Goal: Transaction & Acquisition: Book appointment/travel/reservation

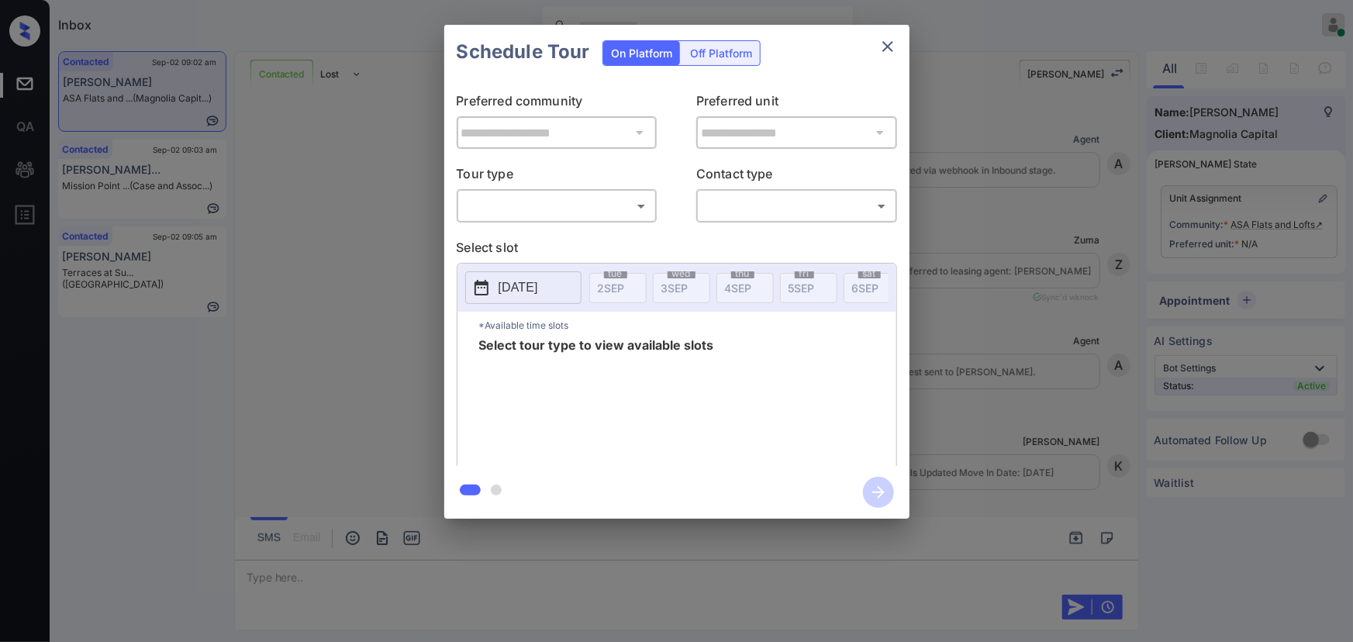
scroll to position [3220, 0]
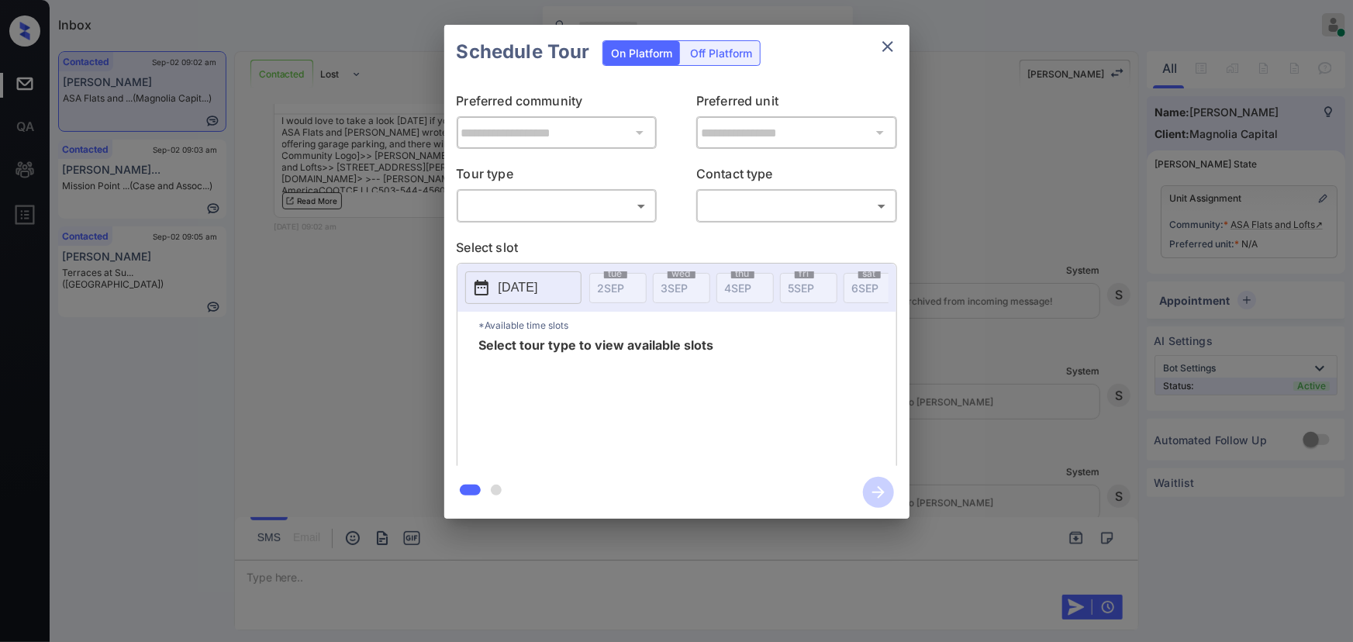
click at [567, 217] on body "Inbox Kenneth Umali Online Set yourself offline Set yourself on break Profile S…" at bounding box center [676, 321] width 1353 height 642
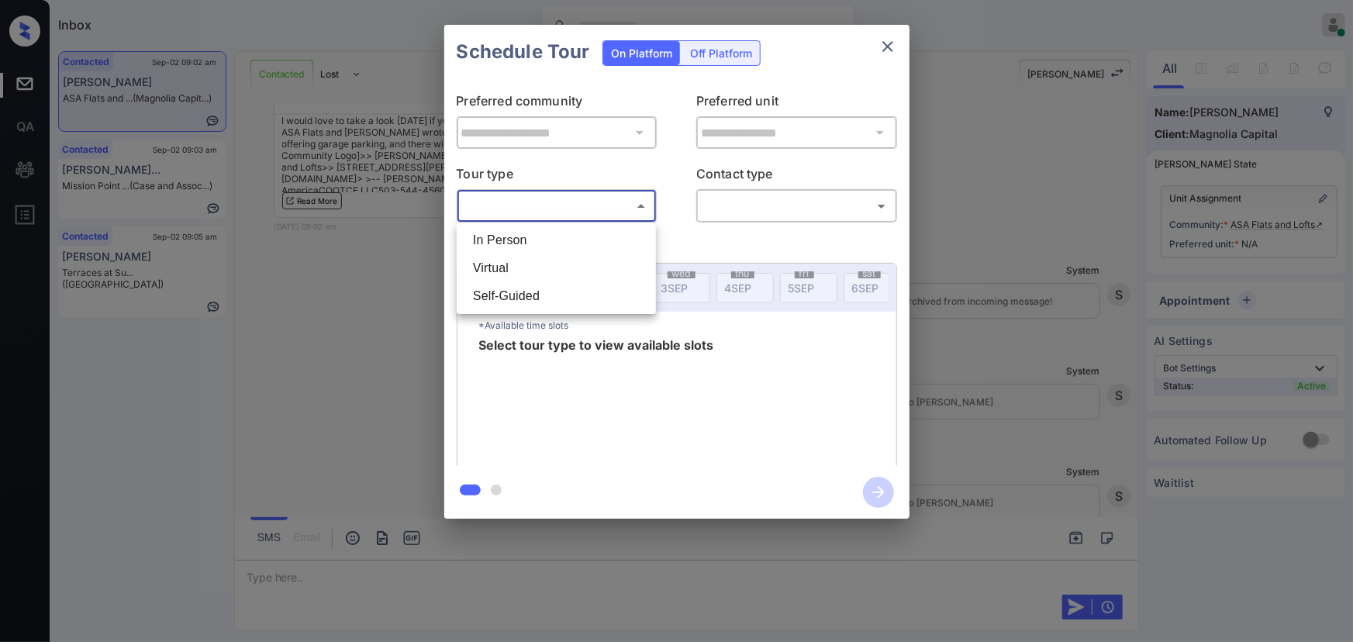
click at [510, 245] on li "In Person" at bounding box center [557, 240] width 192 height 28
type input "********"
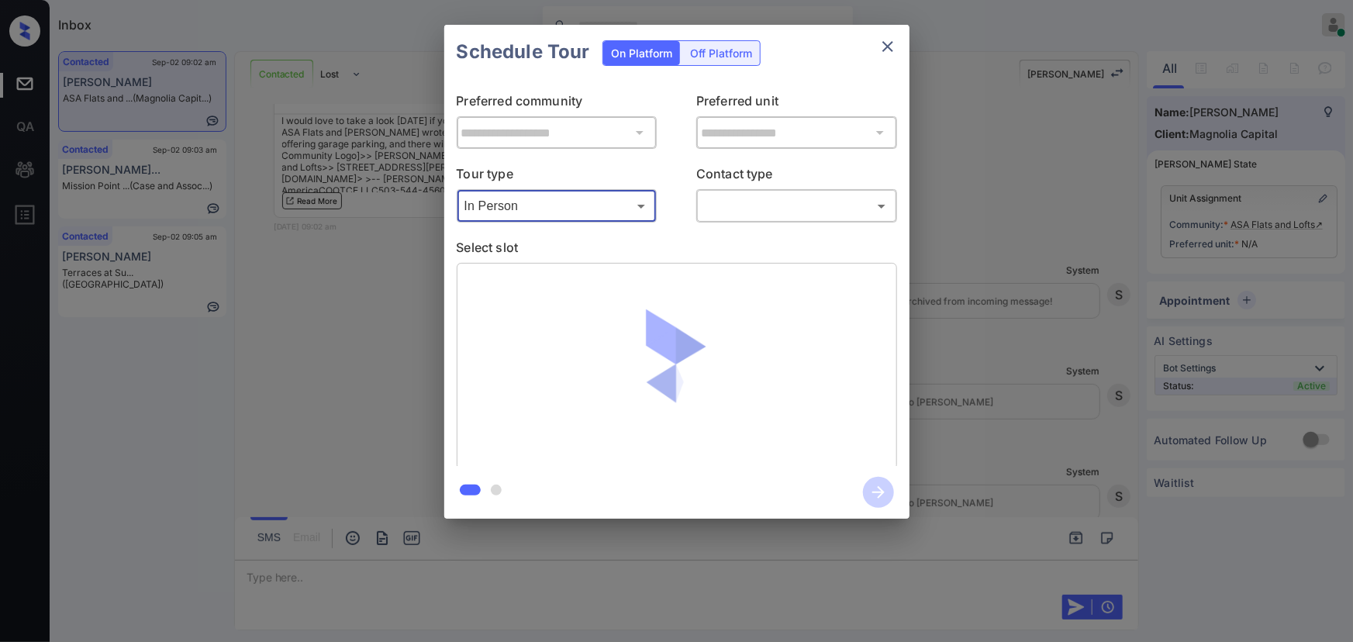
click at [797, 206] on body "Inbox Kenneth Umali Online Set yourself offline Set yourself on break Profile S…" at bounding box center [676, 321] width 1353 height 642
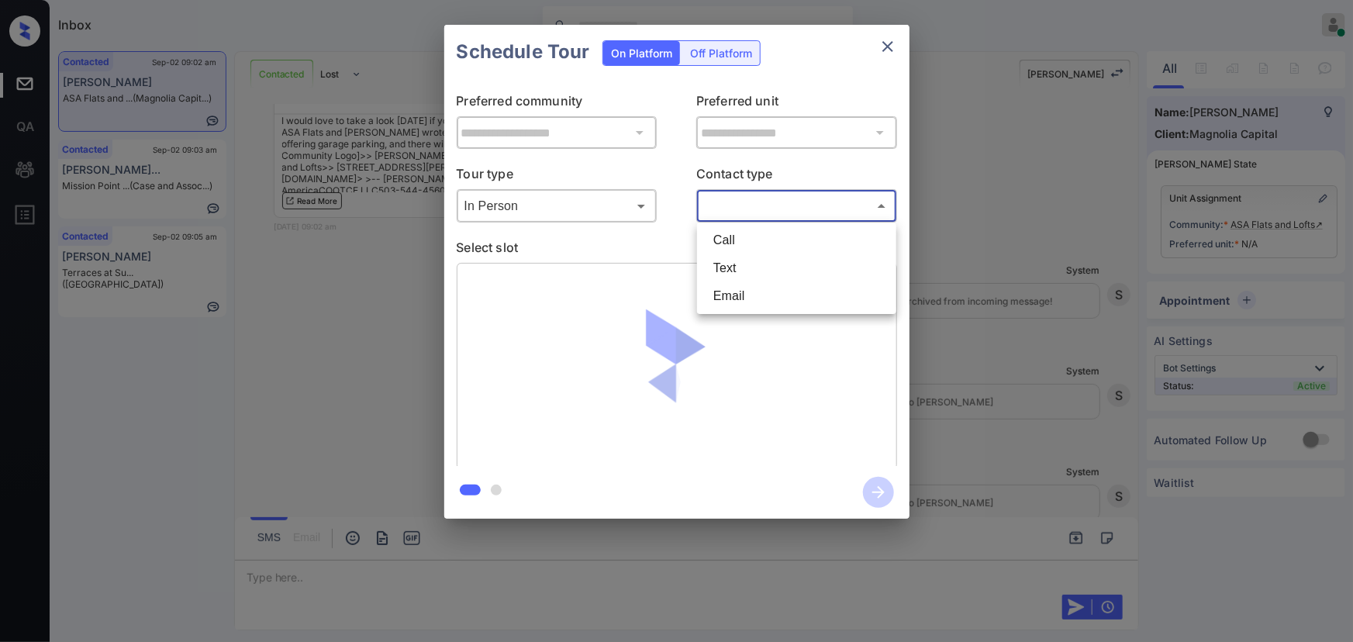
click at [744, 261] on li "Text" at bounding box center [797, 268] width 192 height 28
type input "****"
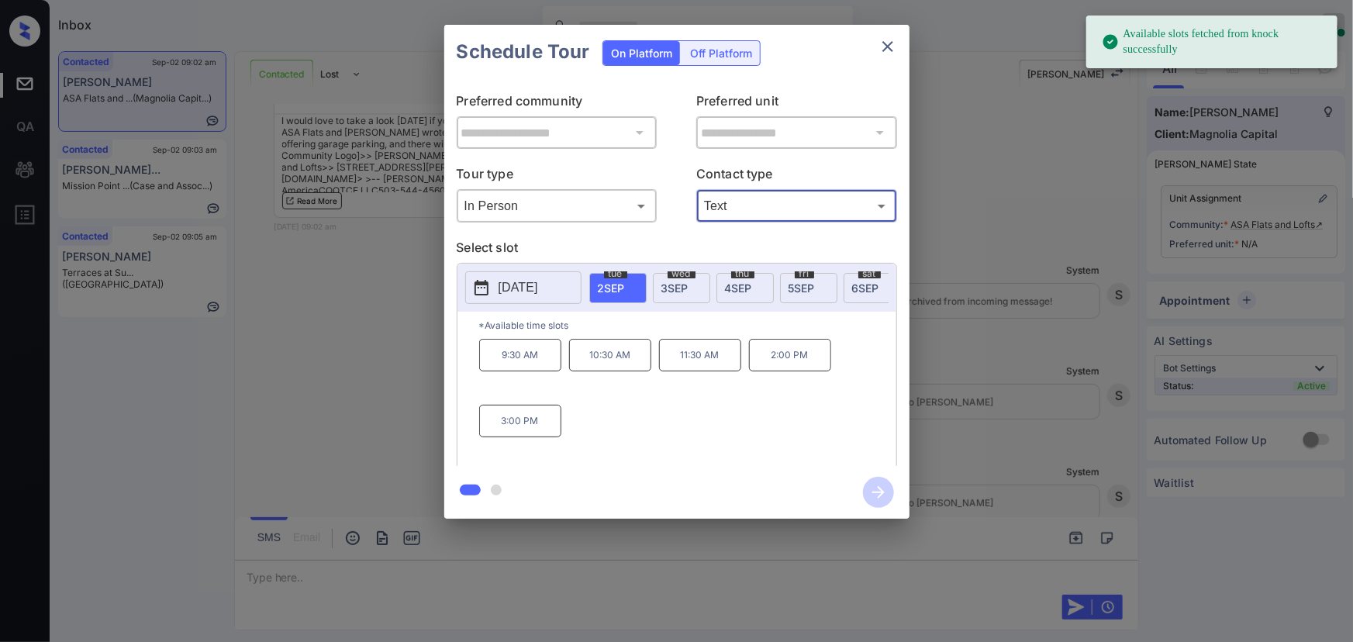
click at [538, 281] on p "2025-09-02" at bounding box center [519, 287] width 40 height 19
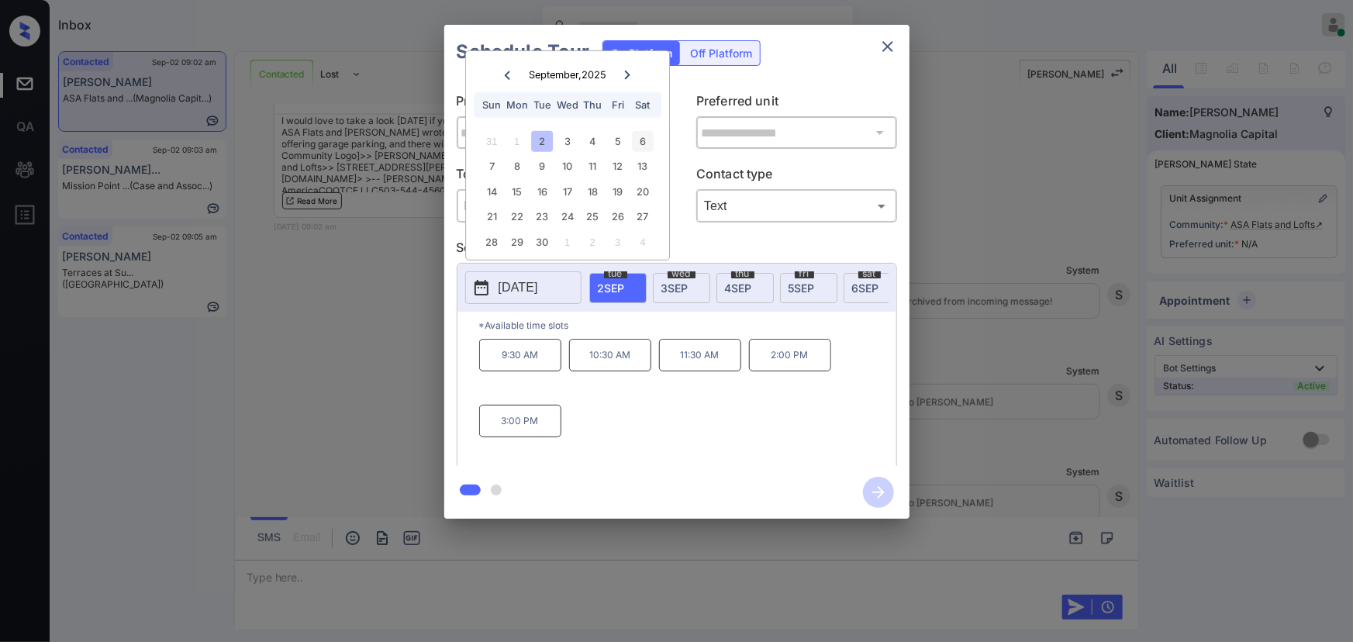
click at [653, 134] on div "6" at bounding box center [643, 141] width 21 height 21
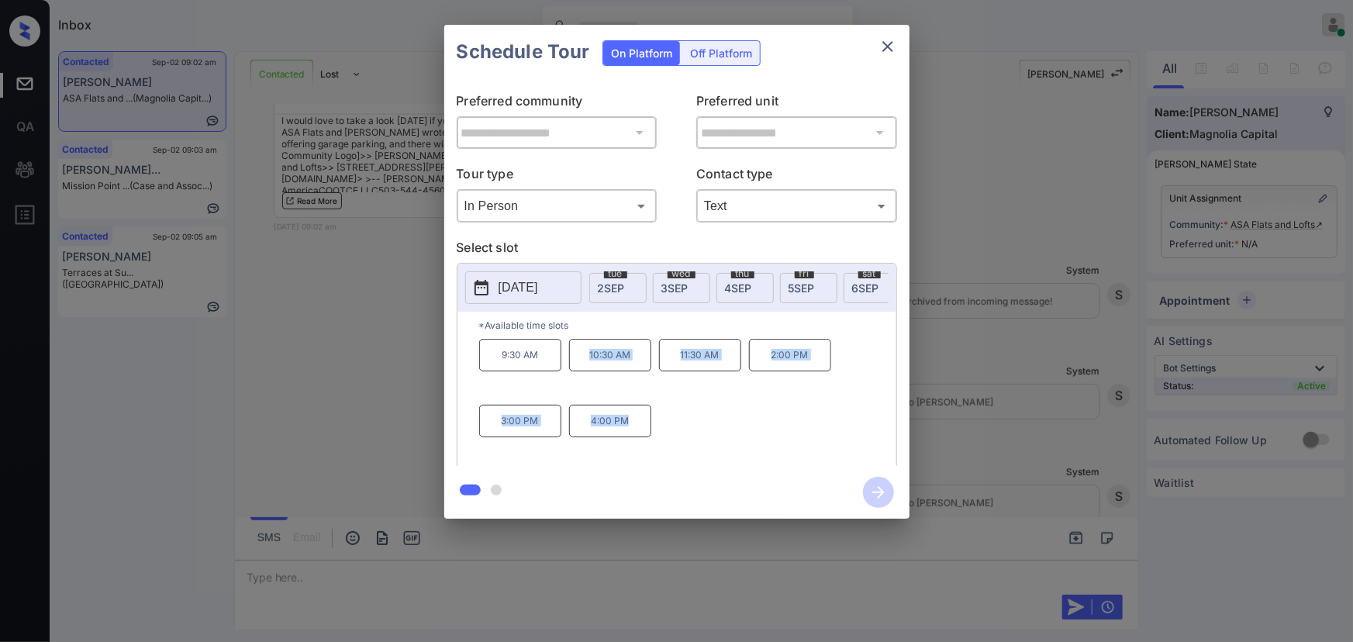
copy div "10:30 AM 11:30 AM 2:00 PM 3:00 PM 4:00 PM"
drag, startPoint x: 634, startPoint y: 427, endPoint x: 585, endPoint y: 381, distance: 67.5
click at [585, 381] on div "9:30 AM 10:30 AM 11:30 AM 2:00 PM 3:00 PM 4:00 PM" at bounding box center [687, 401] width 417 height 124
click at [993, 442] on div "**********" at bounding box center [676, 272] width 1353 height 544
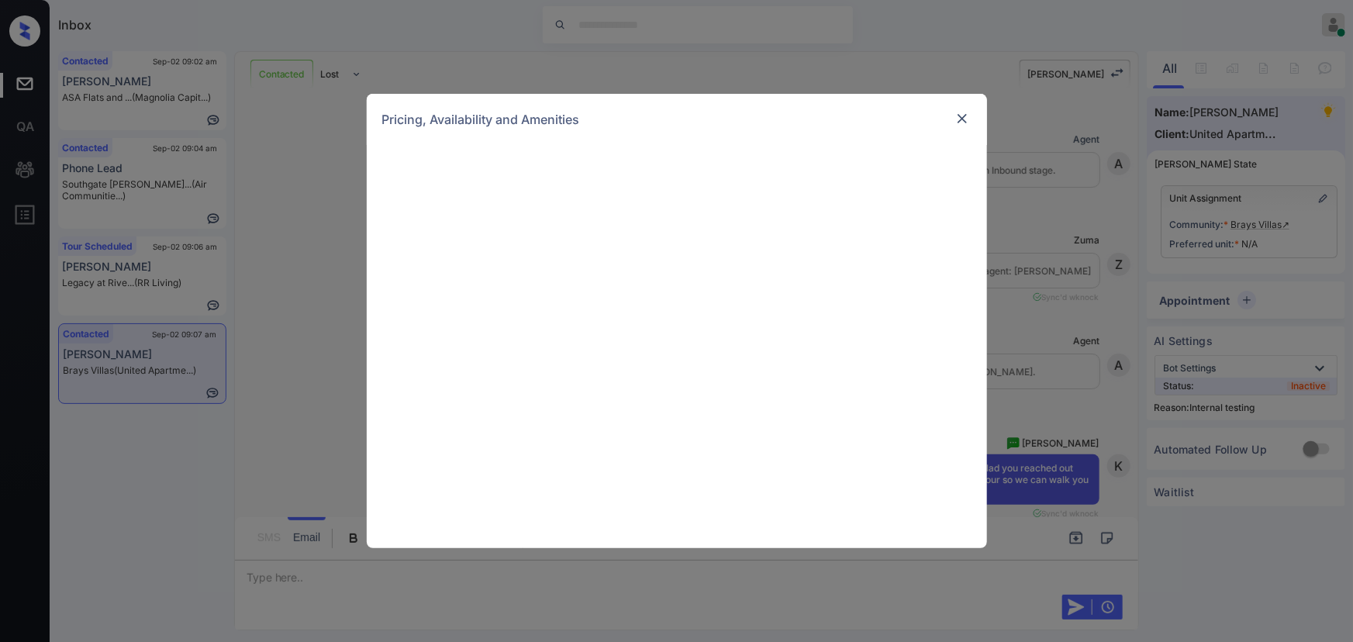
scroll to position [1283, 0]
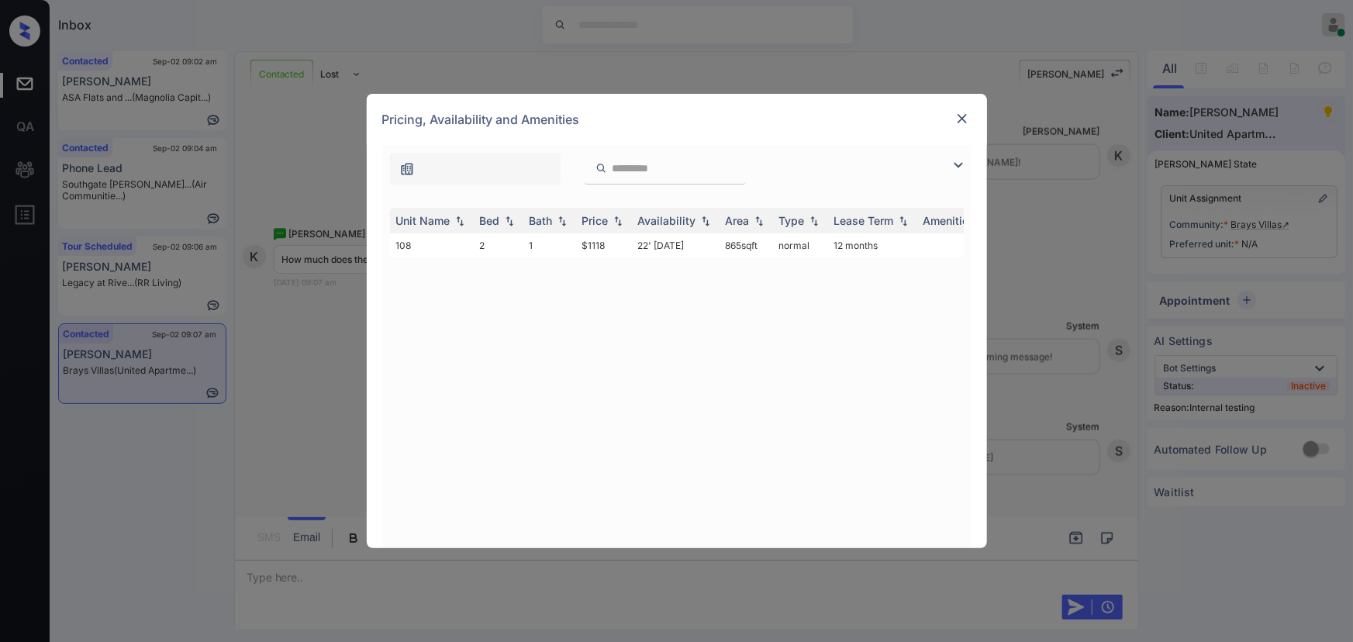
click at [954, 161] on img at bounding box center [958, 165] width 19 height 19
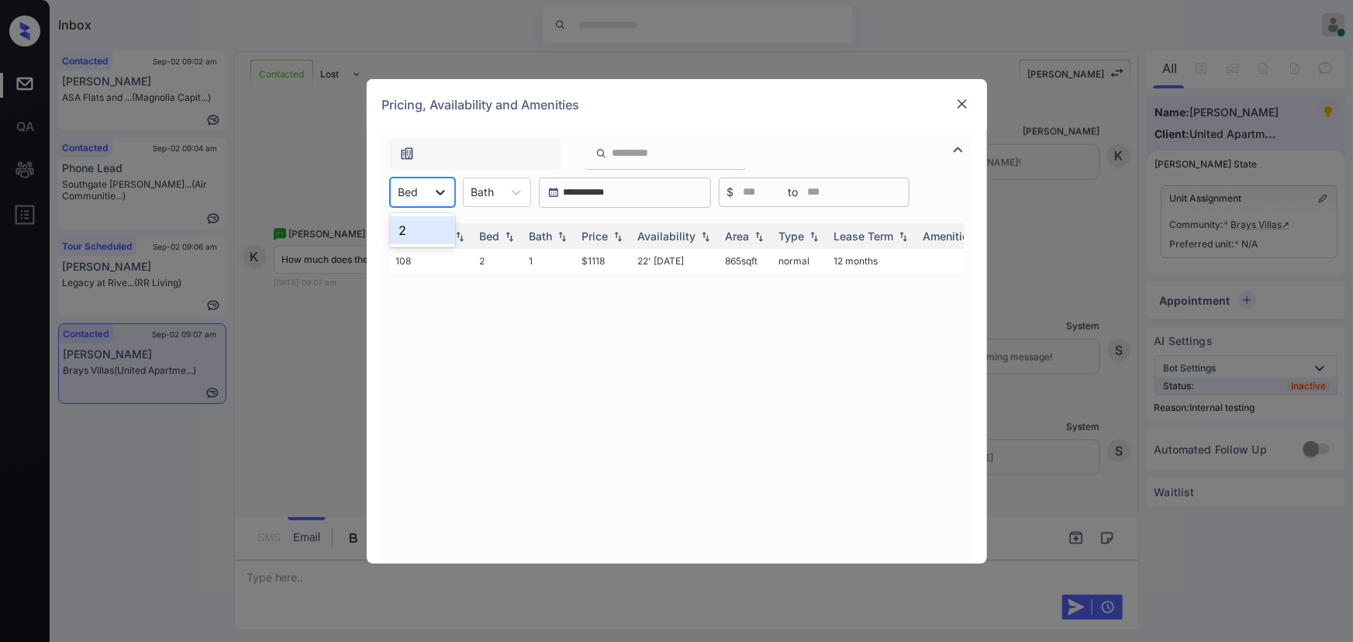
click at [433, 188] on icon at bounding box center [441, 193] width 16 height 16
click at [420, 233] on div "2" at bounding box center [422, 230] width 65 height 28
click at [496, 193] on div at bounding box center [493, 192] width 23 height 16
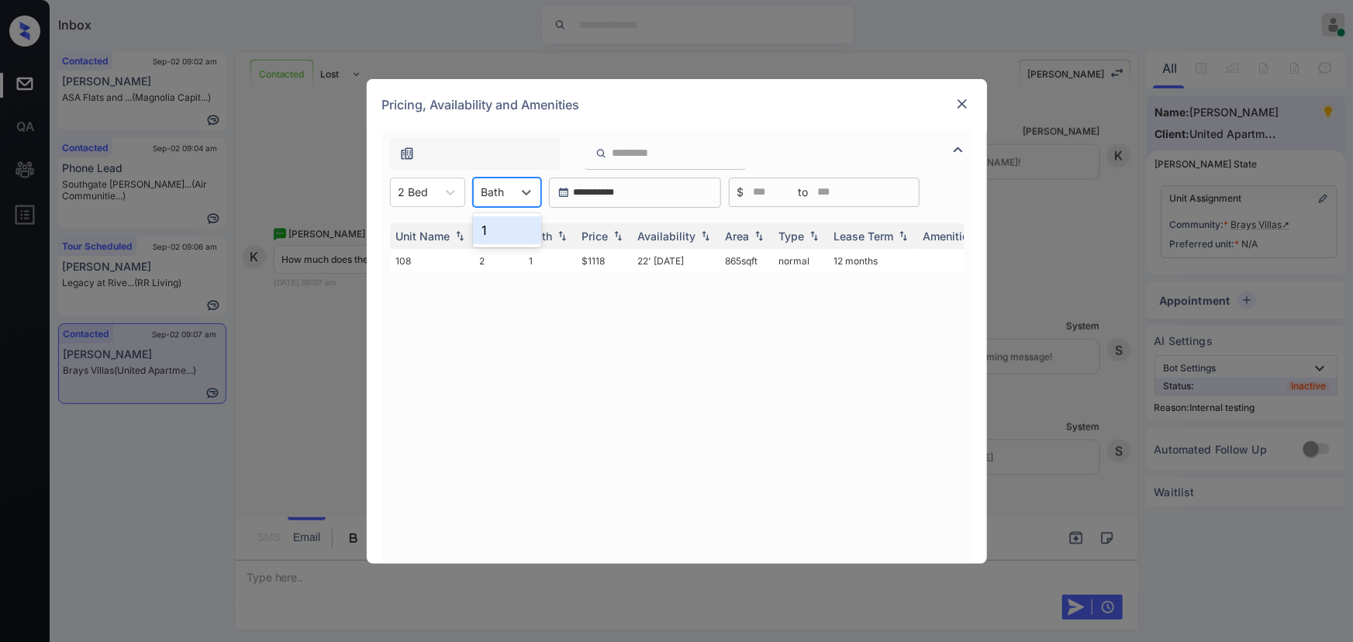
click at [496, 226] on div "1" at bounding box center [507, 230] width 68 height 28
click at [614, 233] on img at bounding box center [618, 235] width 16 height 11
click at [614, 233] on img at bounding box center [618, 236] width 16 height 12
click at [634, 259] on td "22' Jul 25" at bounding box center [676, 261] width 88 height 24
click at [634, 259] on td "22' [DATE]" at bounding box center [676, 261] width 88 height 24
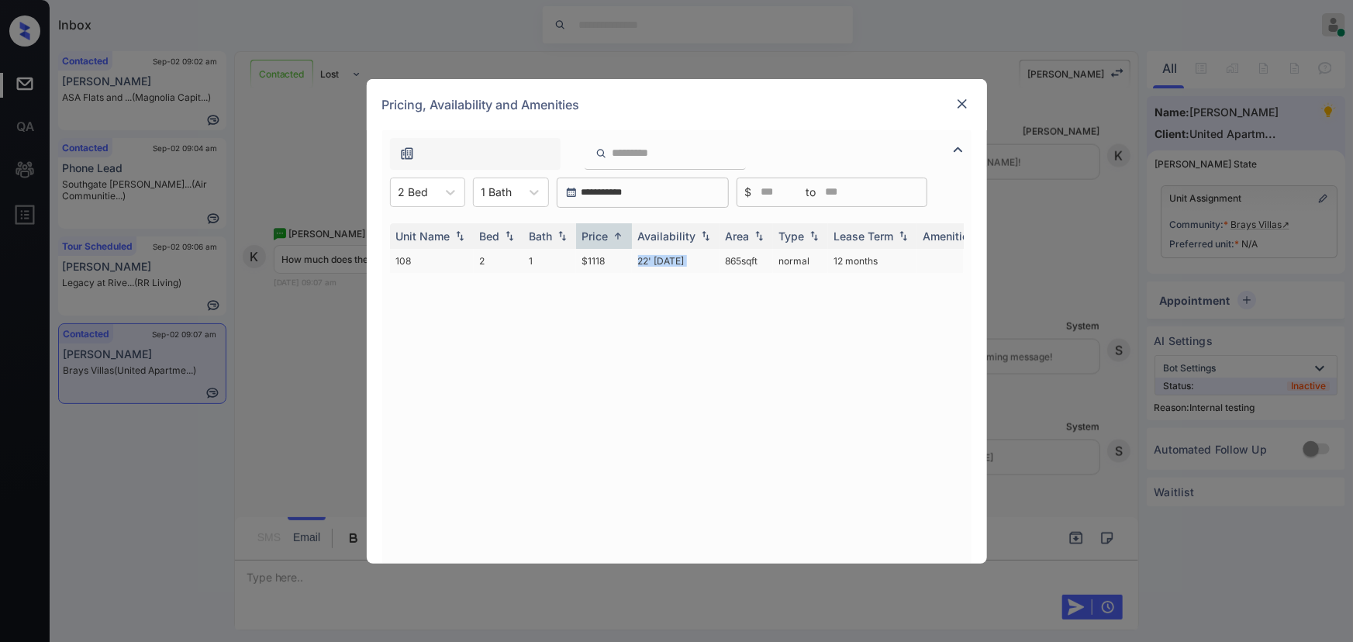
click at [635, 260] on td "22' [DATE]" at bounding box center [676, 261] width 88 height 24
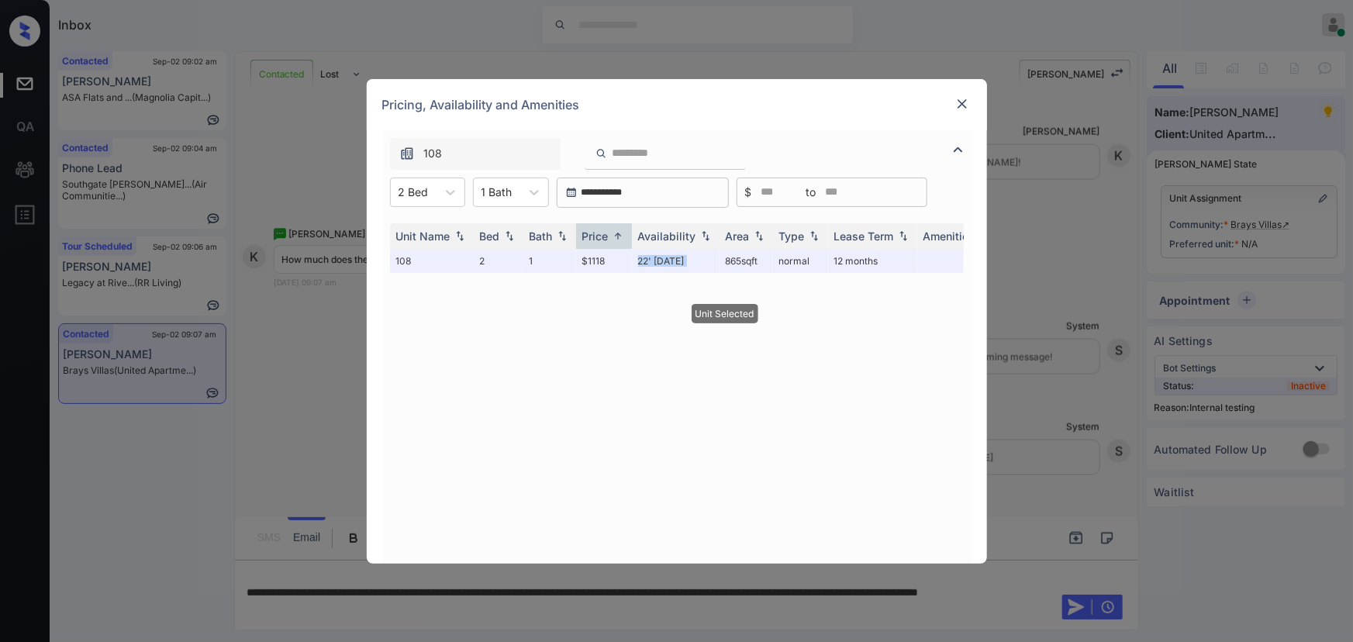
click at [956, 102] on img at bounding box center [963, 104] width 16 height 16
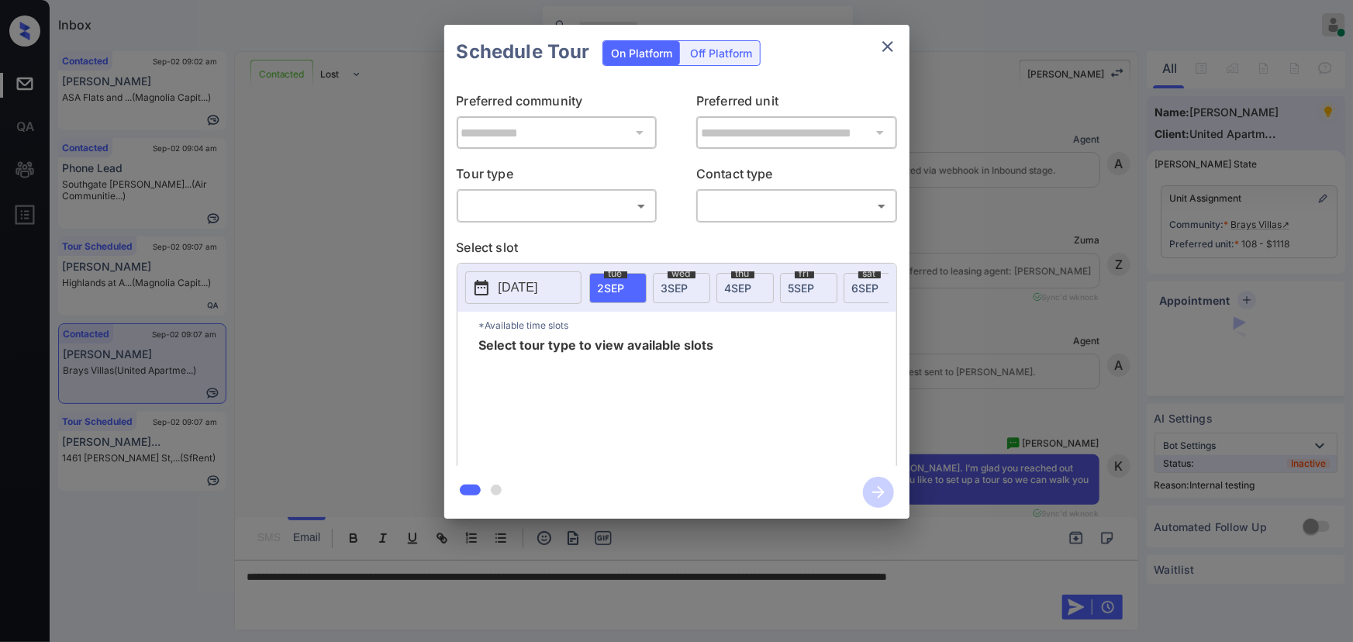
scroll to position [1283, 0]
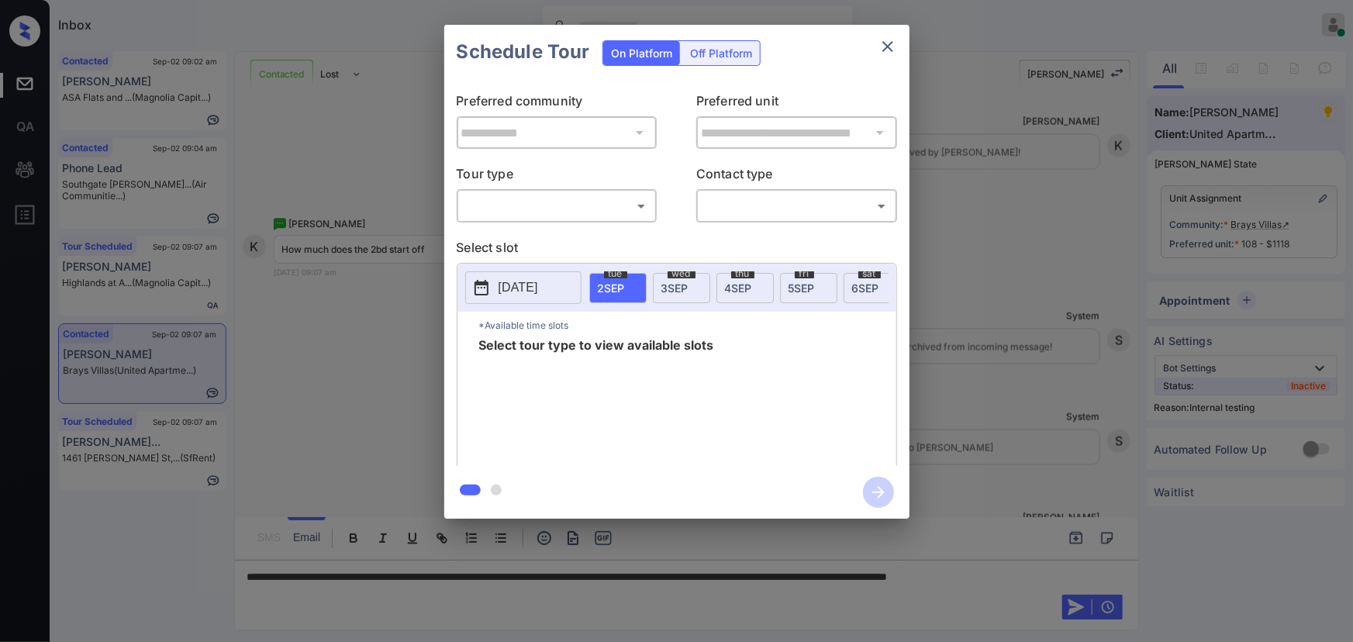
click at [527, 212] on body "Inbox Kenneth Umali Online Set yourself offline Set yourself on break Profile S…" at bounding box center [676, 321] width 1353 height 642
click at [509, 249] on li "In Person" at bounding box center [557, 240] width 192 height 28
type input "********"
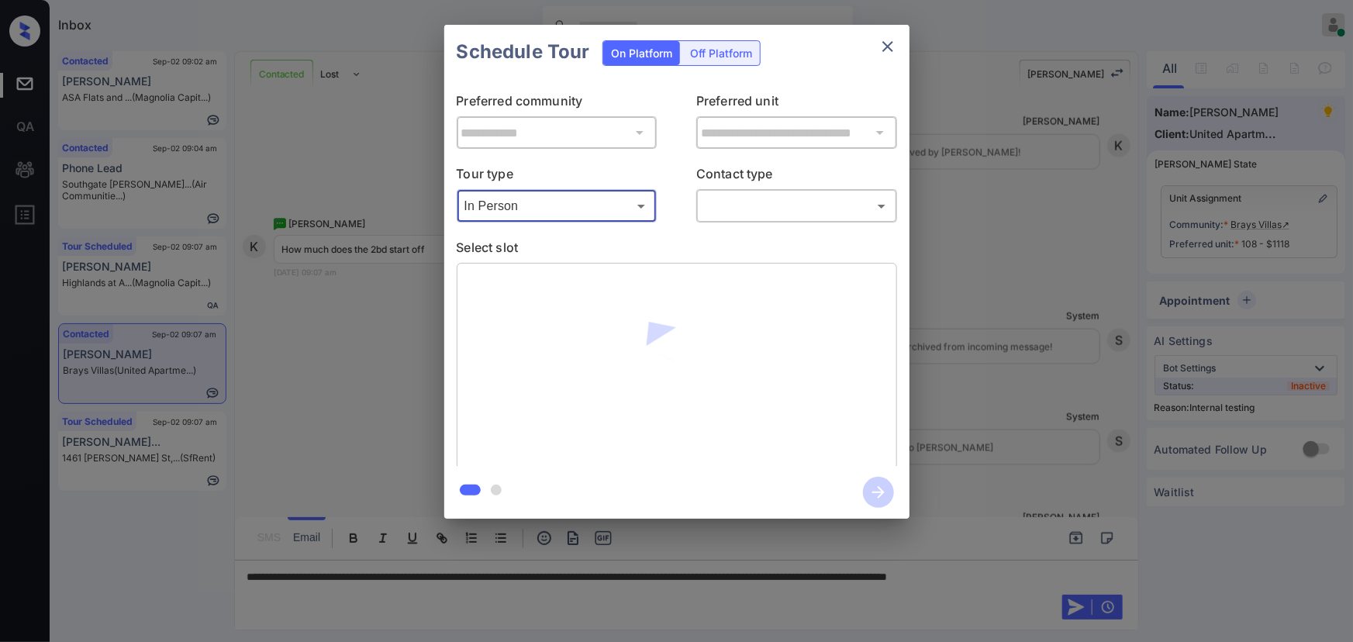
click at [759, 209] on body "Inbox Kenneth Umali Online Set yourself offline Set yourself on break Profile S…" at bounding box center [676, 321] width 1353 height 642
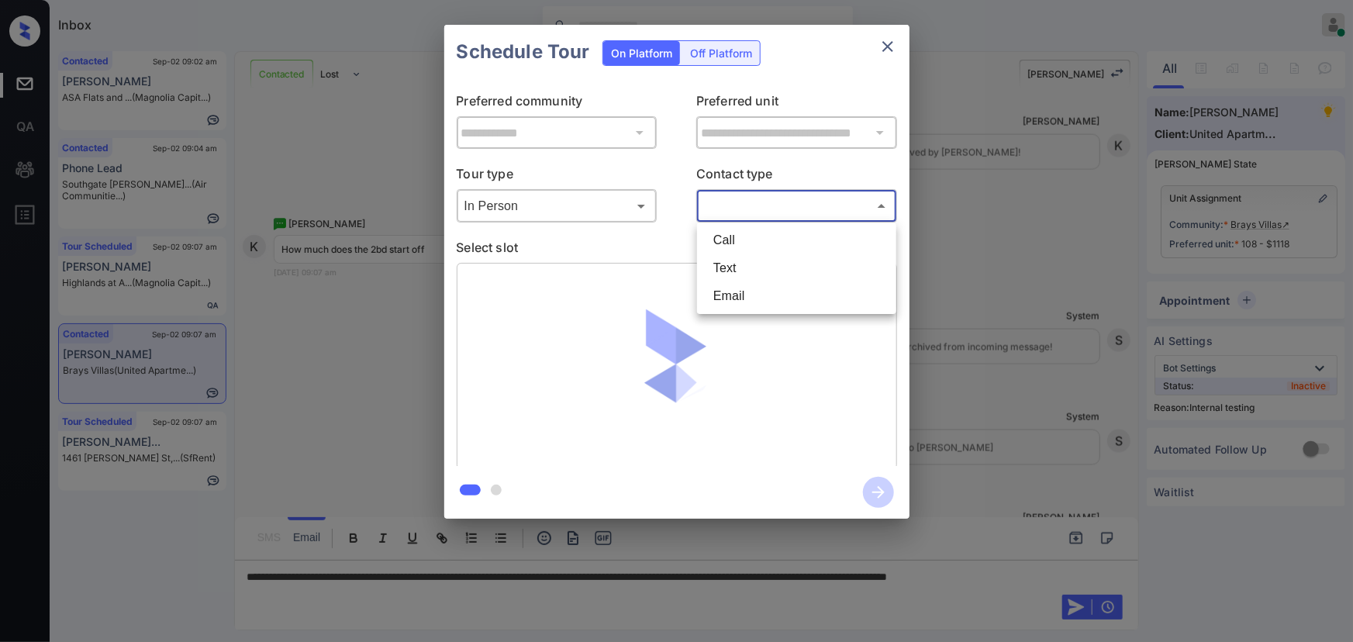
click at [725, 263] on li "Text" at bounding box center [797, 268] width 192 height 28
type input "****"
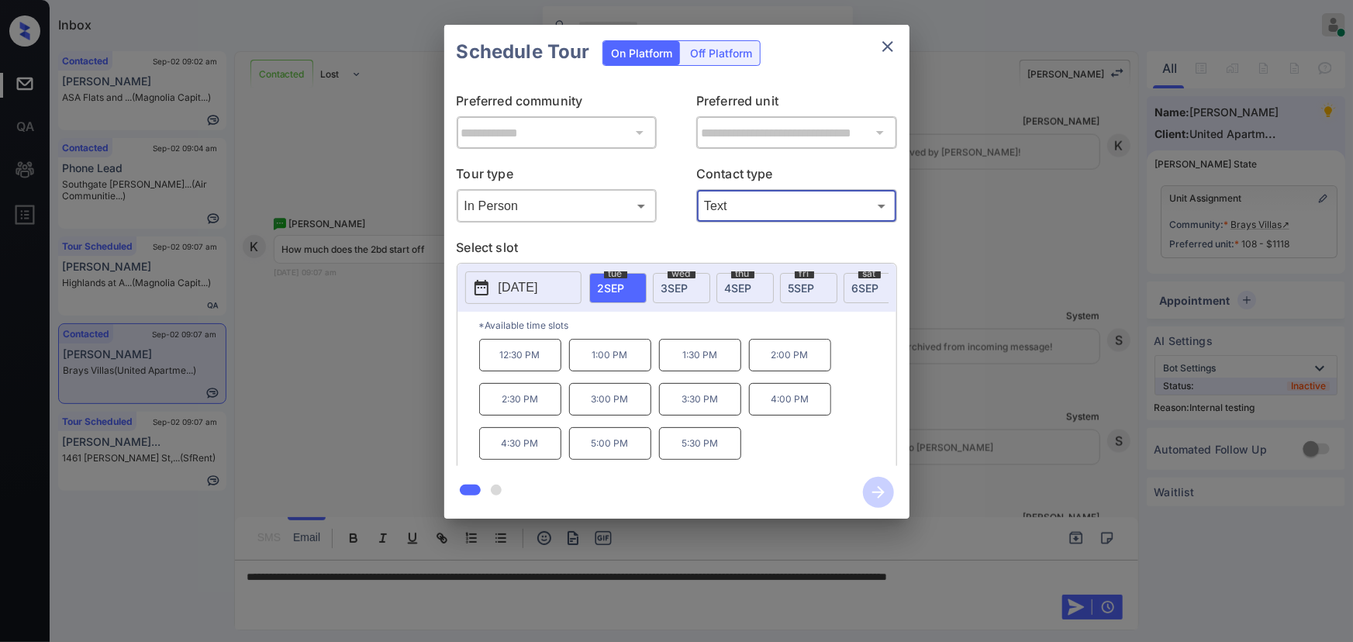
click at [686, 287] on span "3 SEP" at bounding box center [675, 288] width 27 height 13
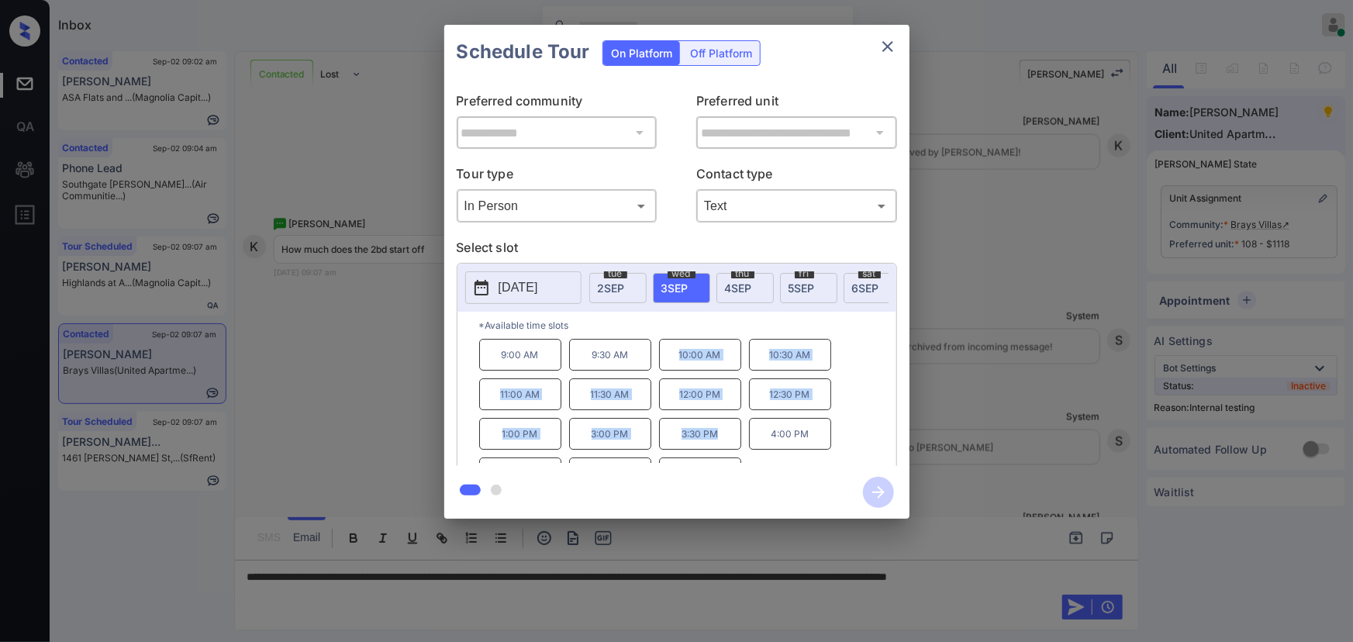
drag, startPoint x: 720, startPoint y: 447, endPoint x: 667, endPoint y: 365, distance: 98.1
click at [667, 365] on div "9:00 AM 9:30 AM 10:00 AM 10:30 AM 11:00 AM 11:30 AM 12:00 PM 12:30 PM 1:00 PM 3…" at bounding box center [687, 401] width 417 height 124
copy div "10:00 AM 10:30 AM 11:00 AM 11:30 AM 12:00 PM 12:30 PM 1:00 PM 3:00 PM 3:30 PM"
click at [498, 591] on div at bounding box center [676, 321] width 1353 height 642
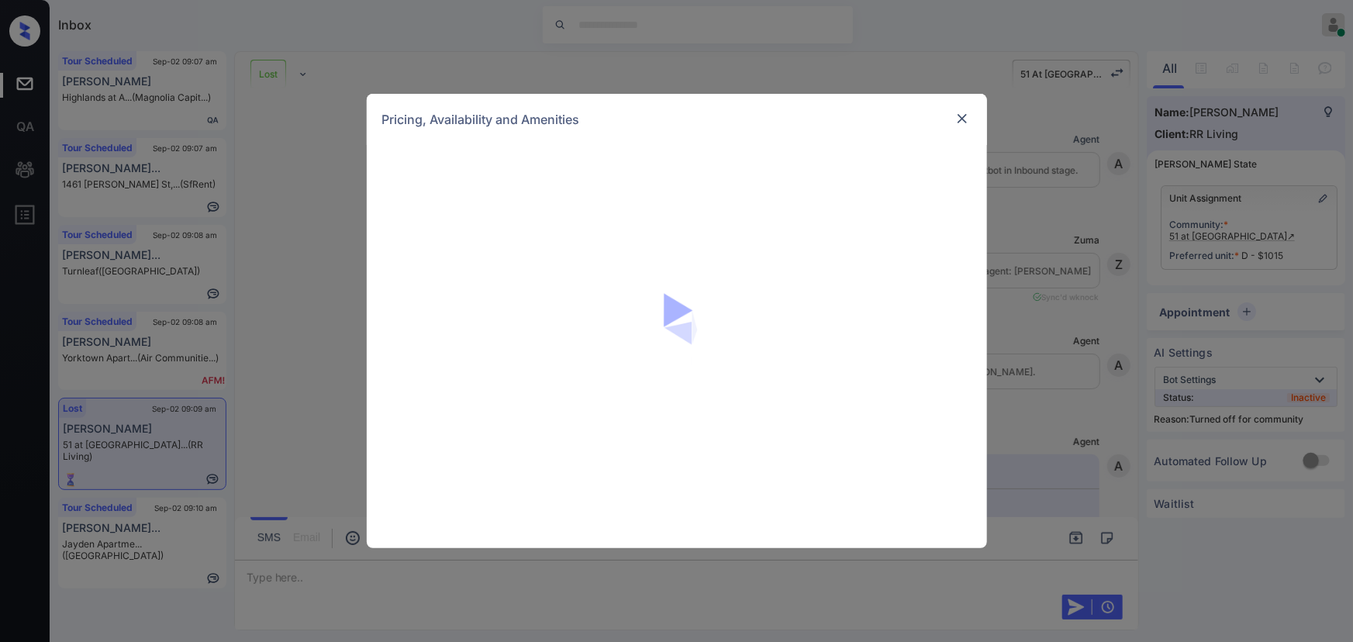
scroll to position [5499, 0]
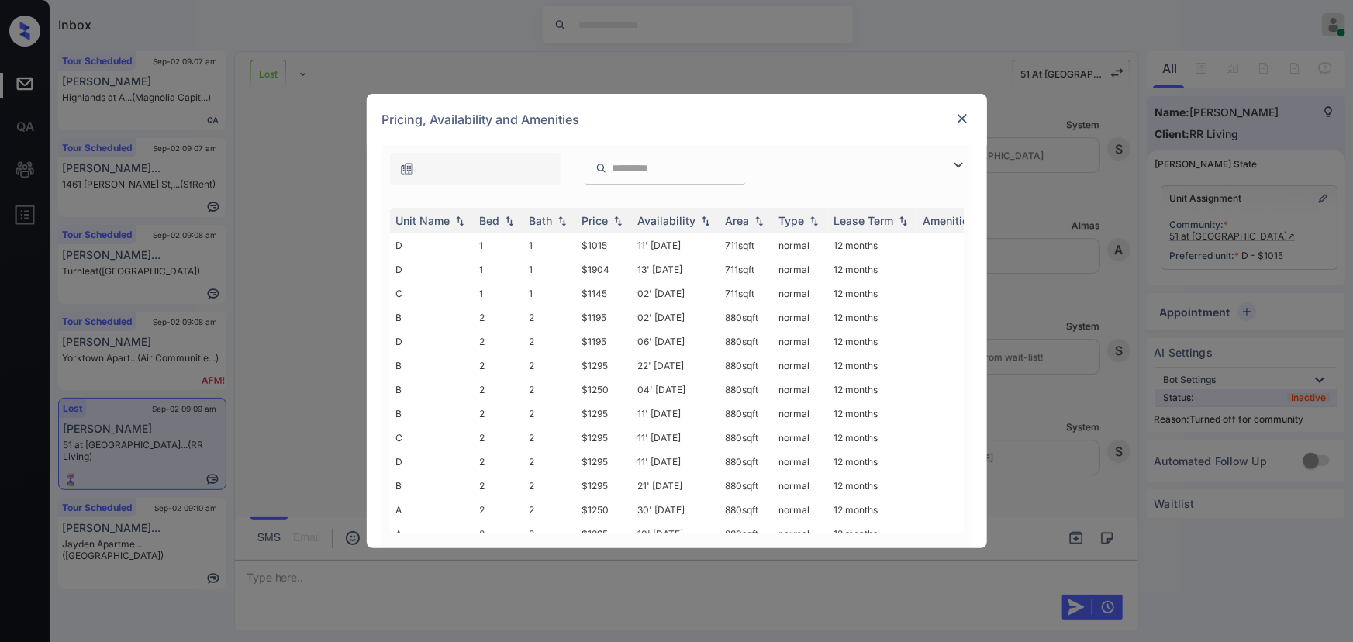
click at [955, 161] on img at bounding box center [958, 165] width 19 height 19
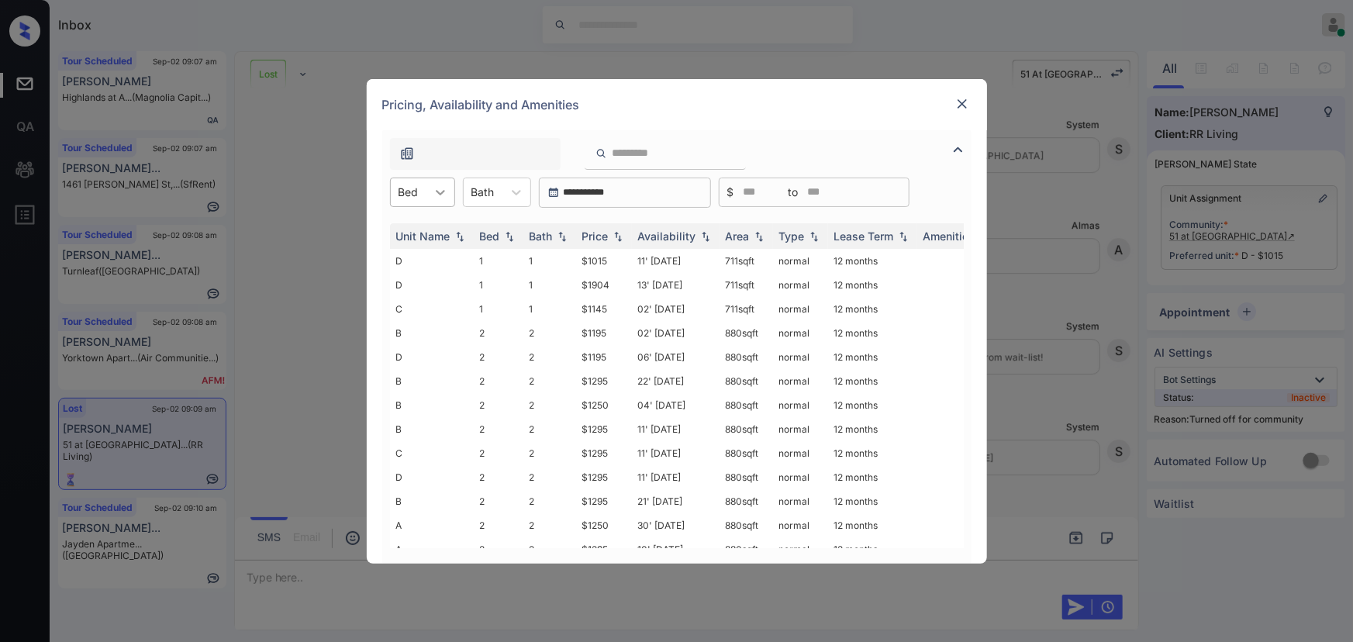
click at [439, 183] on div at bounding box center [441, 192] width 28 height 28
click at [419, 228] on div "1" at bounding box center [422, 230] width 65 height 28
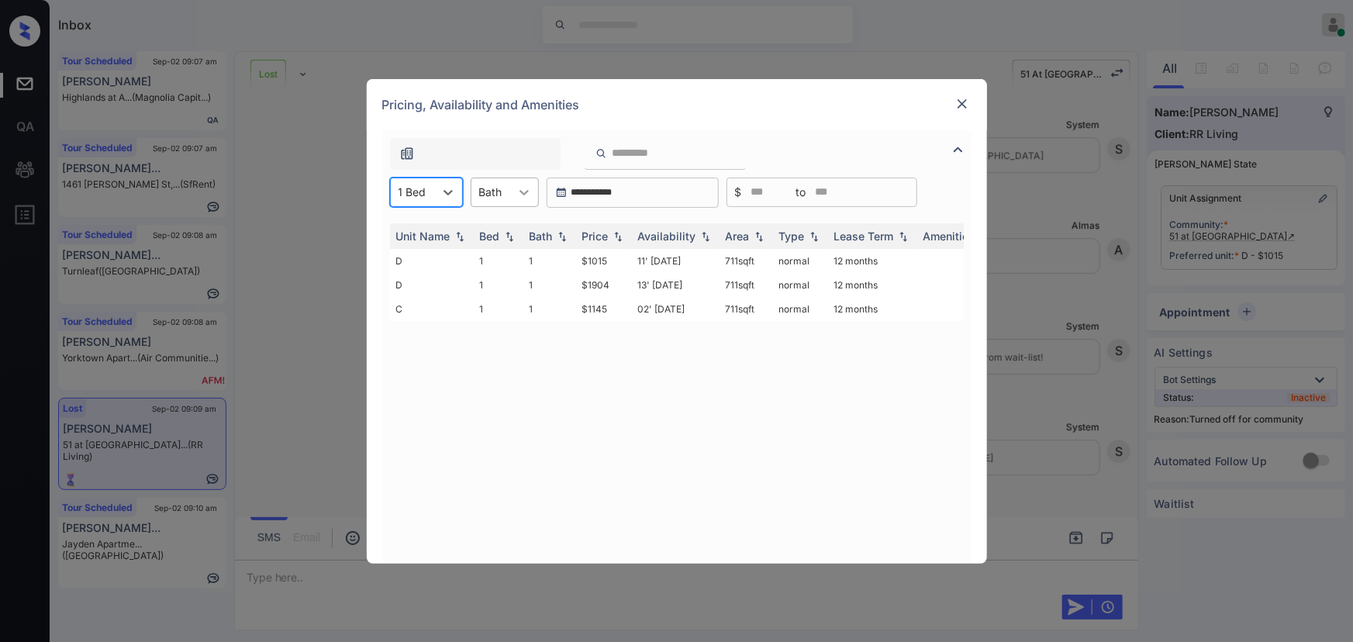
click at [521, 193] on icon at bounding box center [525, 193] width 16 height 16
click at [501, 230] on div "1" at bounding box center [505, 230] width 68 height 28
click at [962, 102] on img at bounding box center [963, 104] width 16 height 16
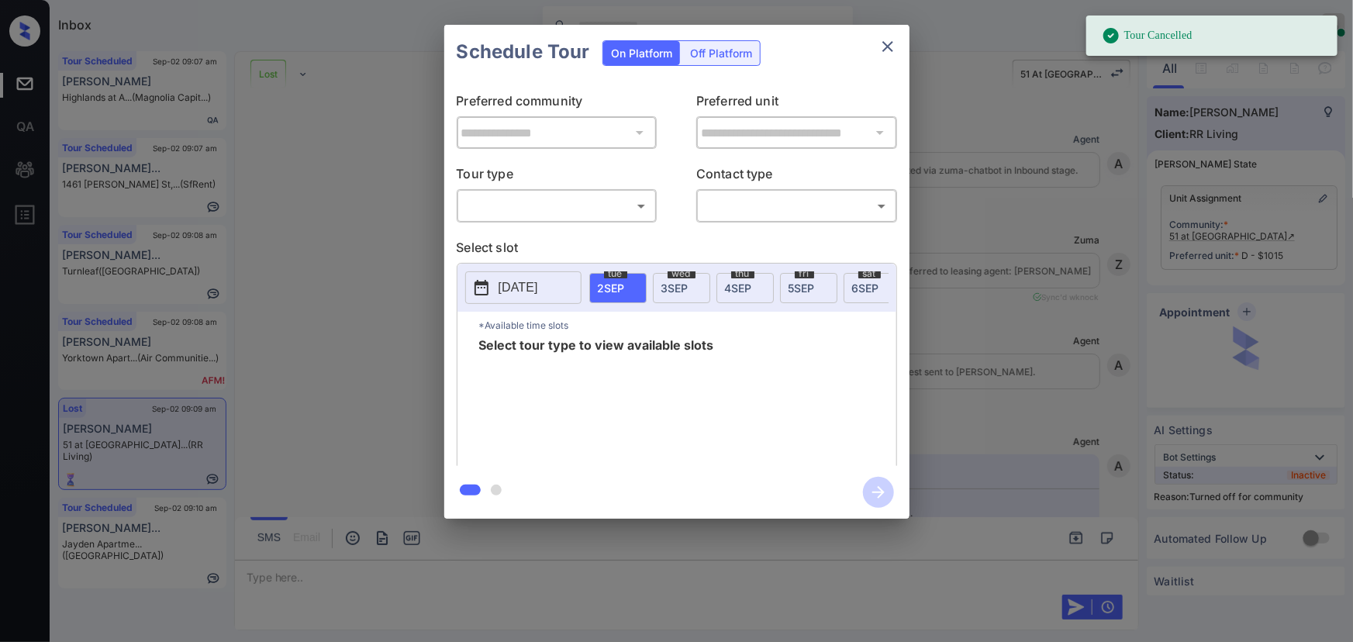
scroll to position [5499, 0]
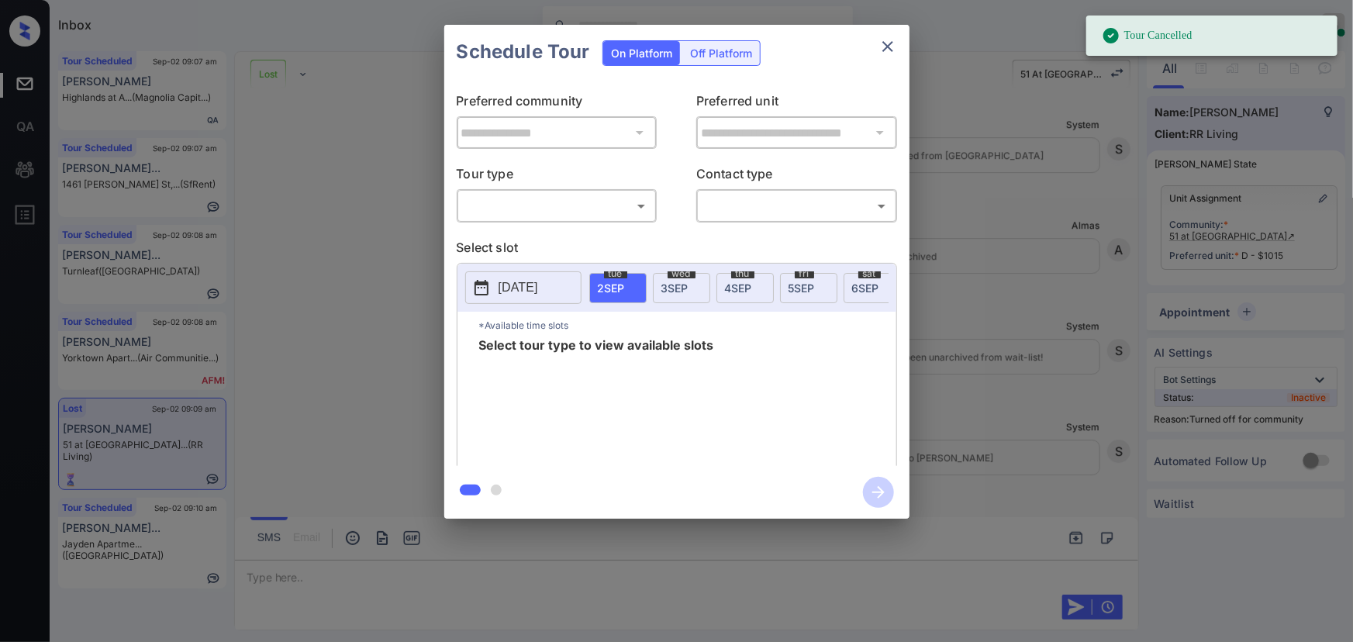
click at [529, 214] on body "Tour Cancelled Inbox Kenneth Umali Online Set yourself offline Set yourself on …" at bounding box center [676, 321] width 1353 height 642
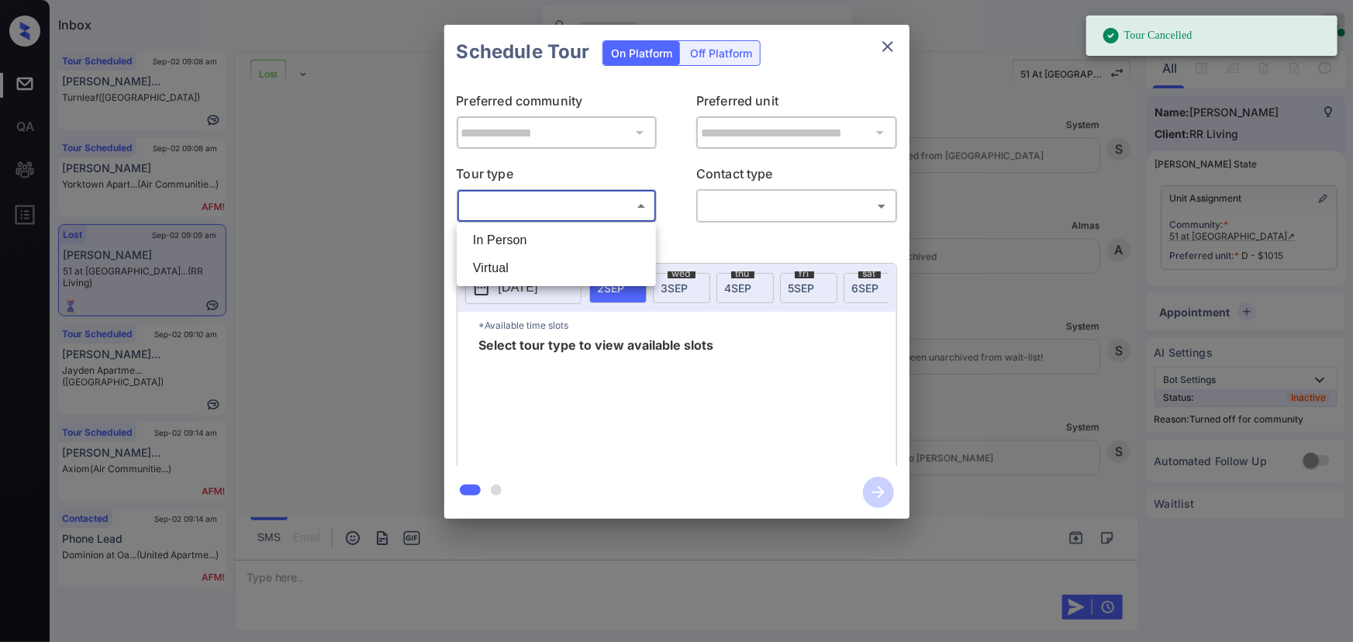
click at [521, 233] on li "In Person" at bounding box center [557, 240] width 192 height 28
type input "********"
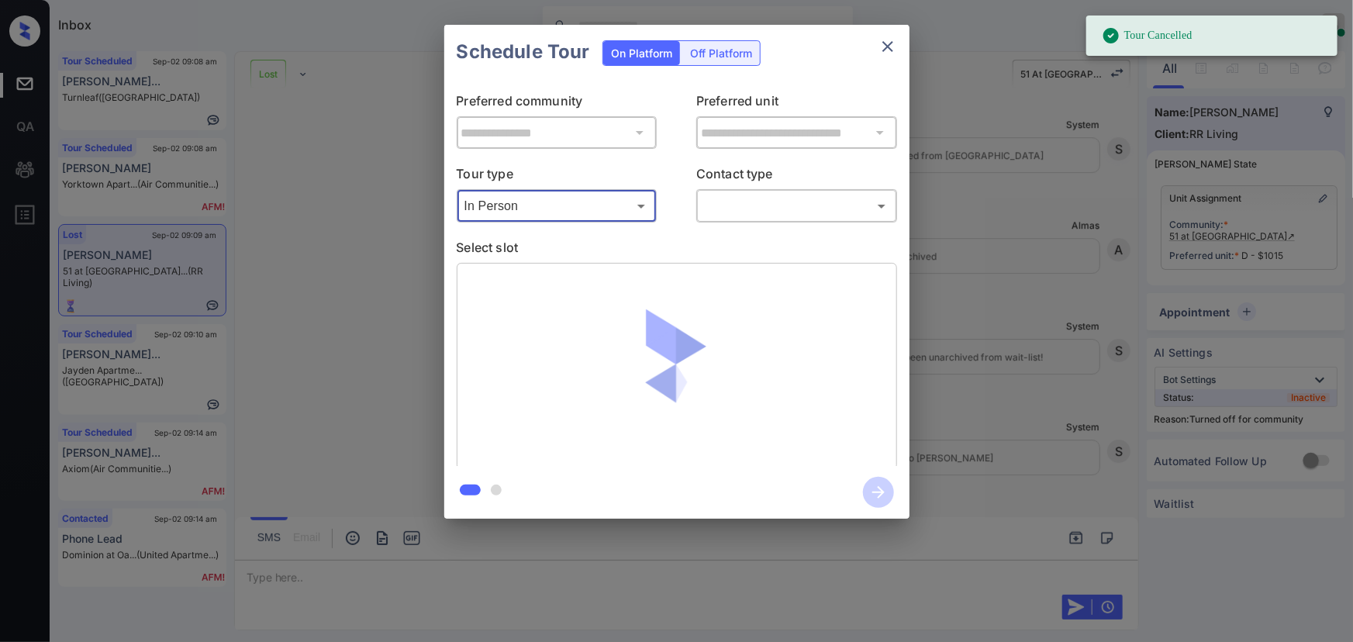
click at [768, 202] on body "Tour Cancelled Inbox Kenneth Umali Online Set yourself offline Set yourself on …" at bounding box center [676, 321] width 1353 height 642
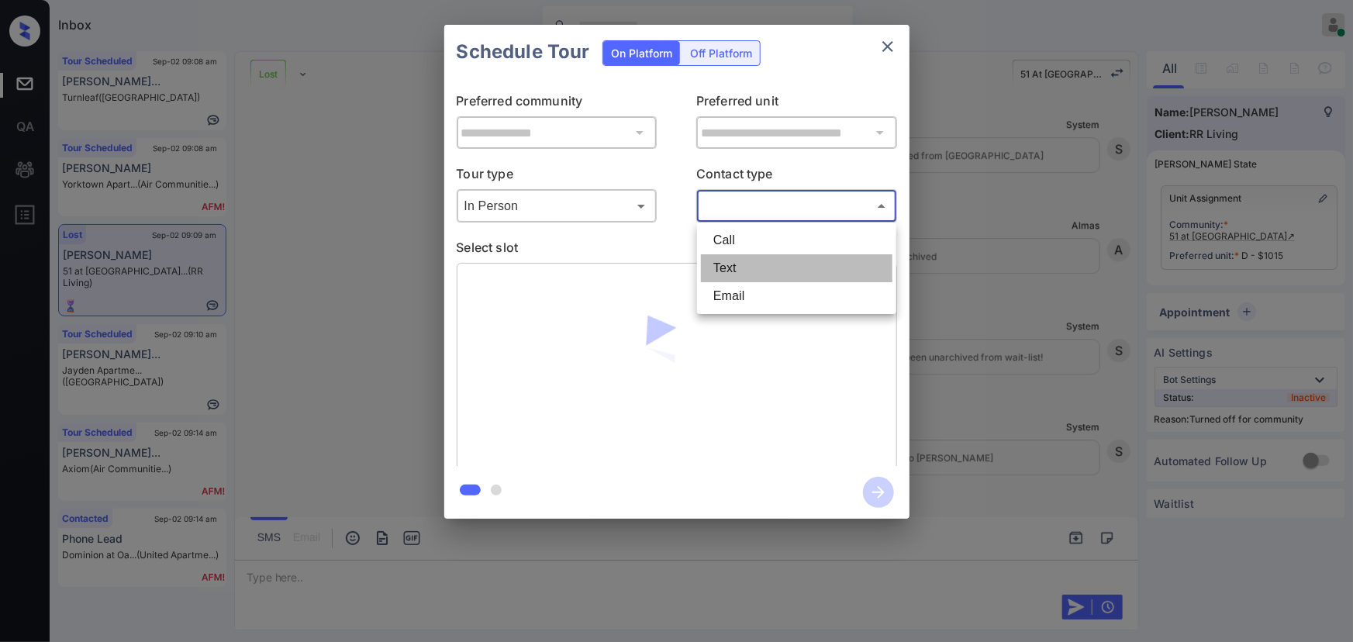
click at [744, 267] on li "Text" at bounding box center [797, 268] width 192 height 28
type input "****"
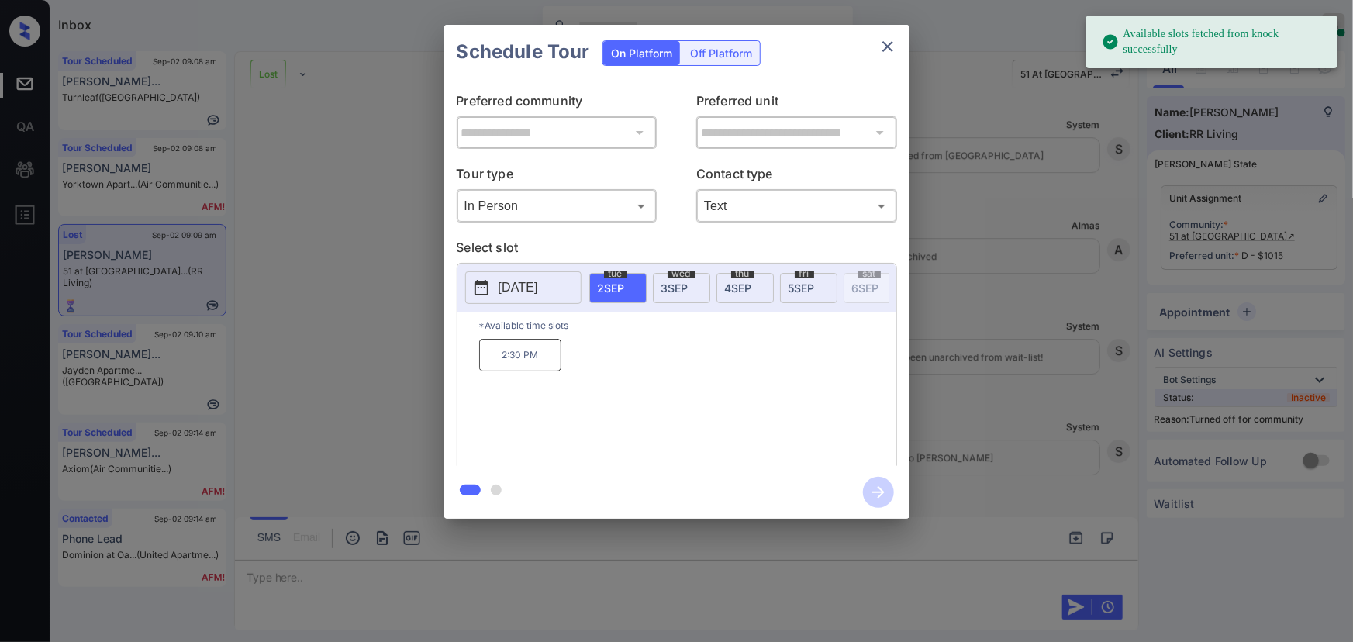
click at [679, 293] on div "wed 3 SEP" at bounding box center [681, 288] width 57 height 30
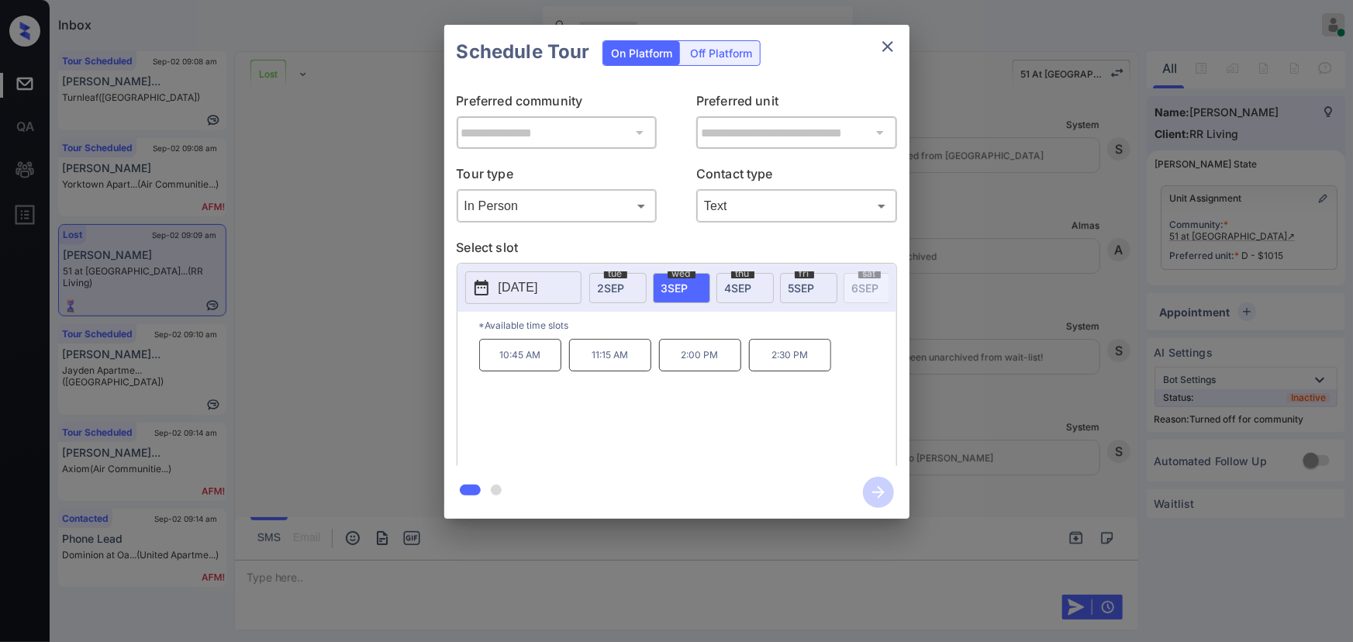
click at [955, 399] on div "**********" at bounding box center [676, 272] width 1353 height 544
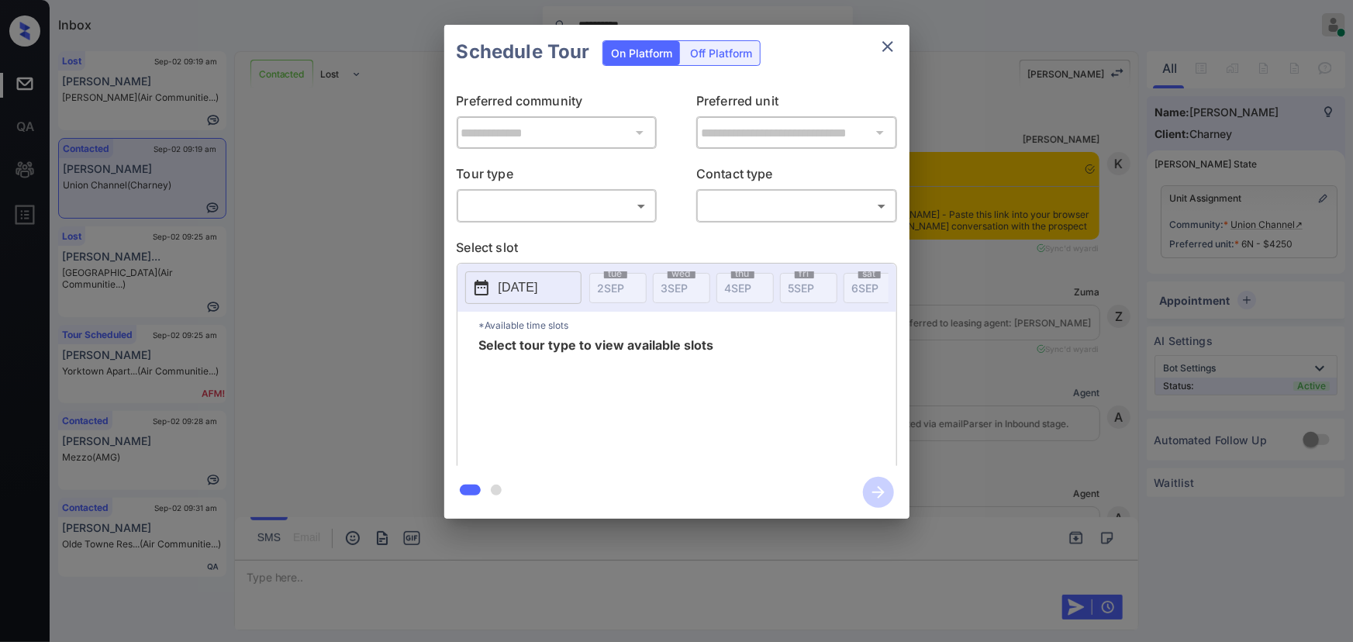
scroll to position [6687, 0]
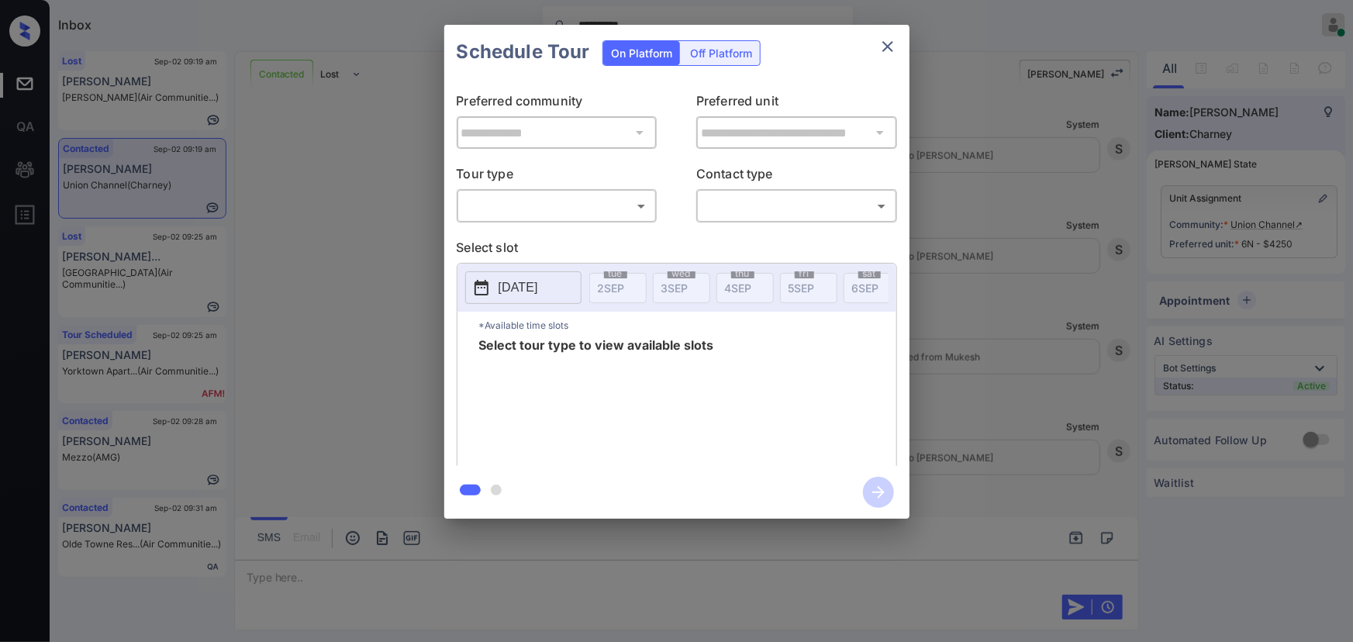
click at [587, 209] on body "**********" at bounding box center [676, 321] width 1353 height 642
click at [543, 240] on li "In Person" at bounding box center [557, 240] width 192 height 28
type input "********"
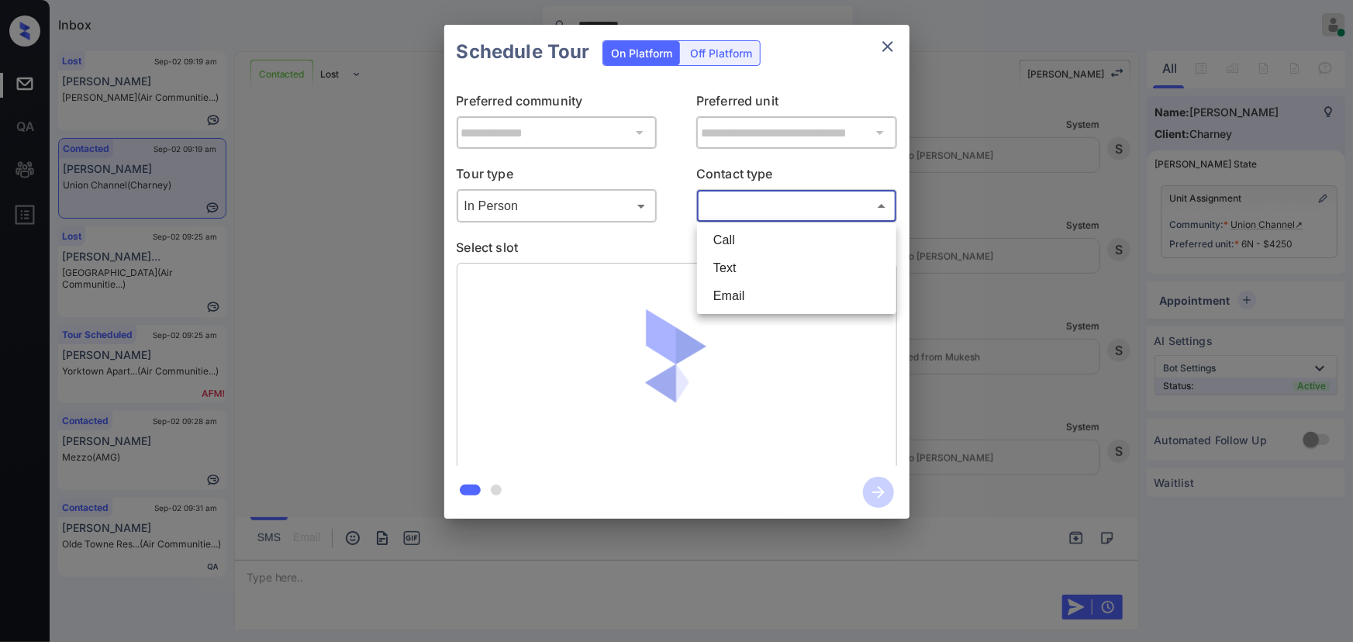
click at [772, 201] on body "**********" at bounding box center [676, 321] width 1353 height 642
click at [717, 268] on li "Text" at bounding box center [797, 268] width 192 height 28
type input "****"
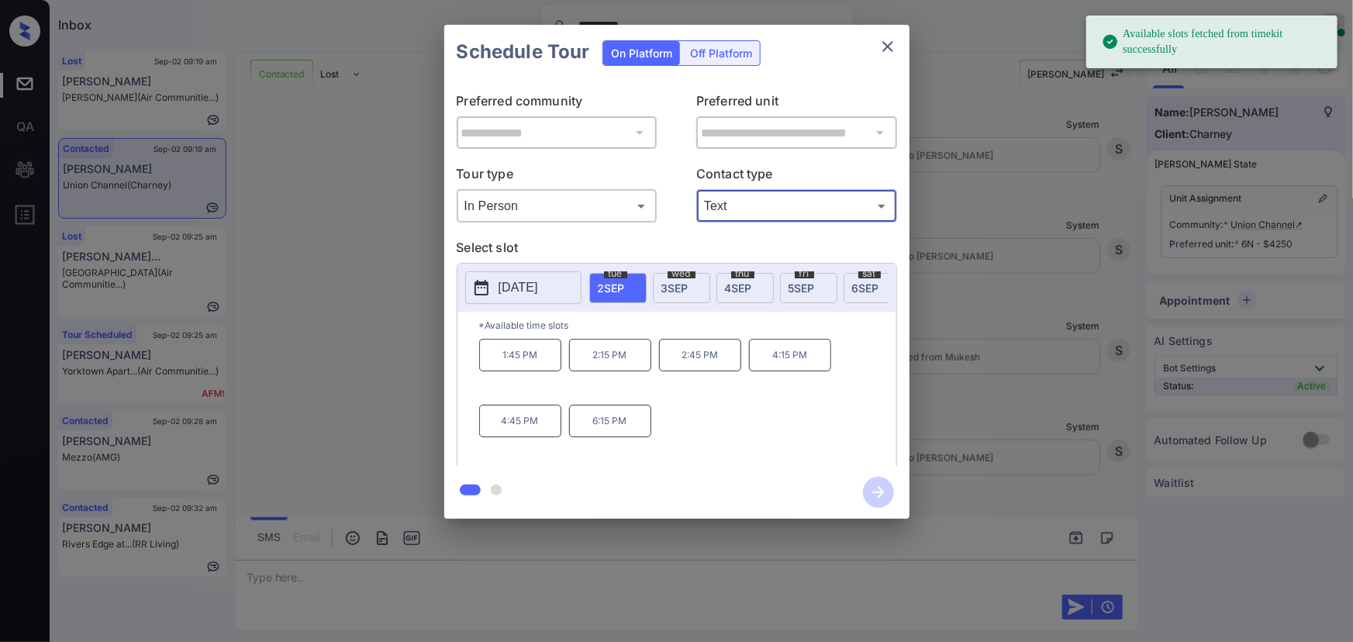
click at [864, 284] on span "6 SEP" at bounding box center [865, 288] width 27 height 13
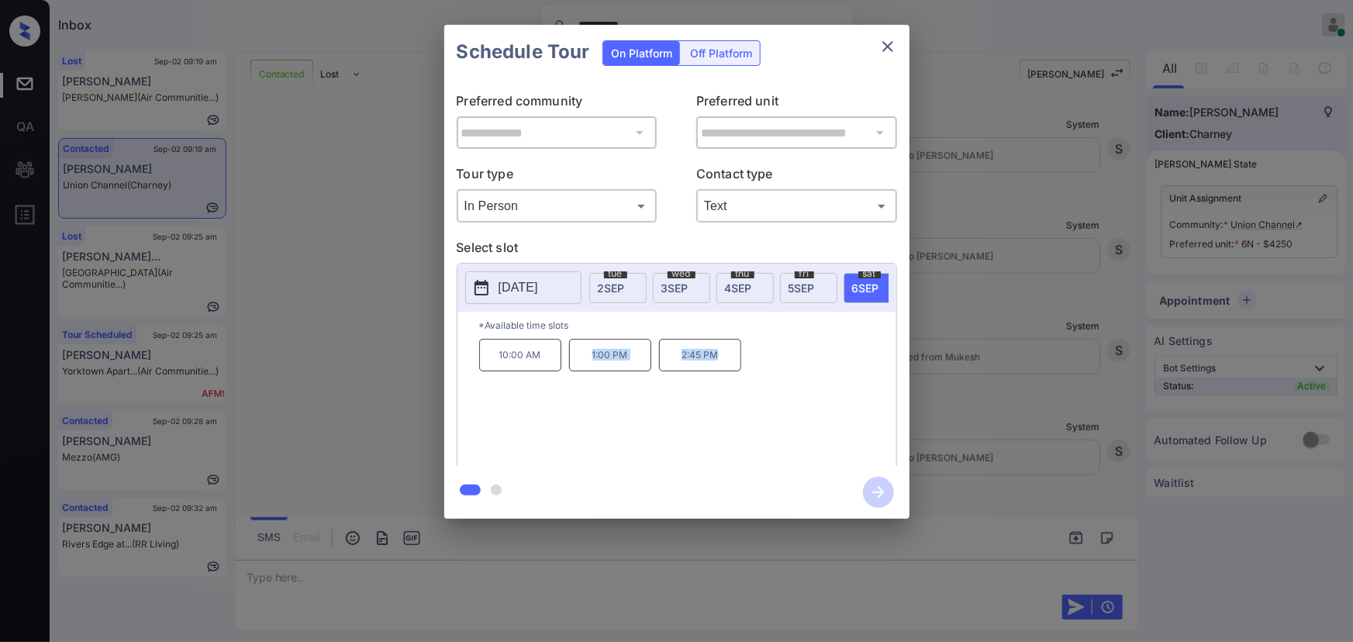
copy div "1:00 PM 2:45 PM"
drag, startPoint x: 724, startPoint y: 363, endPoint x: 535, endPoint y: 441, distance: 203.8
click at [591, 364] on div "10:00 AM 1:00 PM 2:45 PM" at bounding box center [687, 401] width 417 height 124
click at [465, 578] on div at bounding box center [676, 321] width 1353 height 642
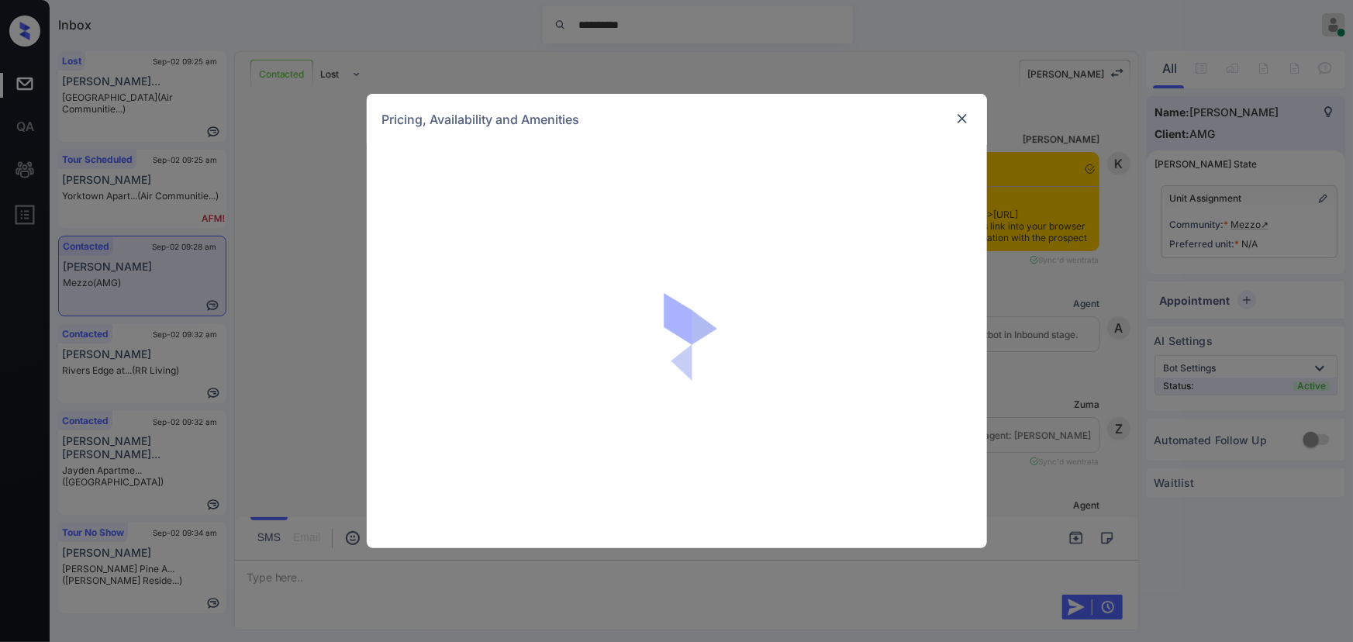
scroll to position [950, 0]
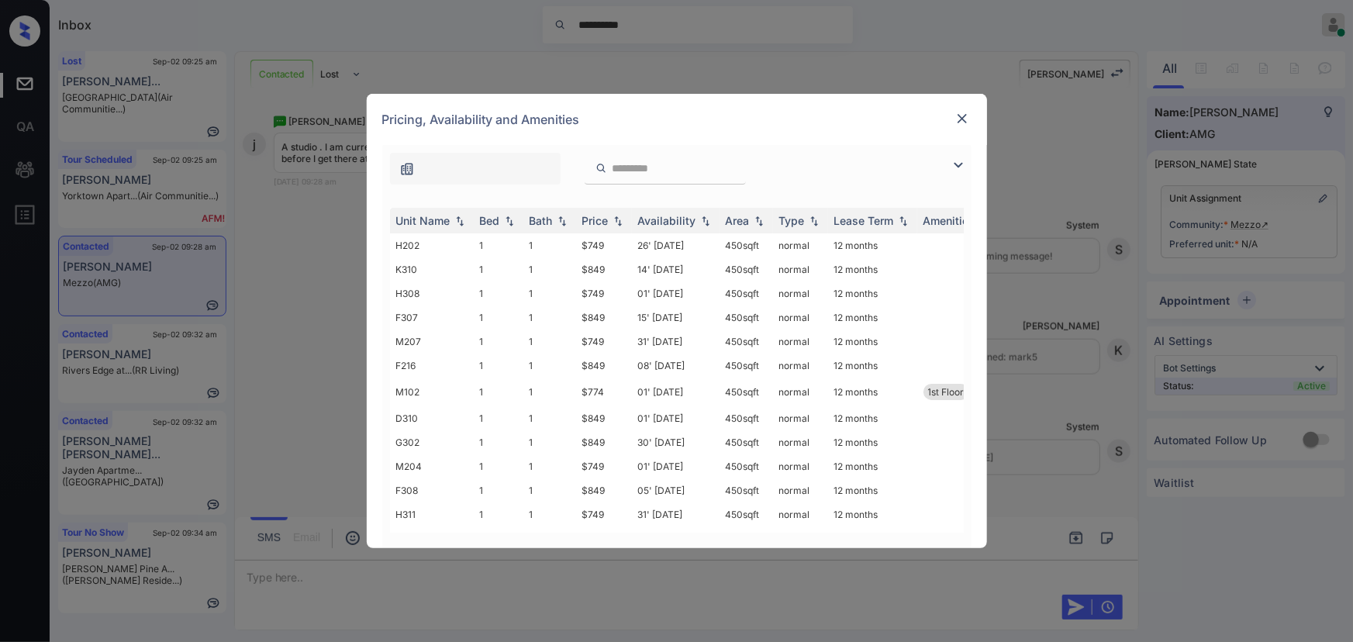
click at [955, 161] on img at bounding box center [958, 165] width 19 height 19
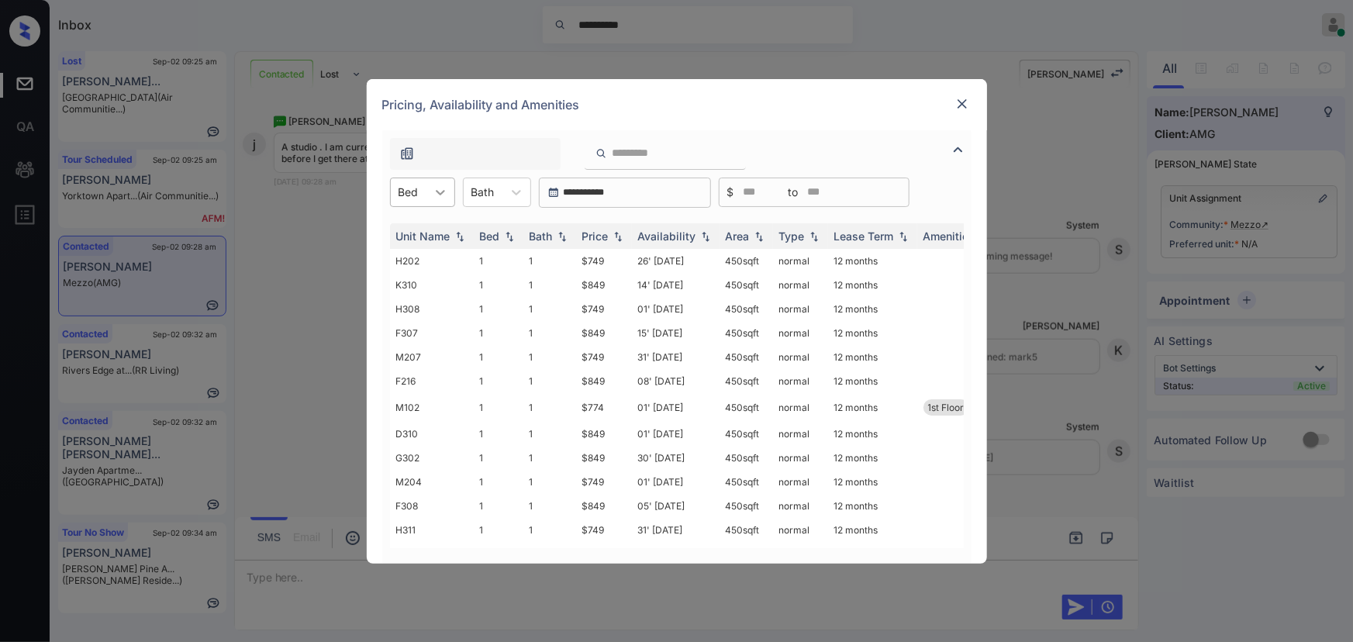
click at [427, 194] on div at bounding box center [441, 192] width 28 height 28
click at [409, 229] on div "0" at bounding box center [422, 230] width 65 height 28
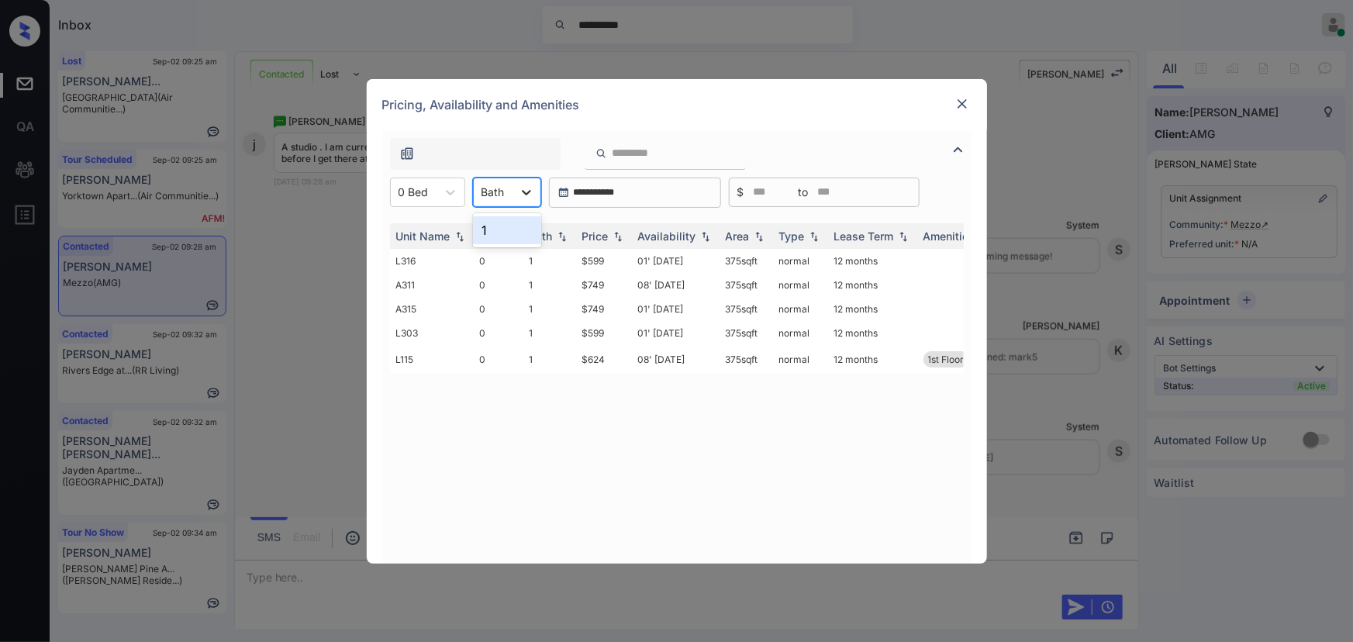
click at [519, 190] on icon at bounding box center [527, 193] width 16 height 16
click at [497, 226] on div "1" at bounding box center [507, 230] width 68 height 28
click at [599, 234] on div "Price" at bounding box center [595, 236] width 26 height 13
click at [648, 259] on td "01' Apr 25" at bounding box center [676, 261] width 88 height 24
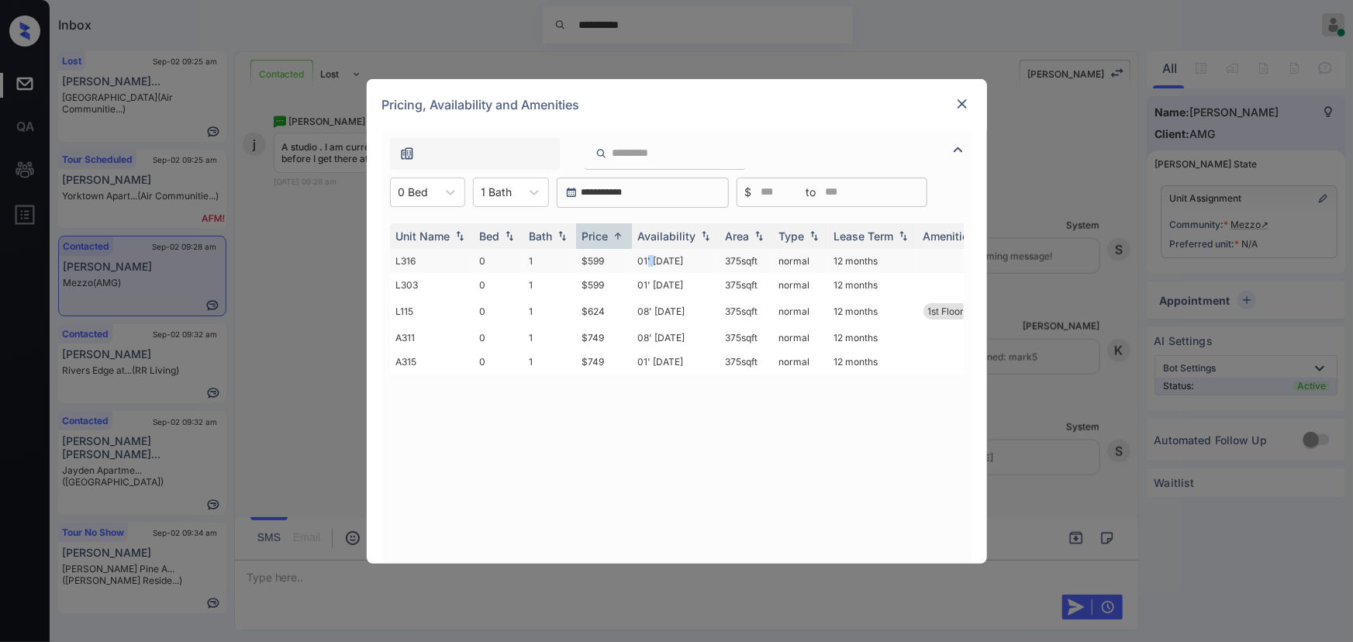
click at [648, 259] on td "01' Apr 25" at bounding box center [676, 261] width 88 height 24
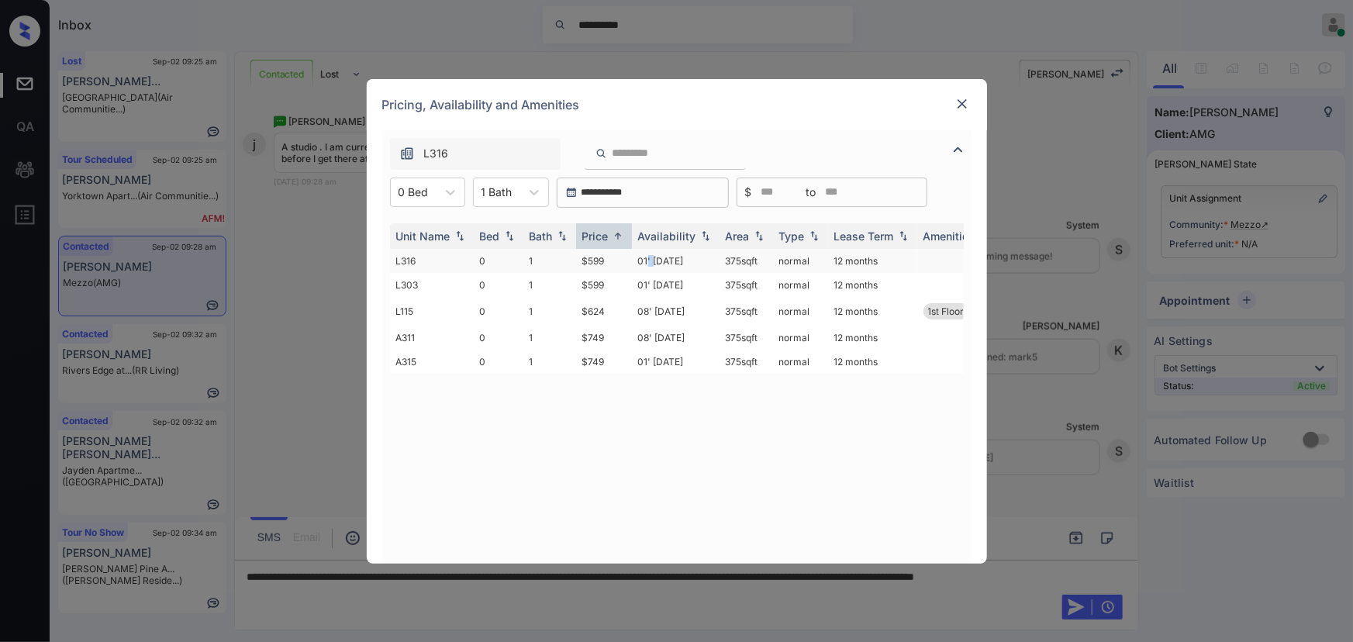
drag, startPoint x: 764, startPoint y: 259, endPoint x: 712, endPoint y: 257, distance: 52.0
click at [713, 258] on tr "L316 0 1 $599 01' Apr 25 375 sqft normal 12 months" at bounding box center [795, 261] width 810 height 24
copy tr "375 sqft"
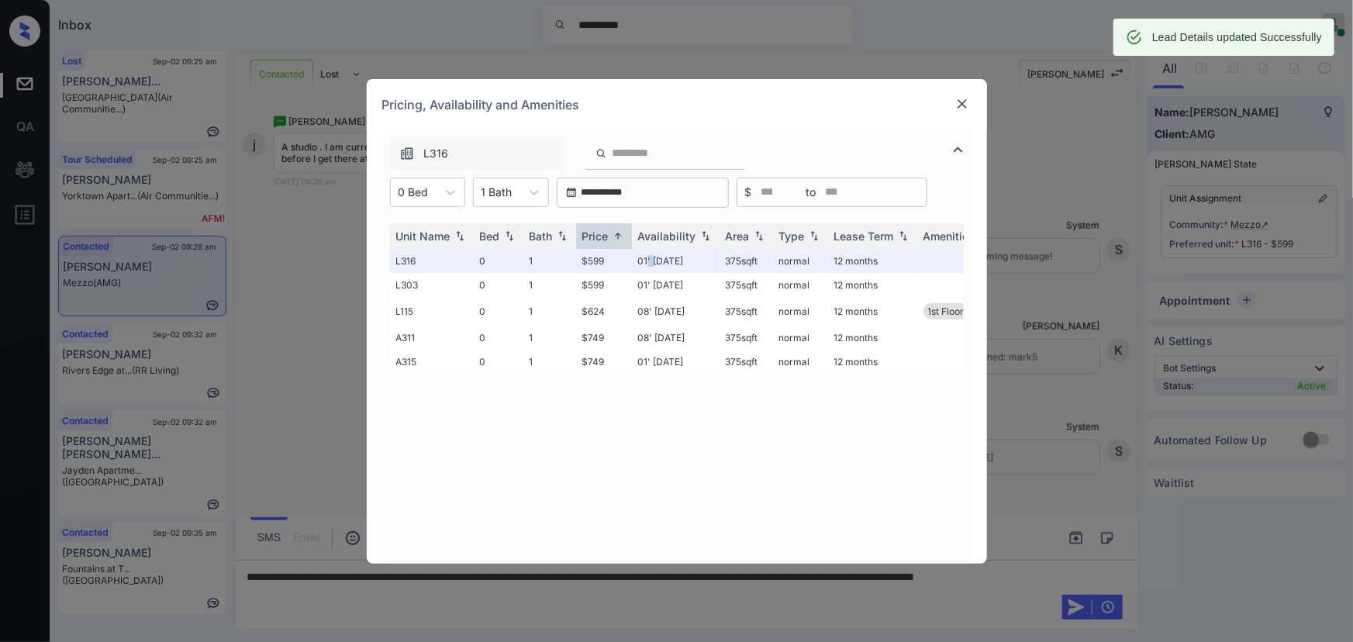
click at [965, 100] on img at bounding box center [963, 104] width 16 height 16
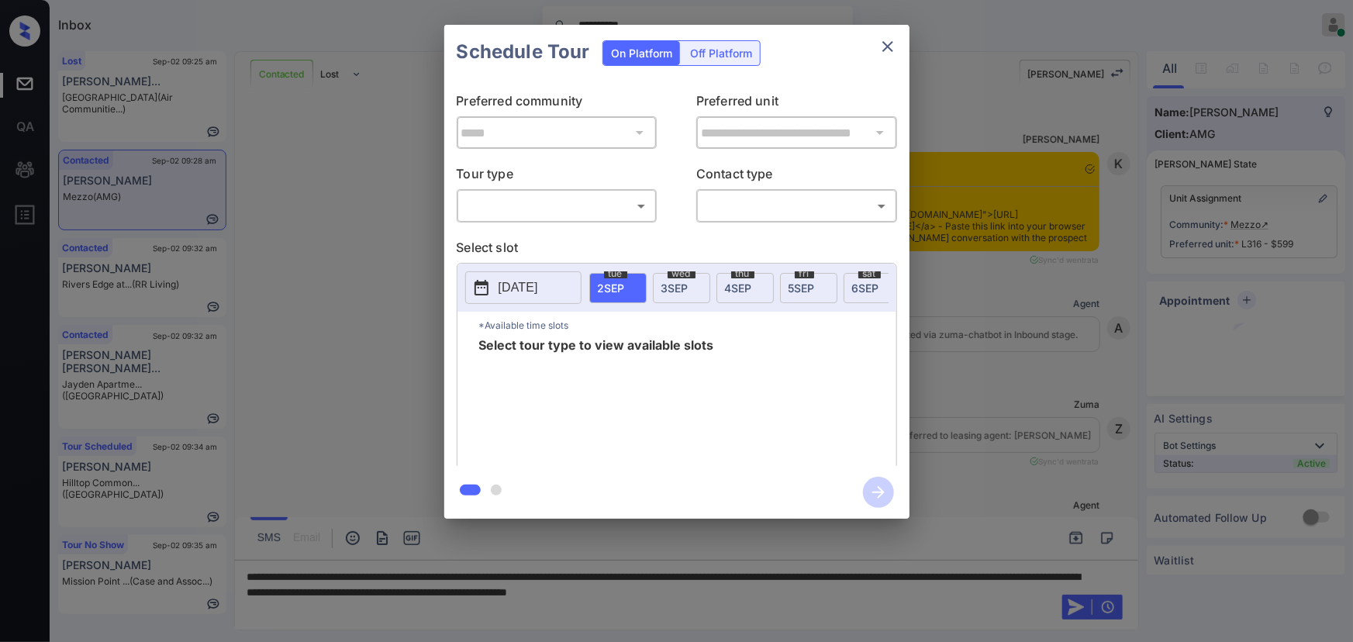
scroll to position [950, 0]
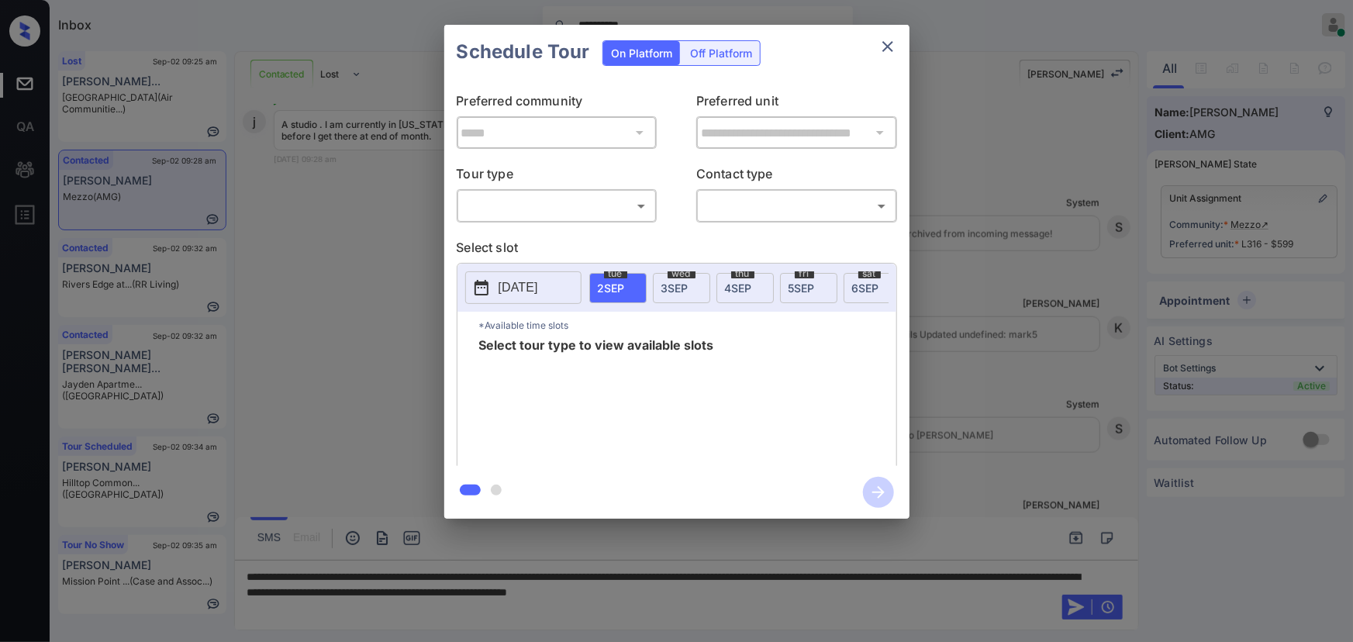
click at [561, 202] on body "**********" at bounding box center [676, 321] width 1353 height 642
click at [535, 230] on li "In Person" at bounding box center [557, 240] width 192 height 28
type input "********"
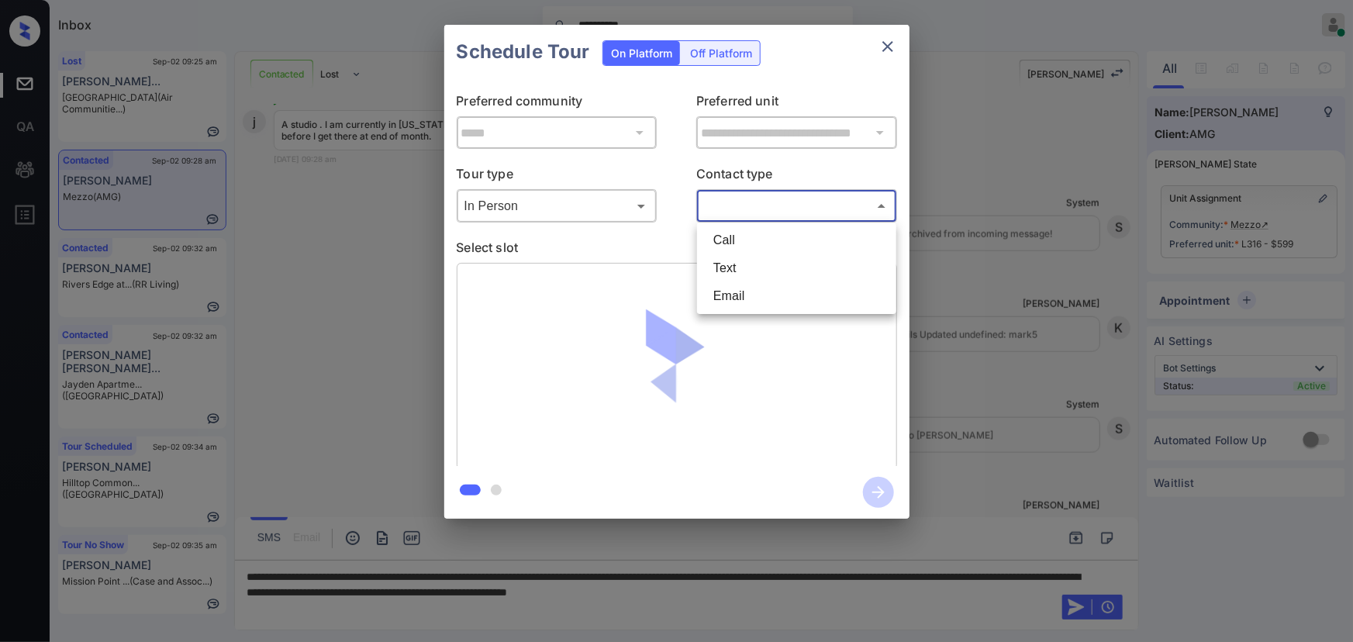
drag, startPoint x: 748, startPoint y: 206, endPoint x: 739, endPoint y: 234, distance: 29.2
click at [748, 206] on body "**********" at bounding box center [676, 321] width 1353 height 642
click at [724, 263] on li "Text" at bounding box center [797, 268] width 192 height 28
type input "****"
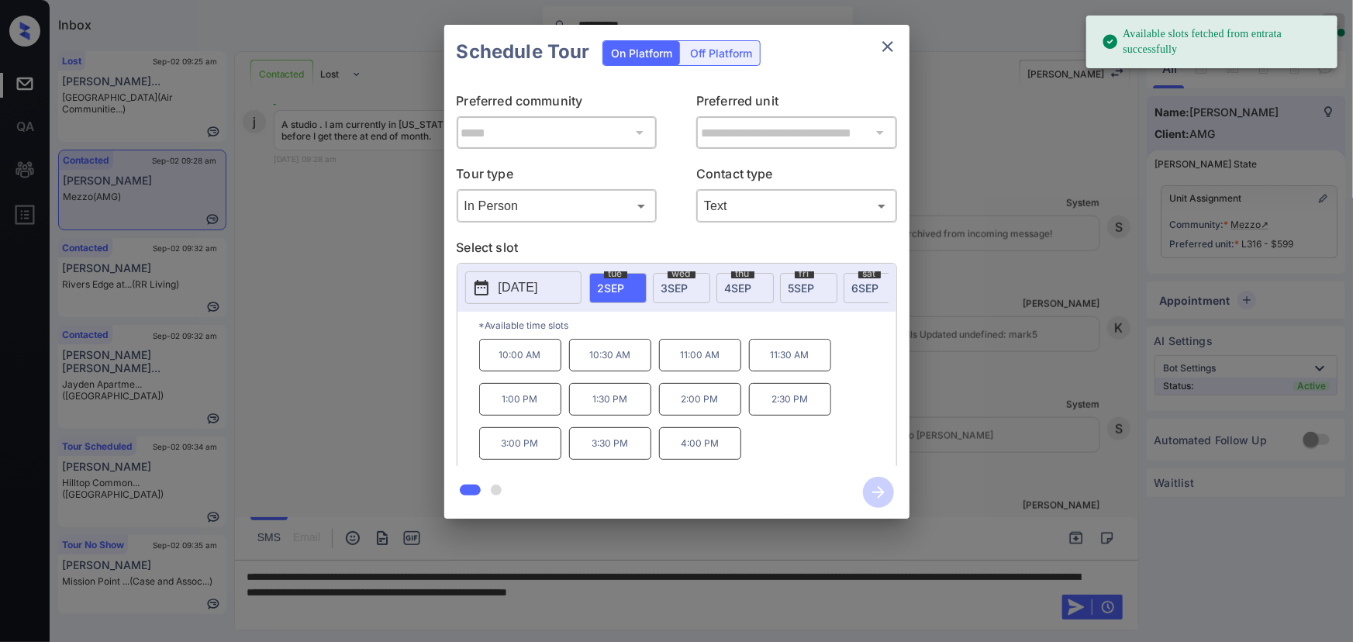
click at [538, 287] on p "[DATE]" at bounding box center [519, 287] width 40 height 19
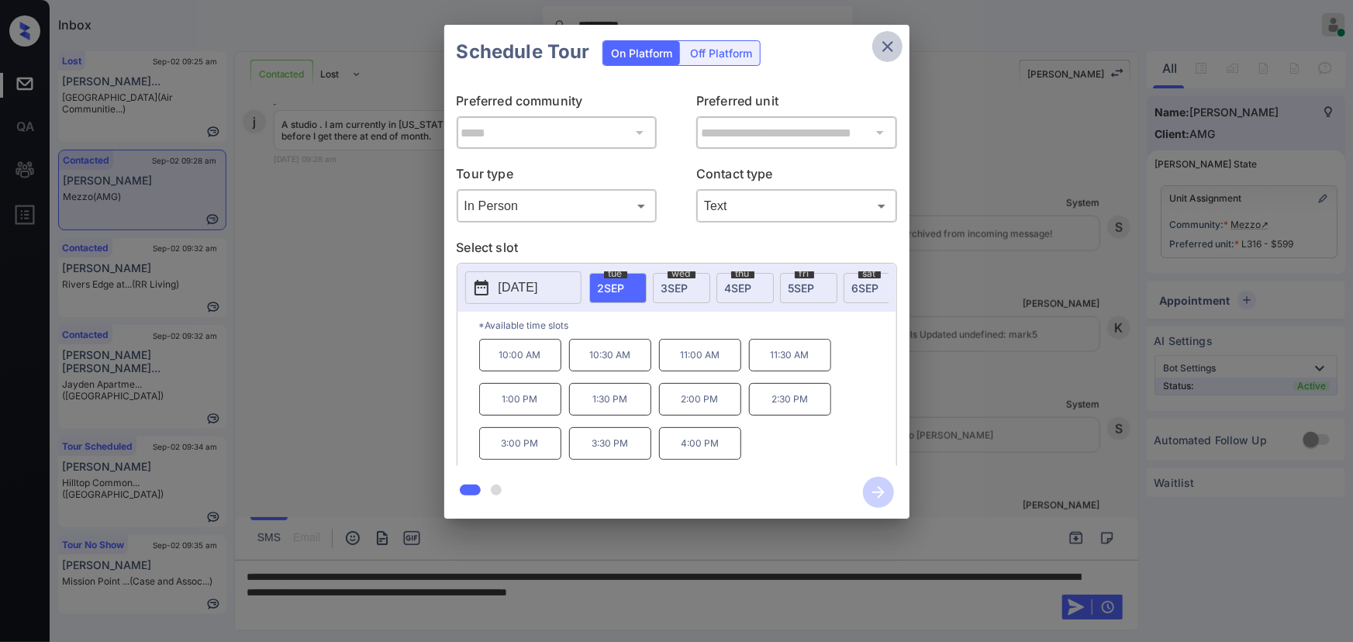
click at [885, 48] on icon "close" at bounding box center [888, 46] width 11 height 11
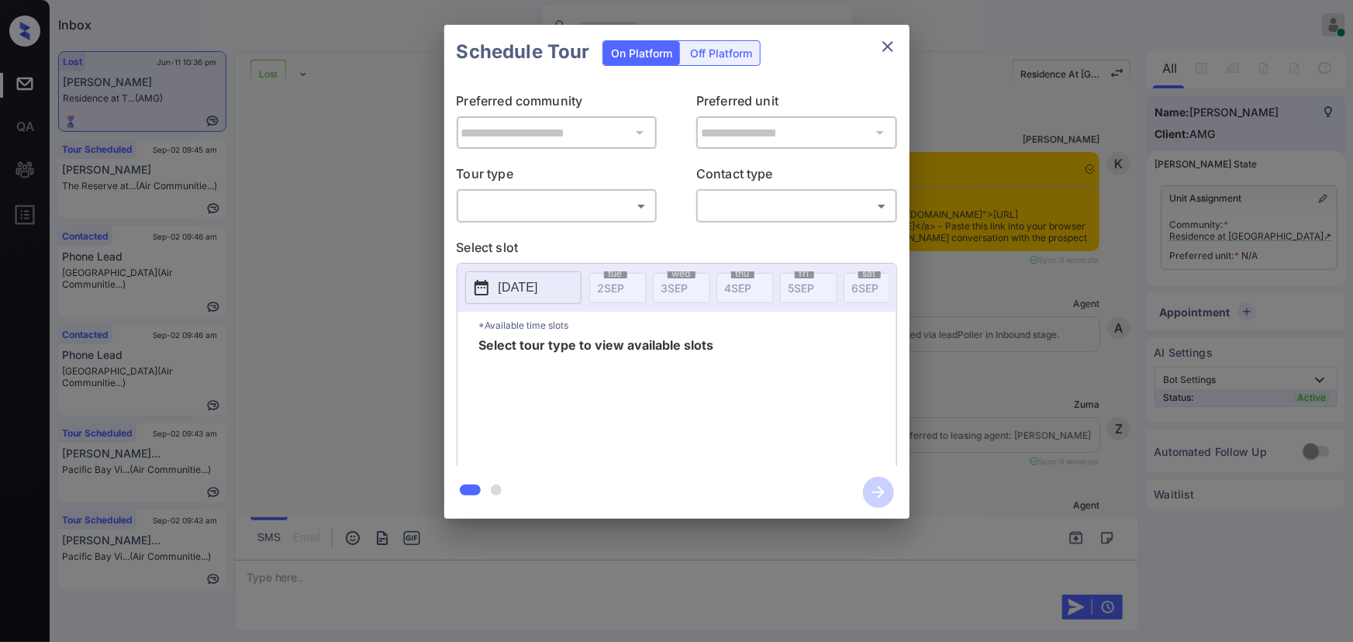
scroll to position [2528, 0]
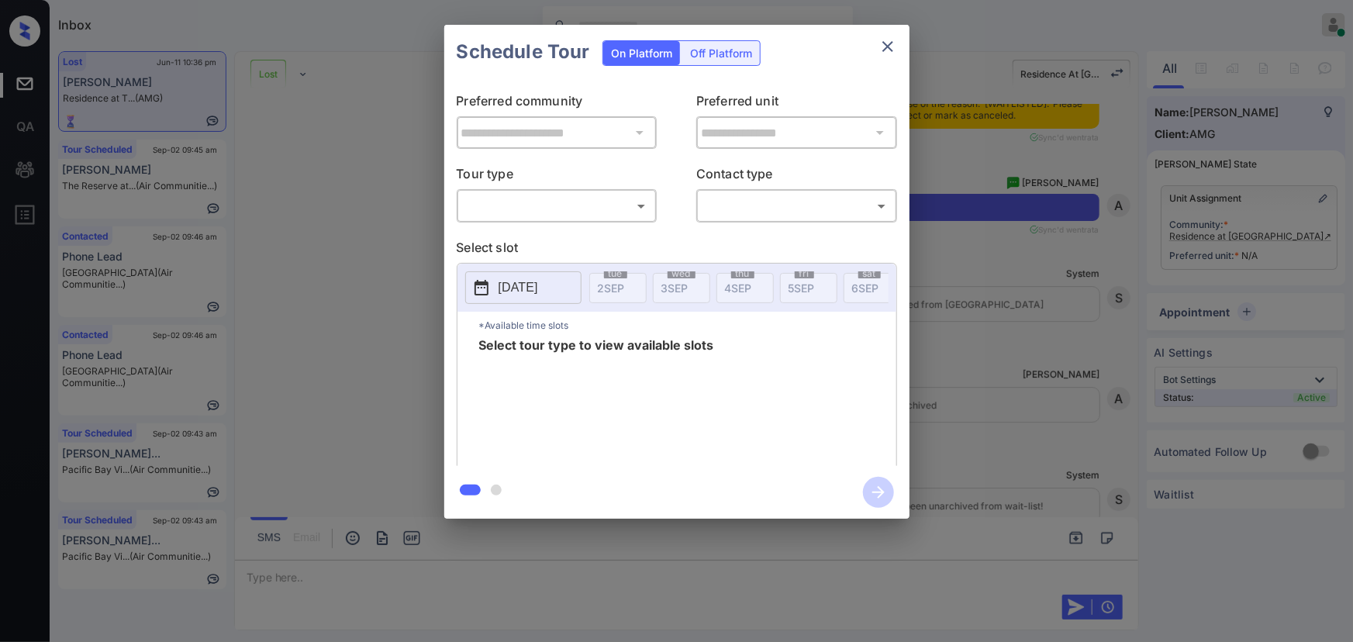
click at [1198, 270] on div "**********" at bounding box center [676, 272] width 1353 height 544
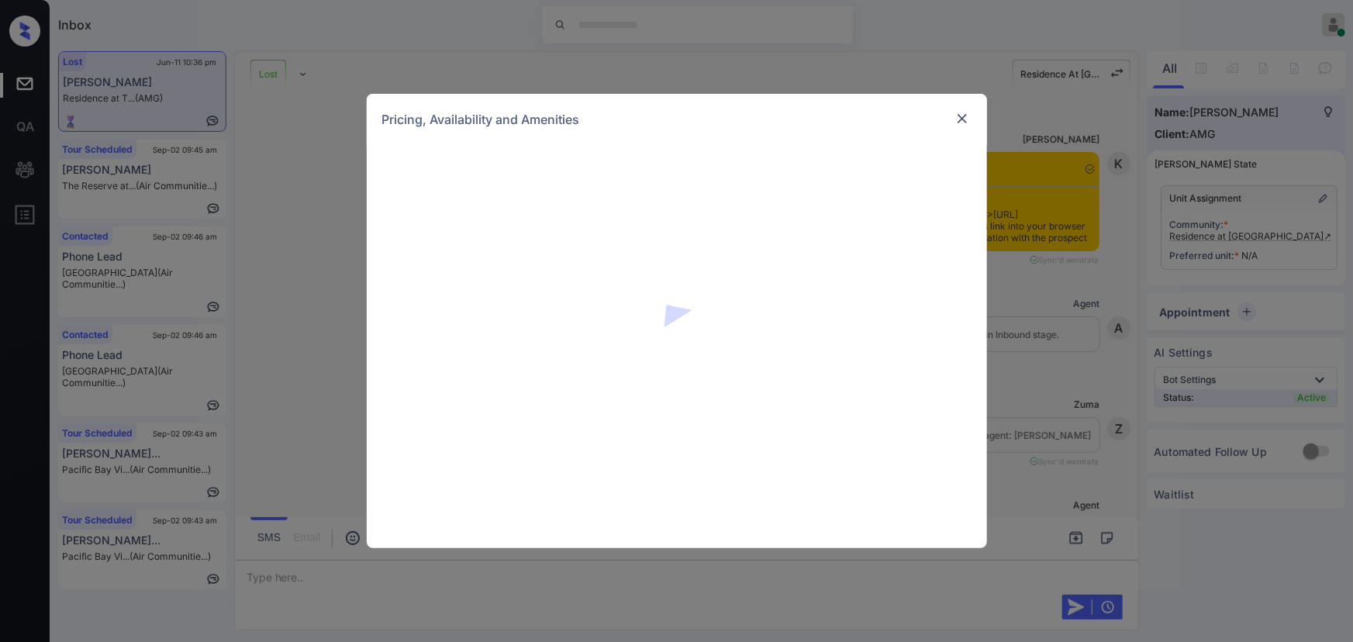
scroll to position [2528, 0]
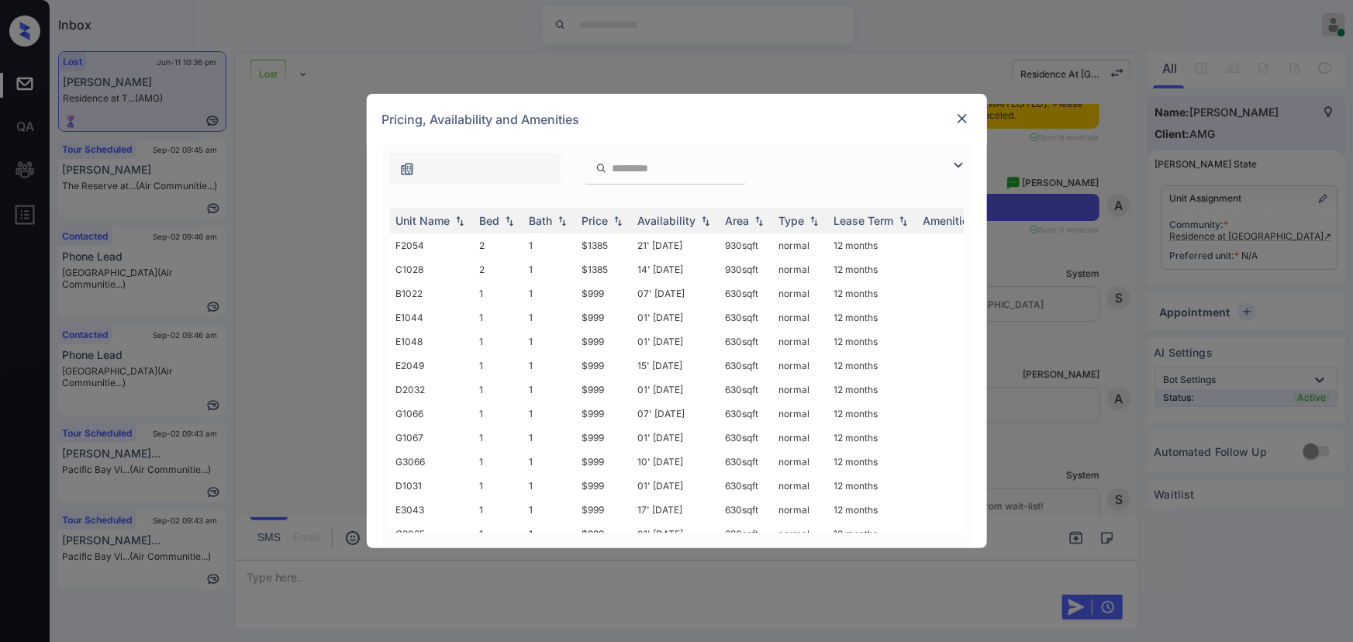
click at [1031, 279] on div "**********" at bounding box center [676, 321] width 1353 height 642
click at [962, 119] on img at bounding box center [963, 119] width 16 height 16
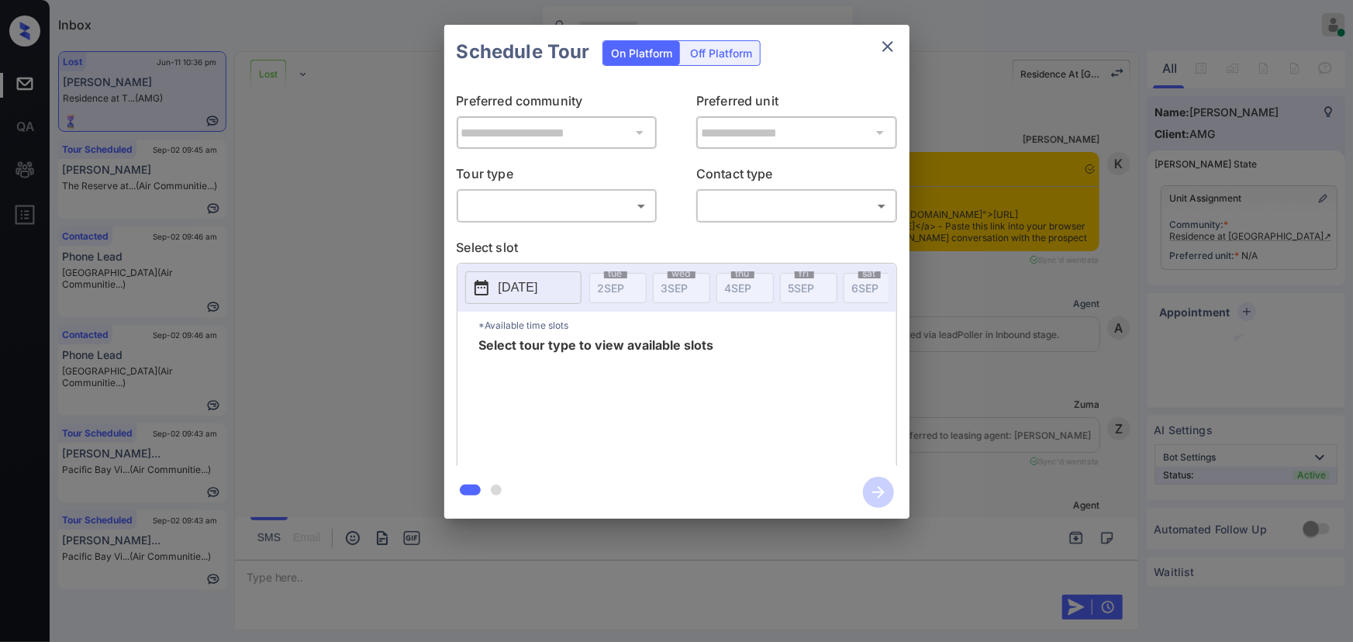
scroll to position [2716, 0]
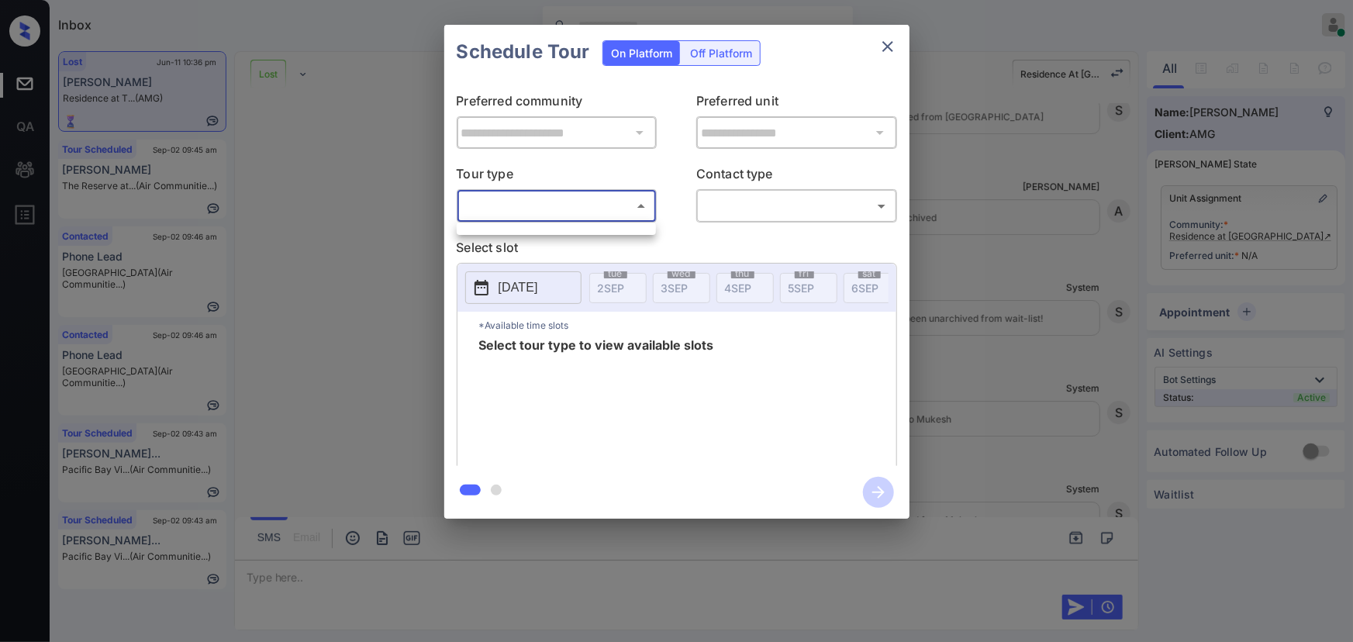
click at [569, 215] on body "Inbox Kenneth Umali Online Set yourself offline Set yourself on break Profile S…" at bounding box center [676, 321] width 1353 height 642
click at [826, 206] on div at bounding box center [676, 321] width 1353 height 642
click at [568, 212] on body "Inbox Kenneth Umali Online Set yourself offline Set yourself on break Profile S…" at bounding box center [676, 321] width 1353 height 642
click at [1054, 255] on div at bounding box center [676, 321] width 1353 height 642
click at [886, 39] on icon "close" at bounding box center [888, 46] width 19 height 19
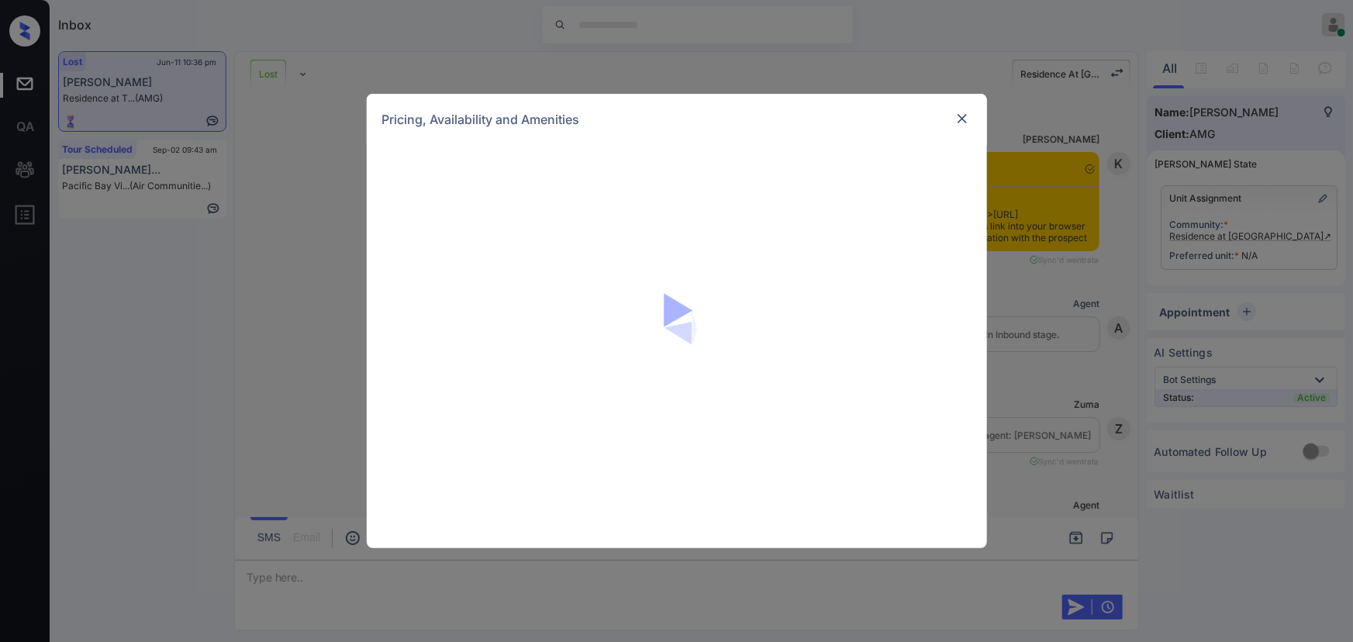
scroll to position [2904, 0]
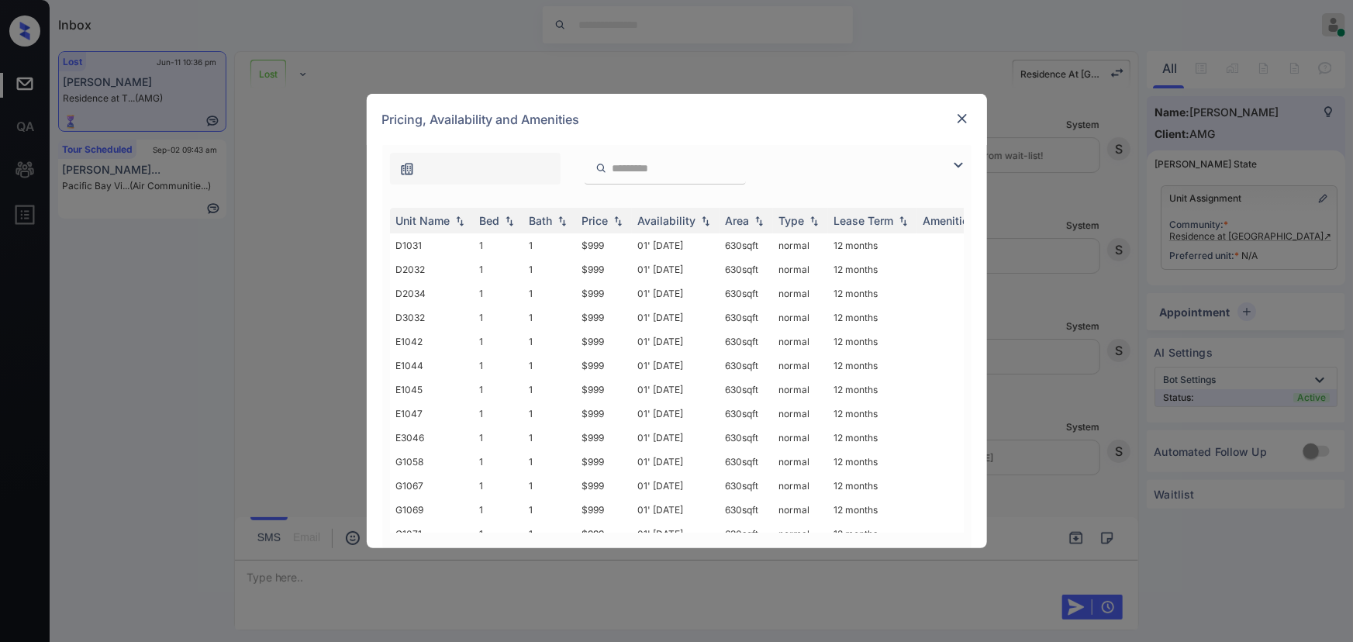
click at [956, 161] on img at bounding box center [958, 165] width 19 height 19
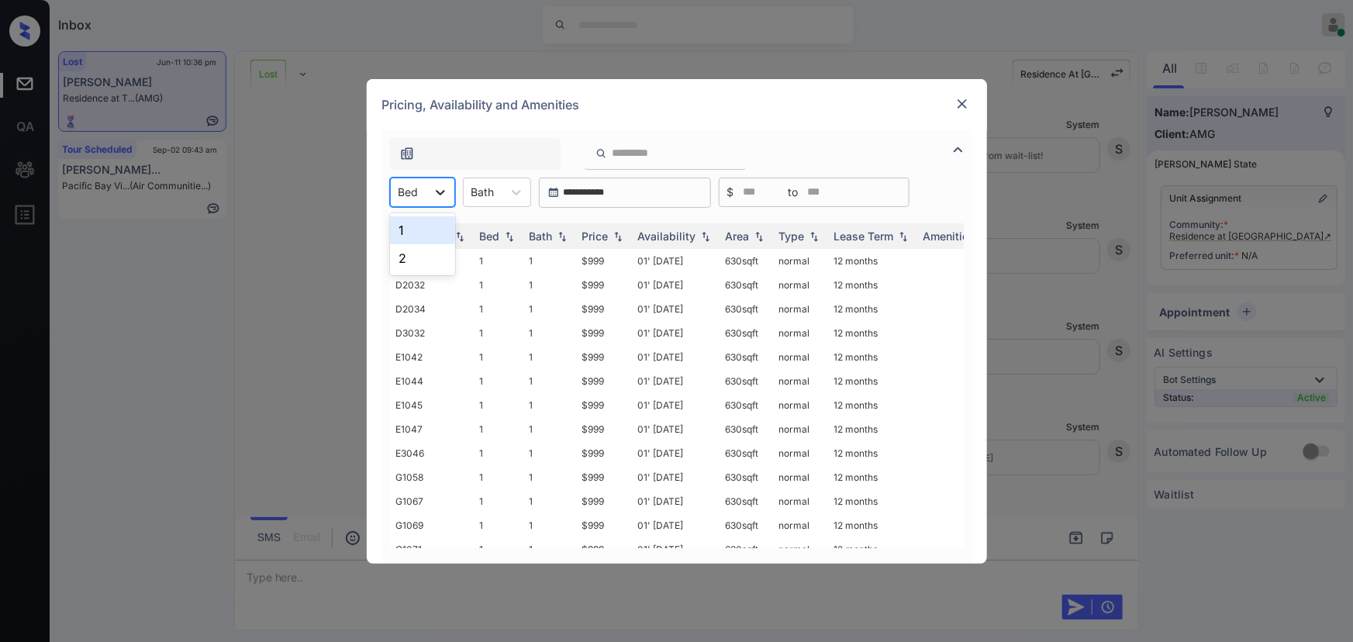
click at [441, 196] on icon at bounding box center [441, 193] width 16 height 16
click at [420, 231] on div "1" at bounding box center [422, 230] width 65 height 28
click at [537, 184] on div "Bath" at bounding box center [505, 192] width 68 height 29
click at [522, 193] on icon at bounding box center [524, 192] width 9 height 5
click at [519, 191] on icon at bounding box center [525, 193] width 16 height 16
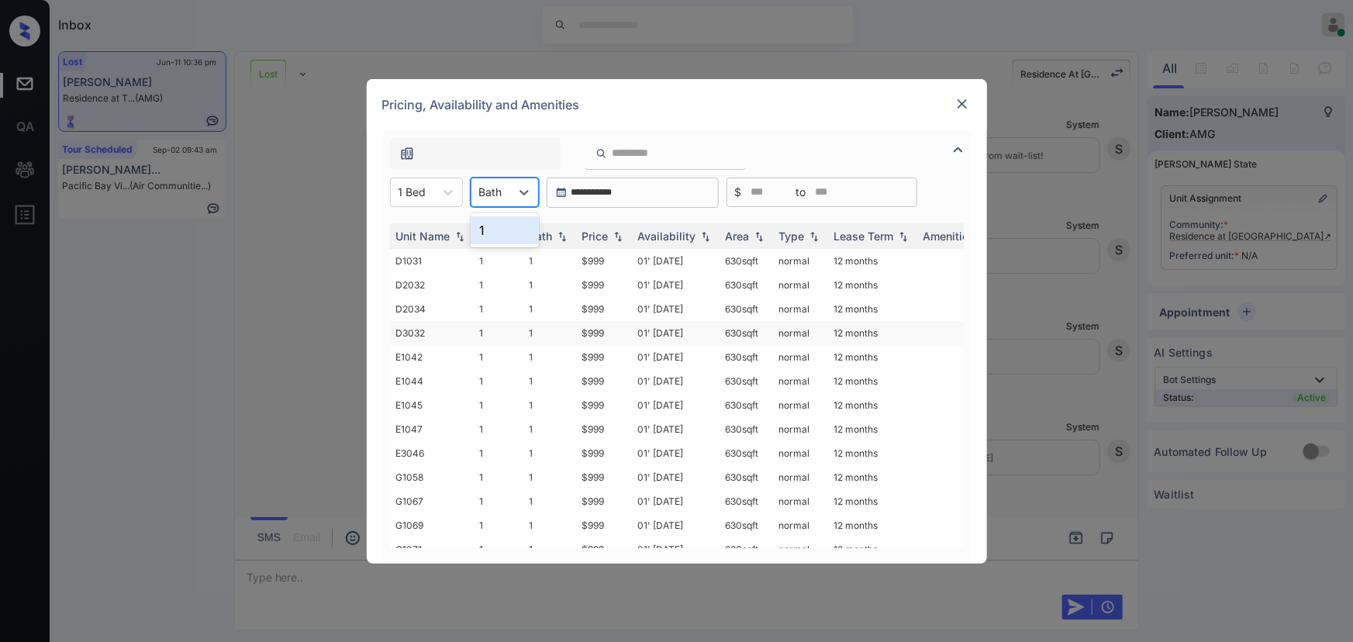
drag, startPoint x: 490, startPoint y: 237, endPoint x: 923, endPoint y: 323, distance: 441.4
click at [492, 237] on div "1" at bounding box center [505, 230] width 68 height 28
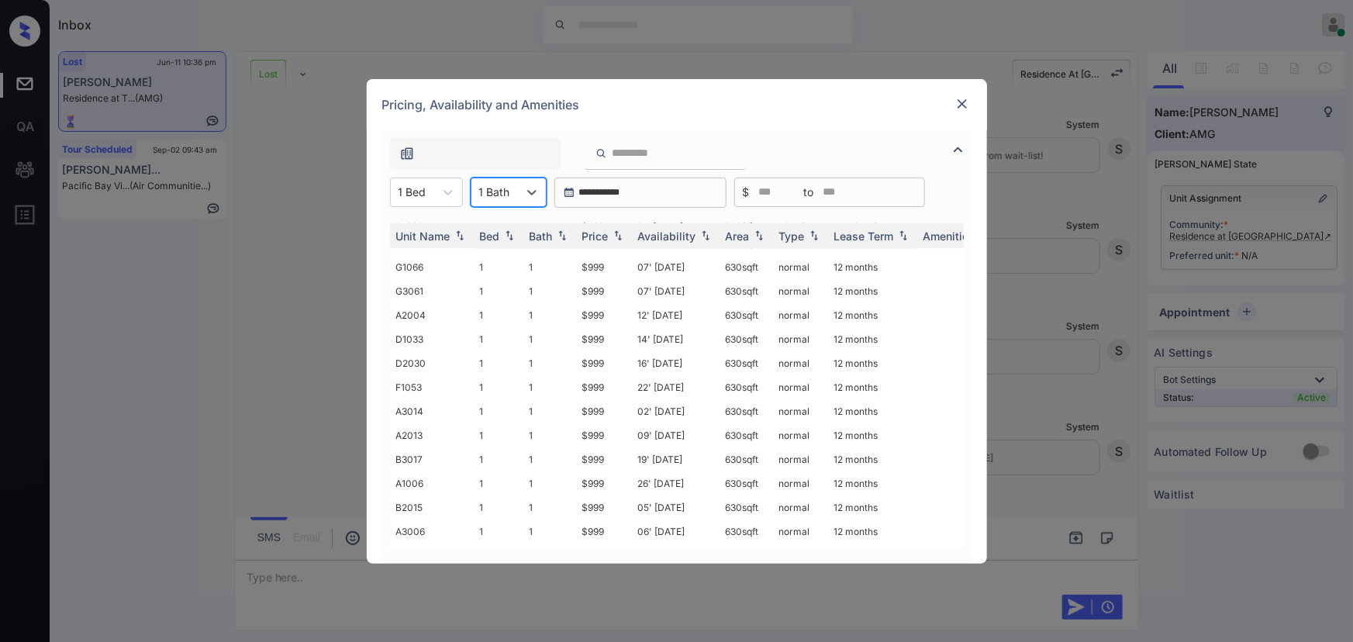
scroll to position [1297, 0]
click at [964, 98] on img at bounding box center [963, 104] width 16 height 16
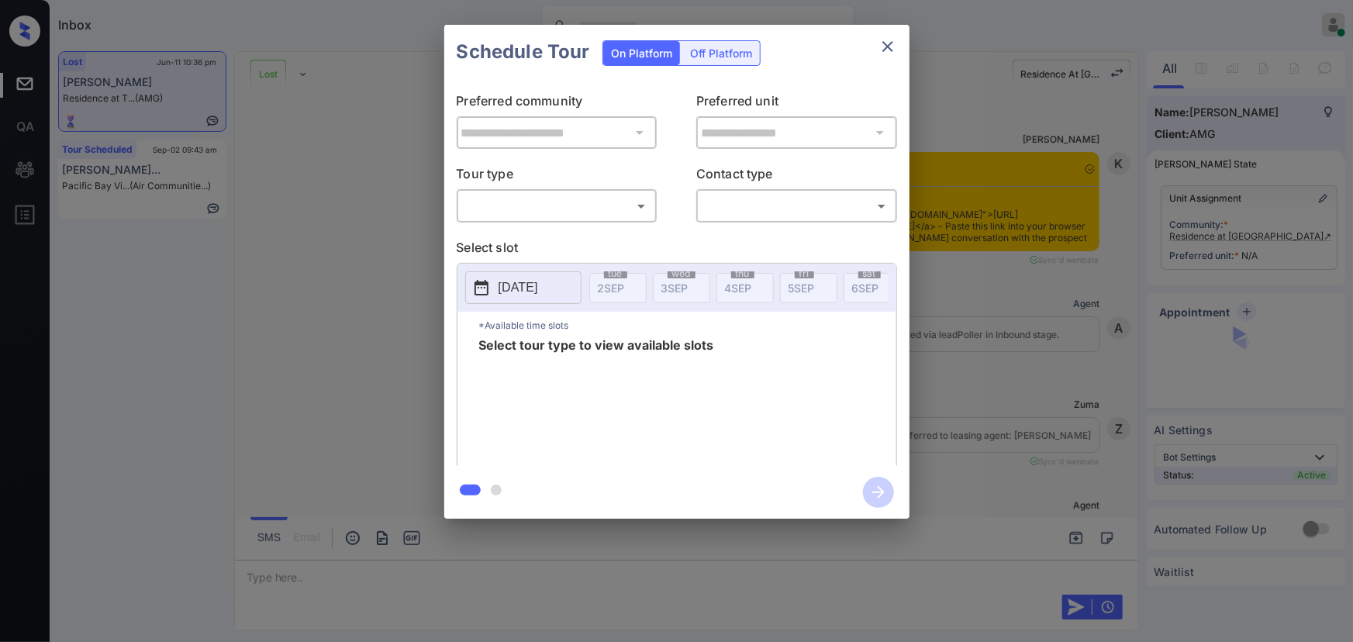
scroll to position [2904, 0]
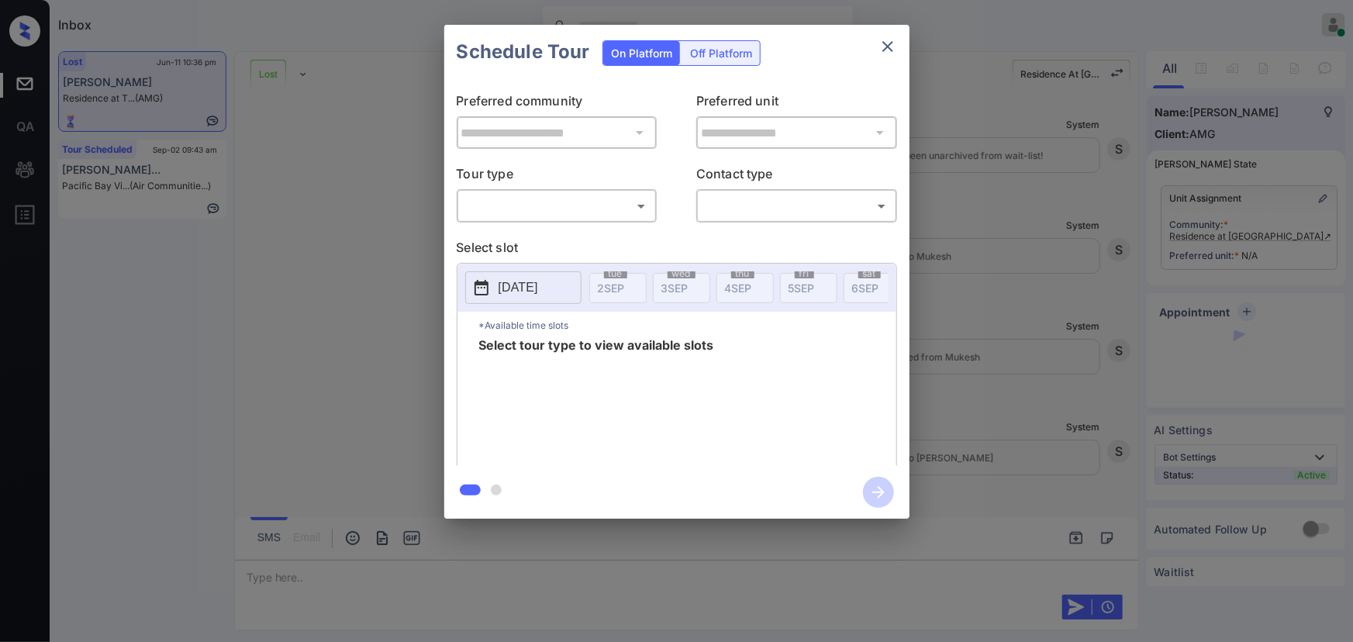
click at [582, 195] on body "Inbox [PERSON_NAME] Online Set yourself offline Set yourself on break Profile S…" at bounding box center [676, 321] width 1353 height 642
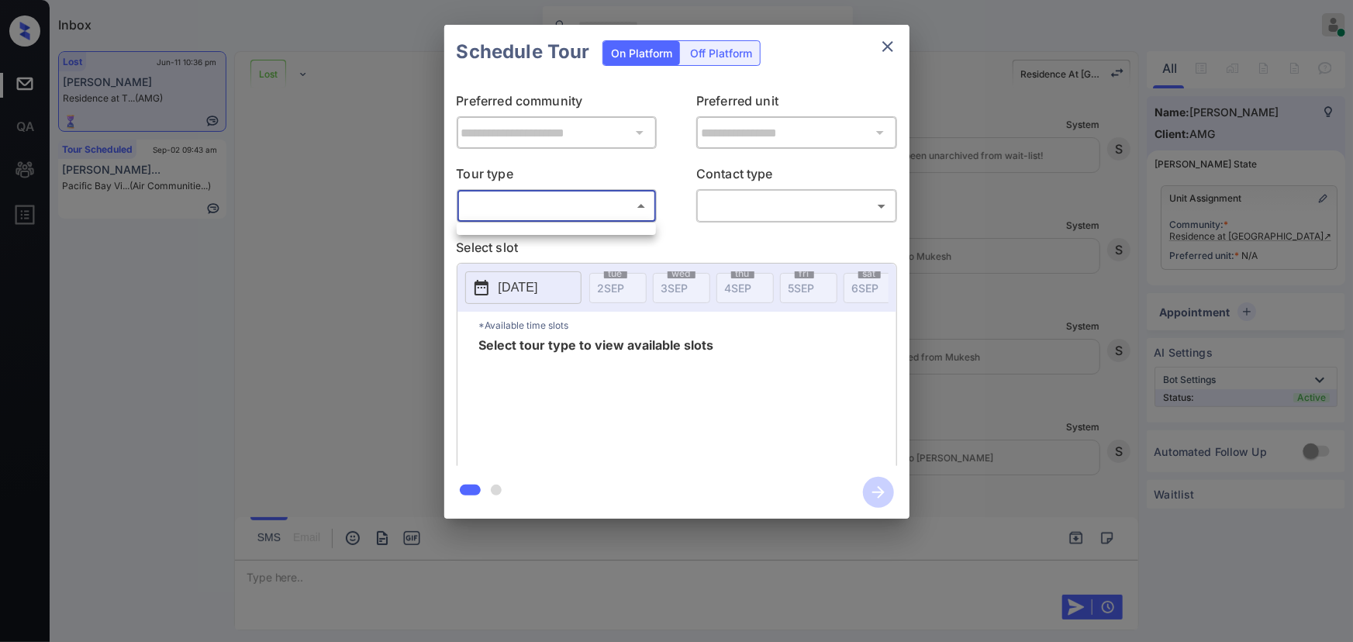
click at [1053, 350] on div at bounding box center [676, 321] width 1353 height 642
click at [503, 575] on div at bounding box center [676, 321] width 1353 height 642
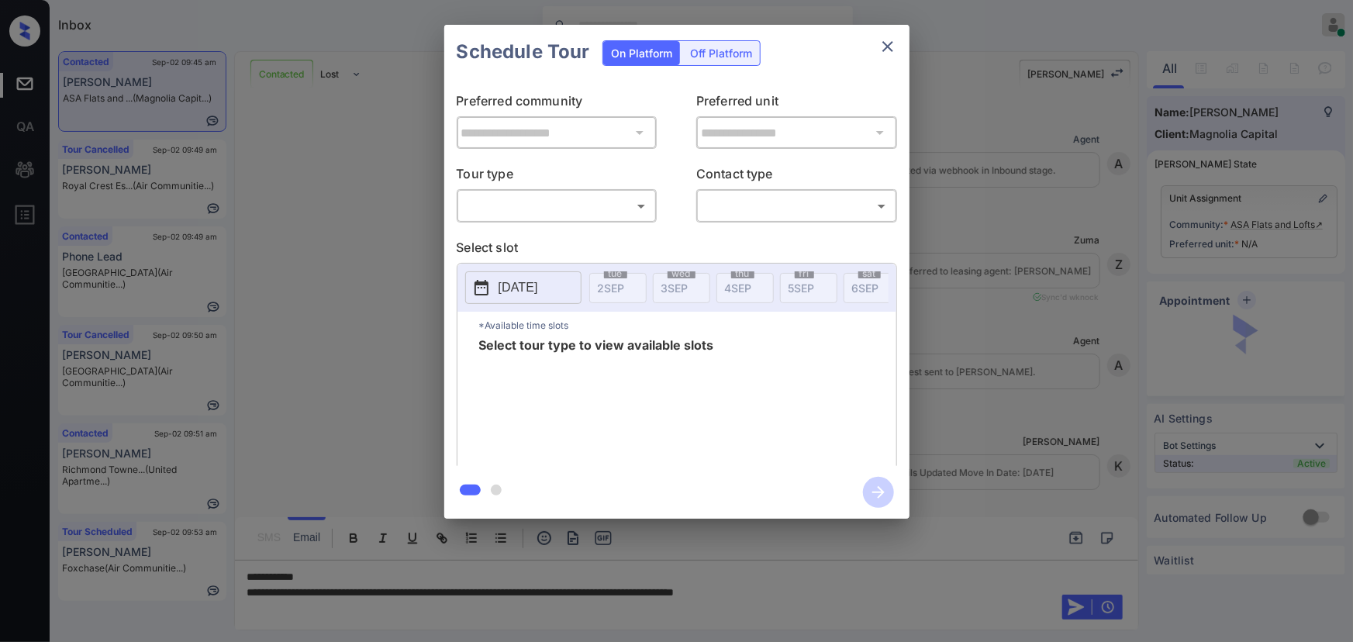
scroll to position [3993, 0]
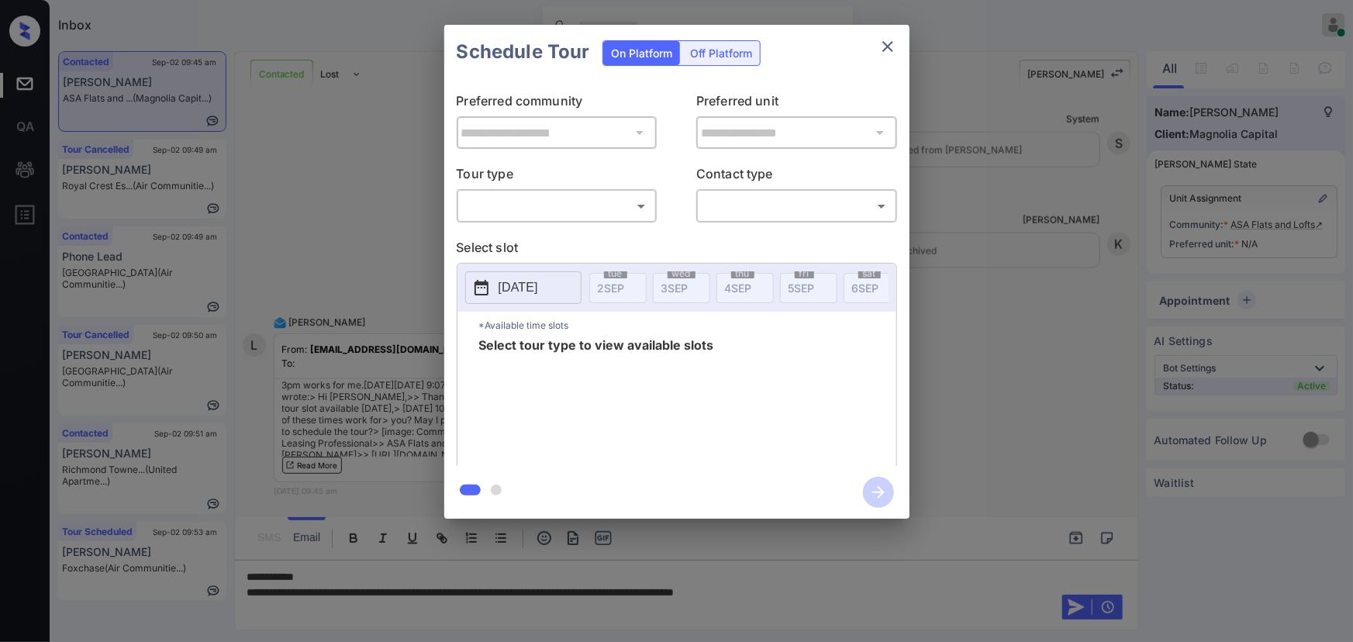
click at [548, 212] on body "Inbox Kenneth Umali Online Set yourself offline Set yourself on break Profile S…" at bounding box center [676, 321] width 1353 height 642
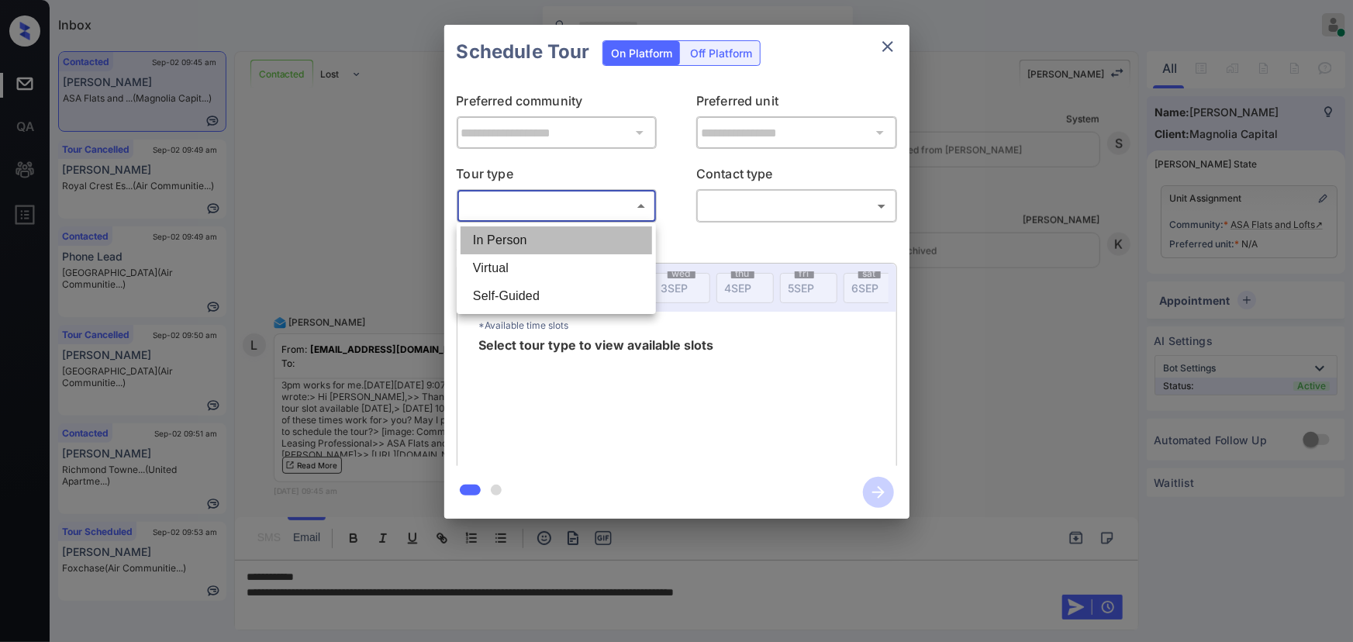
click at [532, 237] on li "In Person" at bounding box center [557, 240] width 192 height 28
type input "********"
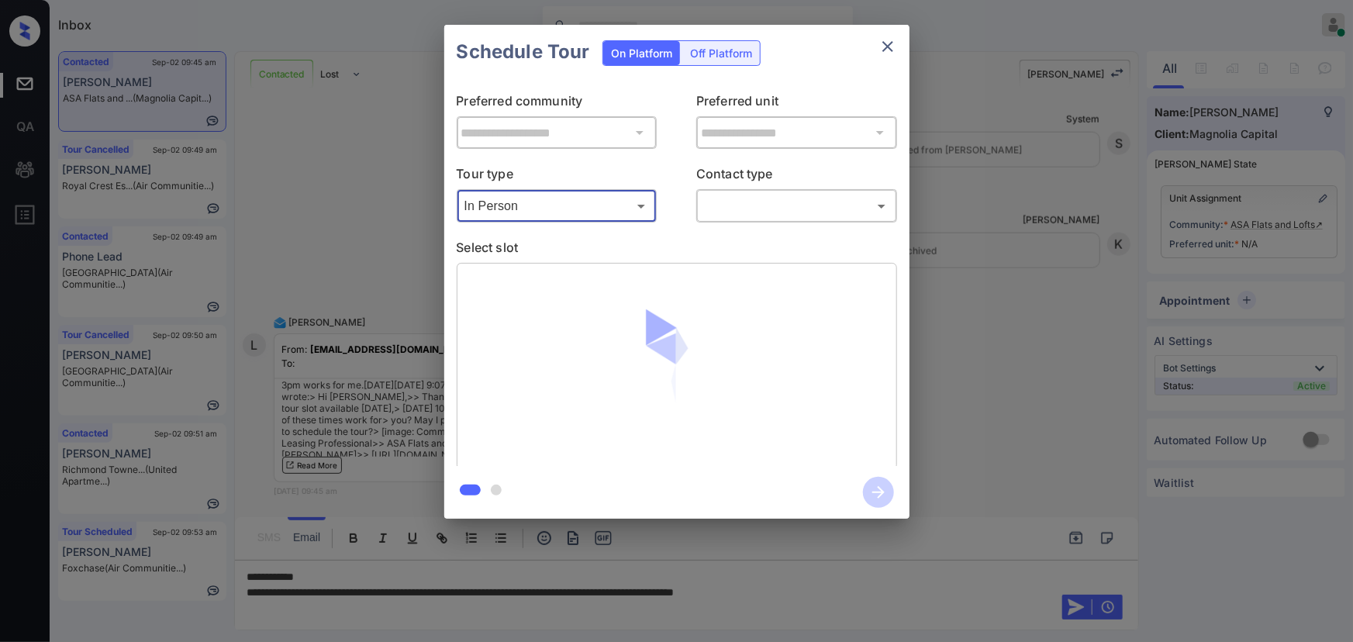
click at [803, 210] on body "Inbox Kenneth Umali Online Set yourself offline Set yourself on break Profile S…" at bounding box center [676, 321] width 1353 height 642
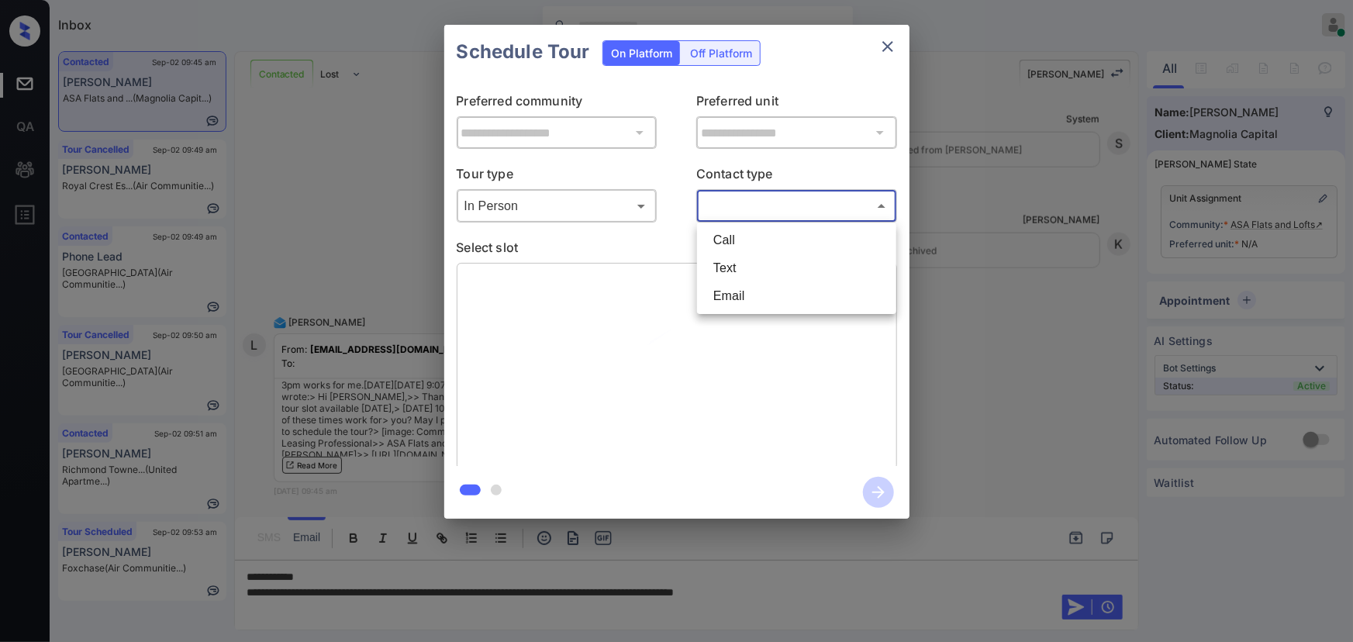
click at [723, 271] on li "Text" at bounding box center [797, 268] width 192 height 28
type input "****"
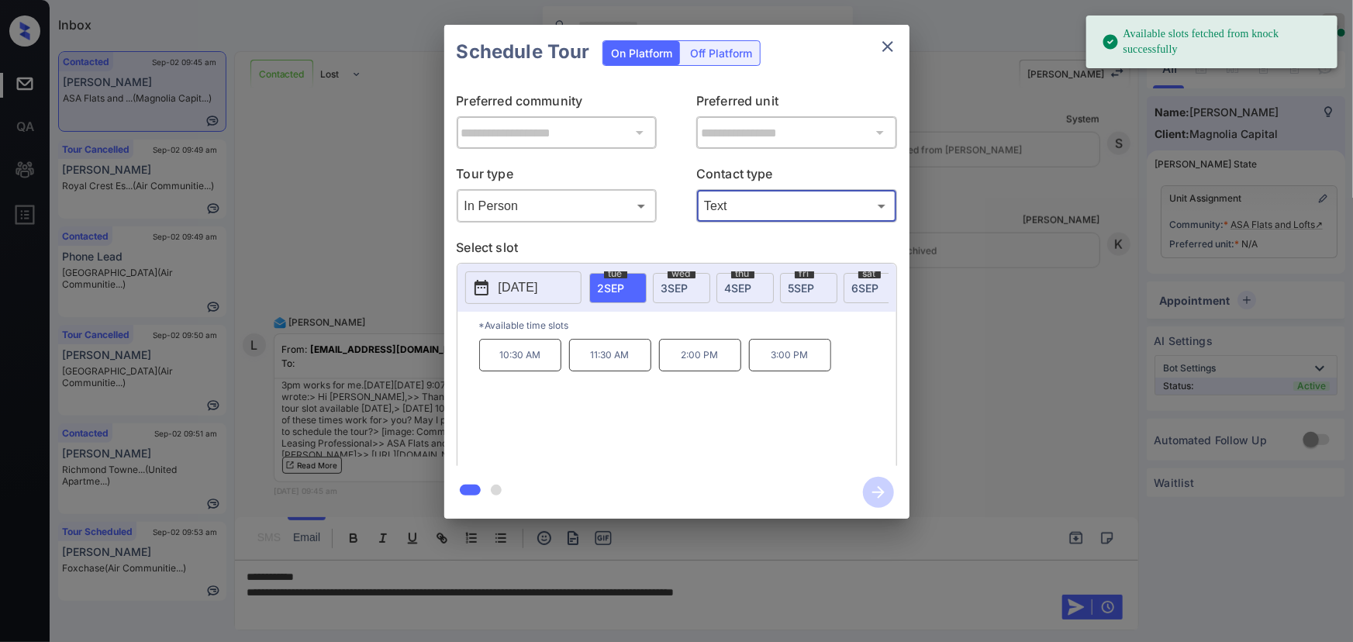
click at [859, 285] on span "[DATE]" at bounding box center [865, 288] width 27 height 13
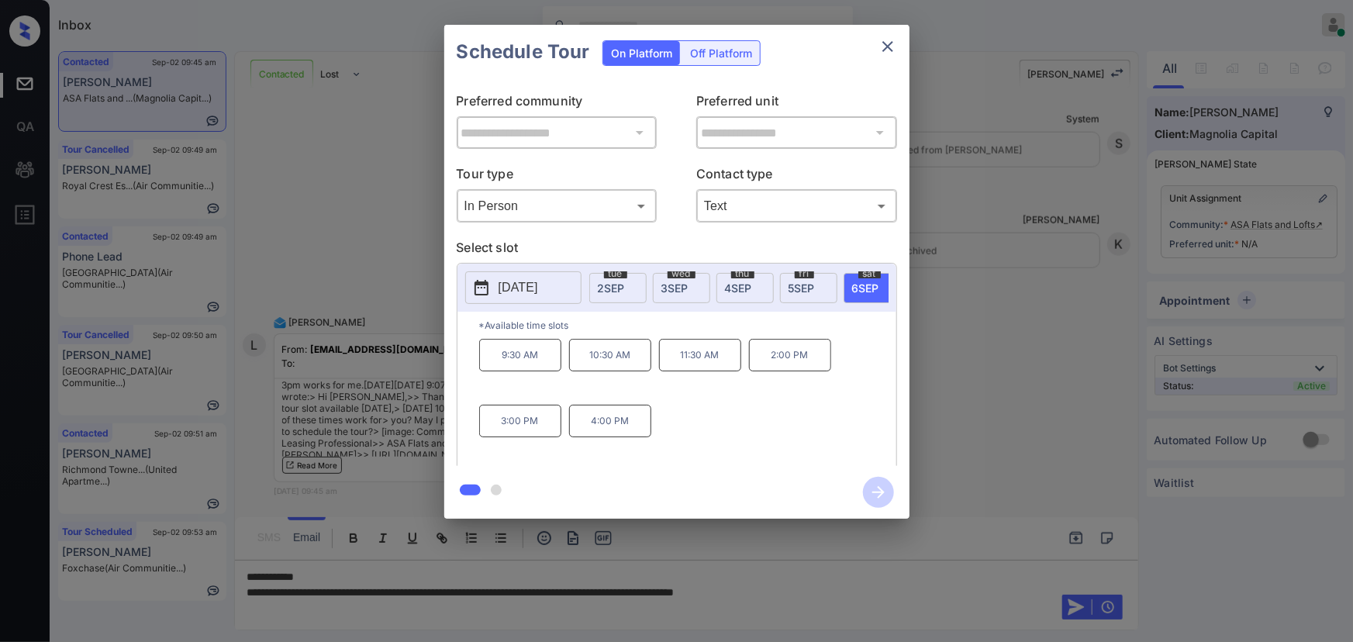
click at [939, 412] on div "**********" at bounding box center [676, 272] width 1353 height 544
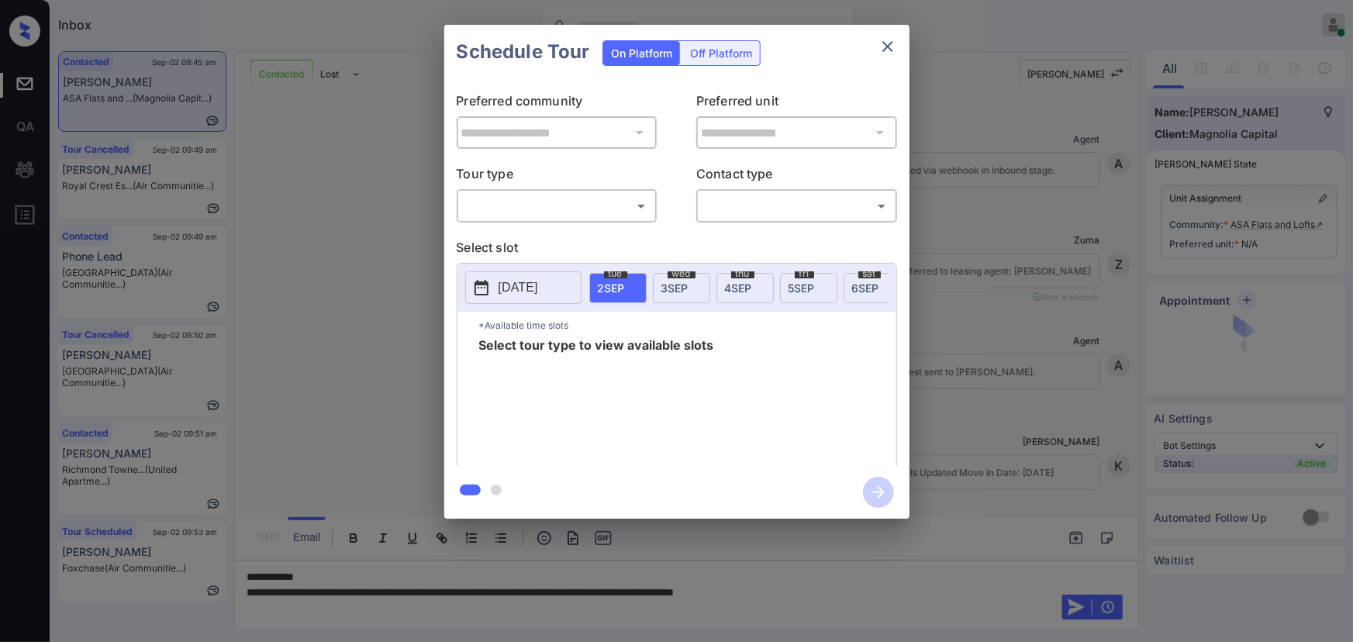
scroll to position [1425, 0]
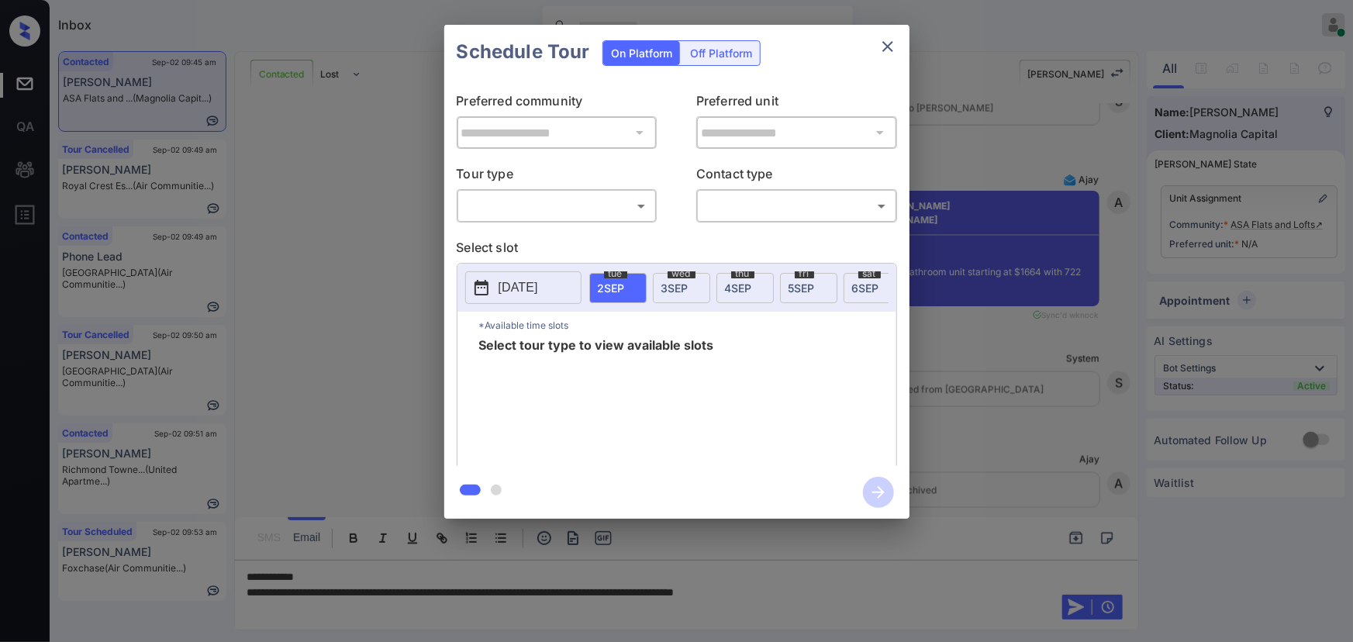
click at [1242, 303] on div "**********" at bounding box center [676, 272] width 1353 height 544
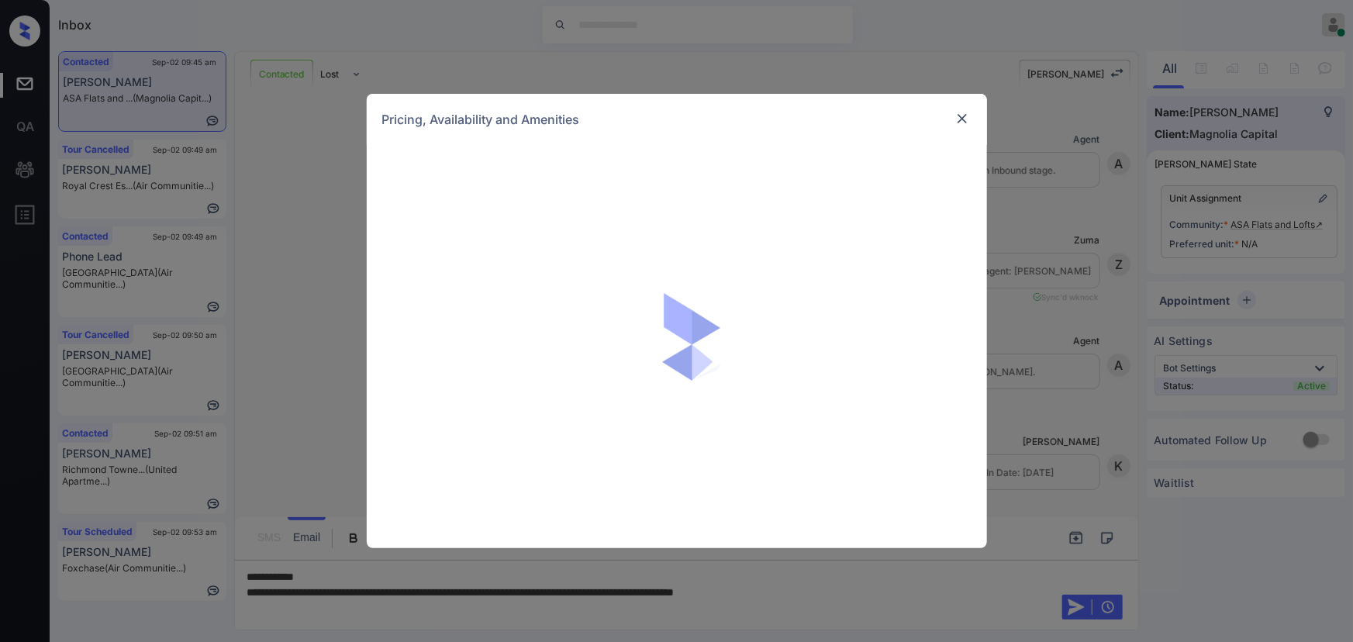
scroll to position [1425, 0]
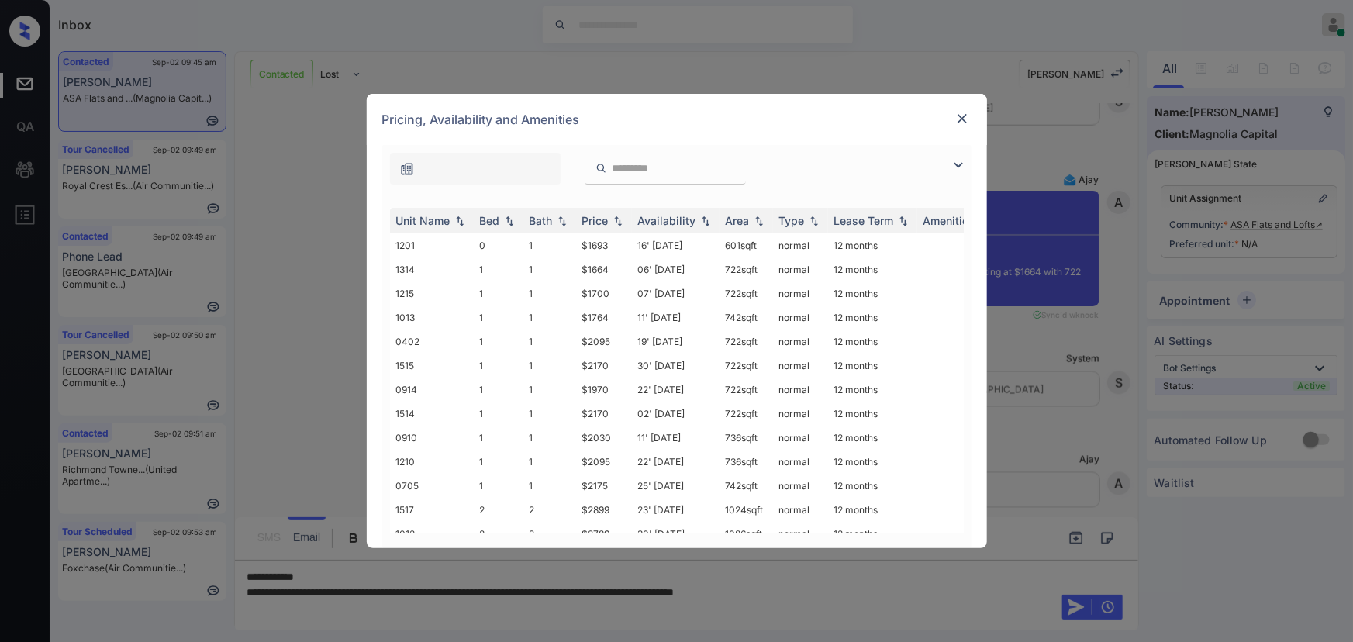
drag, startPoint x: 959, startPoint y: 164, endPoint x: 931, endPoint y: 167, distance: 28.1
click at [959, 163] on img at bounding box center [958, 165] width 19 height 19
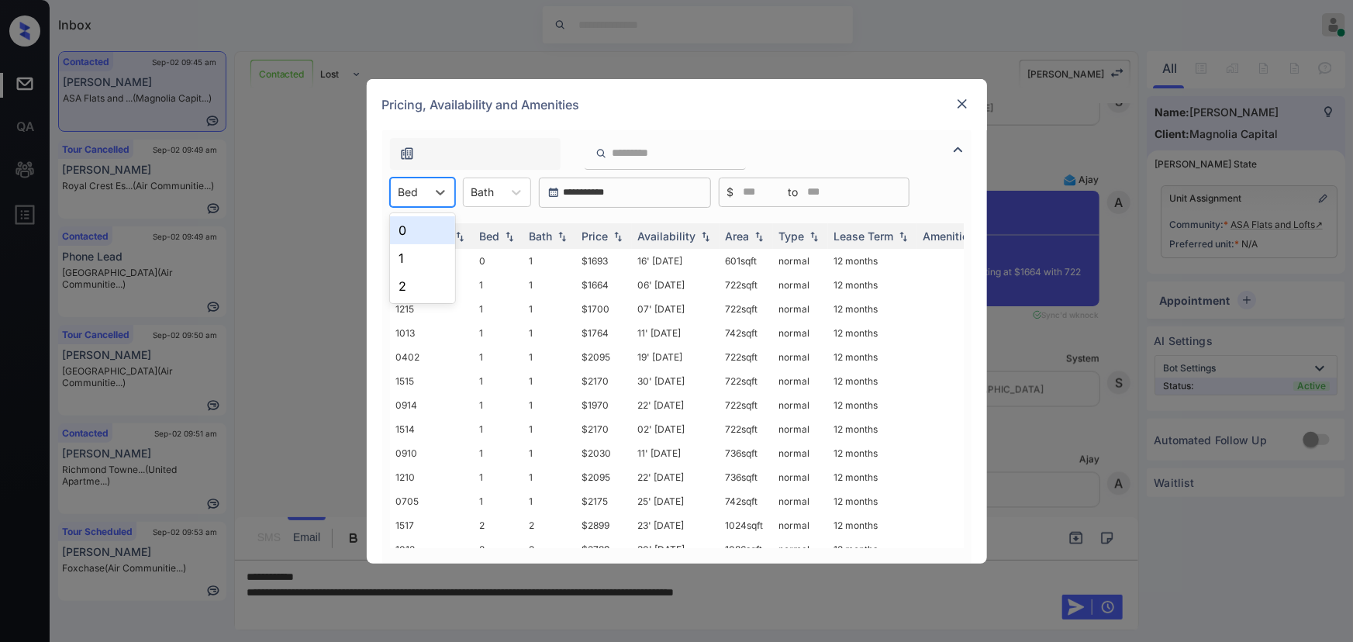
click at [420, 195] on div "Bed" at bounding box center [409, 192] width 36 height 22
click at [405, 254] on div "1" at bounding box center [422, 258] width 65 height 28
click at [500, 195] on div at bounding box center [490, 192] width 23 height 16
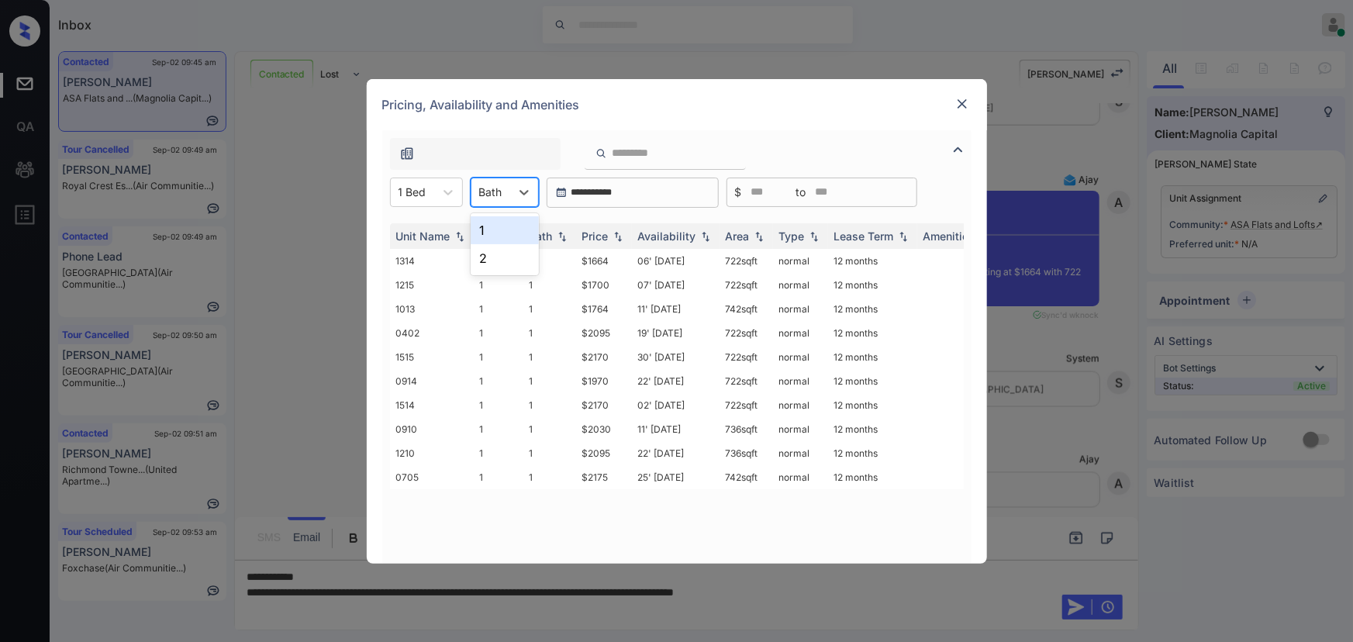
click at [492, 233] on div "1" at bounding box center [505, 230] width 68 height 28
click at [610, 237] on img at bounding box center [618, 235] width 16 height 11
click at [610, 237] on img at bounding box center [618, 236] width 16 height 12
click at [595, 261] on td "$1664" at bounding box center [604, 261] width 56 height 24
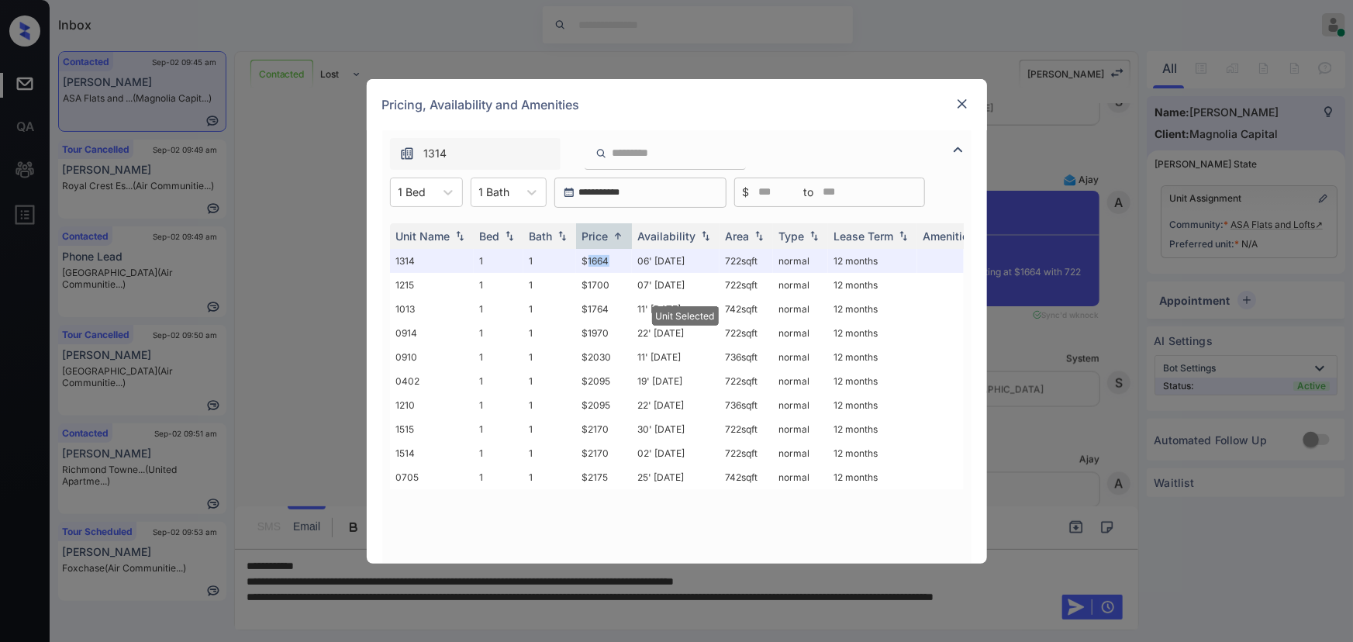
click at [961, 104] on img at bounding box center [963, 104] width 16 height 16
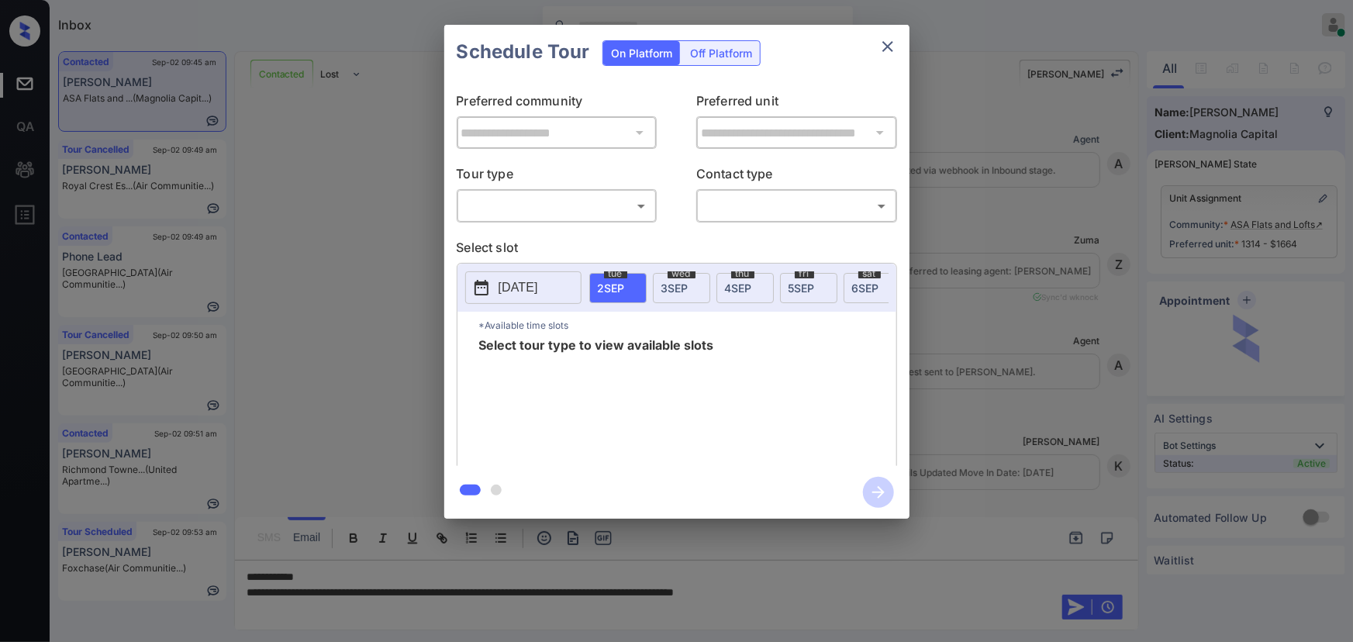
scroll to position [4752, 0]
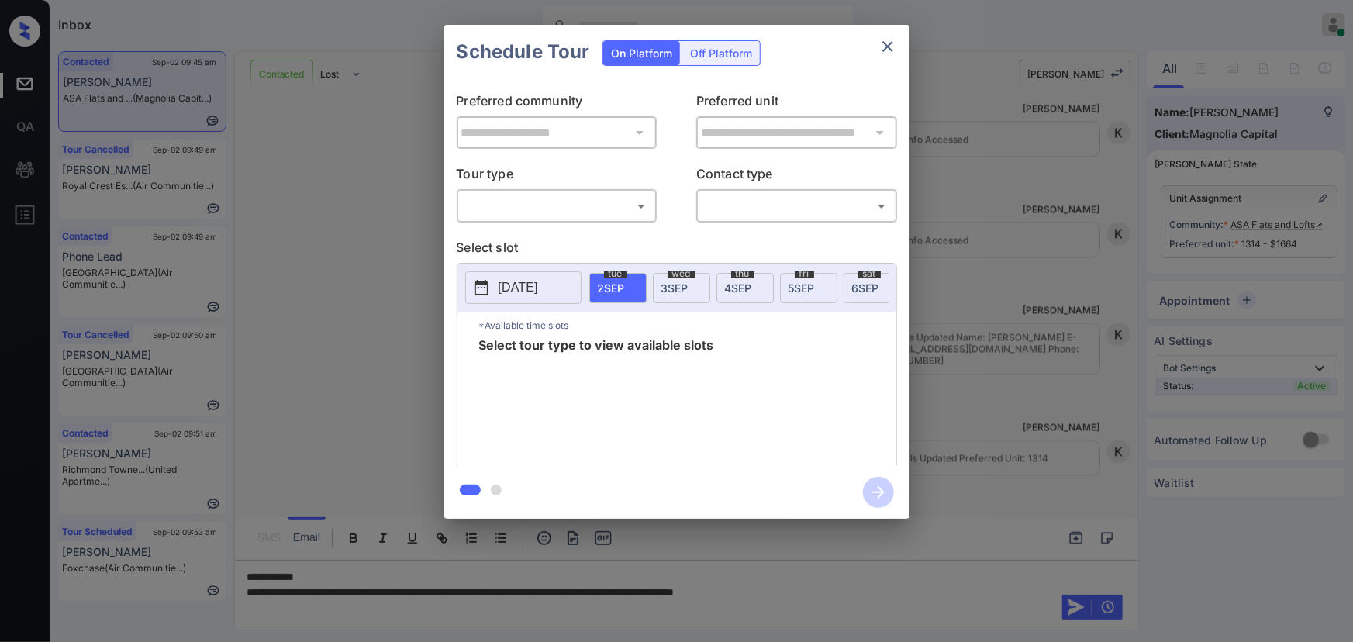
click at [523, 203] on body "Inbox [PERSON_NAME] Online Set yourself offline Set yourself on break Profile S…" at bounding box center [676, 321] width 1353 height 642
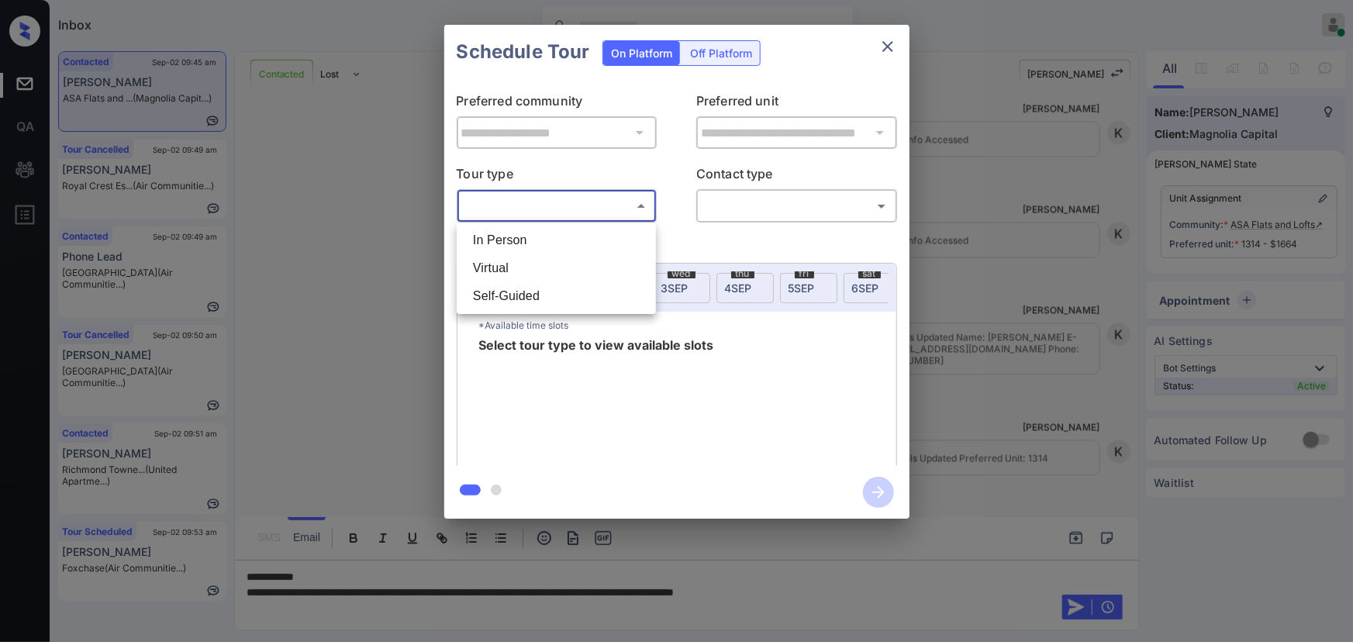
click at [507, 240] on li "In Person" at bounding box center [557, 240] width 192 height 28
type input "********"
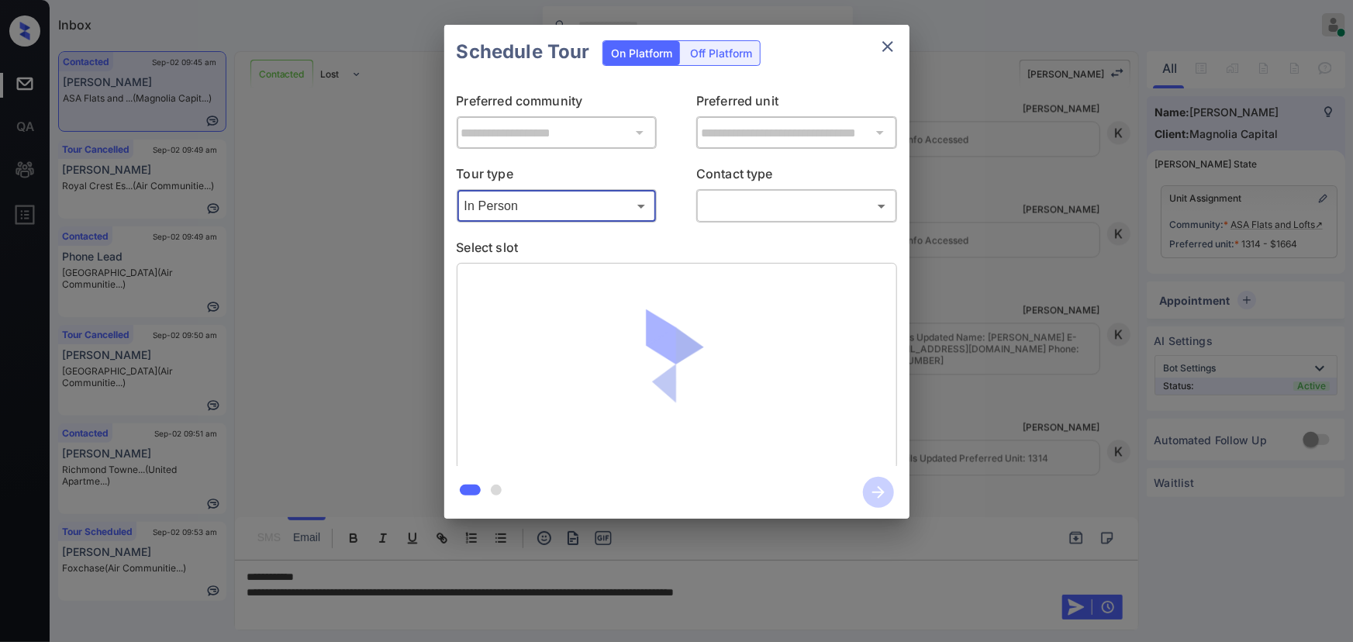
click at [783, 204] on body "Inbox [PERSON_NAME] Online Set yourself offline Set yourself on break Profile S…" at bounding box center [676, 321] width 1353 height 642
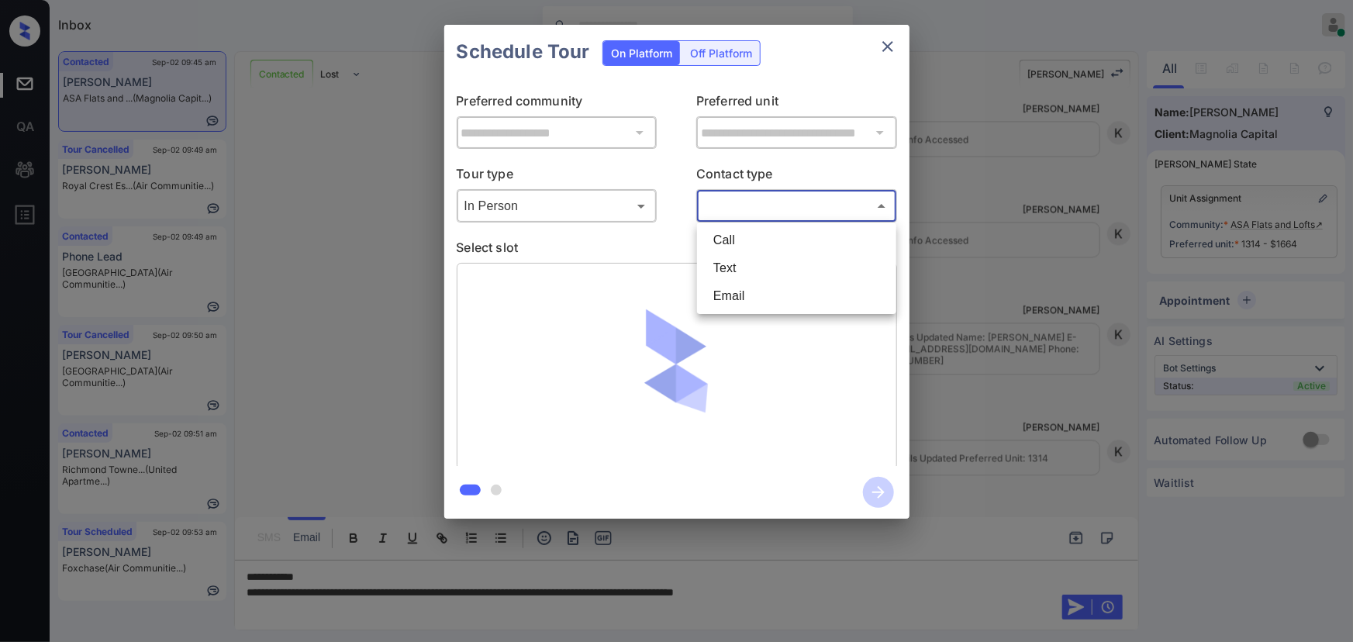
drag, startPoint x: 724, startPoint y: 268, endPoint x: 720, endPoint y: 252, distance: 16.0
click at [724, 267] on li "Text" at bounding box center [797, 268] width 192 height 28
type input "****"
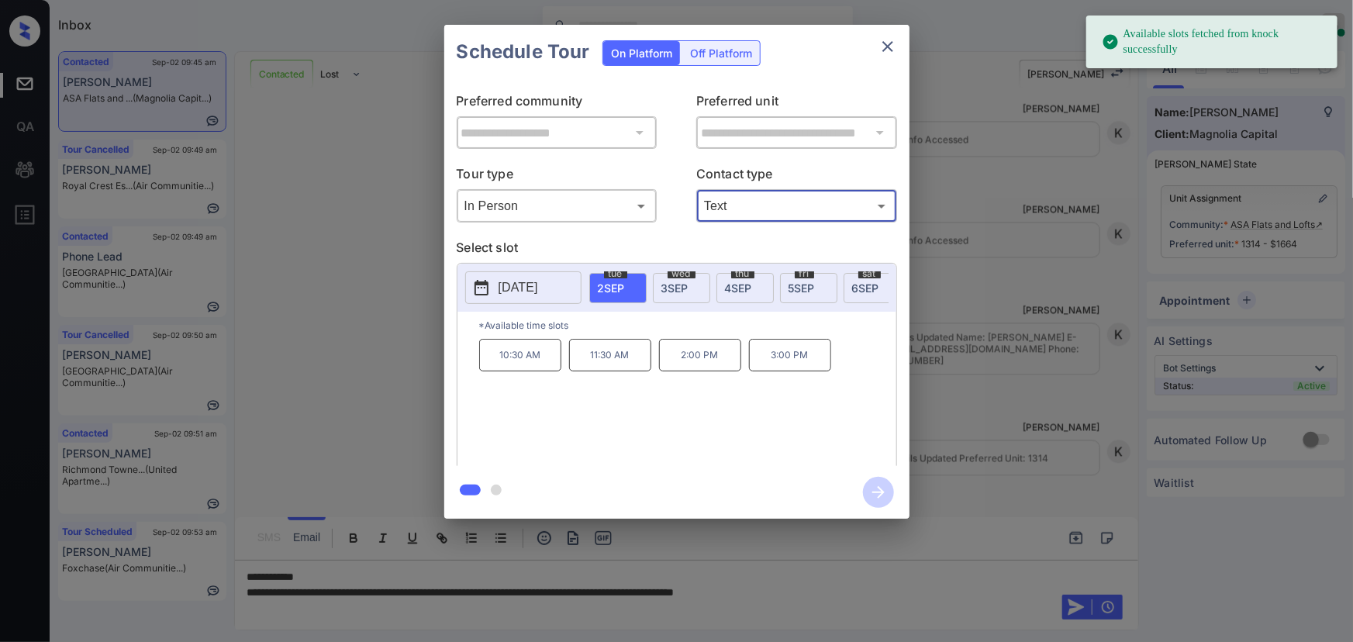
click at [854, 288] on span "[DATE]" at bounding box center [865, 288] width 27 height 13
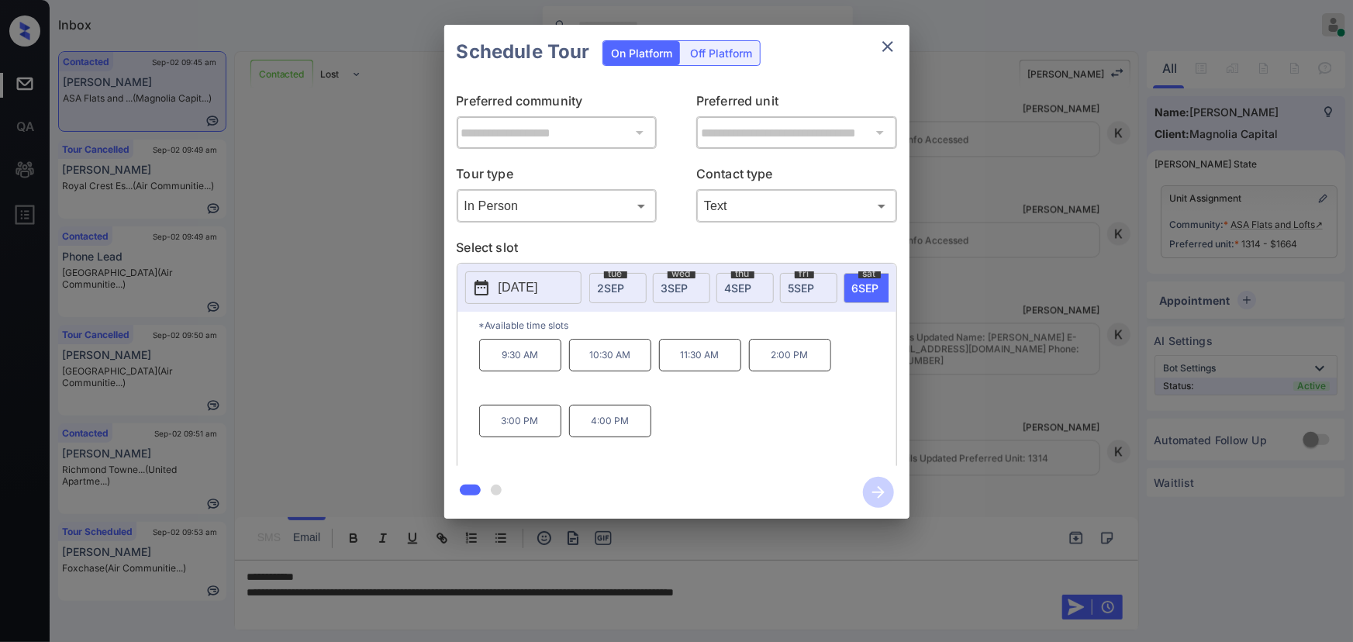
click at [521, 429] on p "3:00 PM" at bounding box center [520, 421] width 82 height 33
click at [1007, 525] on div "**********" at bounding box center [676, 272] width 1353 height 544
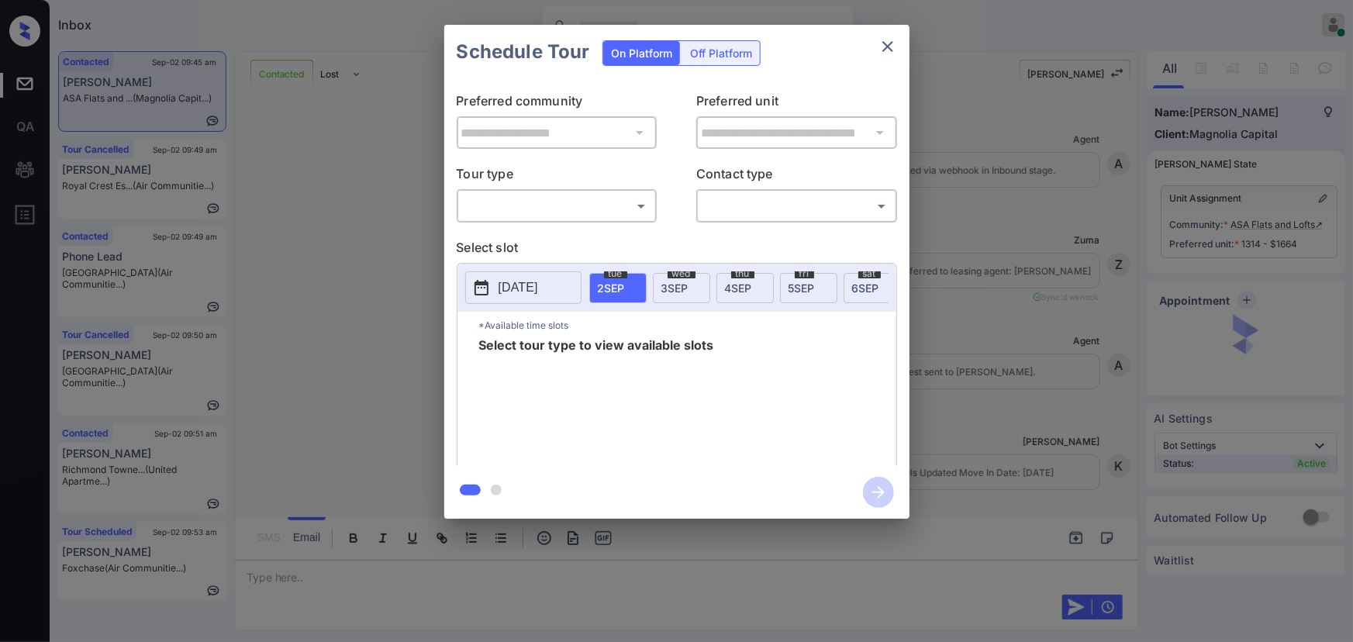
scroll to position [3858, 0]
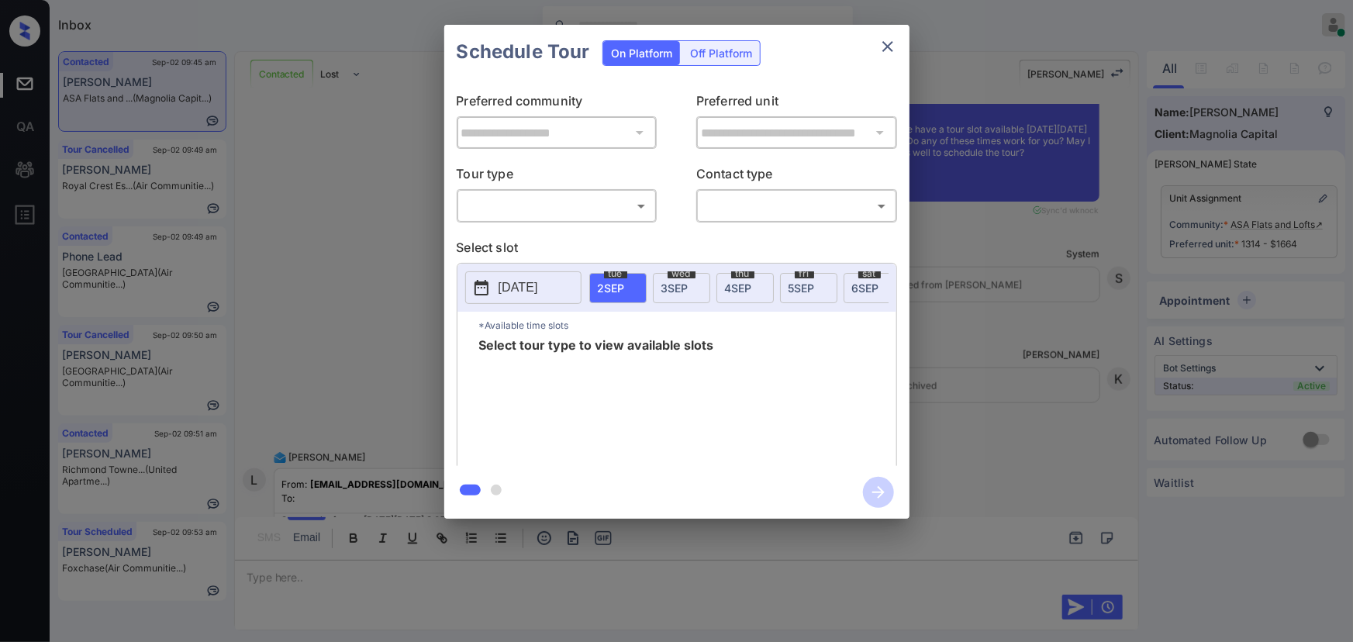
click at [575, 198] on body "Inbox [PERSON_NAME] Online Set yourself offline Set yourself on break Profile S…" at bounding box center [676, 321] width 1353 height 642
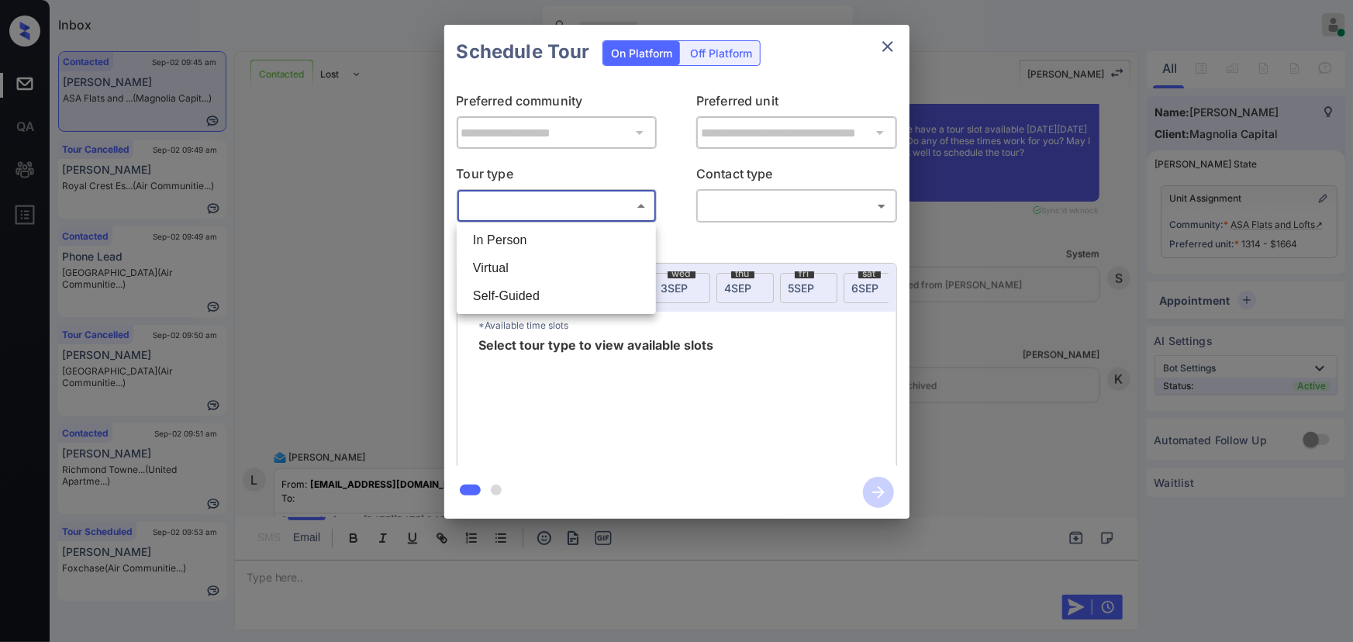
drag, startPoint x: 534, startPoint y: 245, endPoint x: 582, endPoint y: 244, distance: 47.3
click at [535, 245] on li "In Person" at bounding box center [557, 240] width 192 height 28
type input "********"
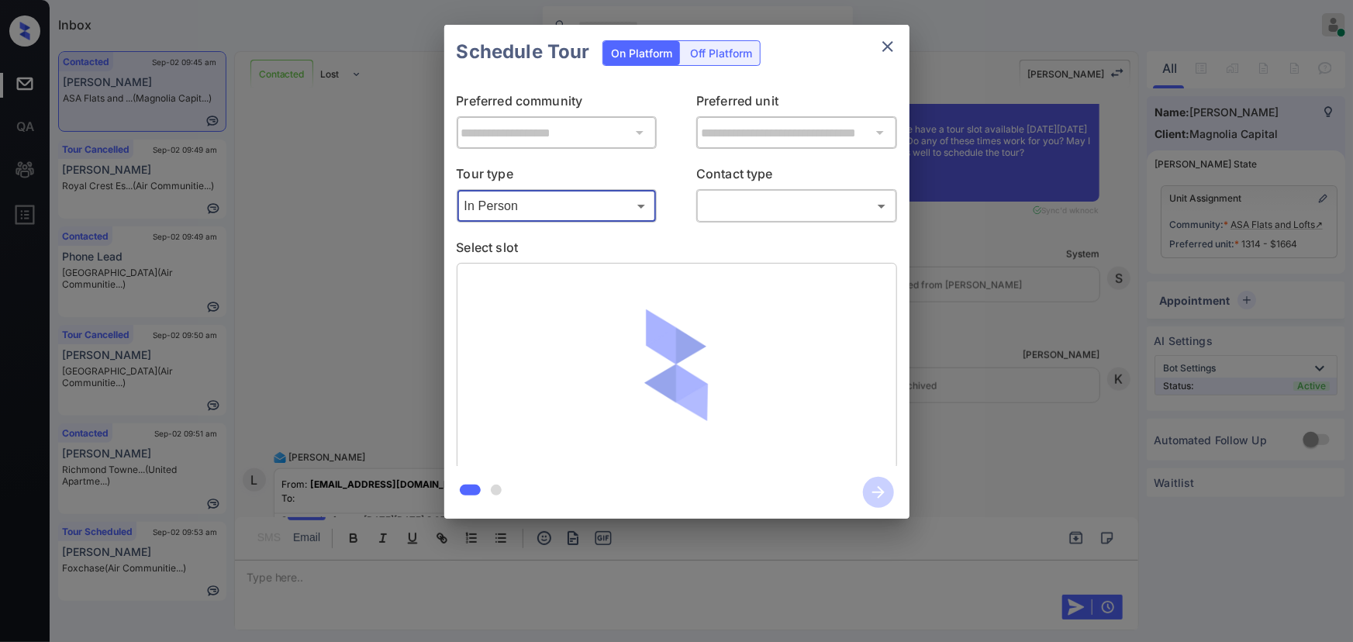
click at [831, 201] on body "Inbox [PERSON_NAME] Online Set yourself offline Set yourself on break Profile S…" at bounding box center [676, 321] width 1353 height 642
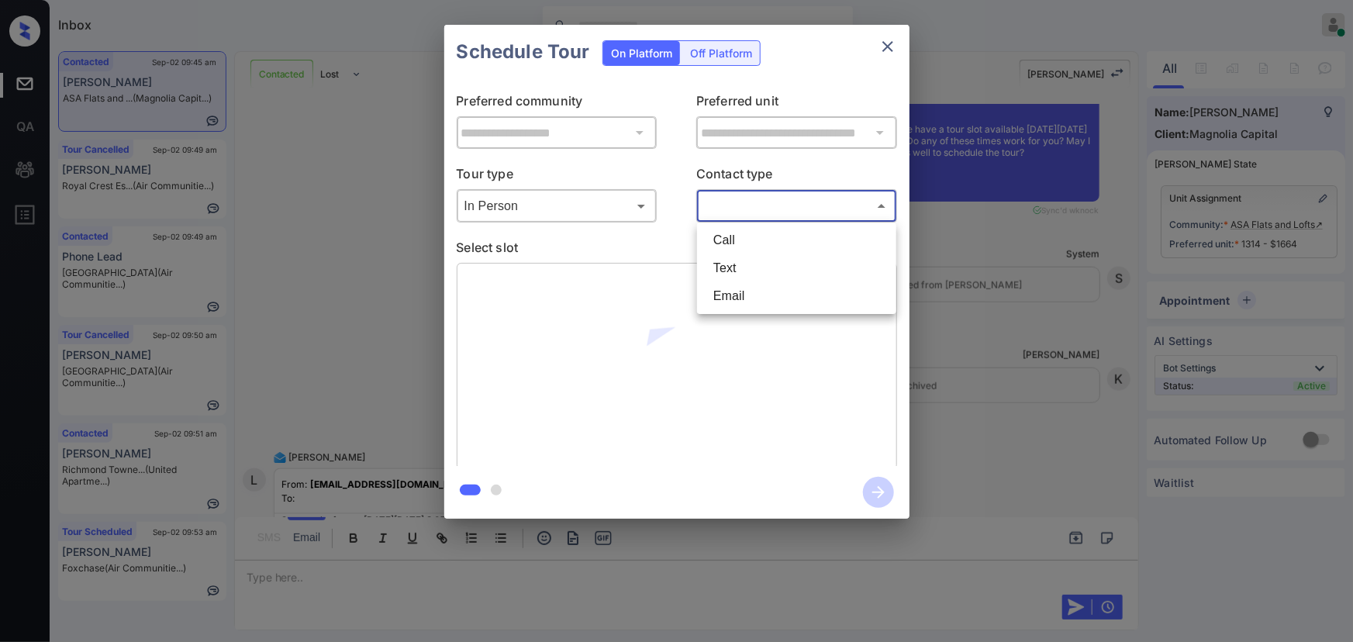
click at [713, 262] on li "Text" at bounding box center [797, 268] width 192 height 28
type input "****"
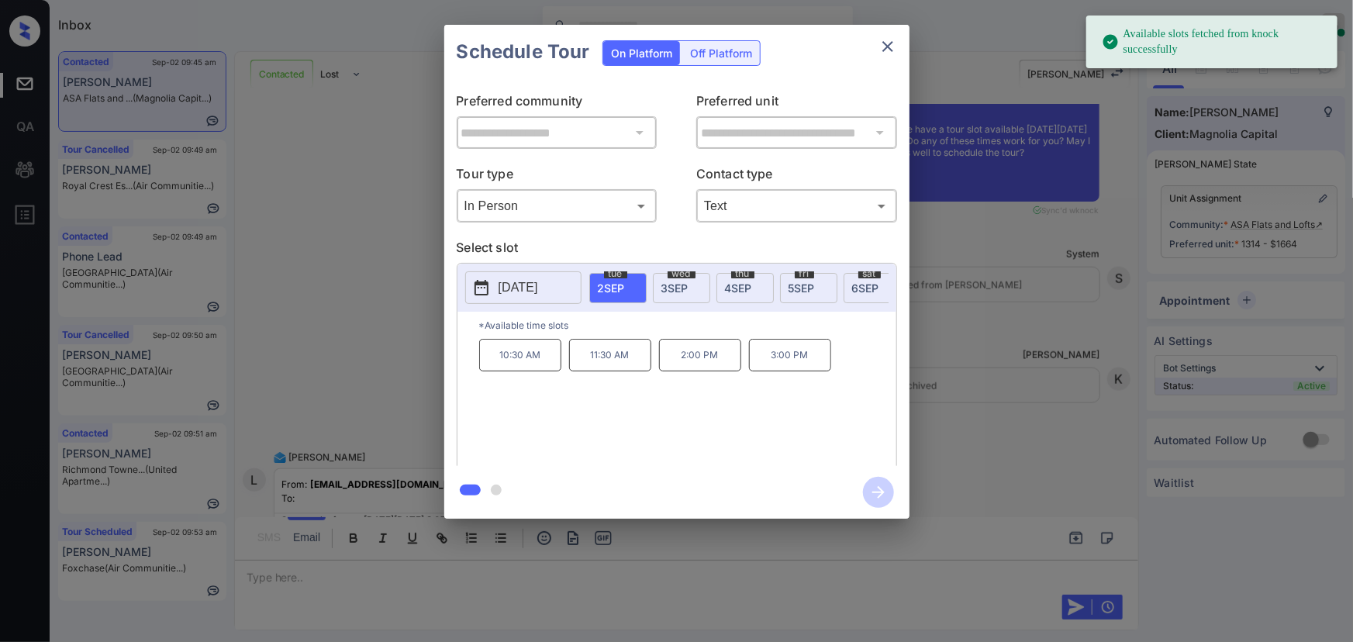
click at [859, 282] on span "[DATE]" at bounding box center [865, 288] width 27 height 13
click at [517, 430] on p "3:00 PM" at bounding box center [520, 421] width 82 height 33
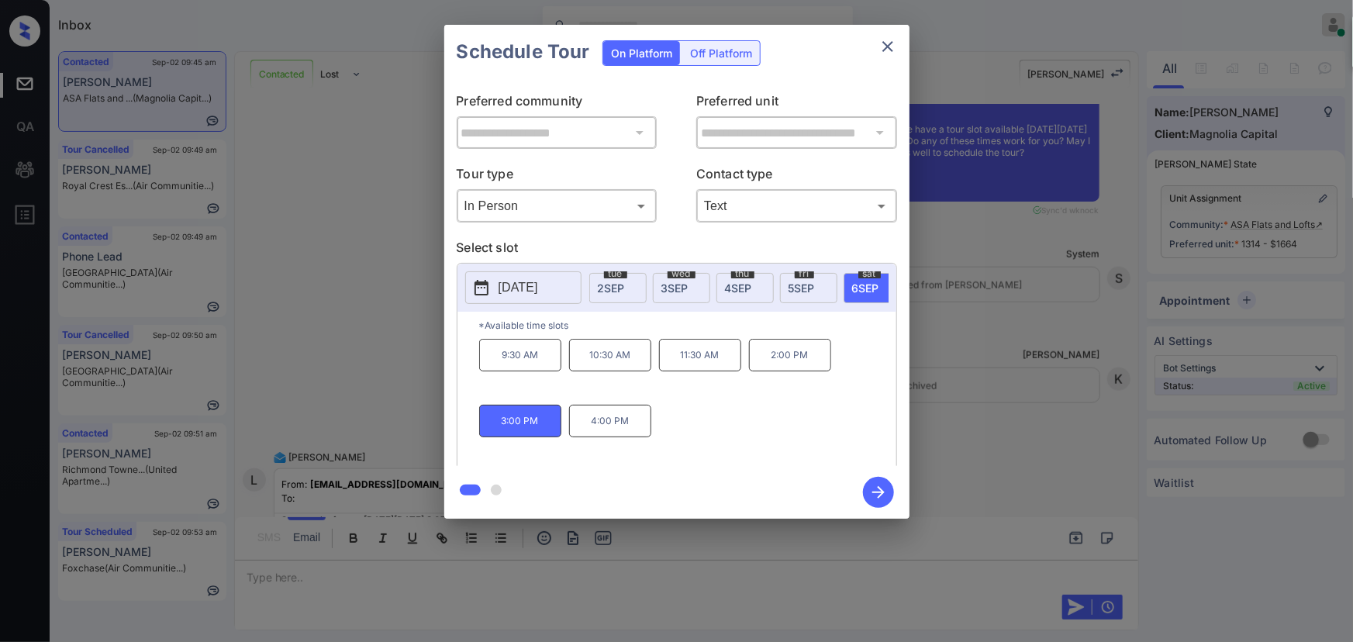
click at [880, 489] on icon "button" at bounding box center [878, 492] width 12 height 12
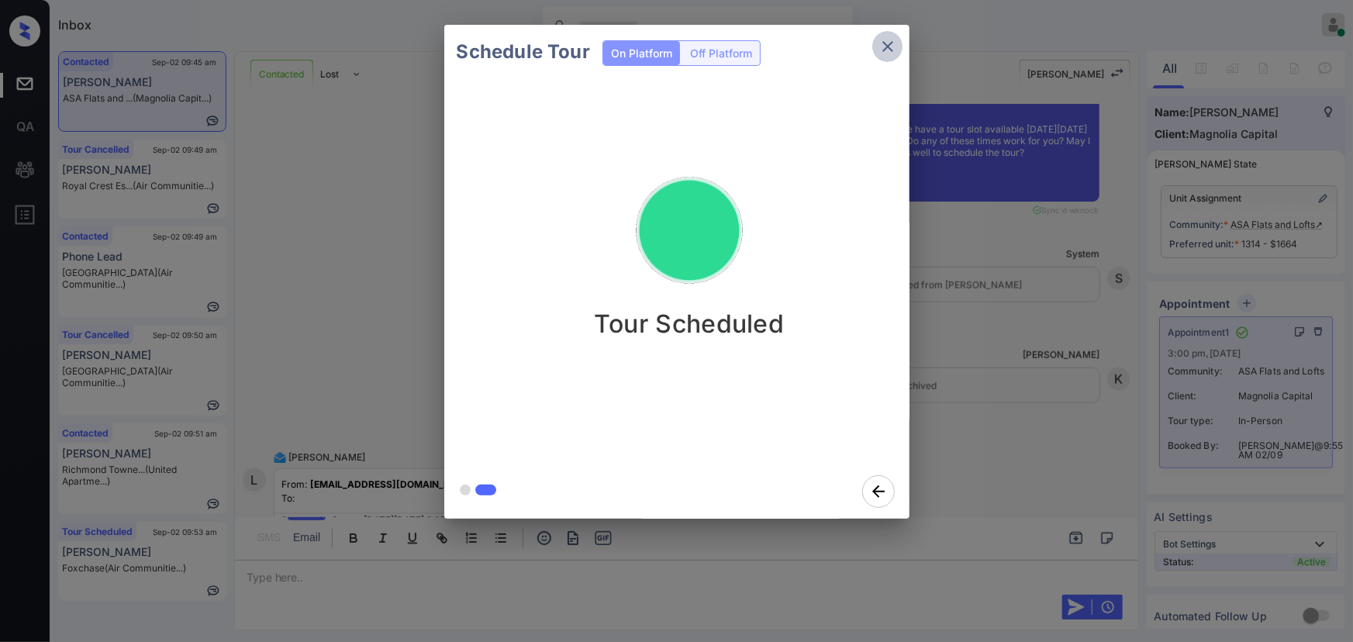
click at [893, 47] on icon "close" at bounding box center [888, 46] width 19 height 19
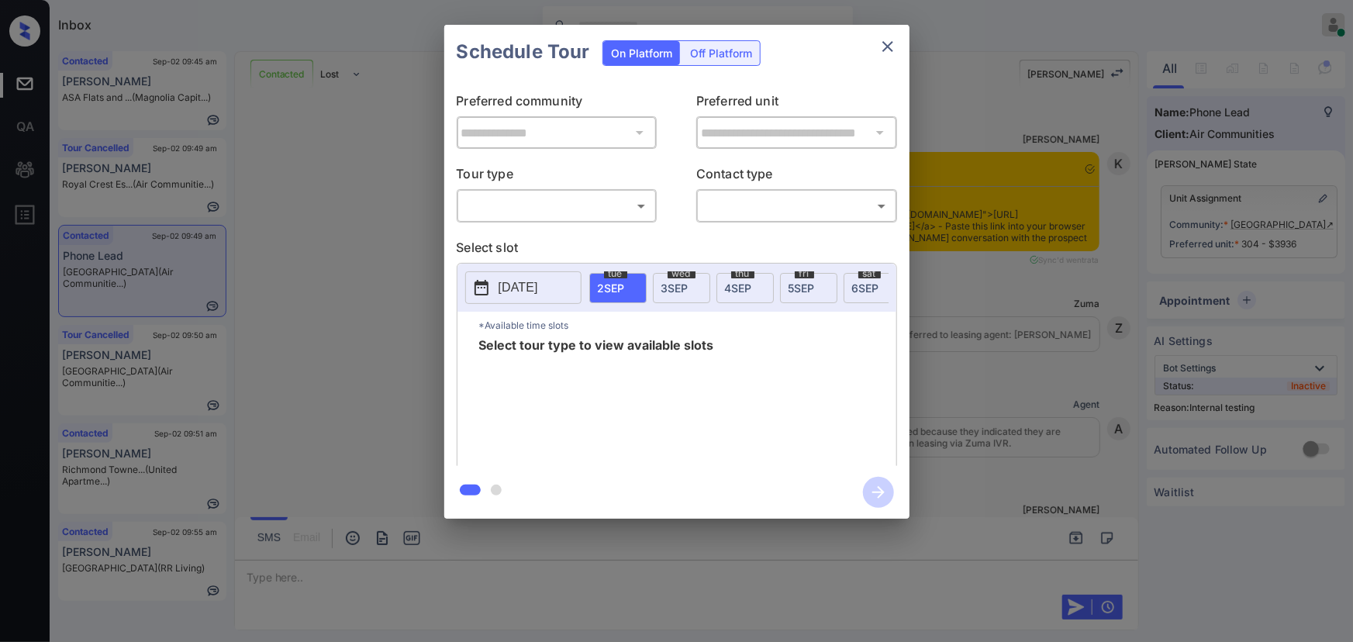
scroll to position [3294, 0]
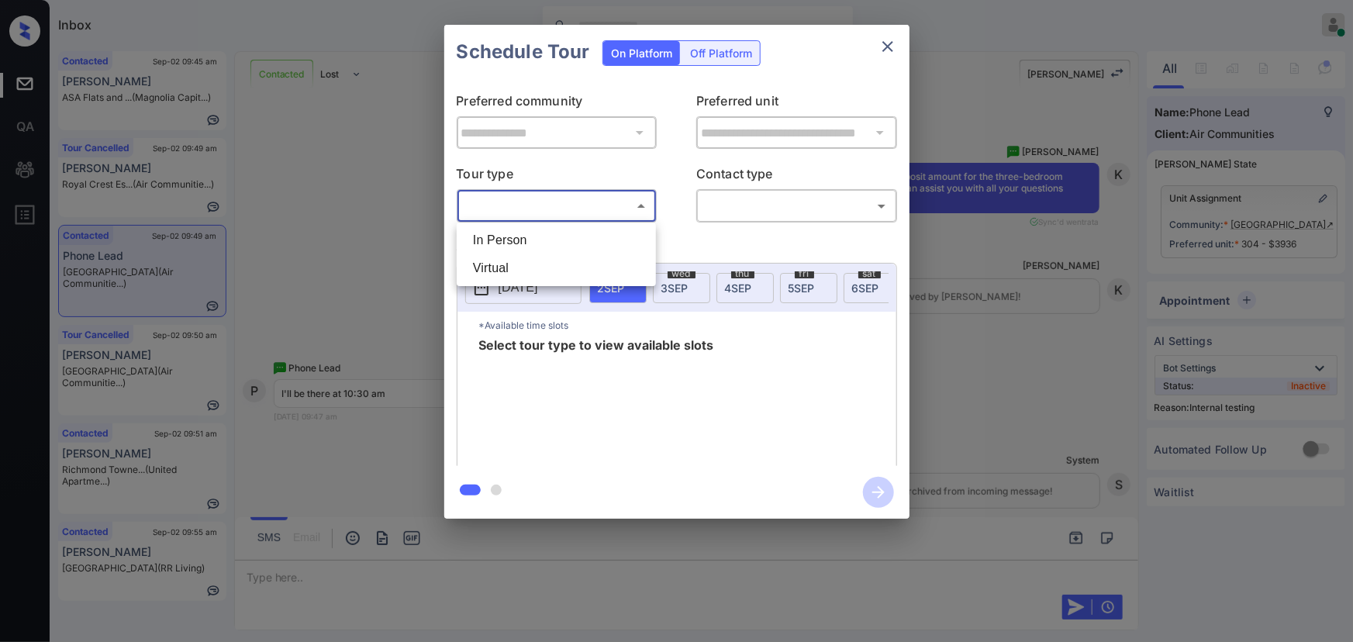
click at [561, 215] on body "Inbox Kenneth Umali Online Set yourself offline Set yourself on break Profile S…" at bounding box center [676, 321] width 1353 height 642
click at [531, 239] on li "In Person" at bounding box center [557, 240] width 192 height 28
type input "********"
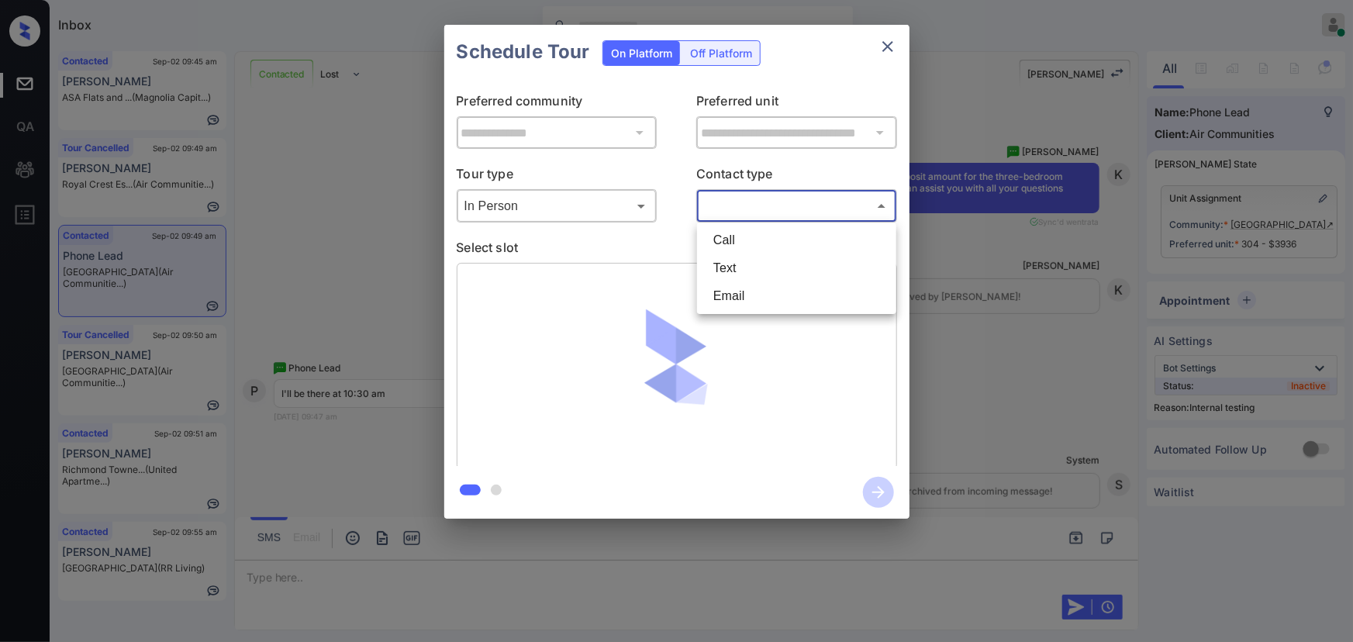
click at [814, 210] on body "Inbox Kenneth Umali Online Set yourself offline Set yourself on break Profile S…" at bounding box center [676, 321] width 1353 height 642
click at [745, 264] on li "Text" at bounding box center [797, 268] width 192 height 28
type input "****"
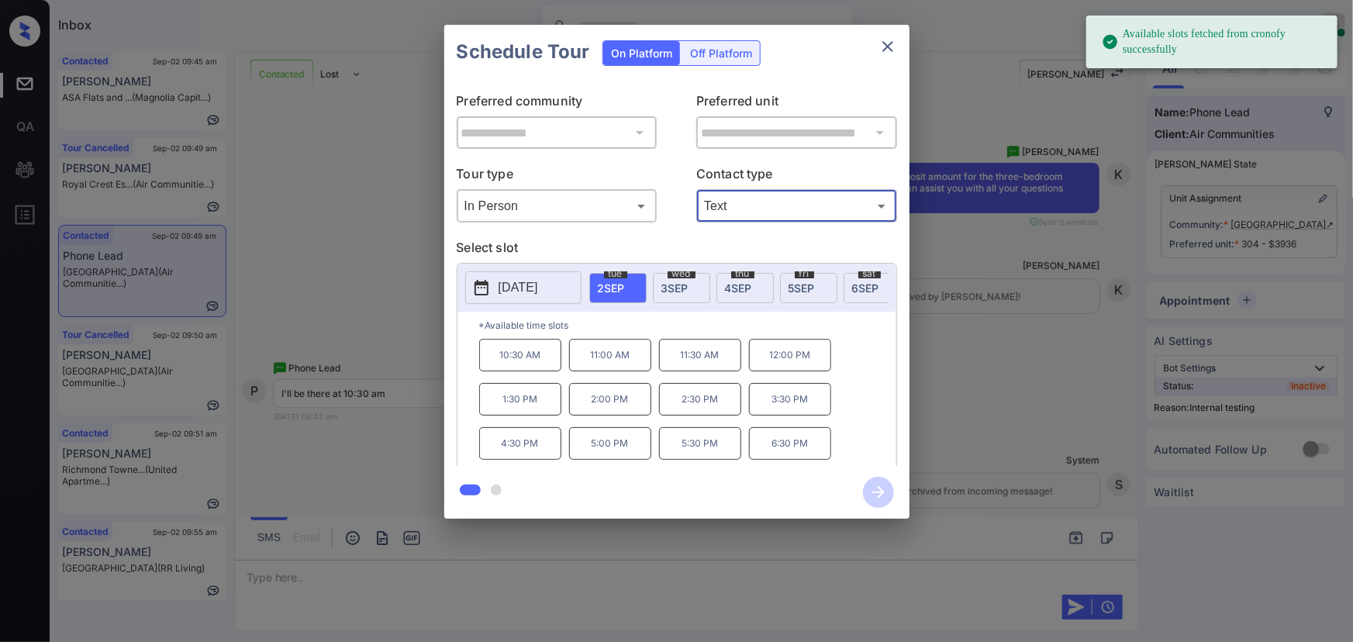
click at [527, 358] on p "10:30 AM" at bounding box center [520, 355] width 82 height 33
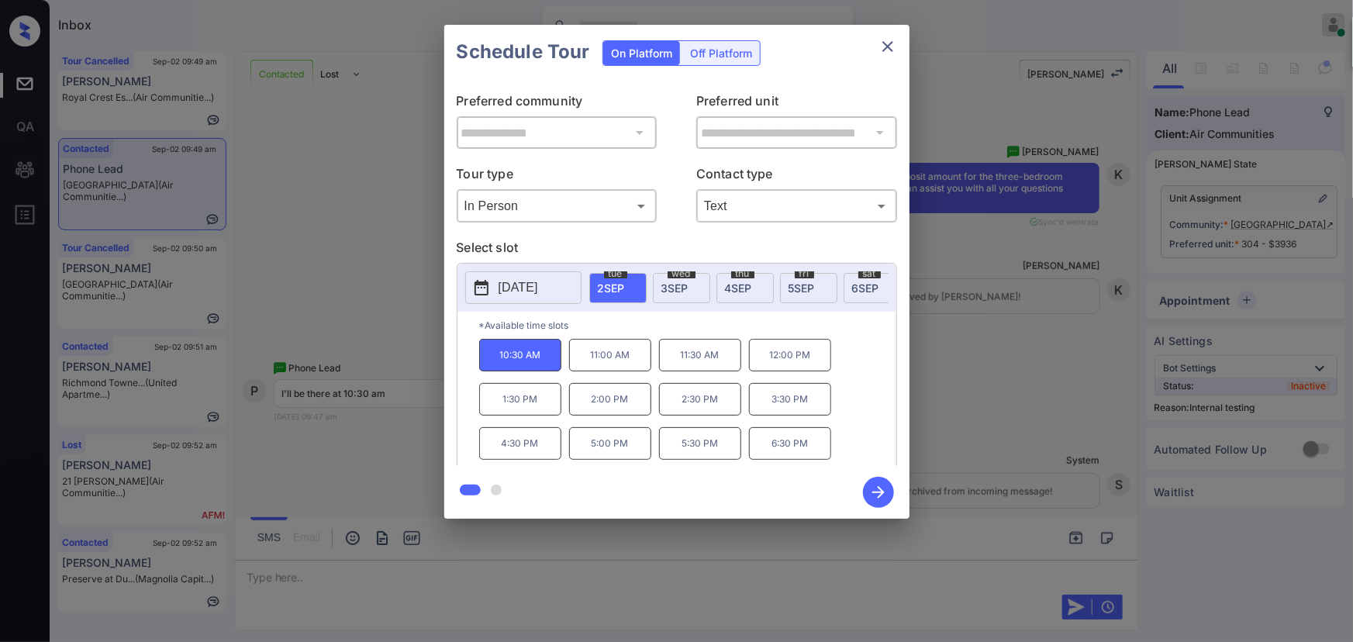
click at [895, 567] on div at bounding box center [676, 321] width 1353 height 642
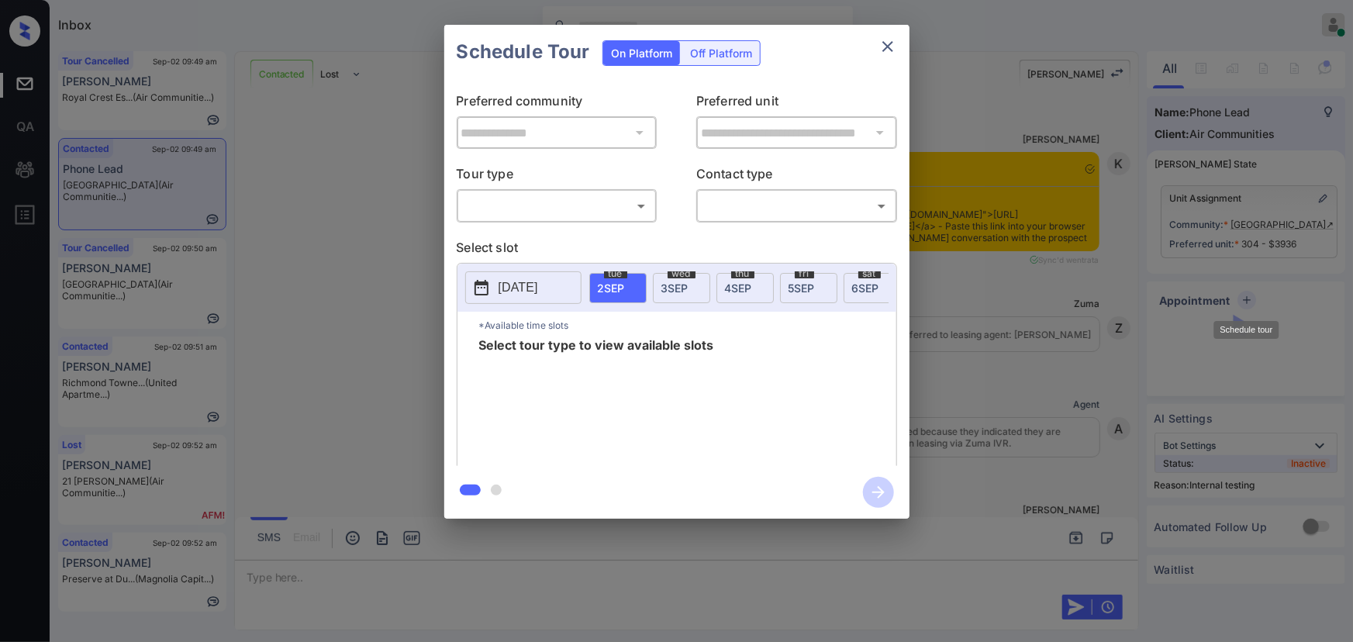
scroll to position [4610, 0]
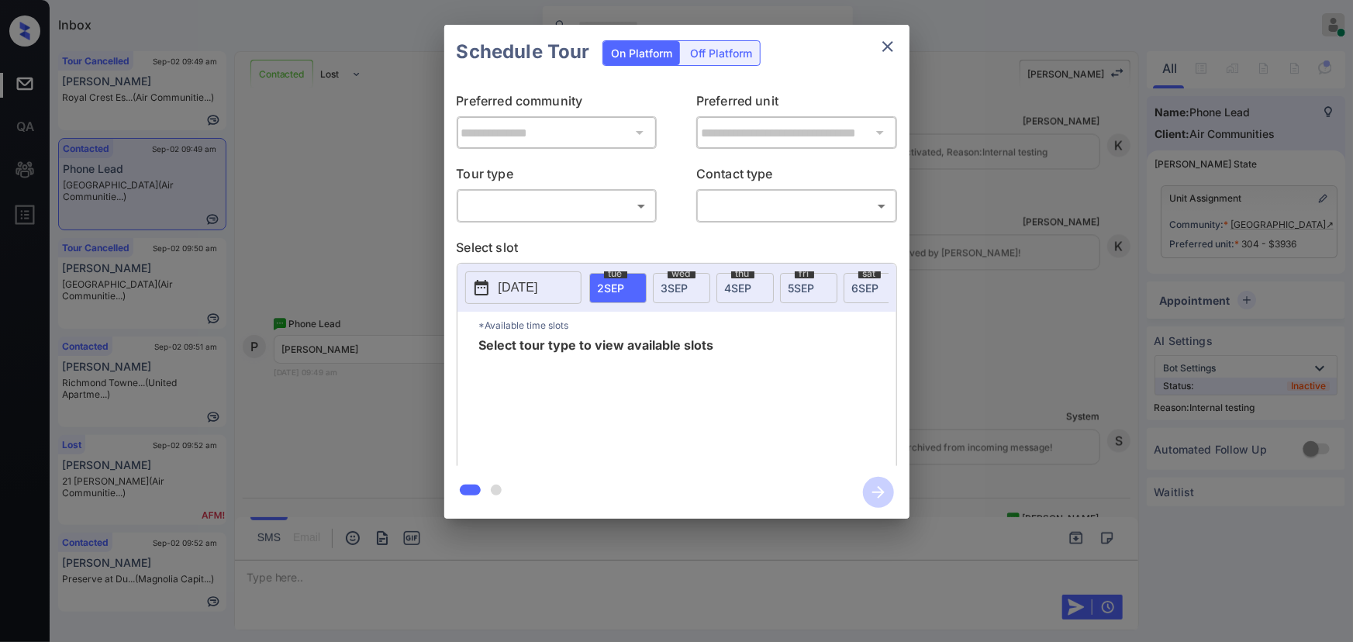
drag, startPoint x: 1095, startPoint y: 210, endPoint x: 1102, endPoint y: 206, distance: 8.0
click at [1102, 206] on div "**********" at bounding box center [676, 272] width 1353 height 544
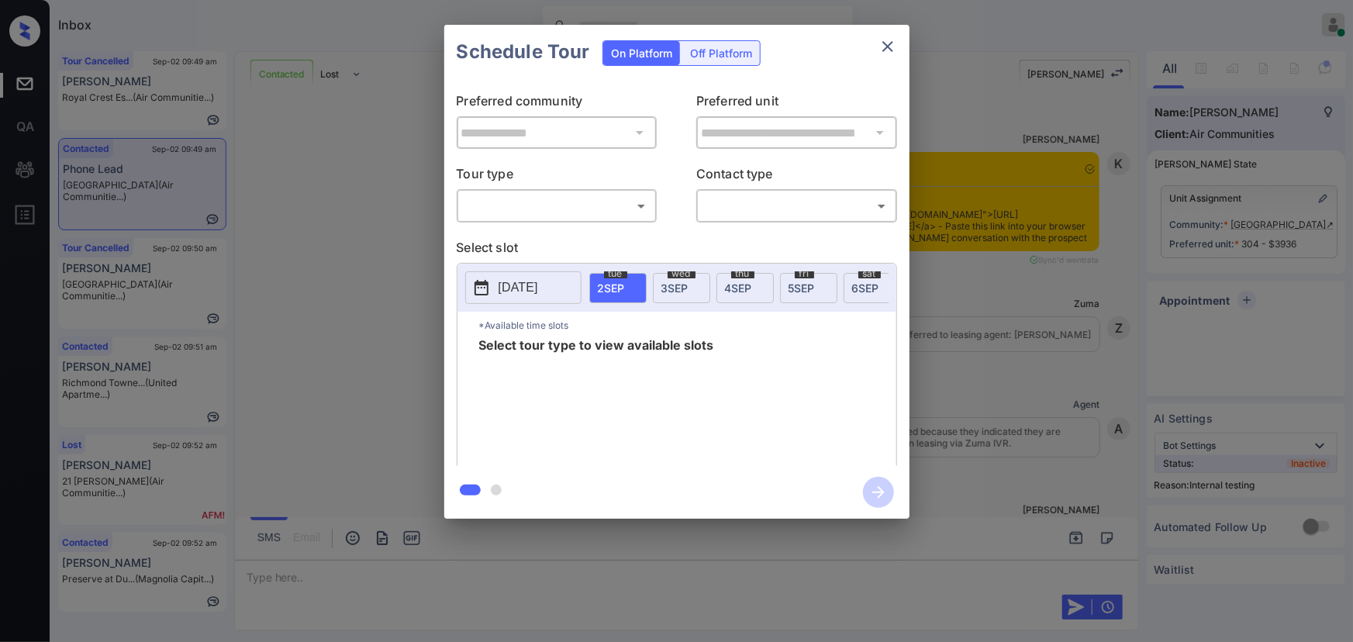
scroll to position [5115, 0]
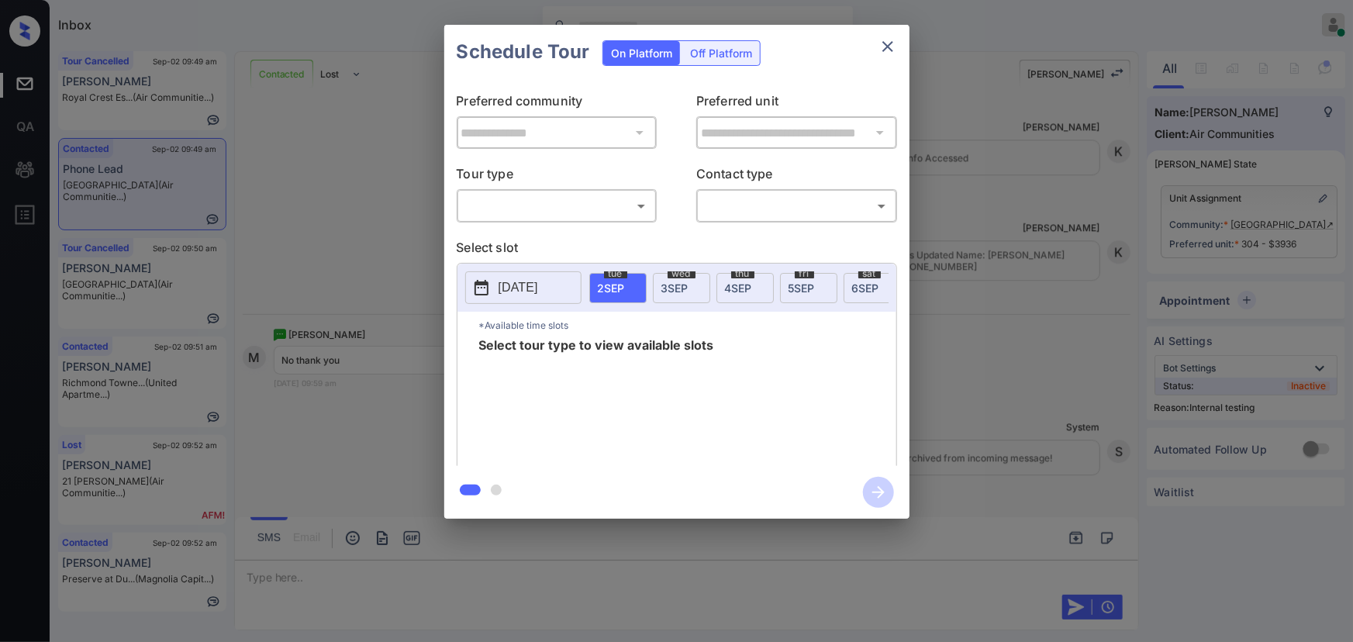
click at [587, 195] on body "Inbox [PERSON_NAME] Online Set yourself offline Set yourself on break Profile S…" at bounding box center [676, 321] width 1353 height 642
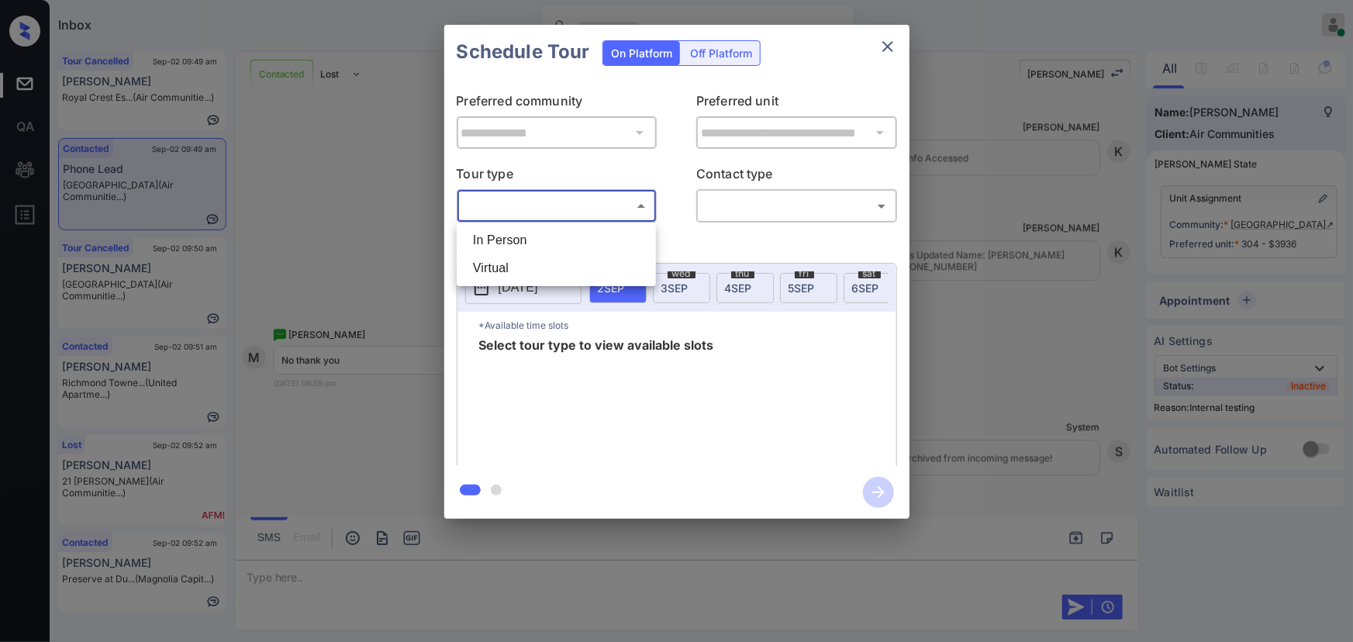
drag, startPoint x: 547, startPoint y: 240, endPoint x: 721, endPoint y: 229, distance: 174.9
click at [550, 240] on li "In Person" at bounding box center [557, 240] width 192 height 28
type input "********"
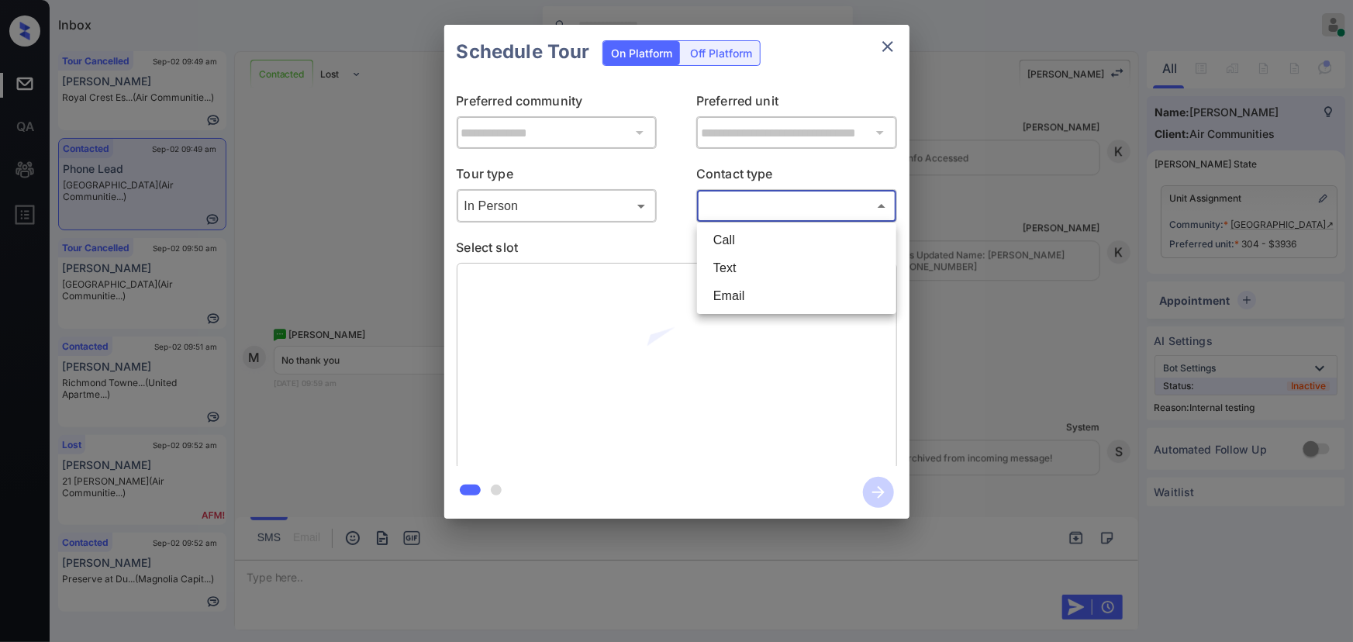
click at [759, 209] on body "Inbox [PERSON_NAME] Online Set yourself offline Set yourself on break Profile S…" at bounding box center [676, 321] width 1353 height 642
click at [741, 256] on li "Text" at bounding box center [797, 268] width 192 height 28
type input "****"
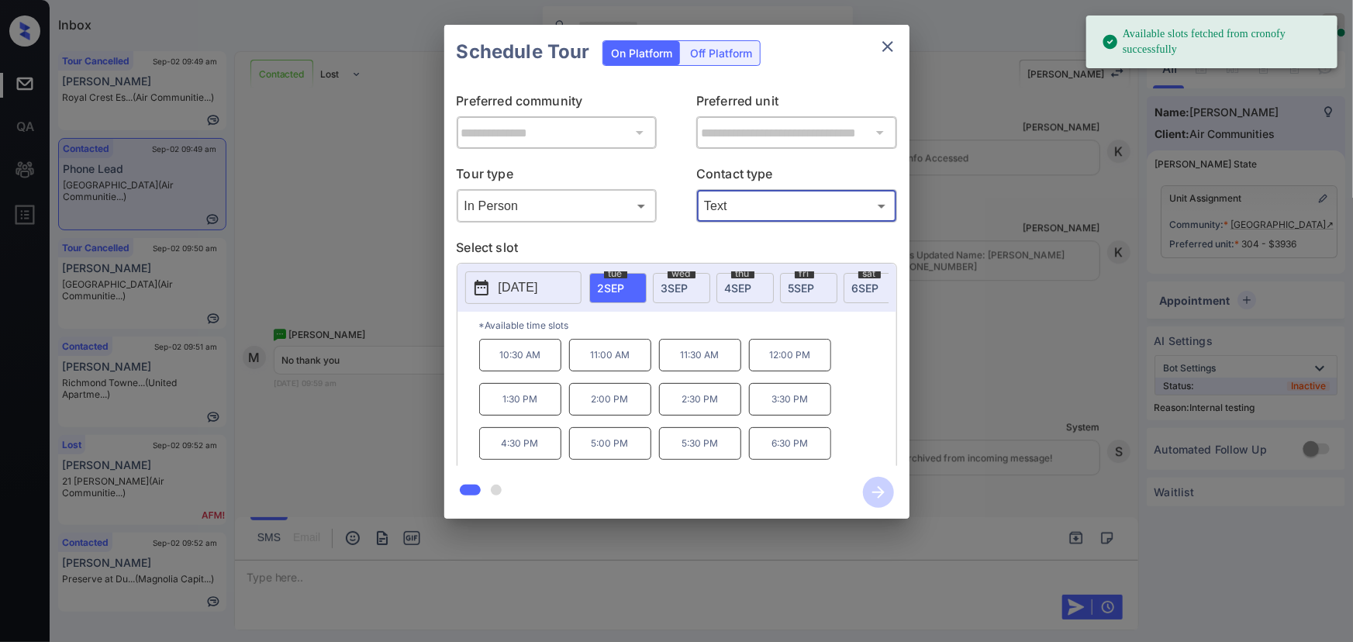
click at [617, 285] on span "2 SEP" at bounding box center [611, 288] width 27 height 13
click at [529, 354] on p "10:30 AM" at bounding box center [520, 355] width 82 height 33
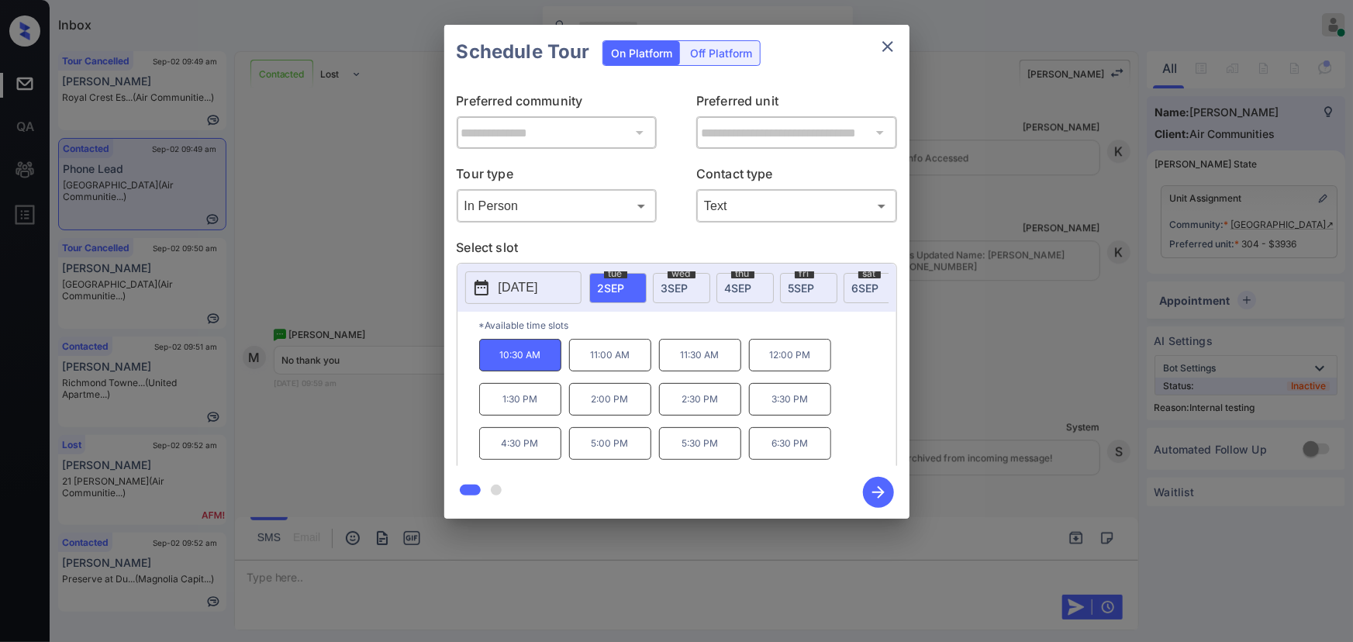
click at [878, 490] on icon "button" at bounding box center [878, 492] width 31 height 31
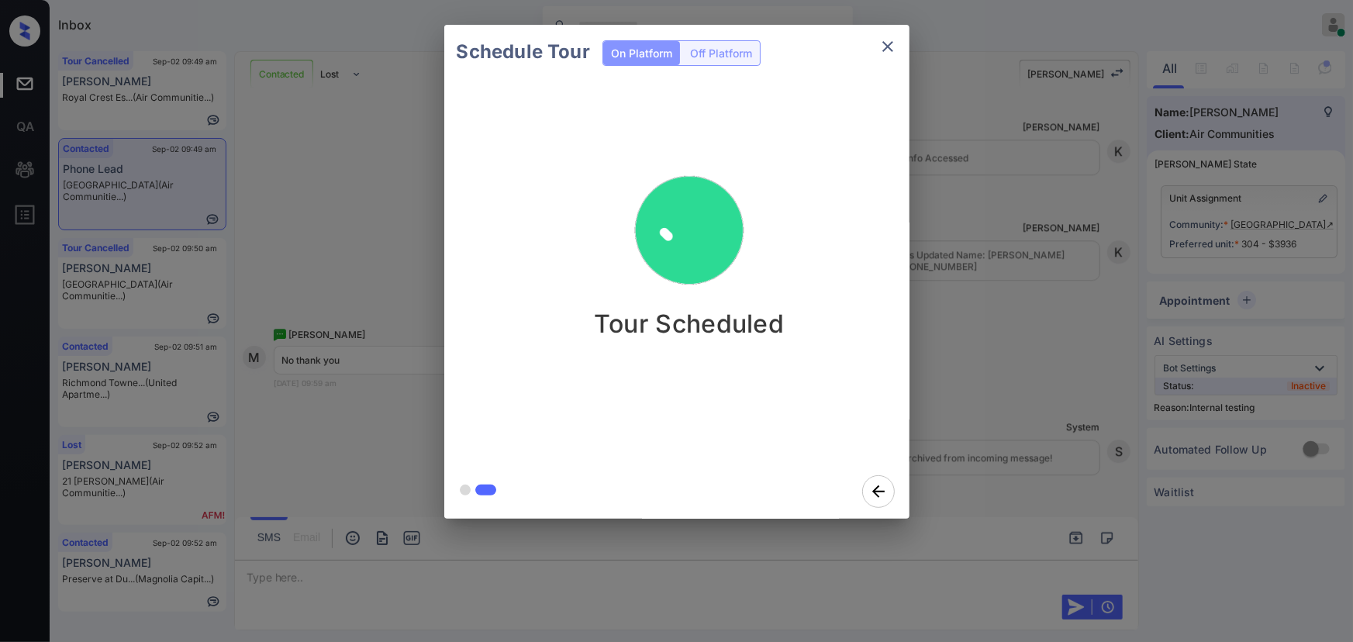
click at [889, 49] on icon "close" at bounding box center [888, 46] width 19 height 19
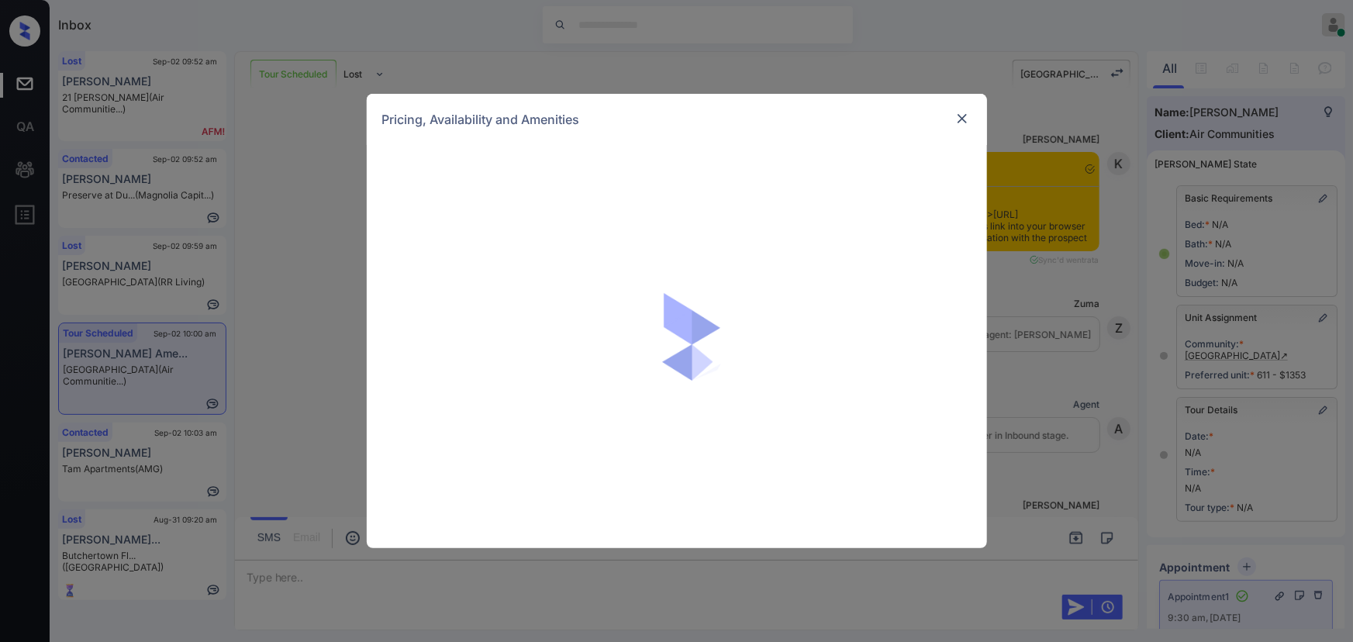
scroll to position [47, 0]
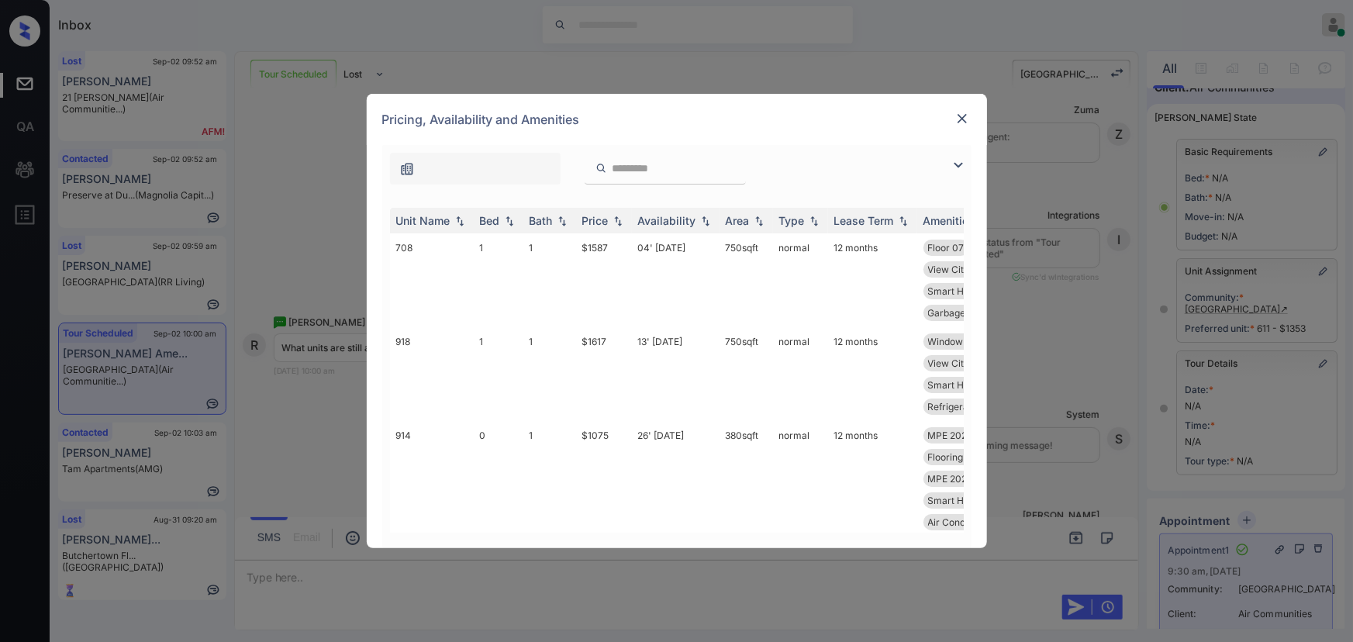
click at [964, 157] on img at bounding box center [958, 165] width 19 height 19
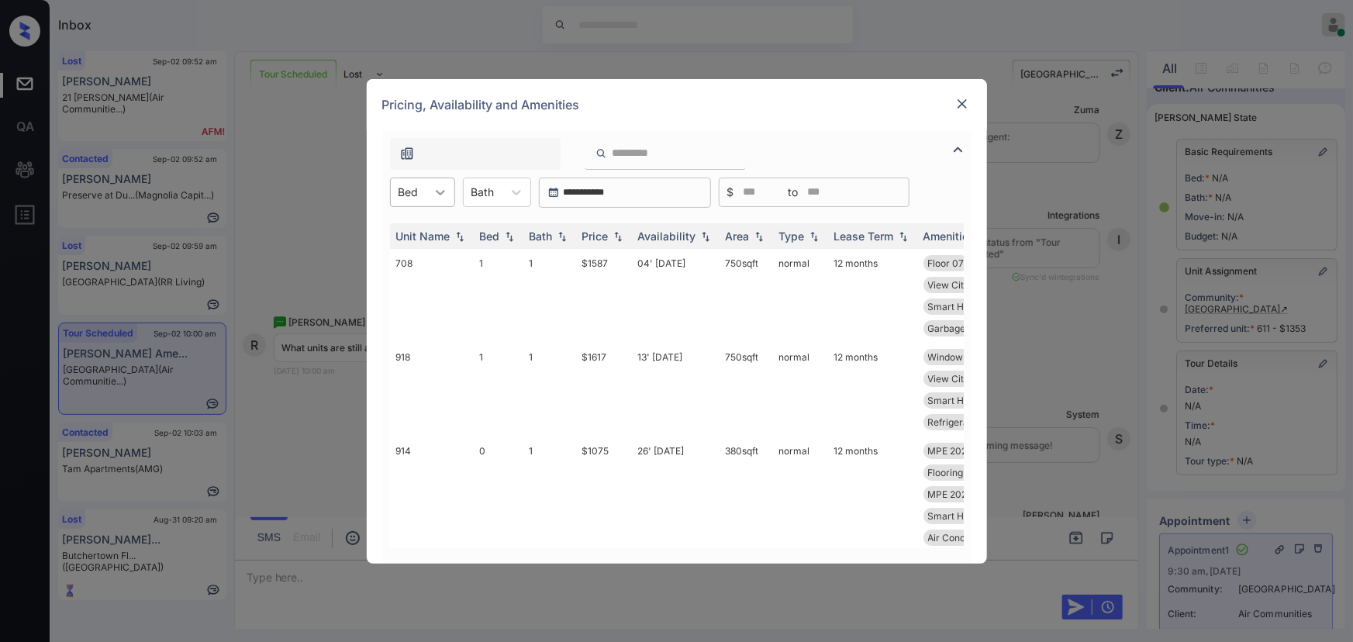
click at [442, 188] on icon at bounding box center [441, 193] width 16 height 16
click at [413, 231] on div "0" at bounding box center [422, 230] width 65 height 28
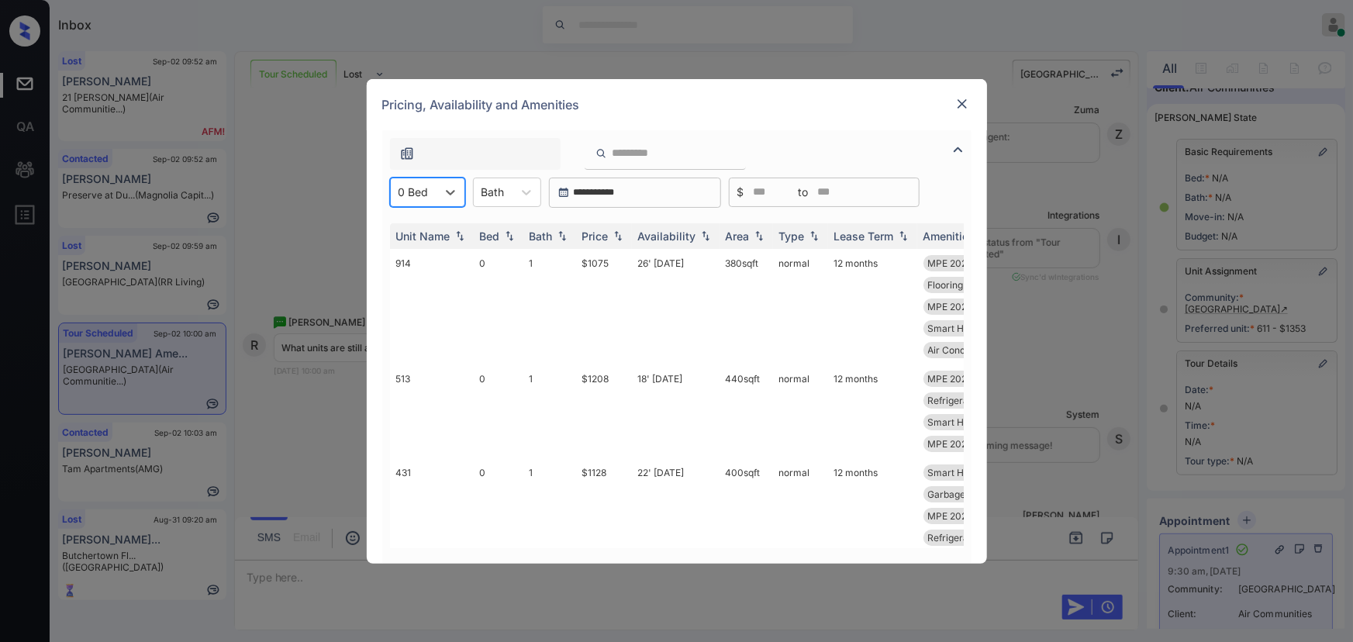
click at [961, 102] on img at bounding box center [963, 104] width 16 height 16
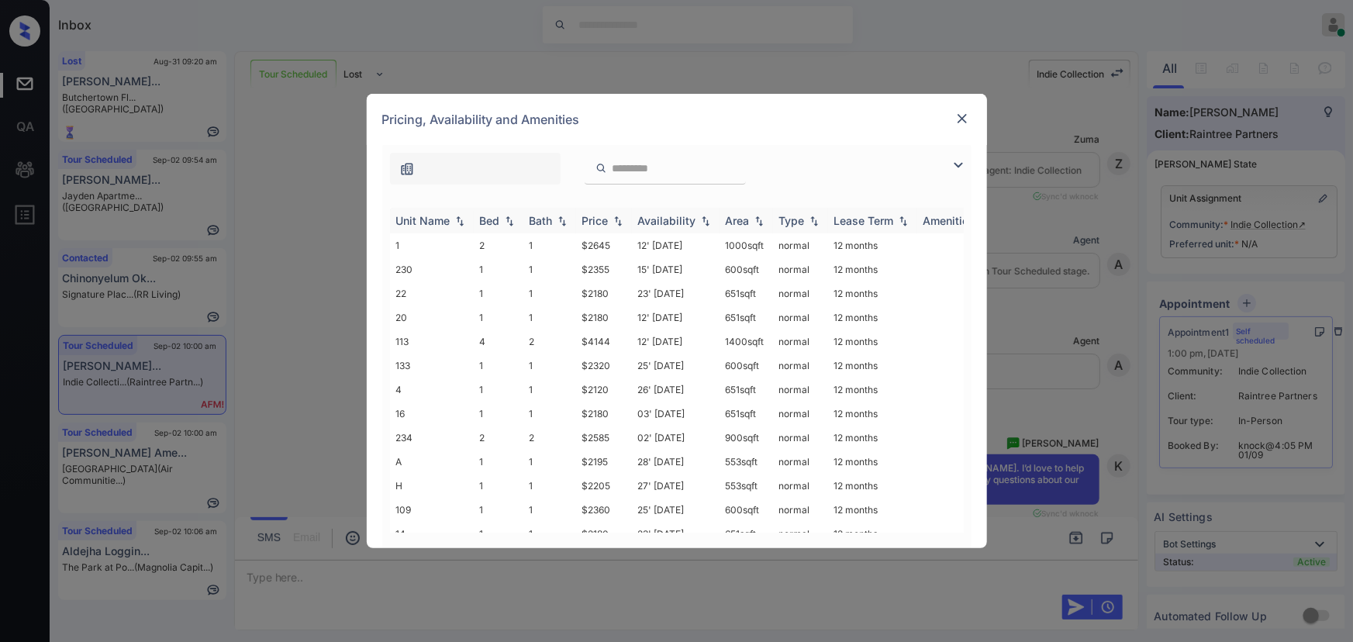
scroll to position [1082, 0]
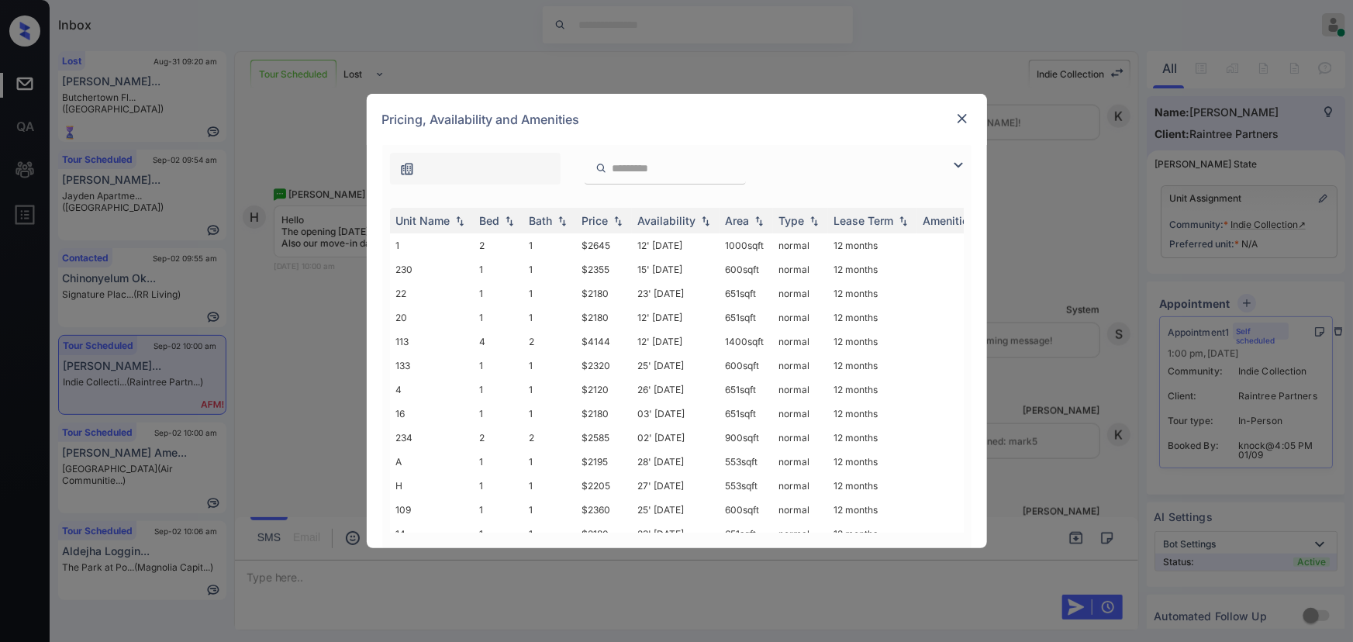
click at [959, 161] on img at bounding box center [958, 165] width 19 height 19
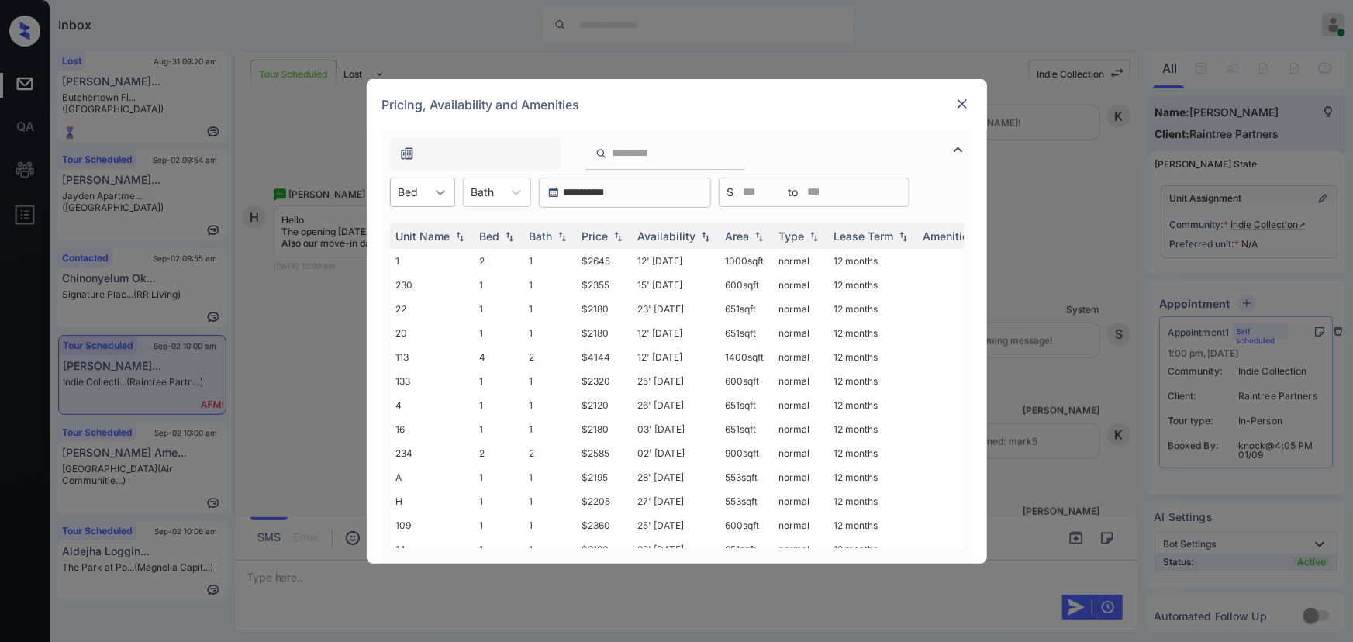
click at [444, 197] on icon at bounding box center [441, 193] width 16 height 16
click at [411, 287] on div "3" at bounding box center [422, 286] width 65 height 28
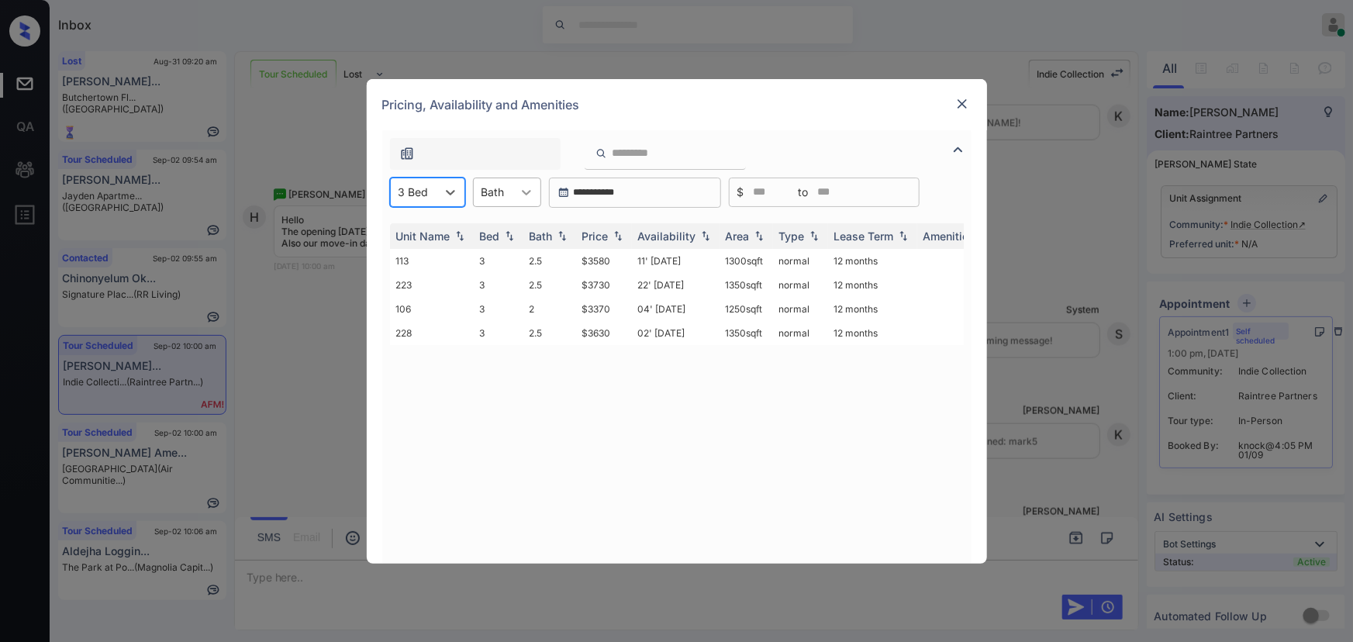
click at [513, 198] on div at bounding box center [527, 192] width 28 height 28
click at [496, 256] on div "2" at bounding box center [507, 258] width 68 height 28
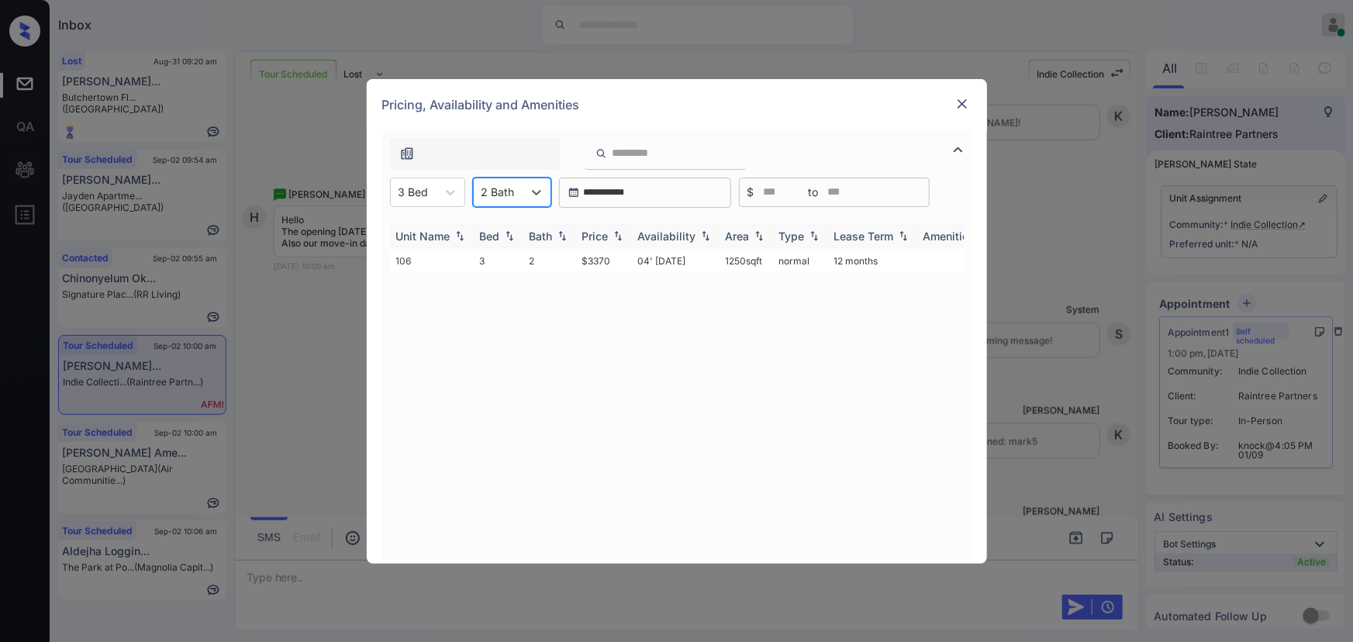
click at [623, 237] on img at bounding box center [618, 235] width 16 height 11
click at [623, 237] on img at bounding box center [618, 236] width 16 height 12
click at [617, 261] on td "$3370" at bounding box center [604, 261] width 56 height 24
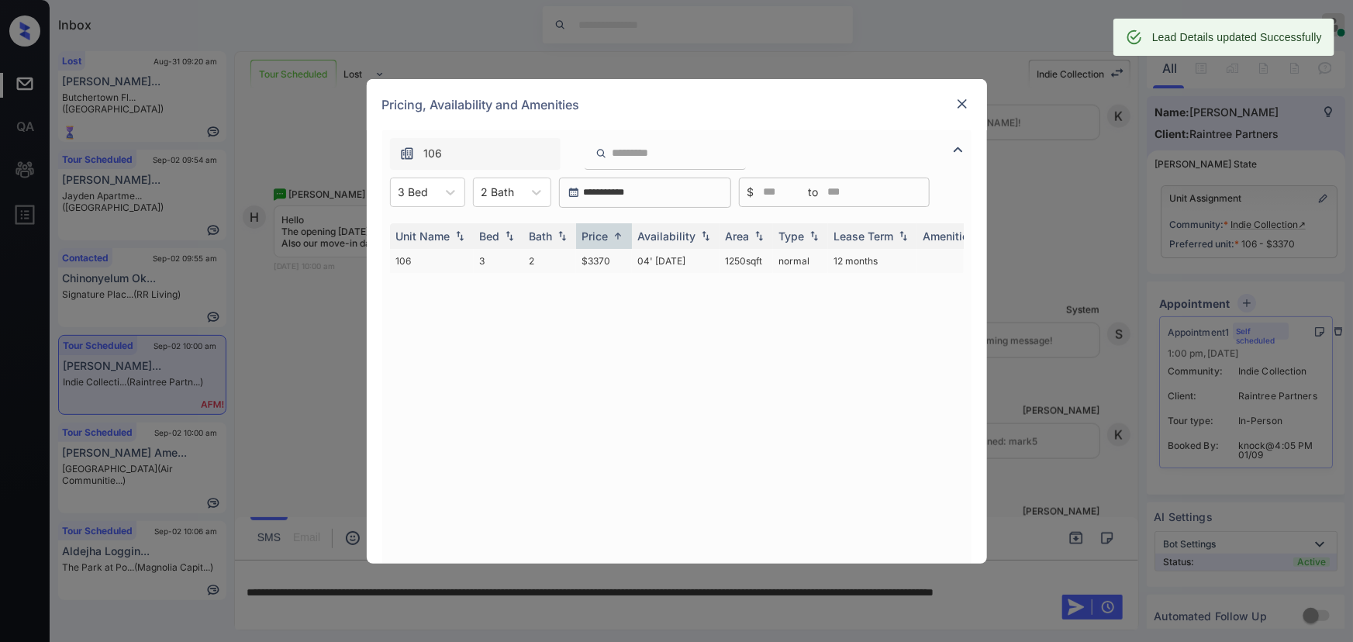
copy td "1250 sqft"
drag, startPoint x: 762, startPoint y: 256, endPoint x: 721, endPoint y: 260, distance: 40.5
click at [721, 260] on td "1250 sqft" at bounding box center [747, 261] width 54 height 24
click at [962, 105] on img at bounding box center [963, 104] width 16 height 16
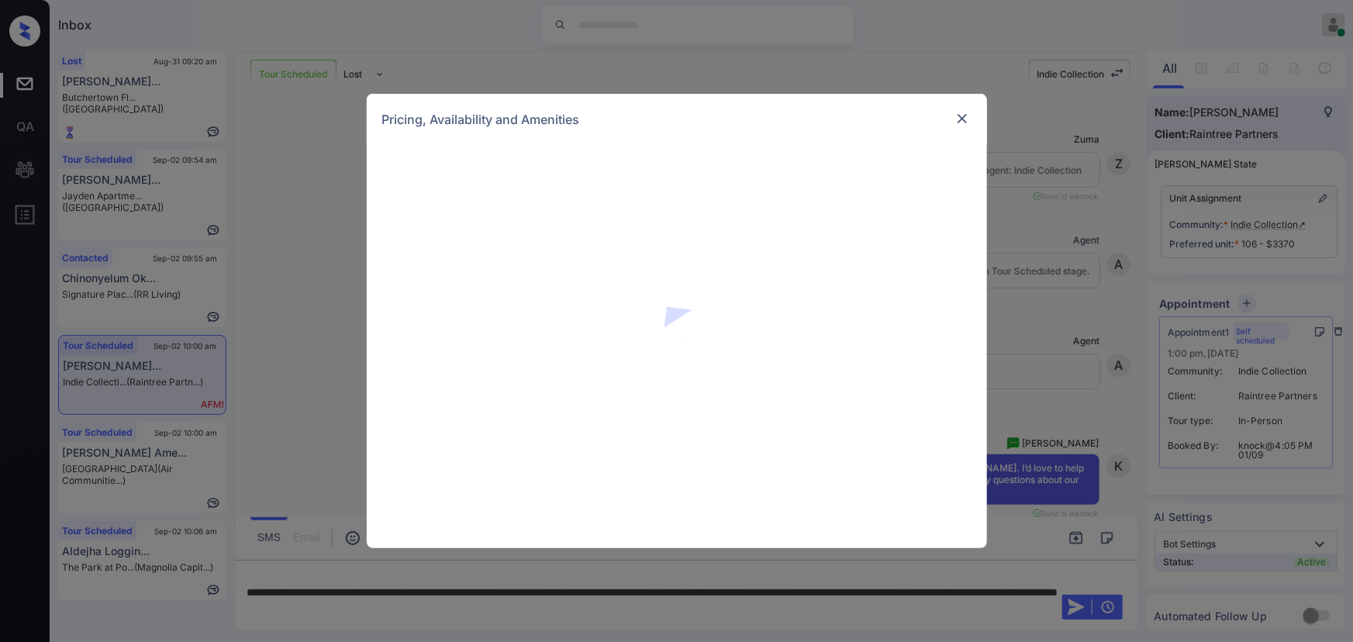
scroll to position [1082, 0]
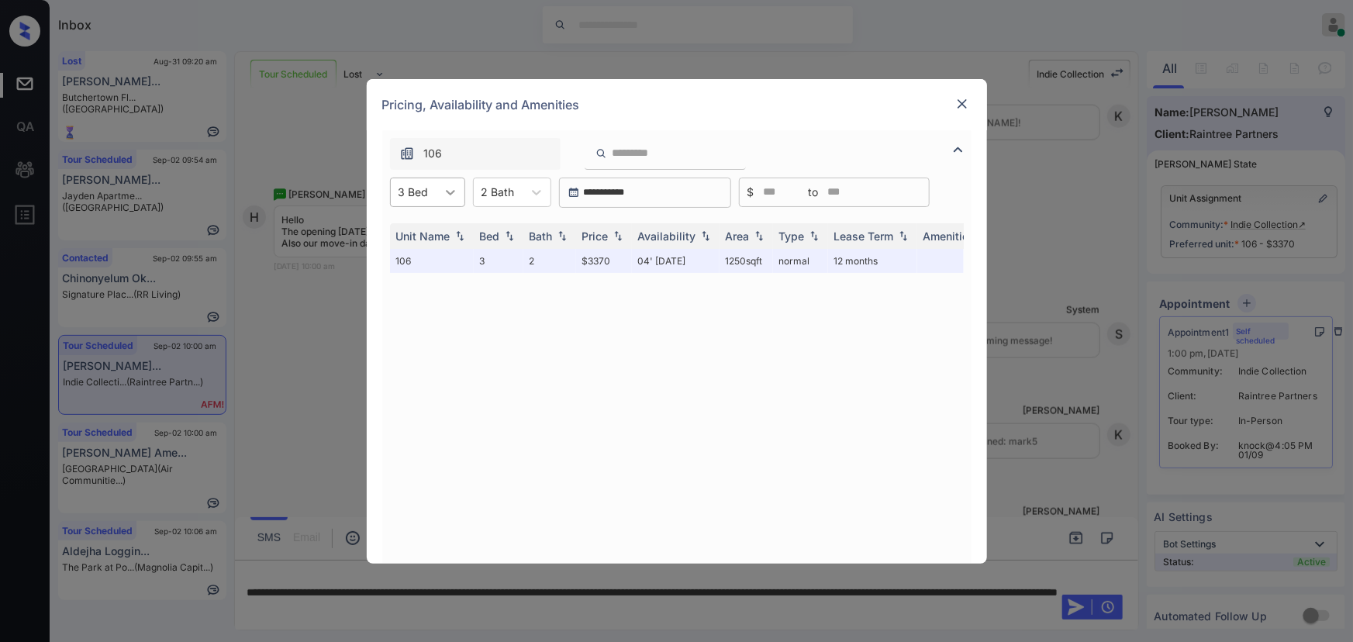
click at [437, 193] on div at bounding box center [451, 192] width 28 height 28
click at [403, 306] on div "4" at bounding box center [427, 314] width 75 height 28
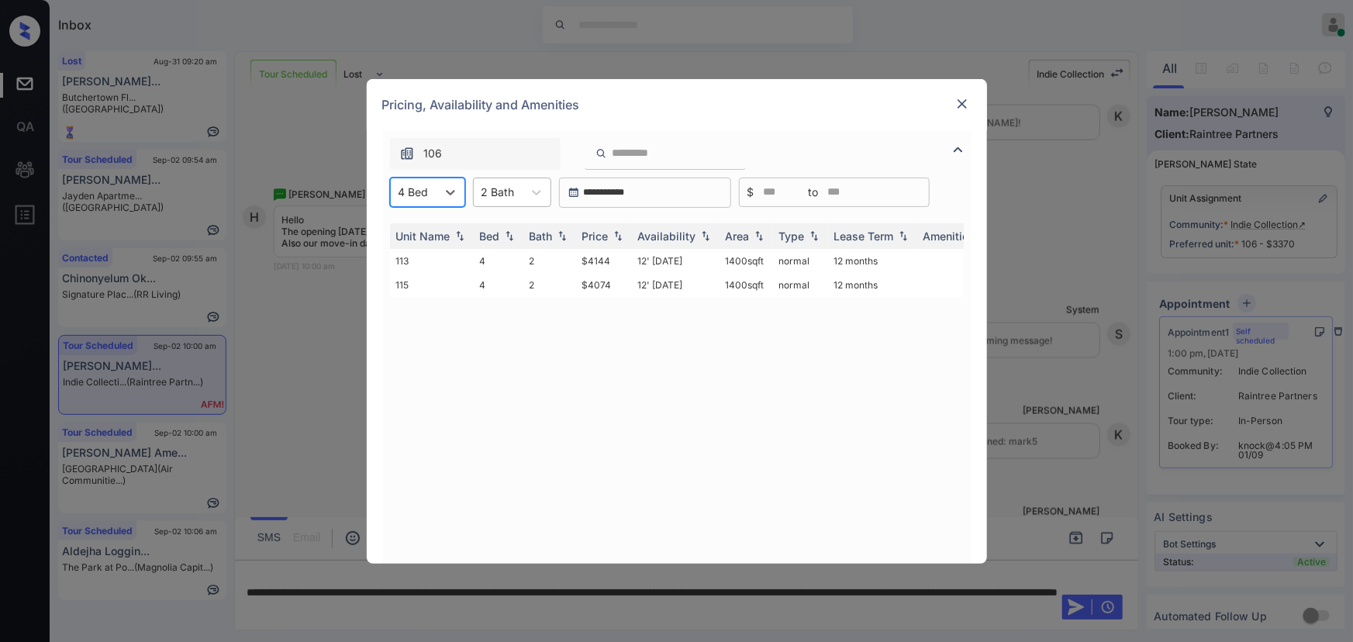
click at [516, 185] on div "2 Bath" at bounding box center [498, 192] width 49 height 22
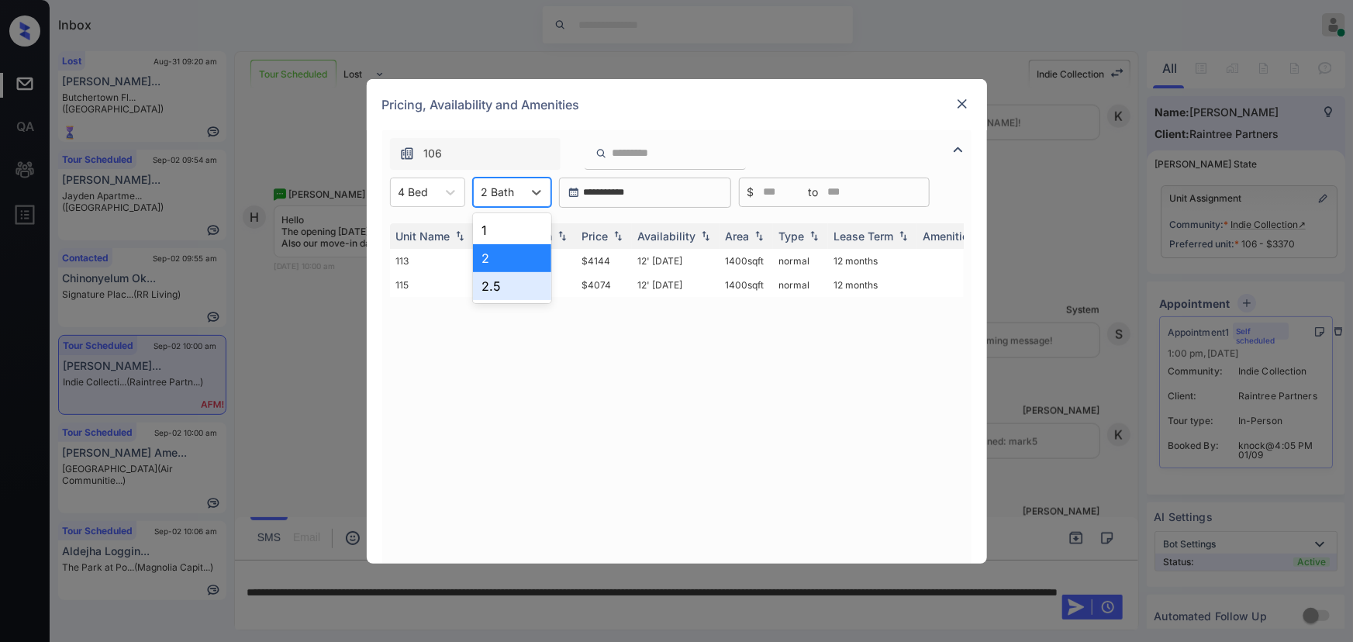
click at [491, 285] on div "2.5" at bounding box center [512, 286] width 78 height 28
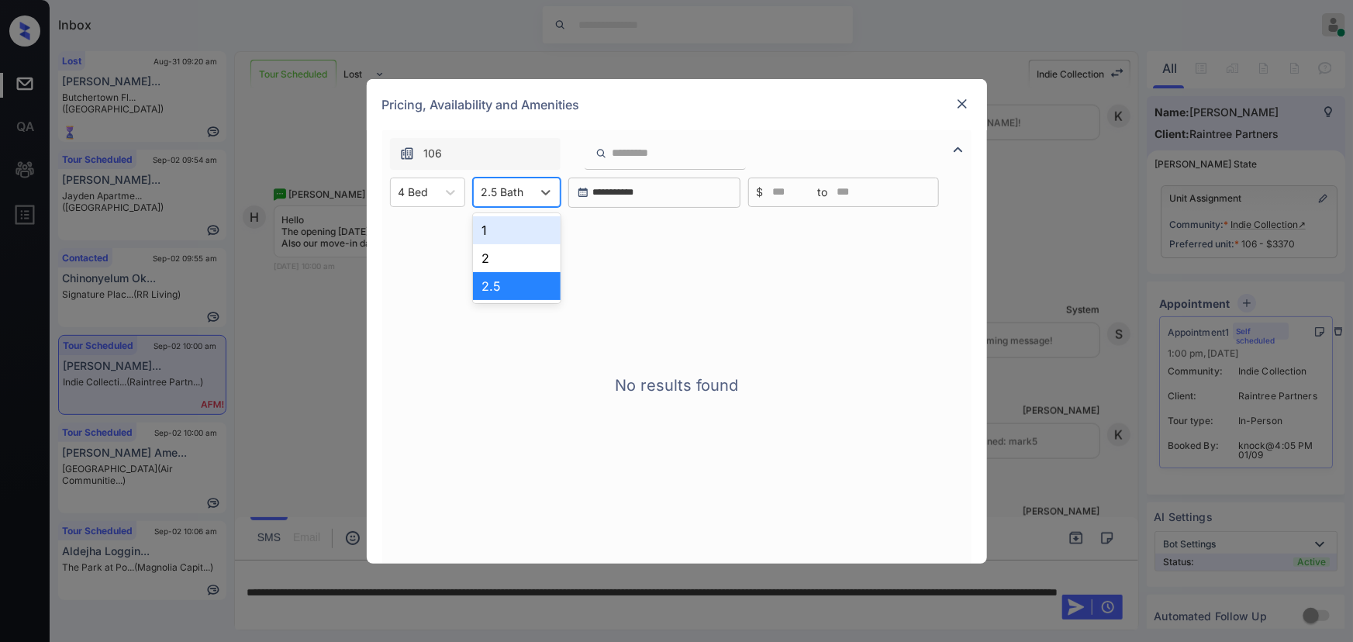
click at [524, 198] on div "2.5 Bath" at bounding box center [503, 192] width 58 height 22
click at [502, 263] on div "2" at bounding box center [517, 258] width 88 height 28
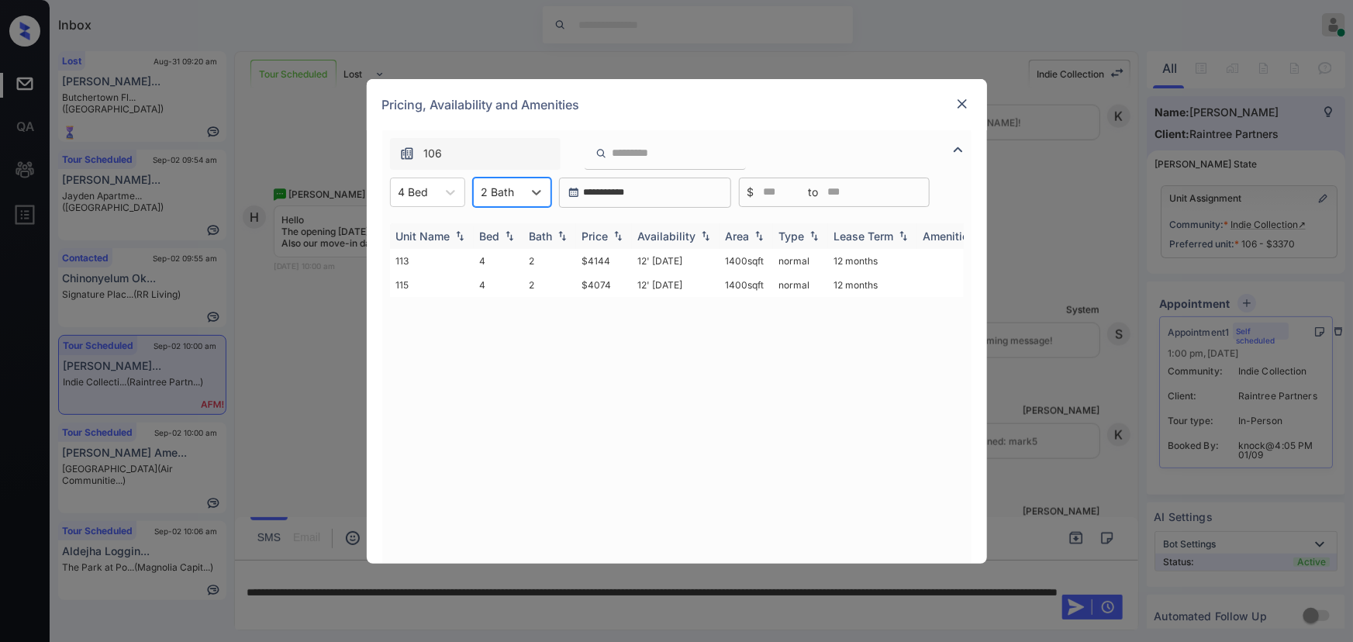
click at [613, 237] on img at bounding box center [618, 235] width 16 height 11
click at [613, 237] on img at bounding box center [618, 236] width 16 height 12
click at [624, 263] on td "$4074" at bounding box center [604, 261] width 56 height 24
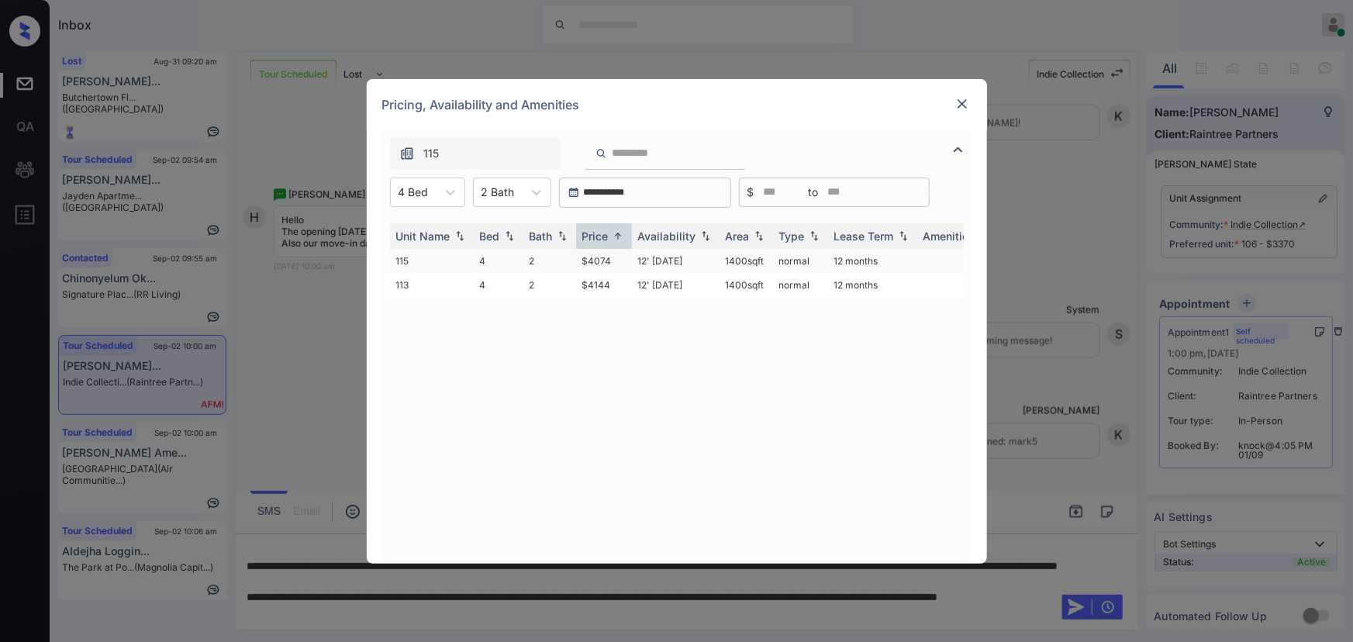
copy td "1400 sqft"
drag, startPoint x: 743, startPoint y: 260, endPoint x: 724, endPoint y: 260, distance: 19.4
click at [724, 260] on td "1400 sqft" at bounding box center [747, 261] width 54 height 24
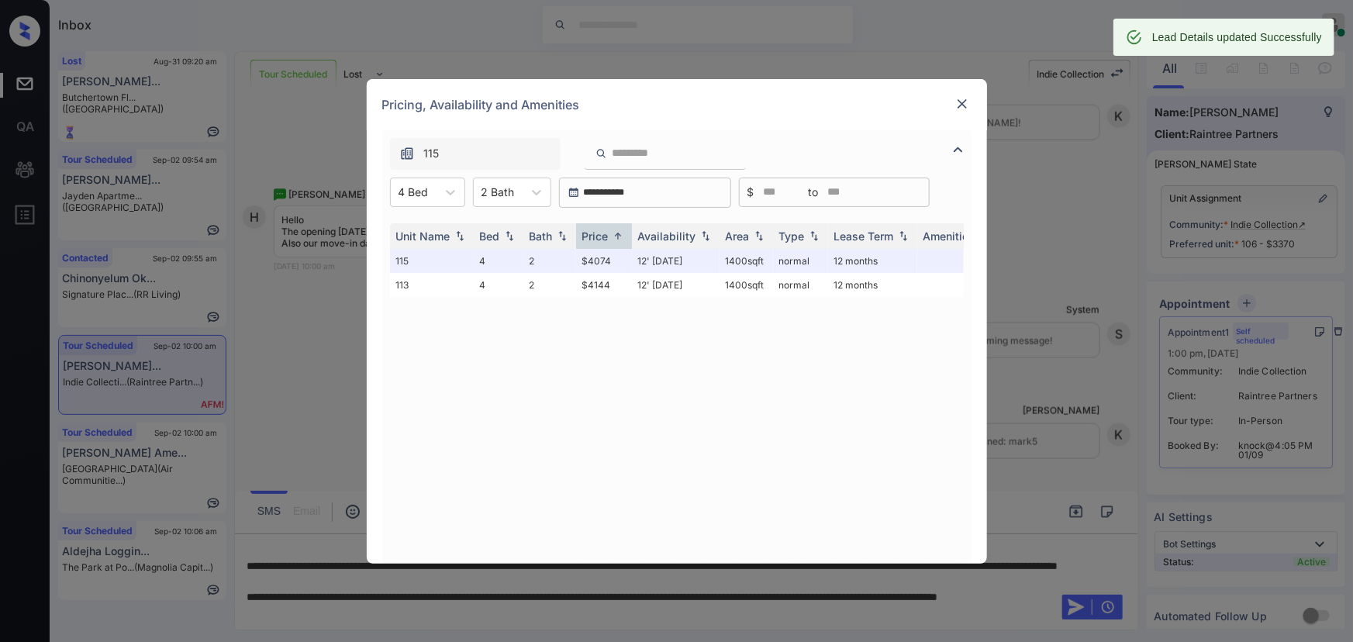
click at [958, 102] on img at bounding box center [963, 104] width 16 height 16
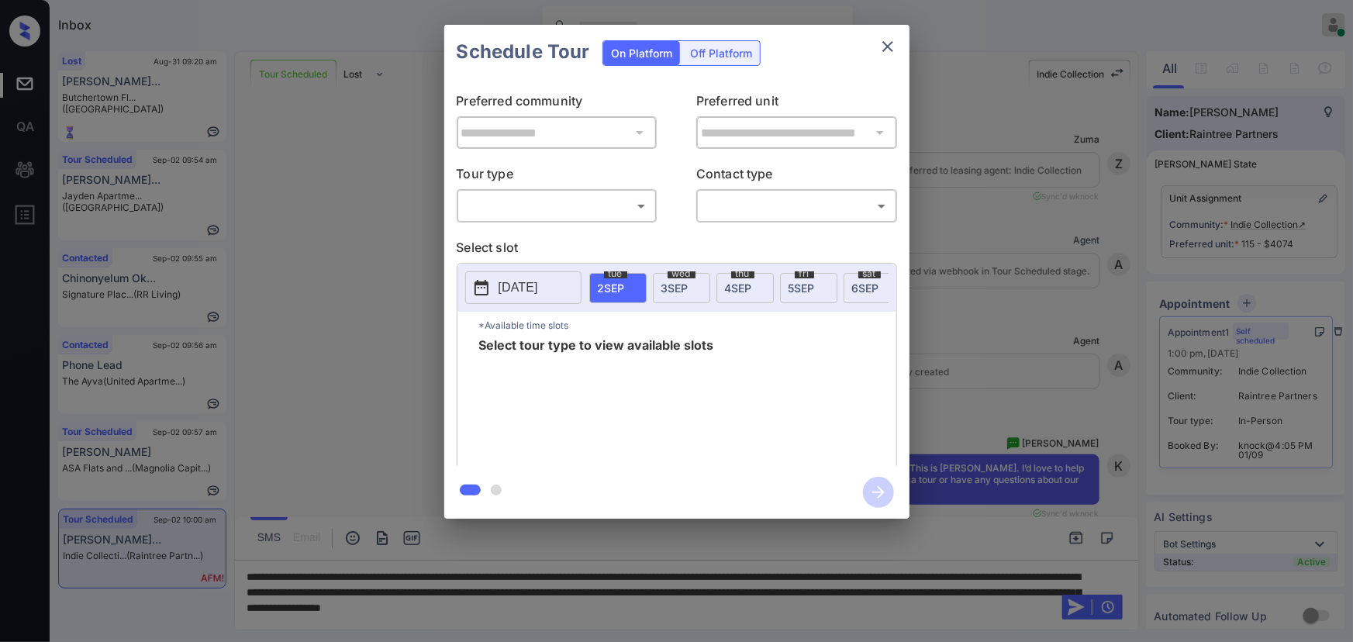
scroll to position [737, 0]
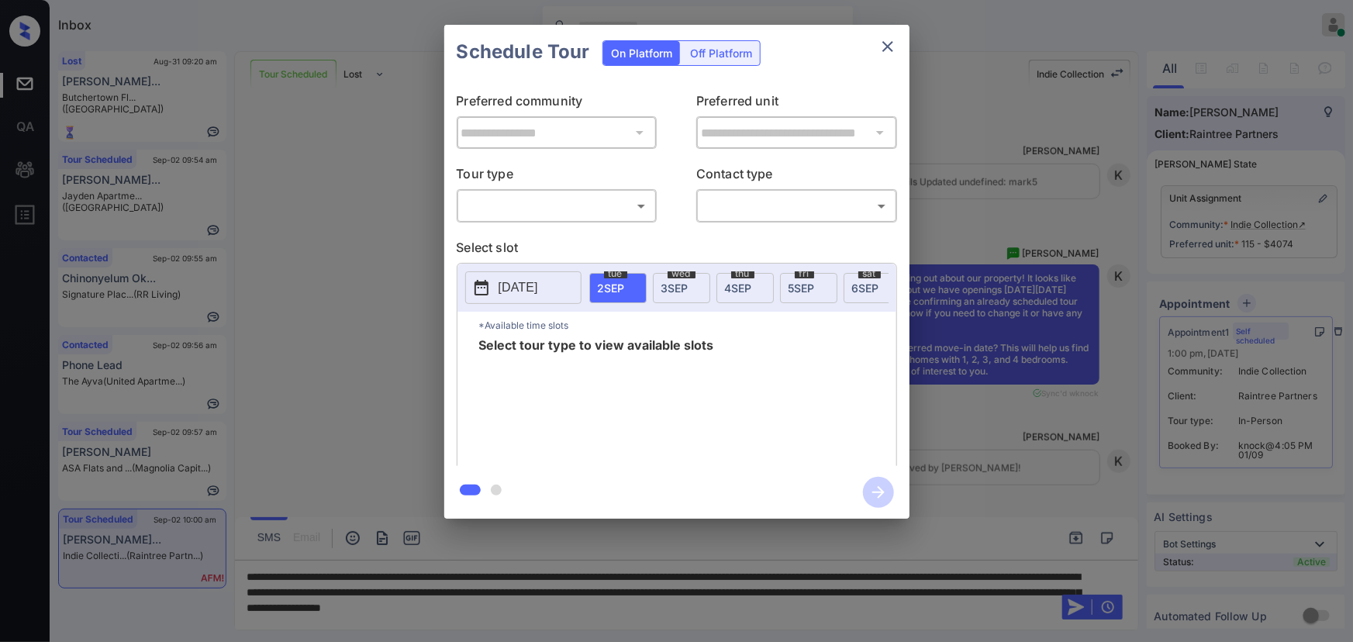
click at [541, 199] on body "Inbox Kenneth Umali Online Set yourself offline Set yourself on break Profile S…" at bounding box center [676, 321] width 1353 height 642
drag, startPoint x: 517, startPoint y: 238, endPoint x: 754, endPoint y: 216, distance: 238.3
click at [522, 237] on li "In Person" at bounding box center [557, 240] width 192 height 28
type input "********"
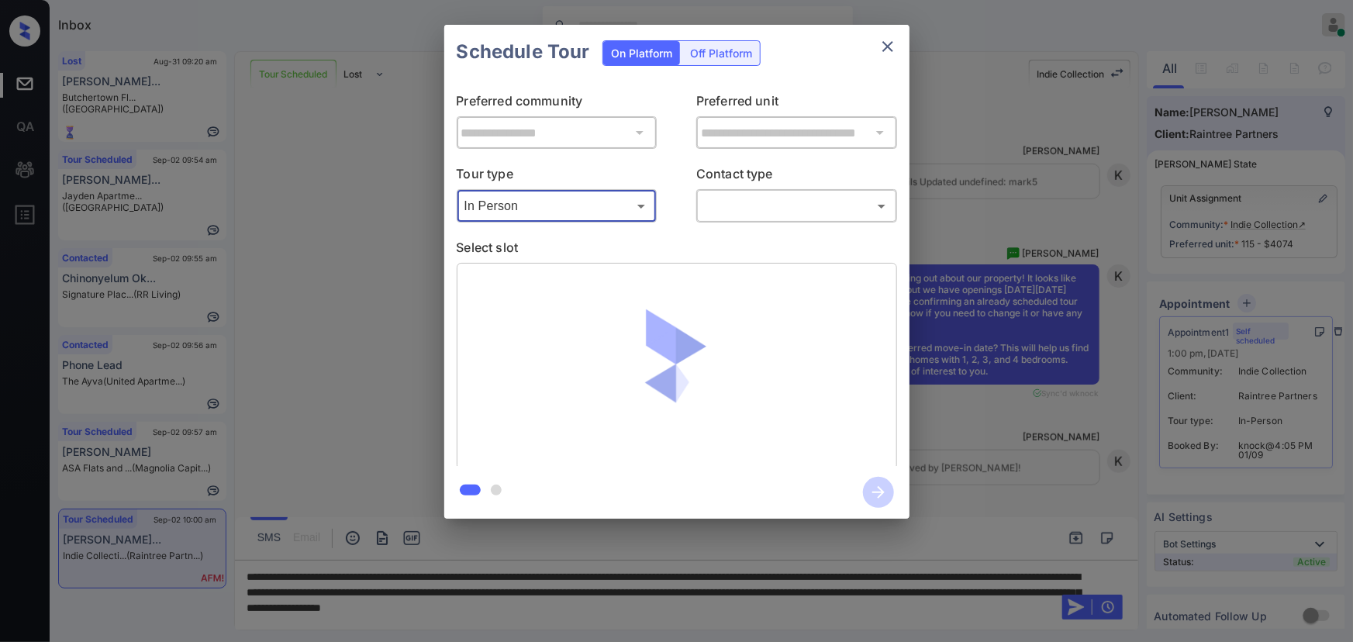
click at [776, 203] on body "Inbox [PERSON_NAME] Online Set yourself offline Set yourself on break Profile S…" at bounding box center [676, 321] width 1353 height 642
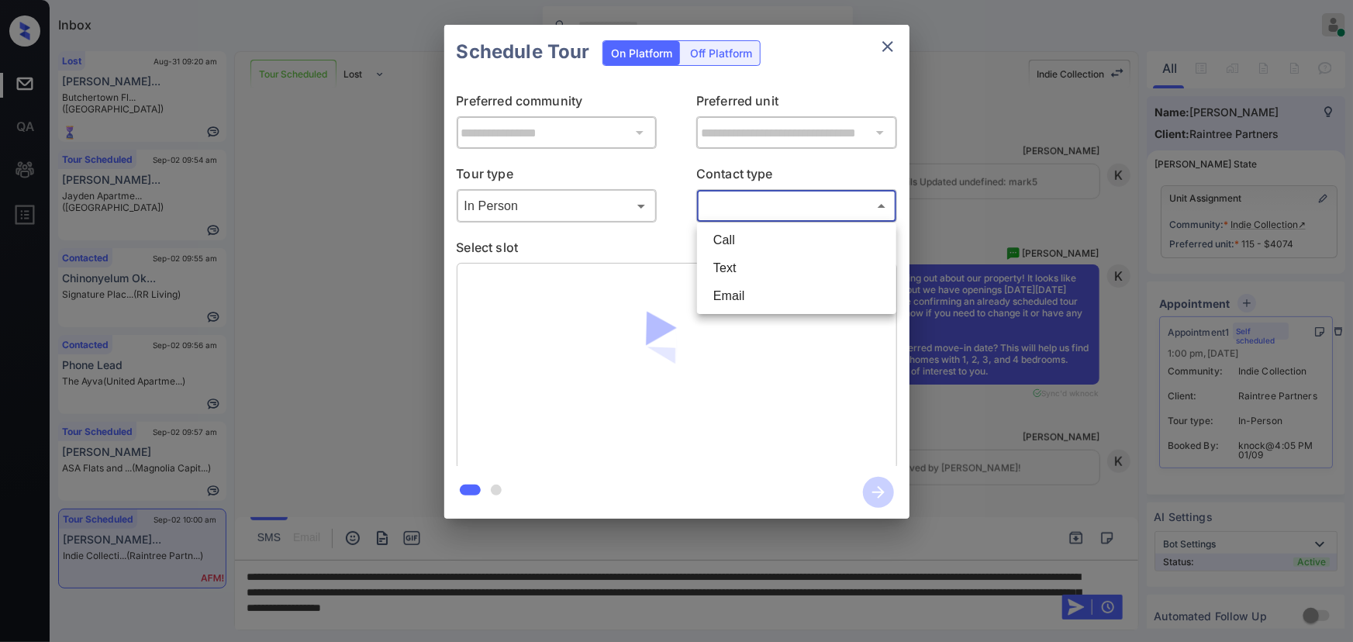
click at [734, 267] on li "Text" at bounding box center [797, 268] width 192 height 28
type input "****"
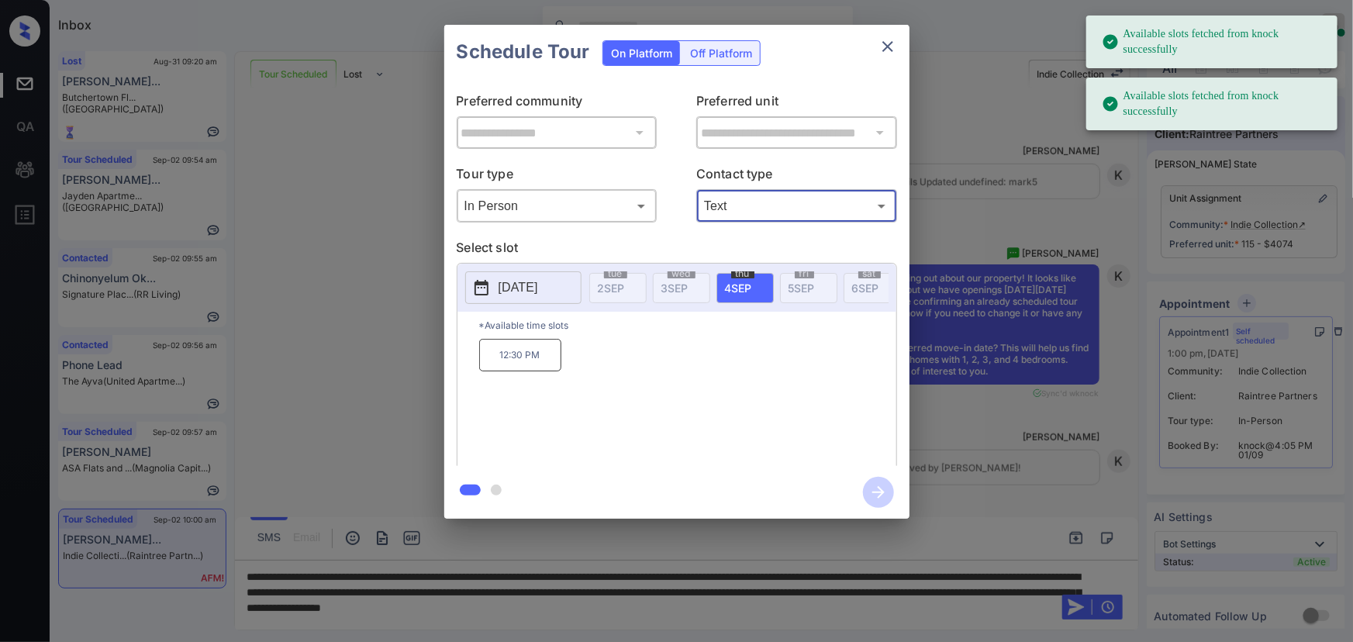
click at [523, 362] on p "12:30 PM" at bounding box center [520, 355] width 82 height 33
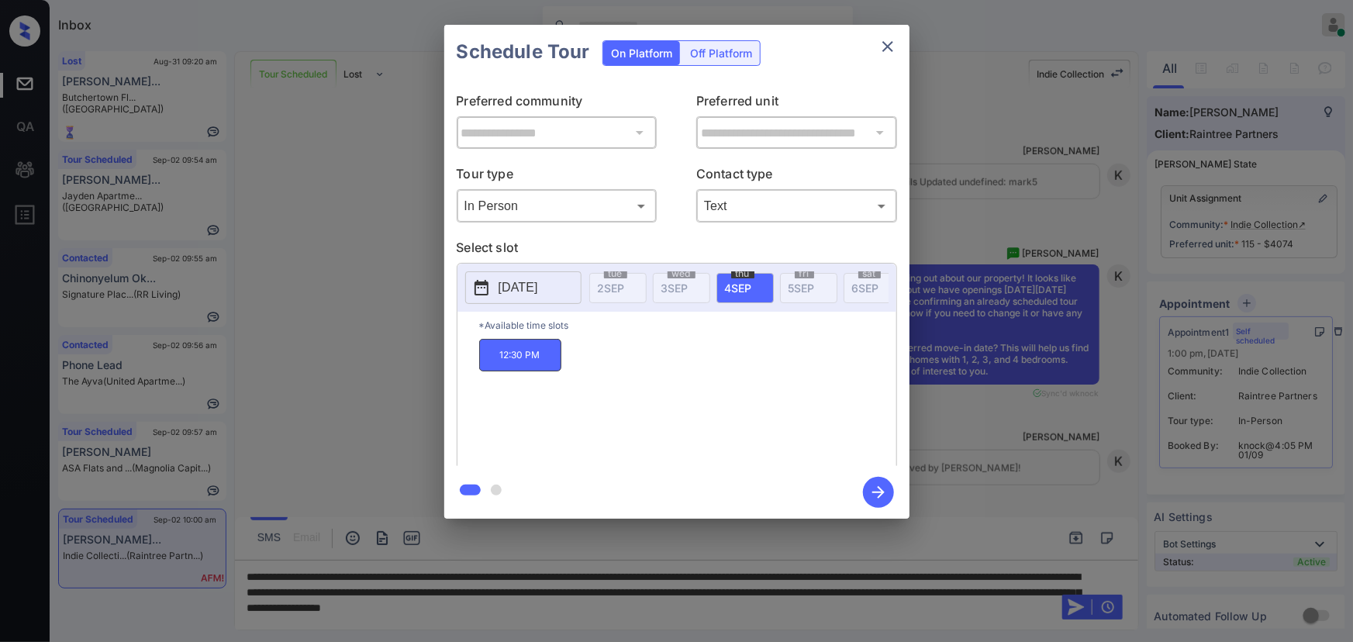
click at [962, 520] on div "**********" at bounding box center [676, 272] width 1353 height 544
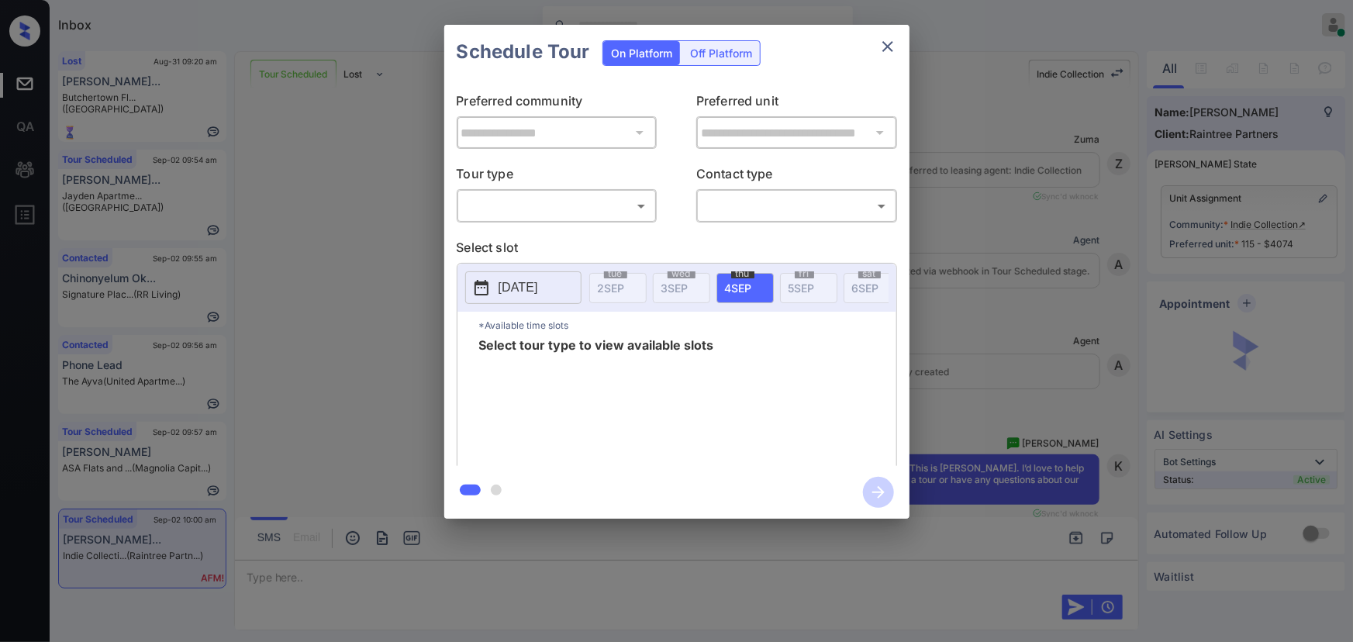
scroll to position [737, 0]
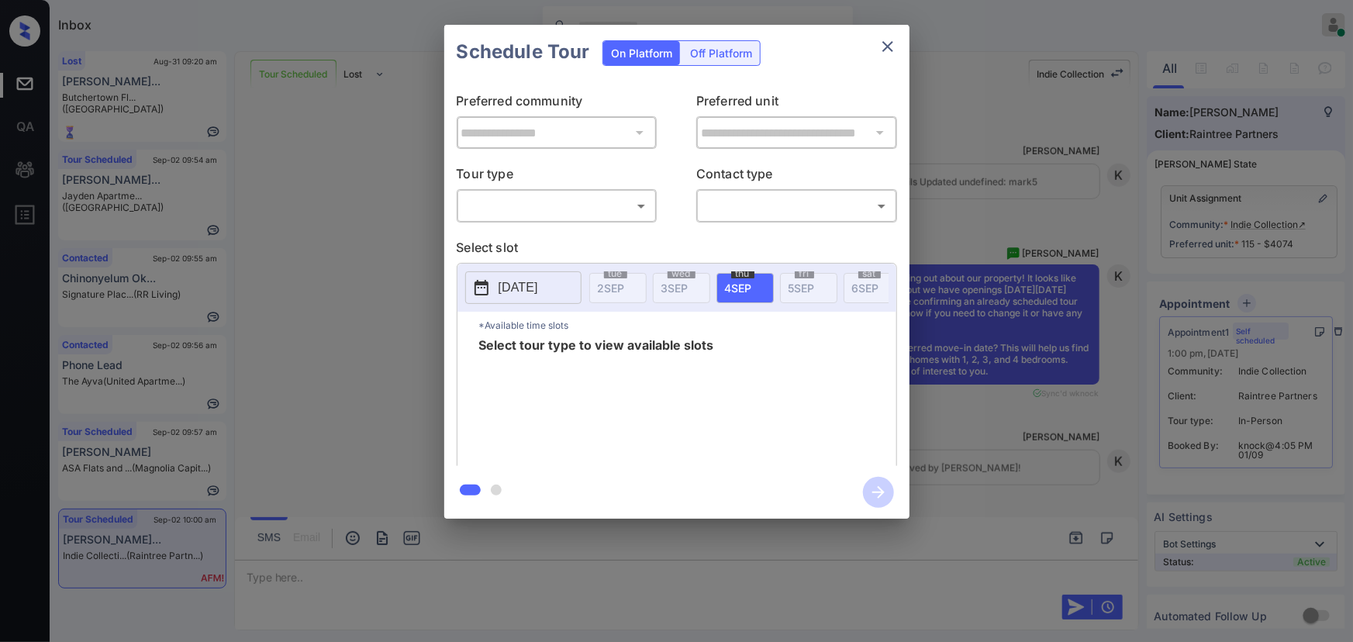
click at [535, 202] on body "Inbox [PERSON_NAME] Online Set yourself offline Set yourself on break Profile S…" at bounding box center [676, 321] width 1353 height 642
click at [516, 242] on li "In Person" at bounding box center [557, 240] width 192 height 28
type input "********"
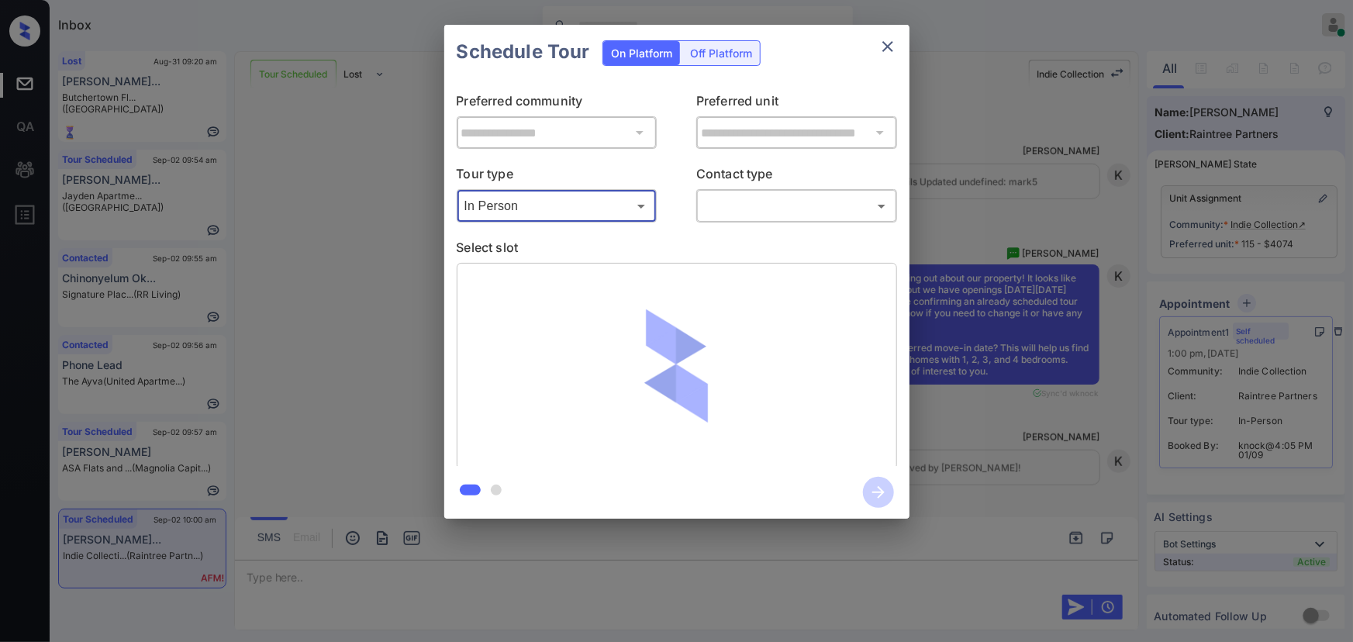
click at [799, 209] on body "Inbox Kenneth Umali Online Set yourself offline Set yourself on break Profile S…" at bounding box center [676, 321] width 1353 height 642
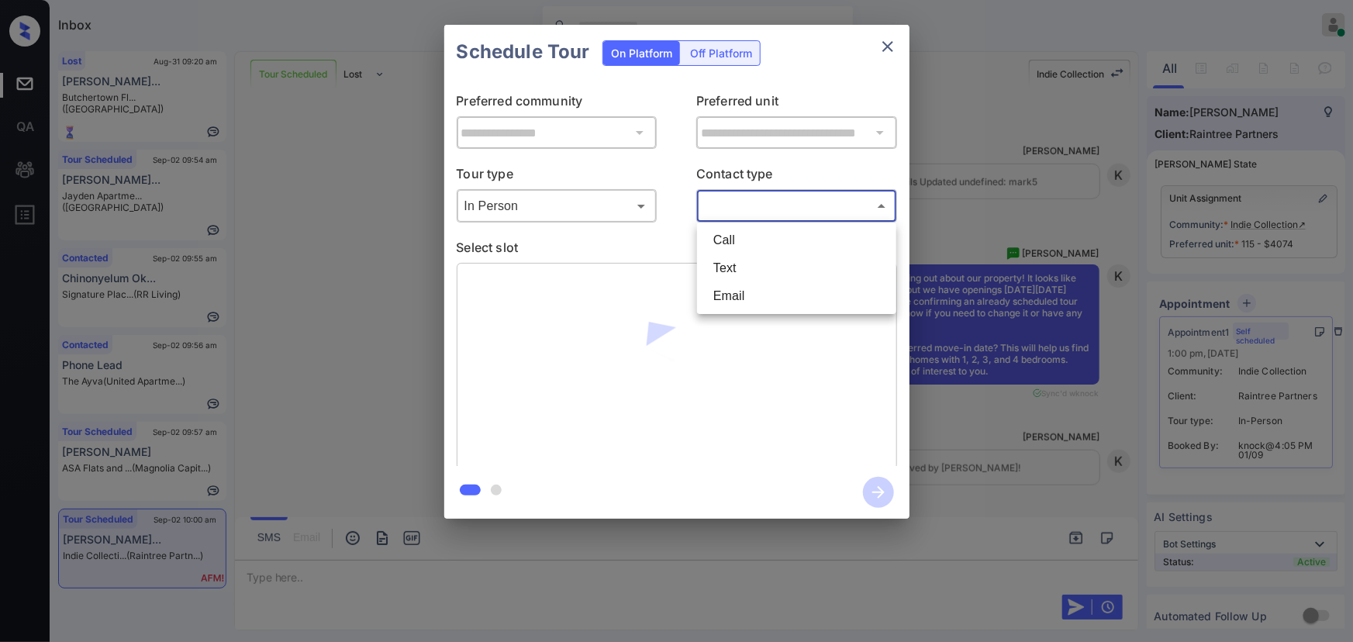
click at [741, 263] on li "Text" at bounding box center [797, 268] width 192 height 28
type input "****"
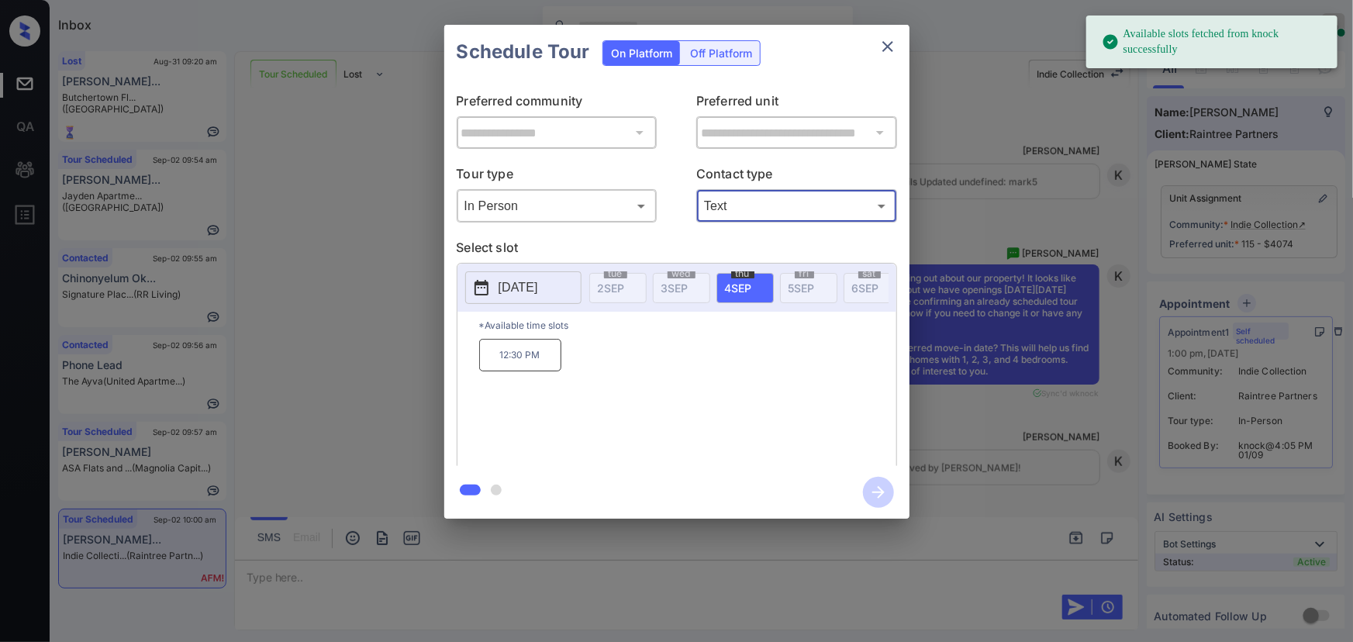
click at [755, 285] on div "thu 4 SEP" at bounding box center [745, 288] width 57 height 30
click at [529, 358] on p "12:30 PM" at bounding box center [520, 355] width 82 height 33
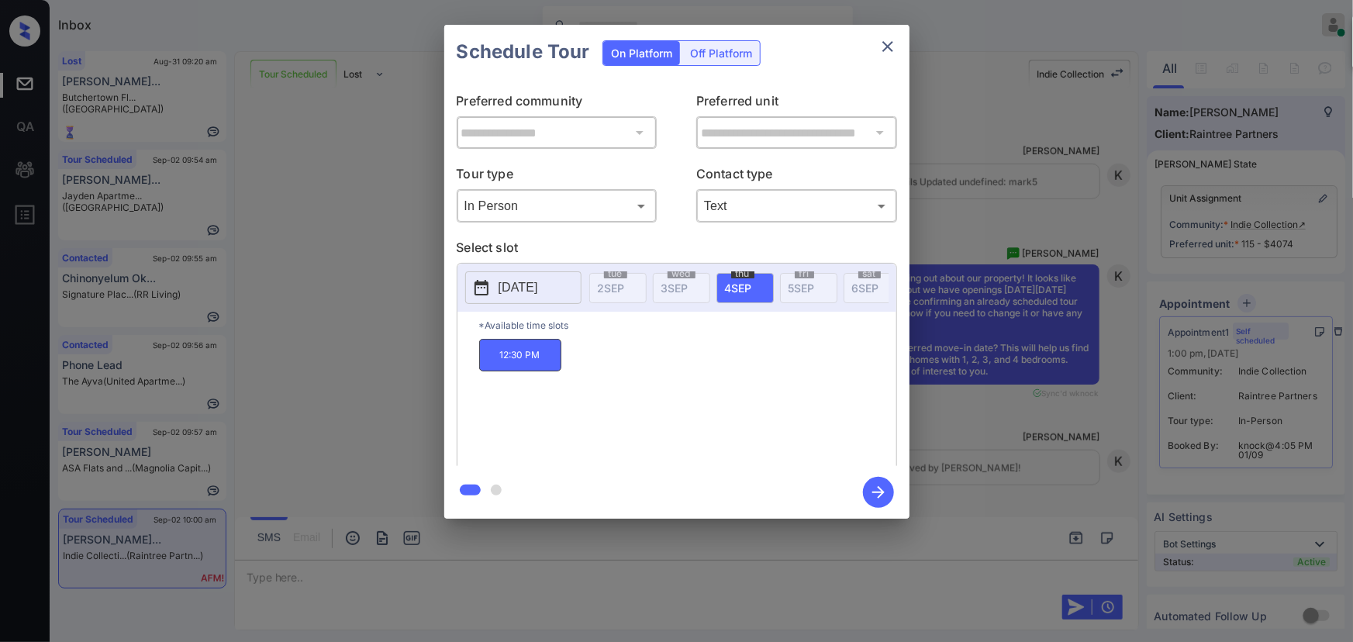
click at [878, 494] on icon "button" at bounding box center [878, 492] width 31 height 31
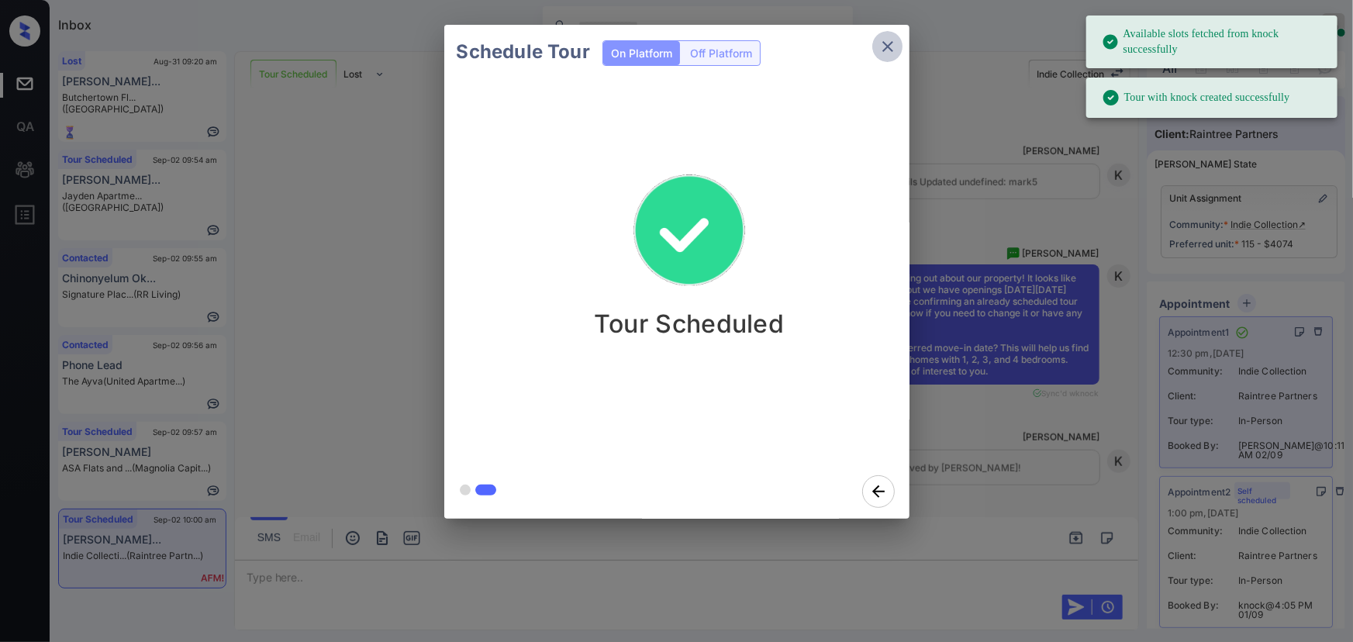
click at [887, 45] on icon "close" at bounding box center [888, 46] width 19 height 19
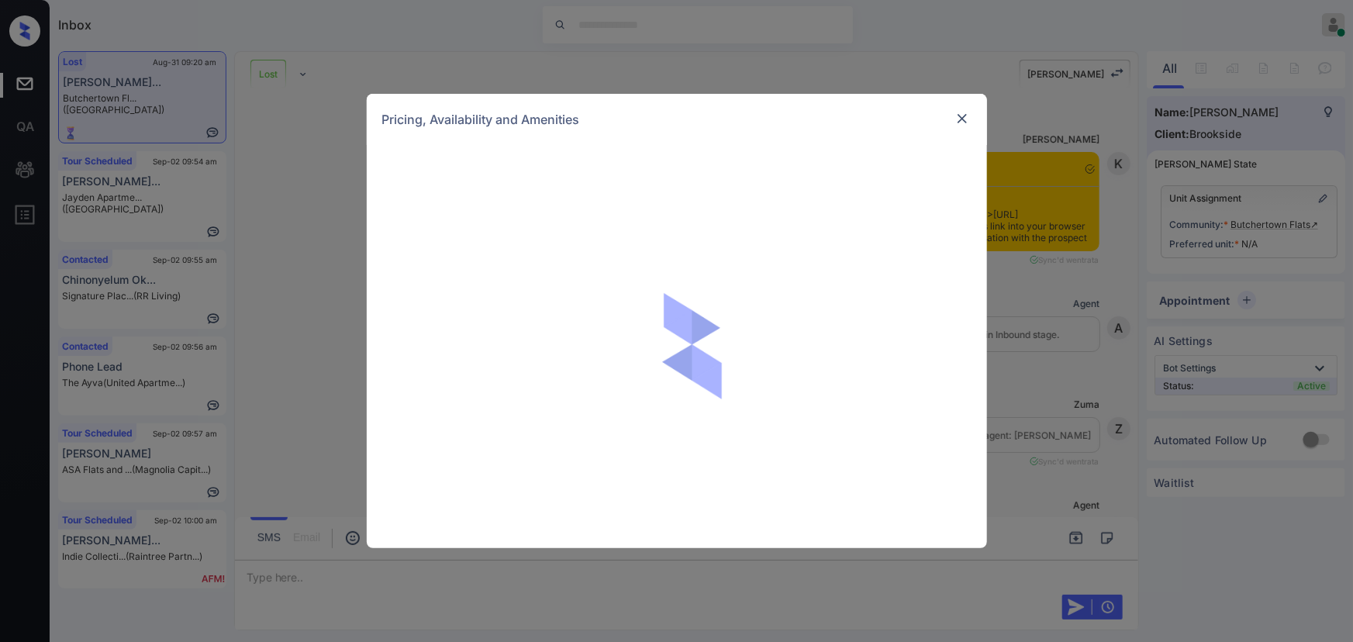
scroll to position [10443, 0]
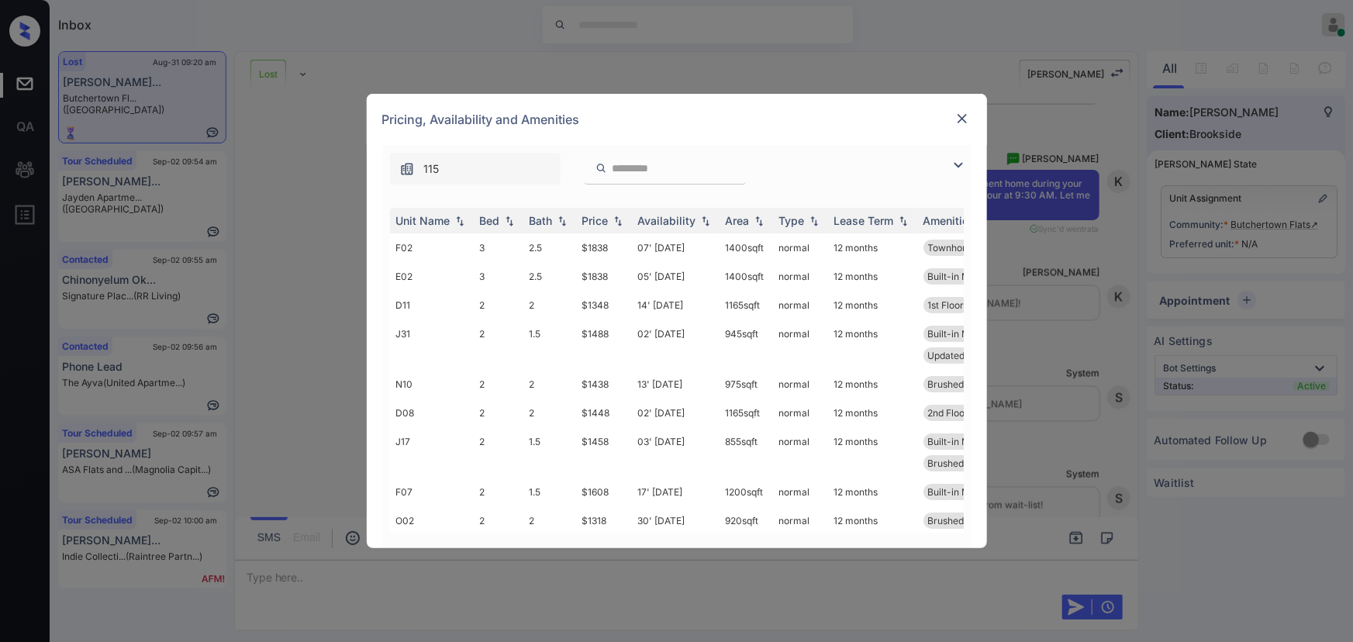
click at [963, 164] on img at bounding box center [958, 165] width 19 height 19
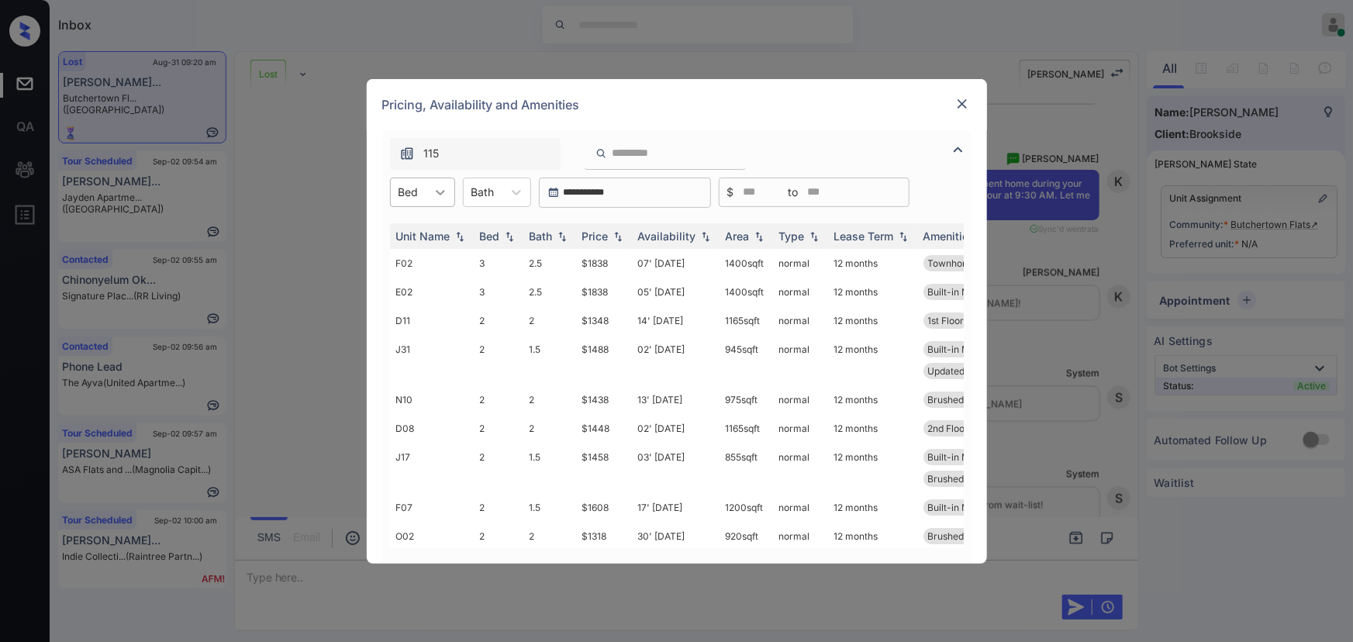
click at [436, 196] on icon at bounding box center [441, 193] width 16 height 16
click at [1031, 294] on div "**********" at bounding box center [676, 321] width 1353 height 642
click at [962, 102] on img at bounding box center [963, 104] width 16 height 16
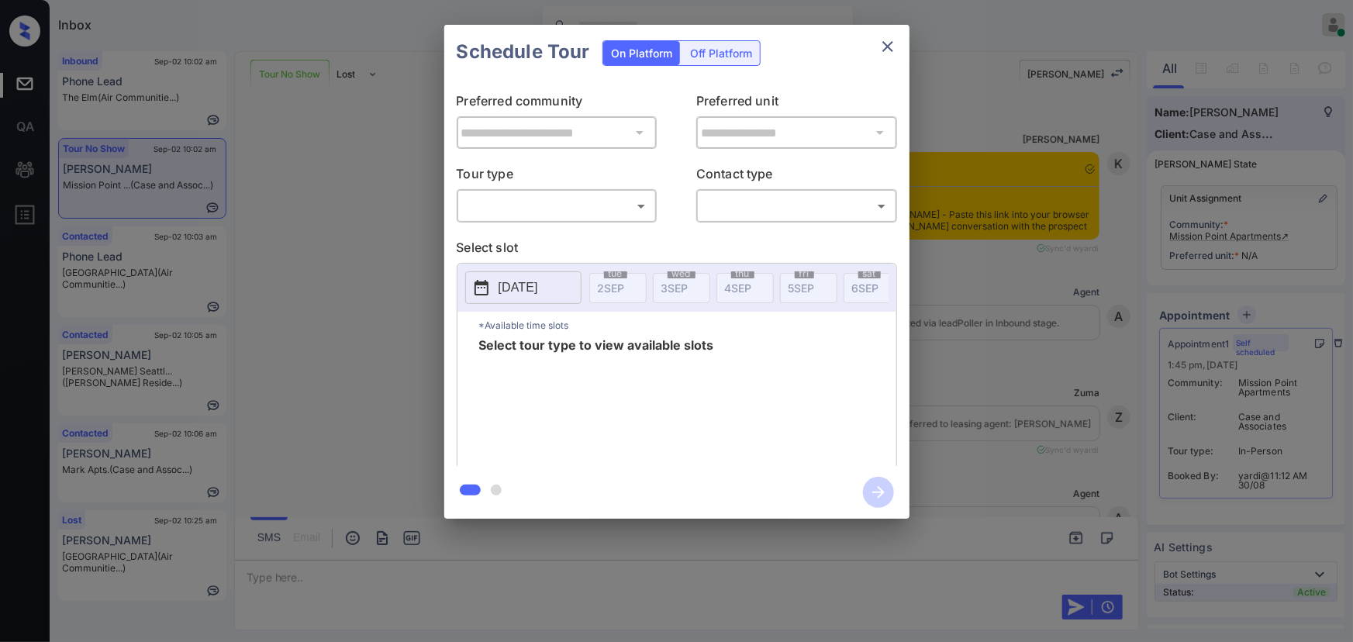
click at [582, 206] on body "Inbox [PERSON_NAME] Online Set yourself offline Set yourself on break Profile S…" at bounding box center [676, 321] width 1353 height 642
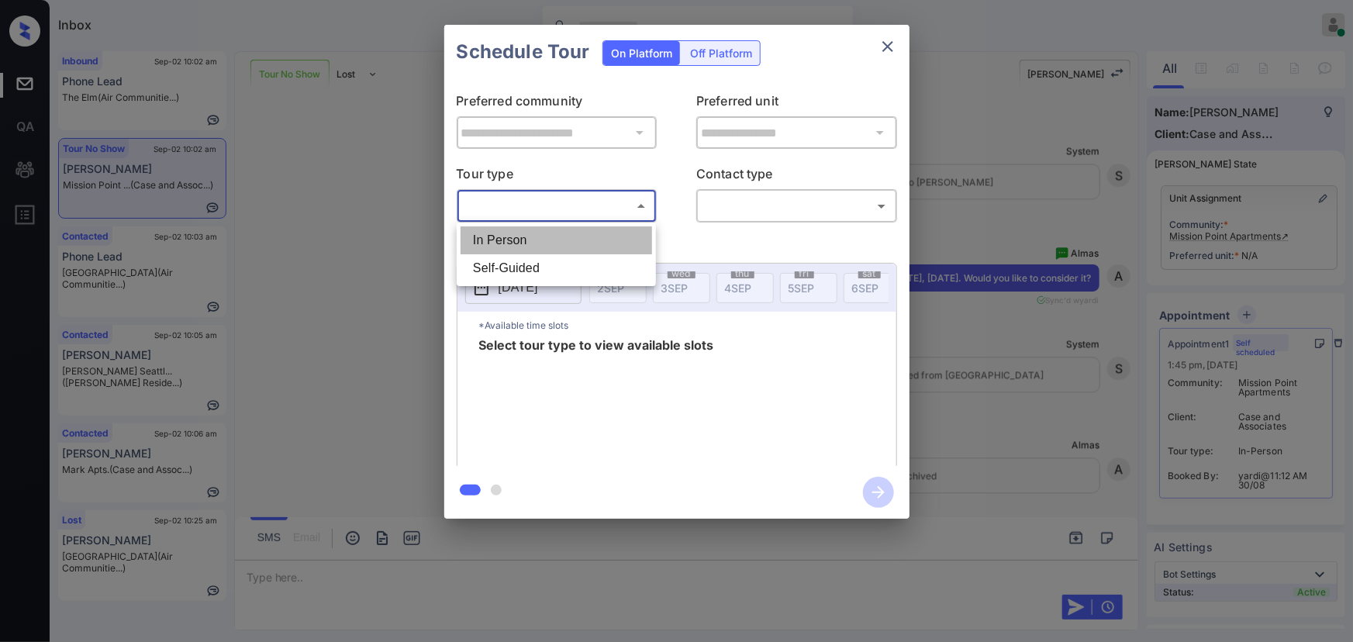
click at [520, 236] on li "In Person" at bounding box center [557, 240] width 192 height 28
type input "********"
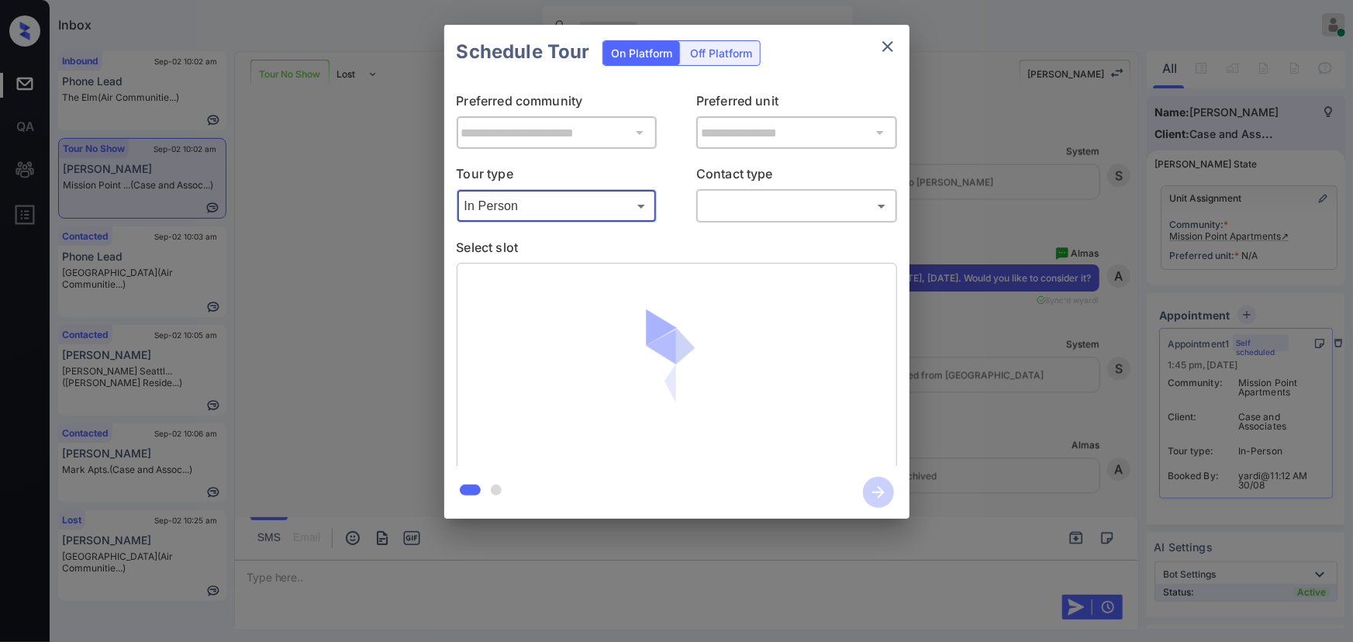
click at [734, 198] on body "Inbox Kenneth Umali Online Set yourself offline Set yourself on break Profile S…" at bounding box center [676, 321] width 1353 height 642
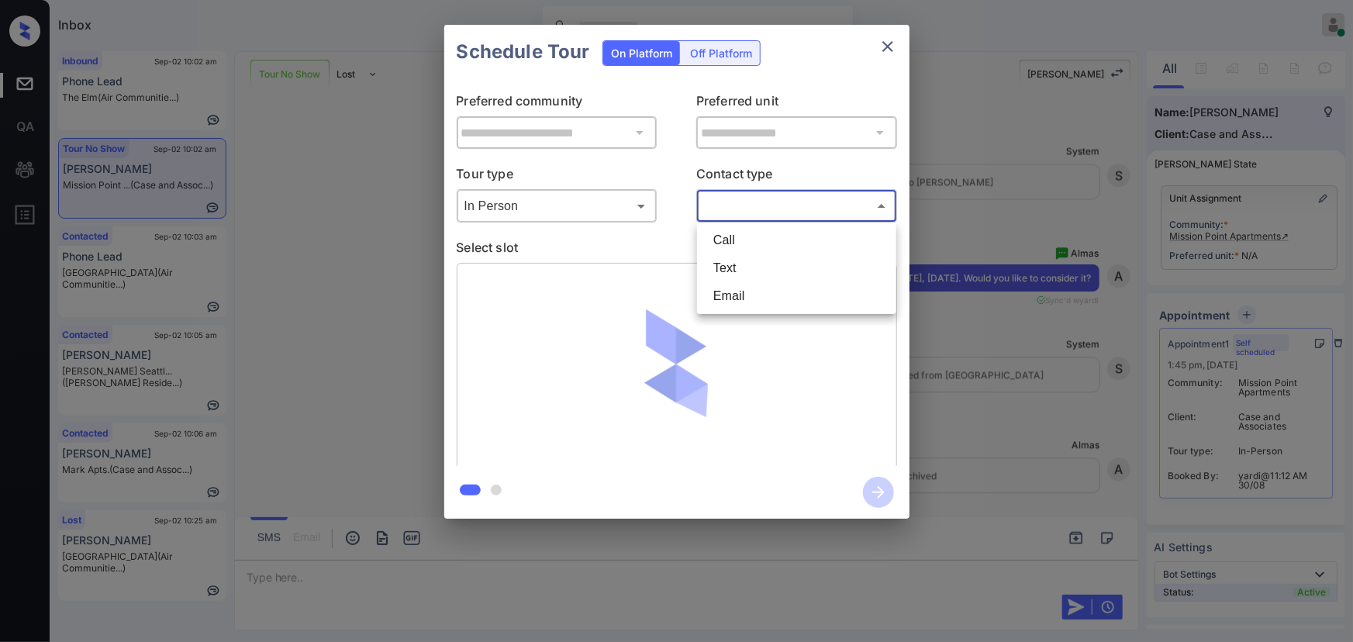
click at [723, 260] on li "Text" at bounding box center [797, 268] width 192 height 28
type input "****"
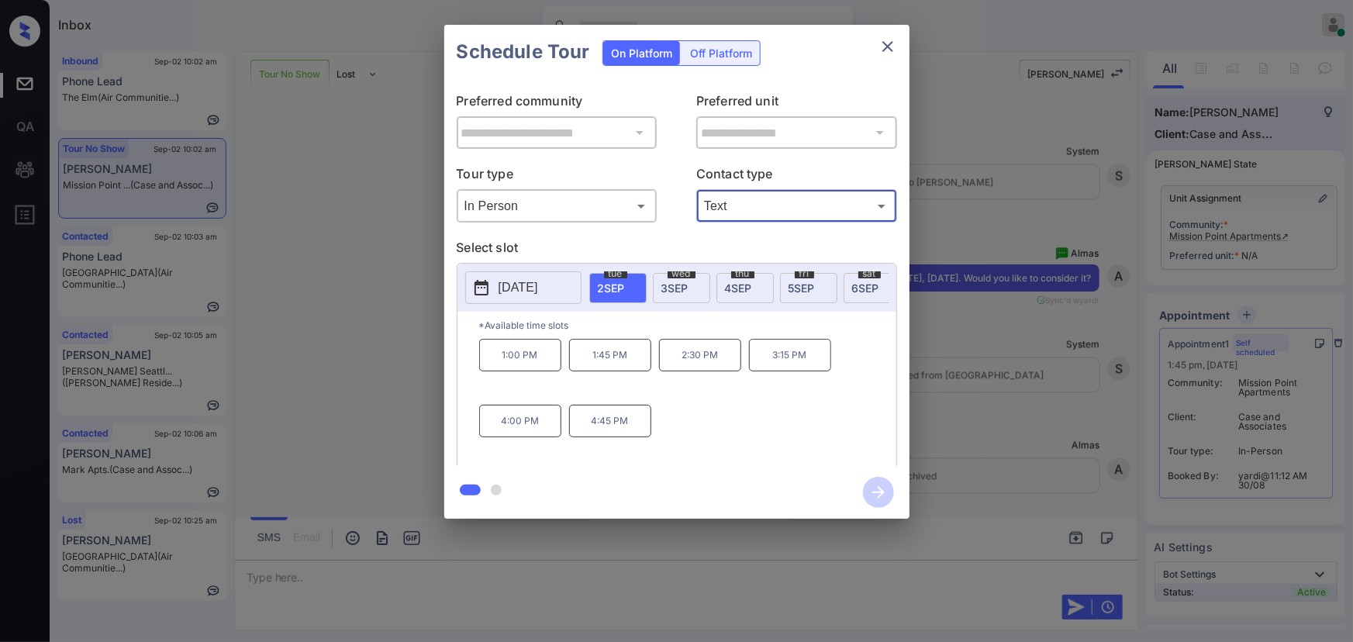
click at [1015, 371] on div "**********" at bounding box center [676, 272] width 1353 height 544
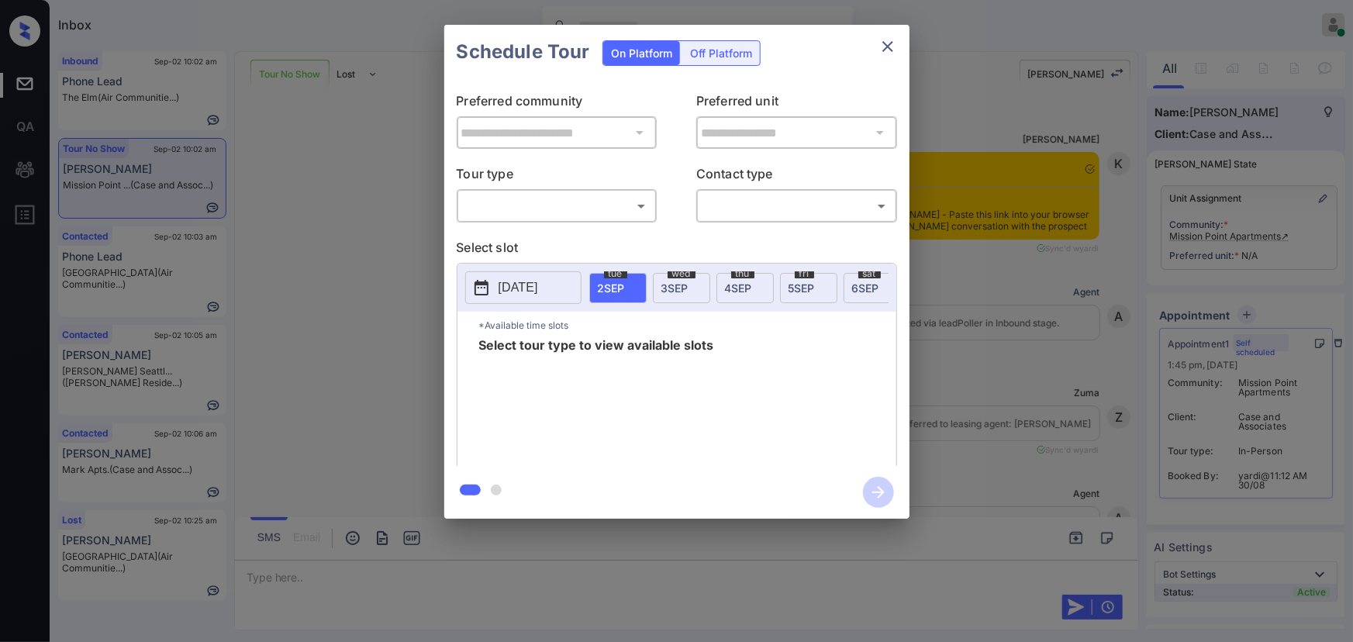
scroll to position [8394, 0]
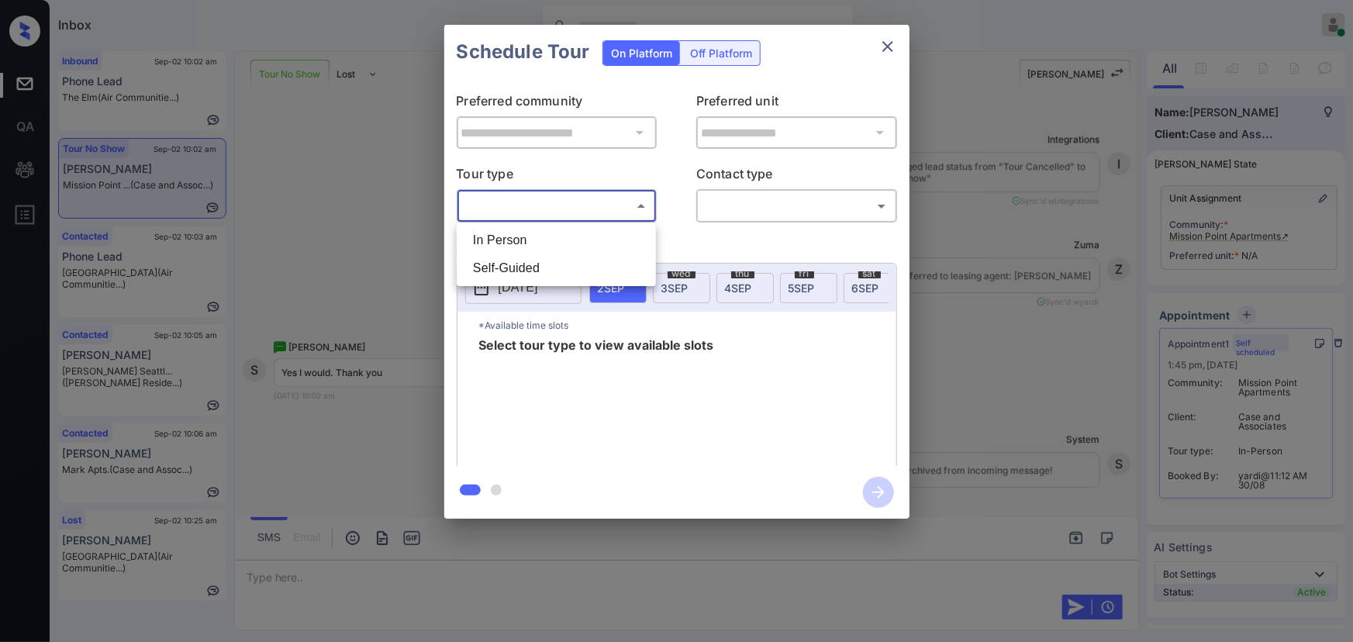
click at [572, 213] on body "Inbox Kenneth Umali Online Set yourself offline Set yourself on break Profile S…" at bounding box center [676, 321] width 1353 height 642
click at [525, 242] on li "In Person" at bounding box center [557, 240] width 192 height 28
type input "********"
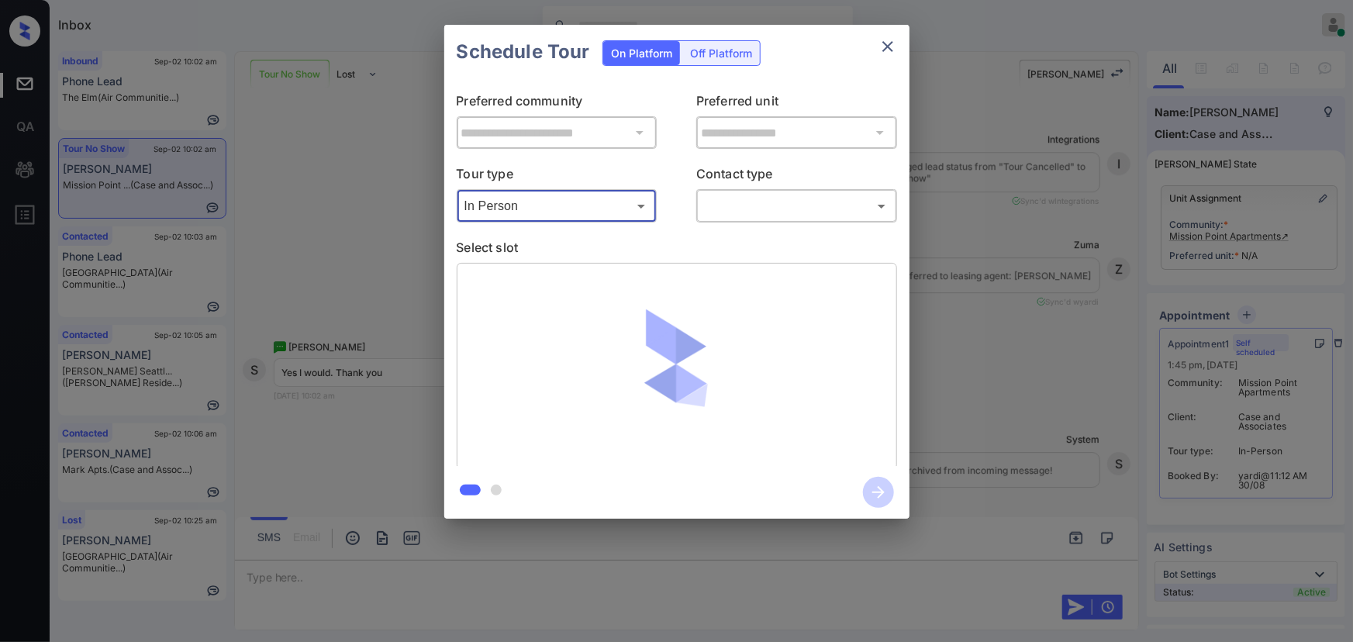
click at [749, 202] on body "Inbox Kenneth Umali Online Set yourself offline Set yourself on break Profile S…" at bounding box center [676, 321] width 1353 height 642
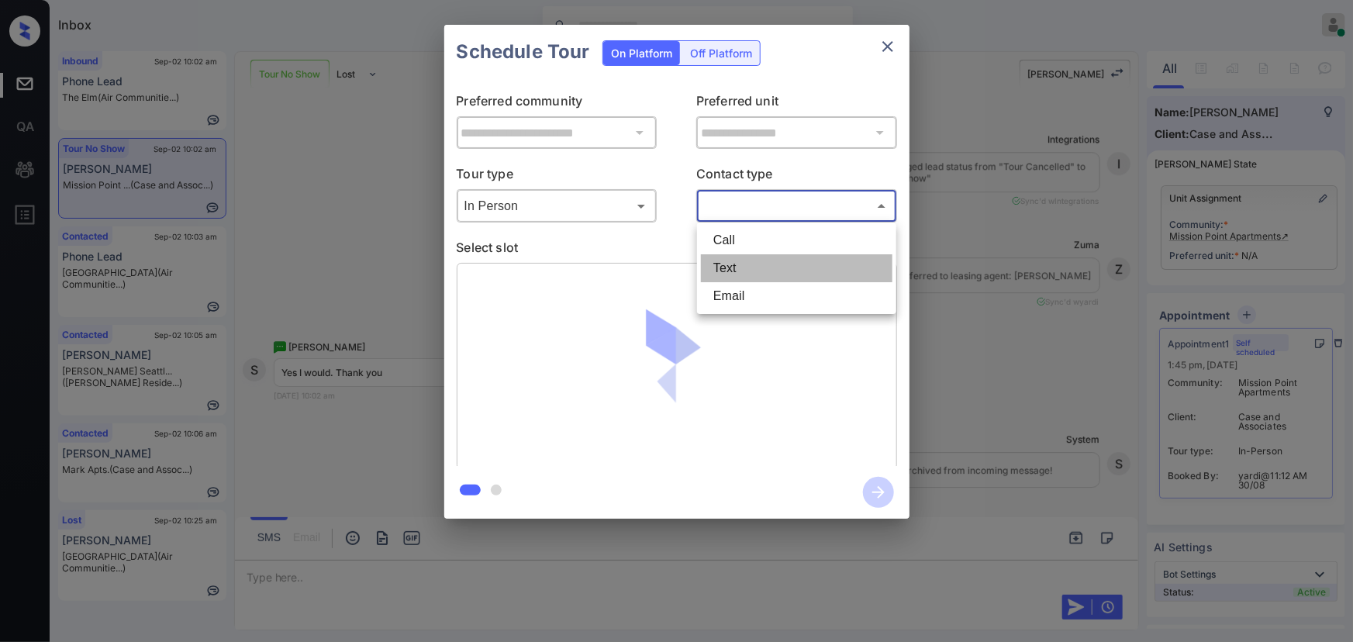
click at [731, 259] on li "Text" at bounding box center [797, 268] width 192 height 28
type input "****"
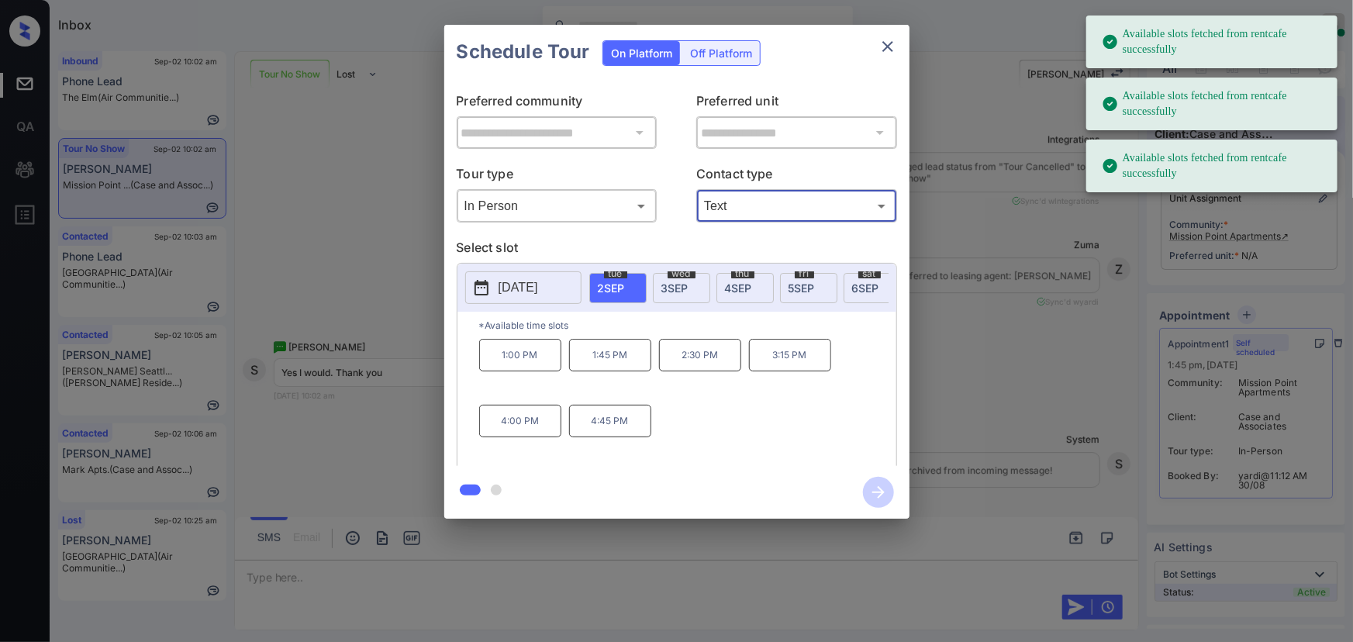
click at [669, 282] on span "3 SEP" at bounding box center [675, 288] width 27 height 13
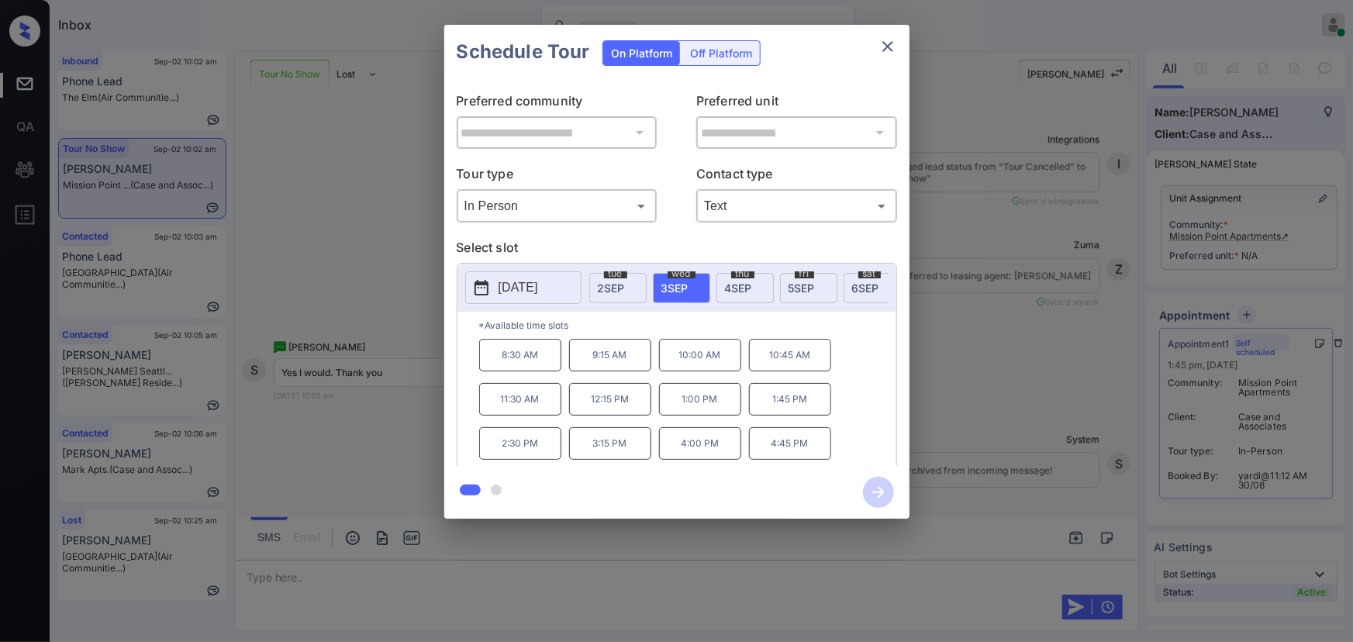
click at [631, 365] on p "9:15 AM" at bounding box center [610, 355] width 82 height 33
click at [1000, 476] on div "**********" at bounding box center [676, 272] width 1353 height 544
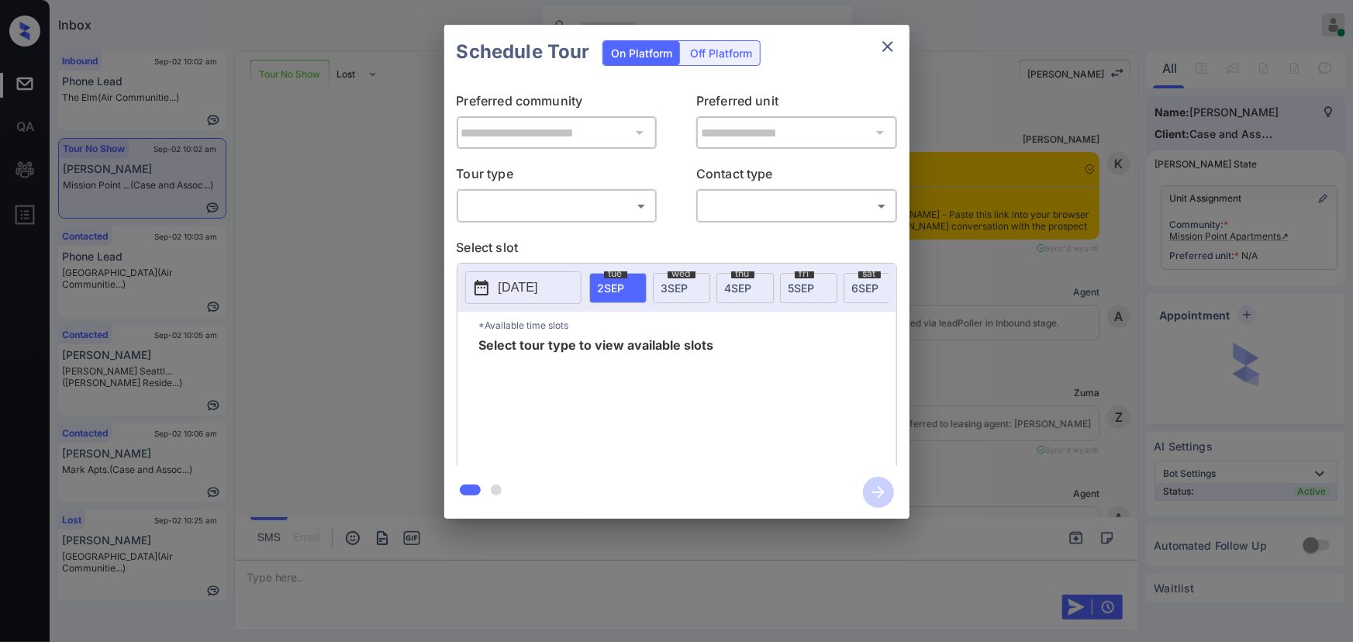
scroll to position [8394, 0]
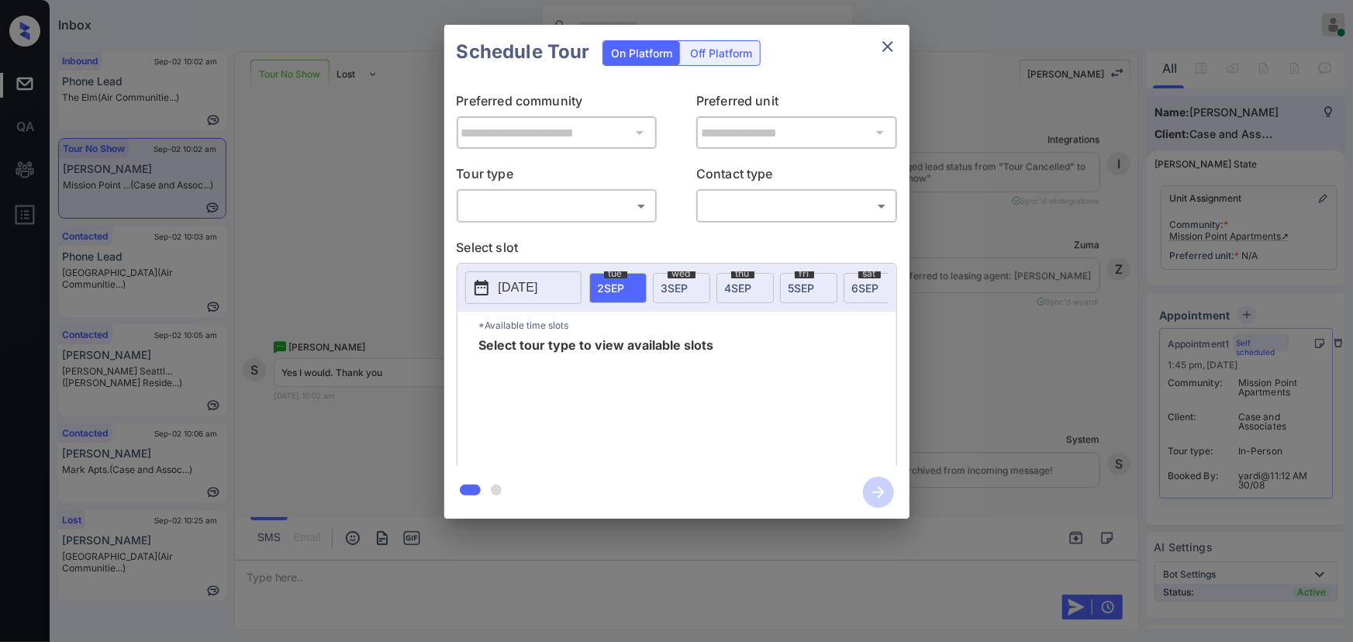
click at [942, 375] on div "**********" at bounding box center [676, 272] width 1353 height 544
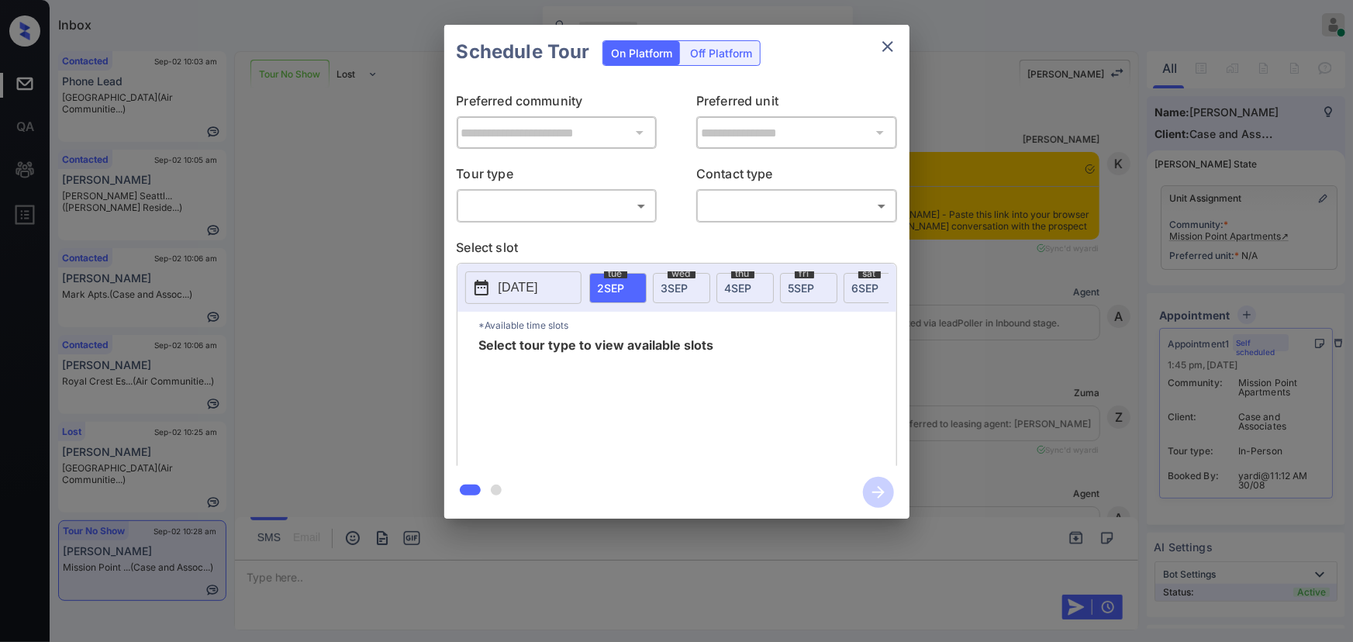
scroll to position [8066, 0]
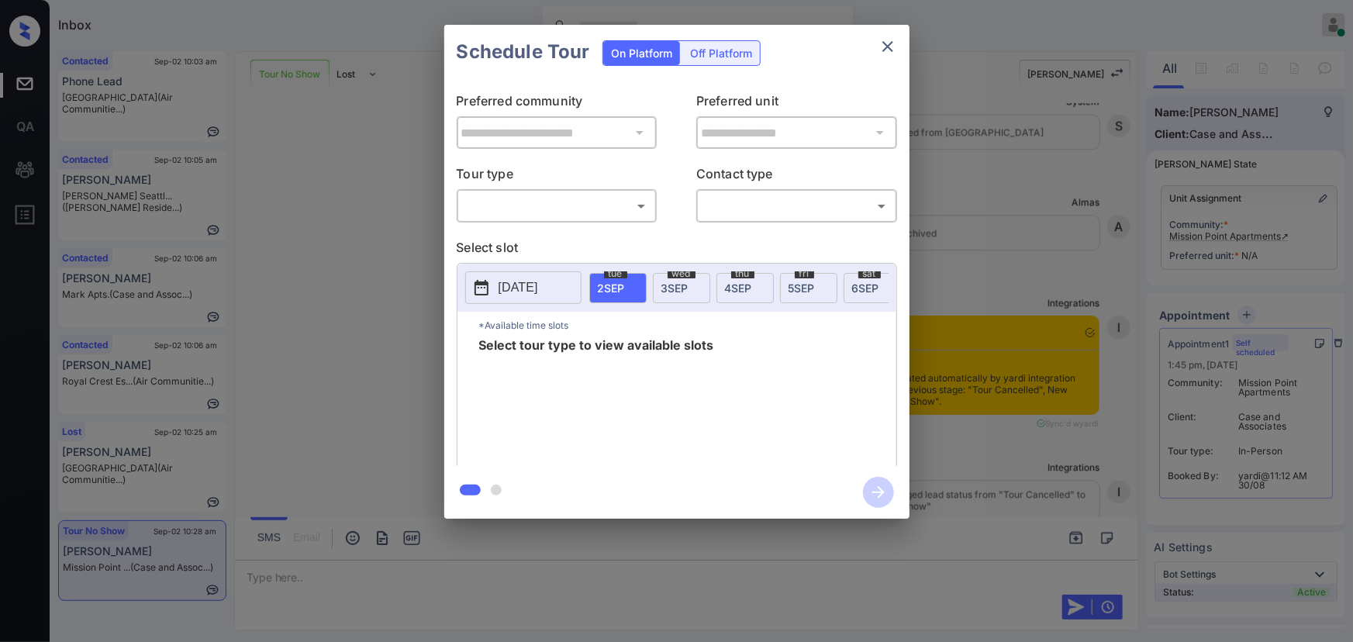
click at [565, 222] on div "​ ​" at bounding box center [557, 205] width 201 height 33
click at [1000, 288] on div "**********" at bounding box center [676, 272] width 1353 height 544
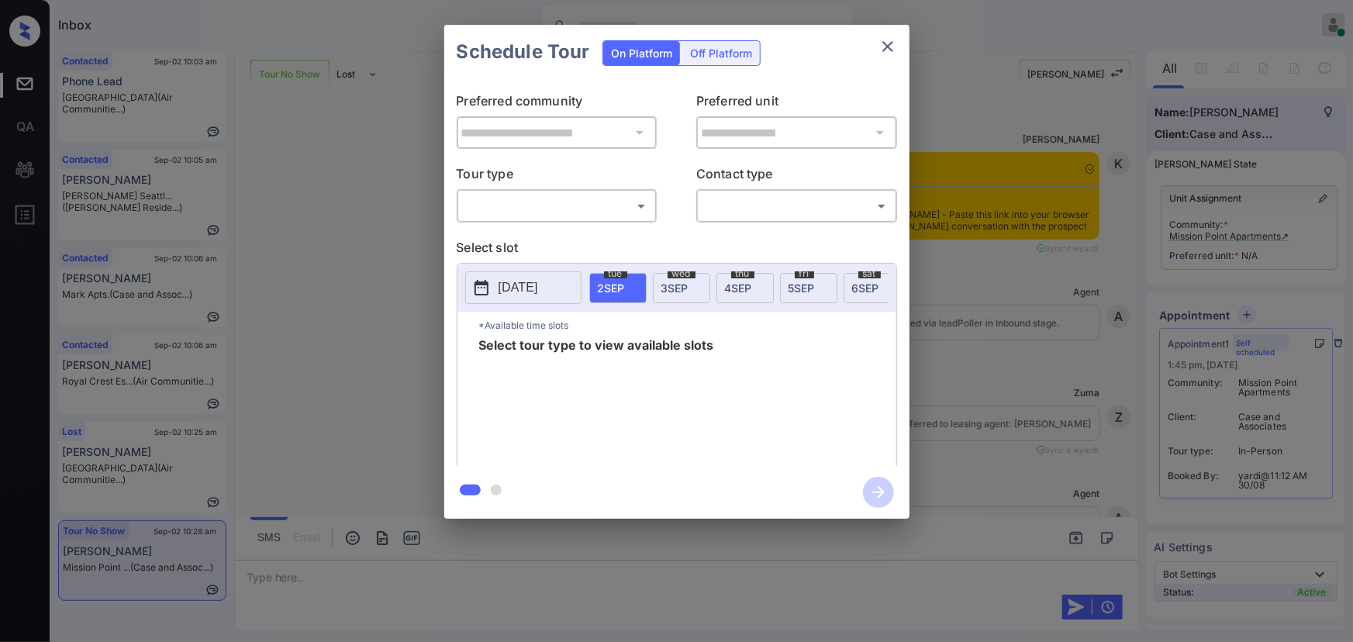
scroll to position [1282, 0]
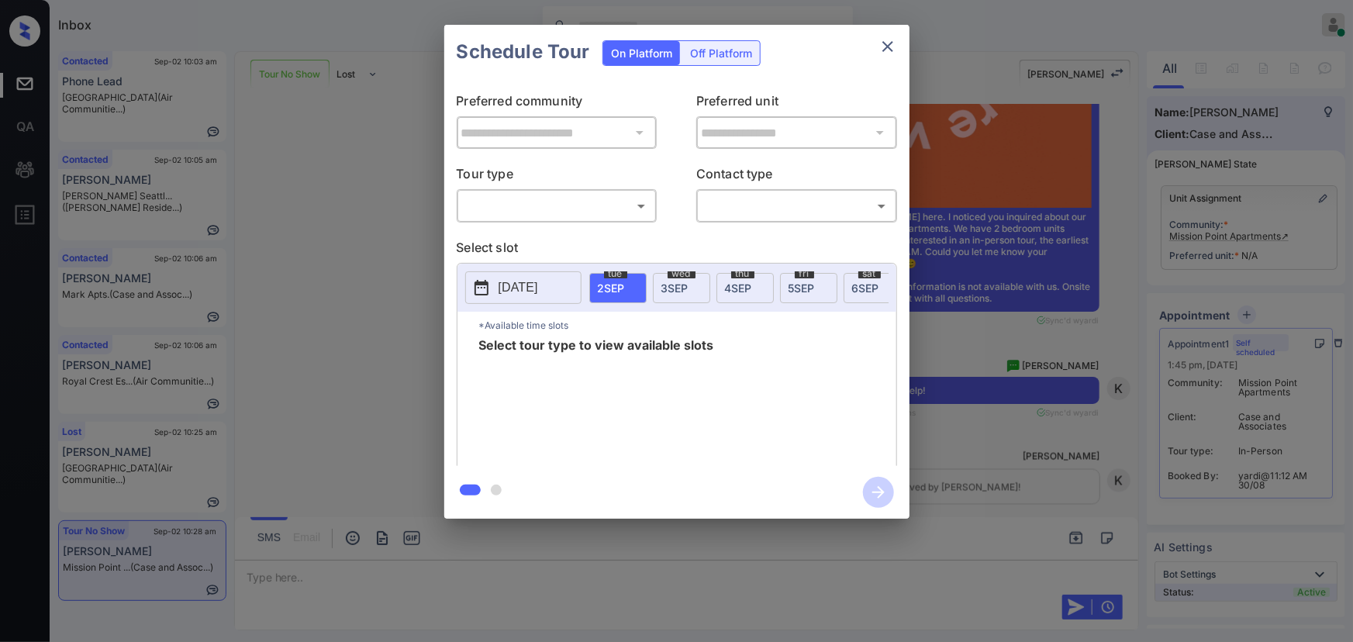
click at [1227, 307] on div "**********" at bounding box center [676, 272] width 1353 height 544
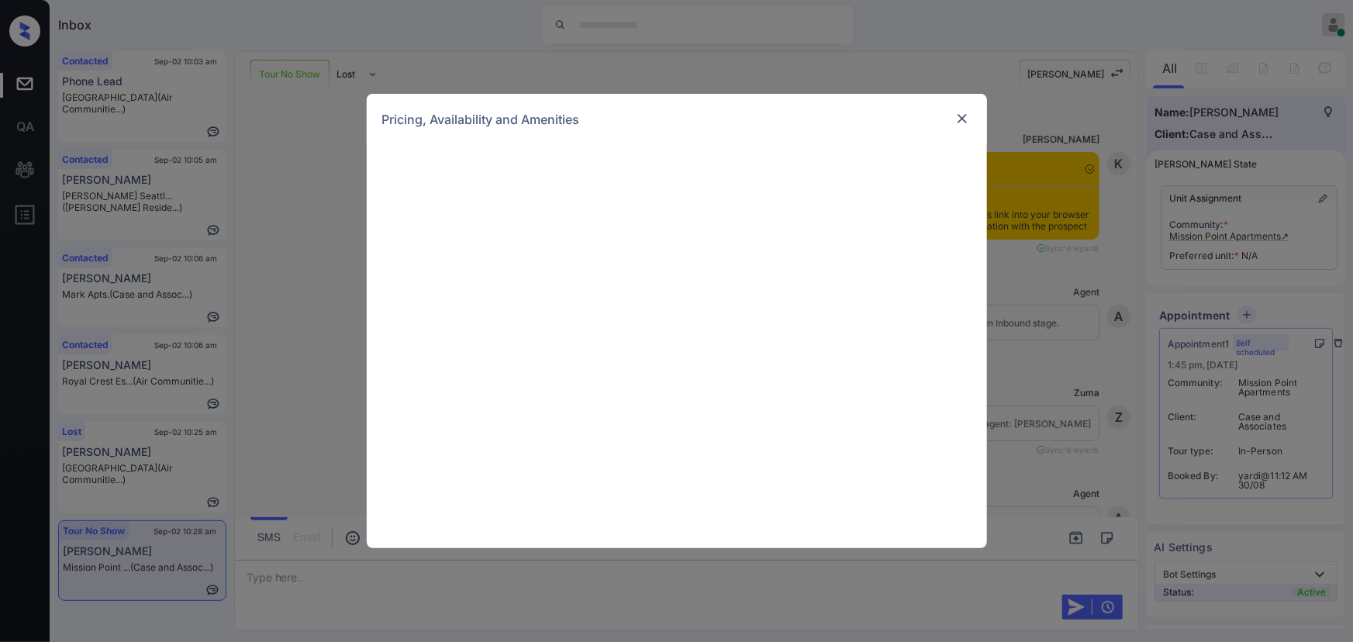
scroll to position [1282, 0]
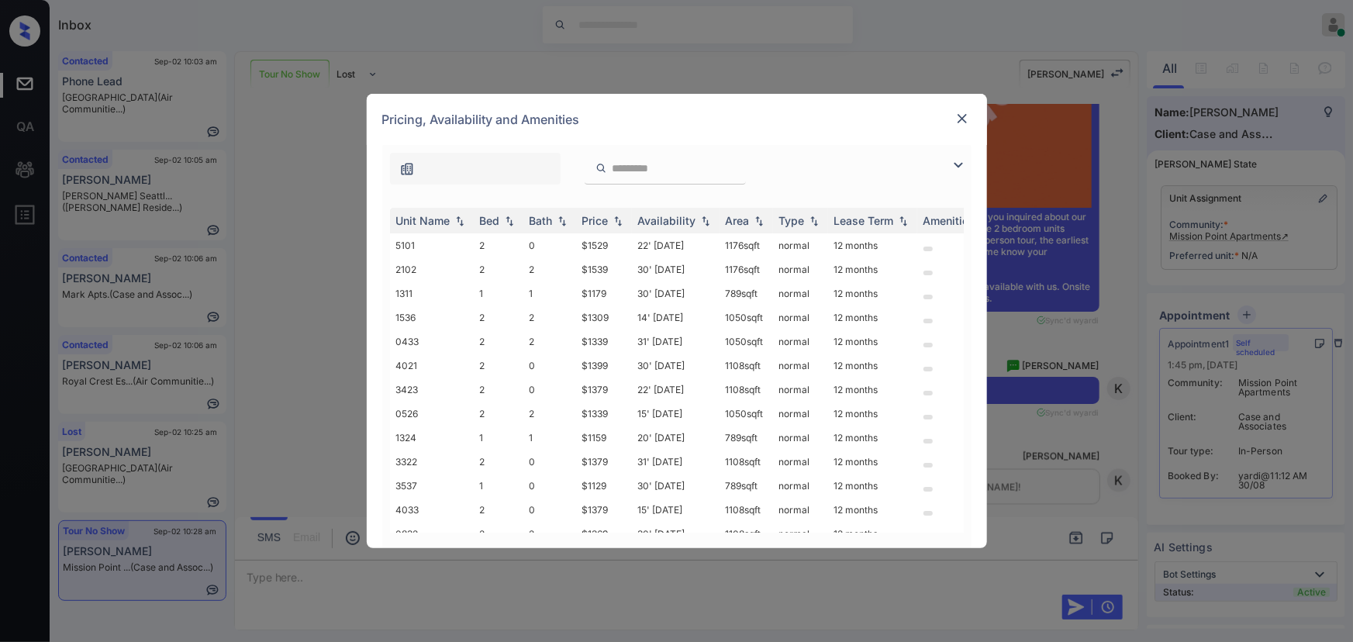
click at [961, 160] on img at bounding box center [958, 165] width 19 height 19
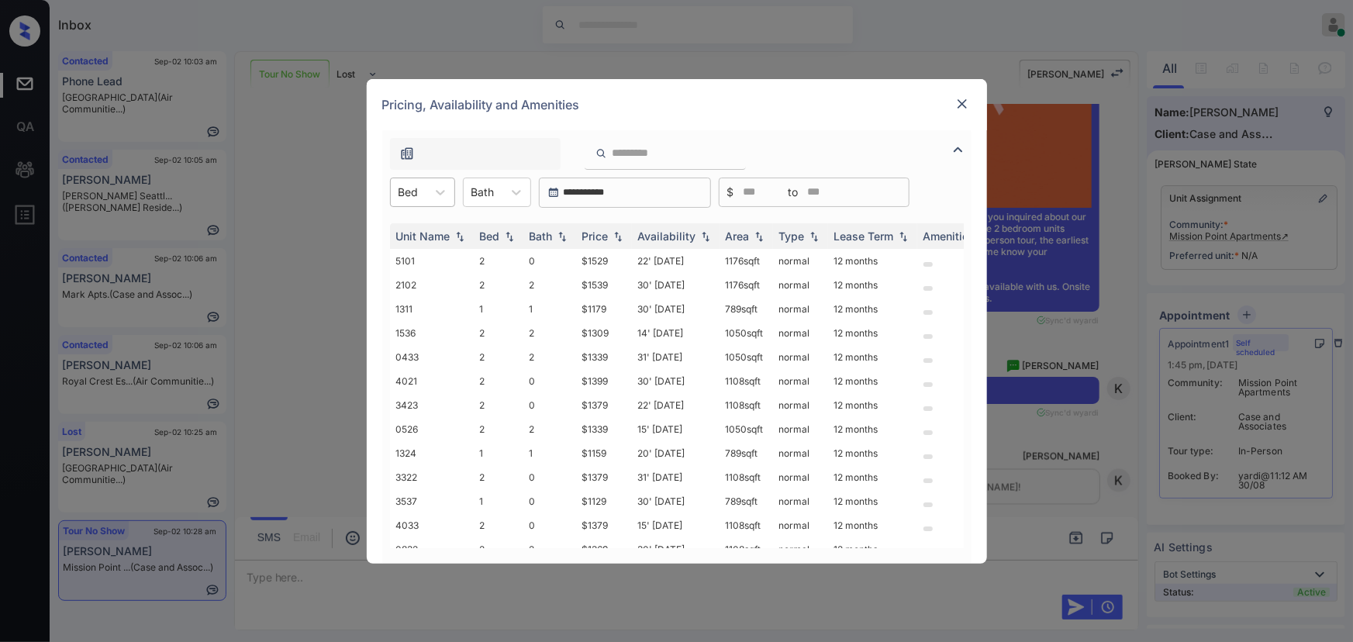
click at [420, 193] on div "Bed" at bounding box center [409, 192] width 36 height 22
click at [411, 252] on div "2" at bounding box center [422, 258] width 65 height 28
click at [498, 193] on div at bounding box center [493, 192] width 23 height 16
click at [494, 256] on div "1" at bounding box center [507, 258] width 68 height 28
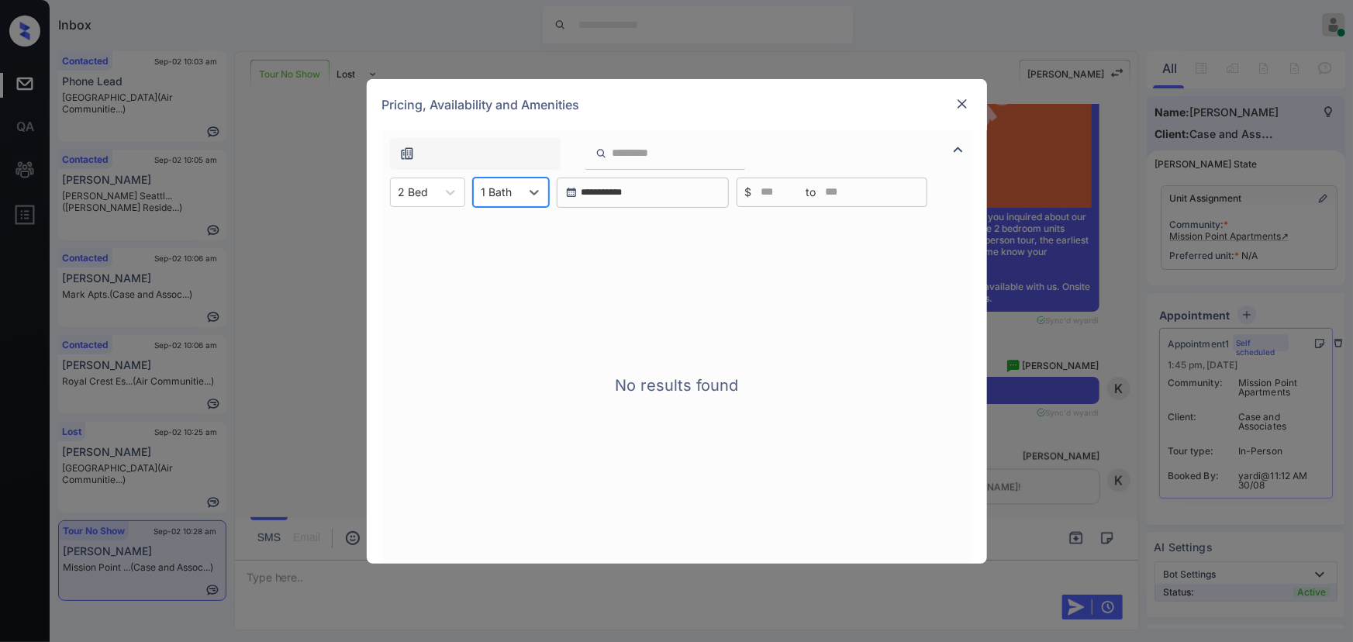
click at [511, 193] on div at bounding box center [497, 192] width 31 height 16
click at [490, 281] on div "2" at bounding box center [511, 286] width 76 height 28
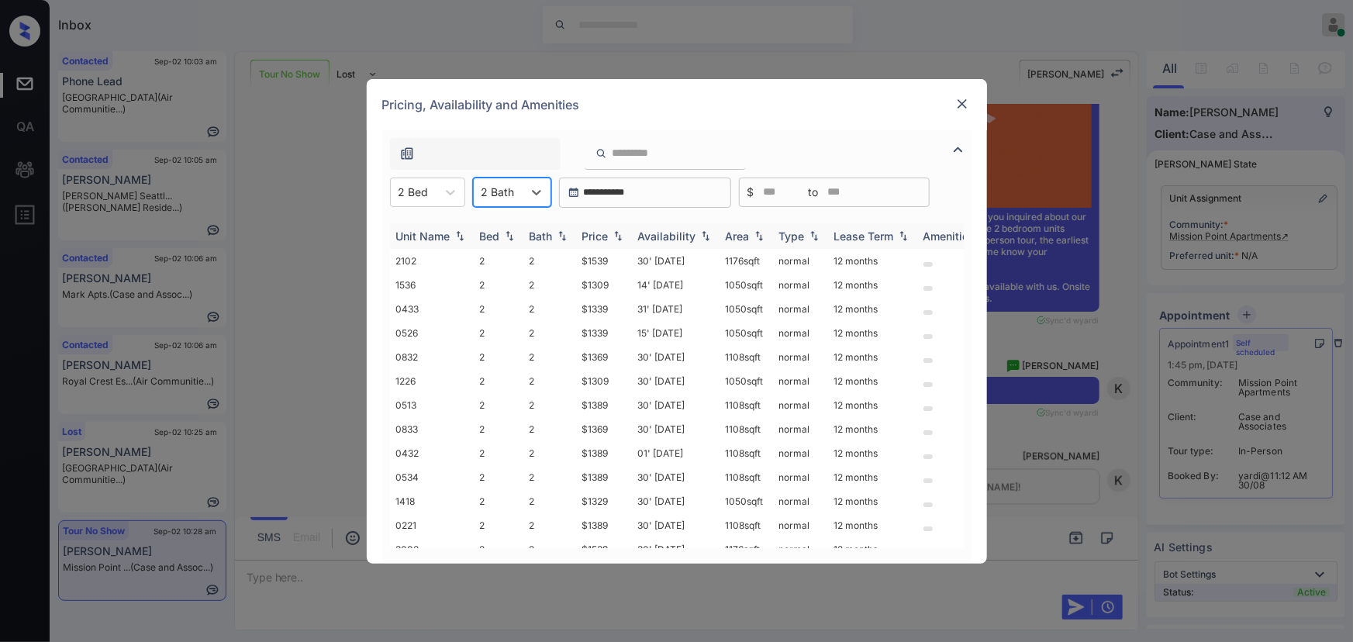
click at [608, 231] on div "Price" at bounding box center [595, 236] width 26 height 13
click at [609, 233] on div "Price" at bounding box center [595, 236] width 26 height 13
click at [601, 329] on td "$1329" at bounding box center [604, 333] width 56 height 24
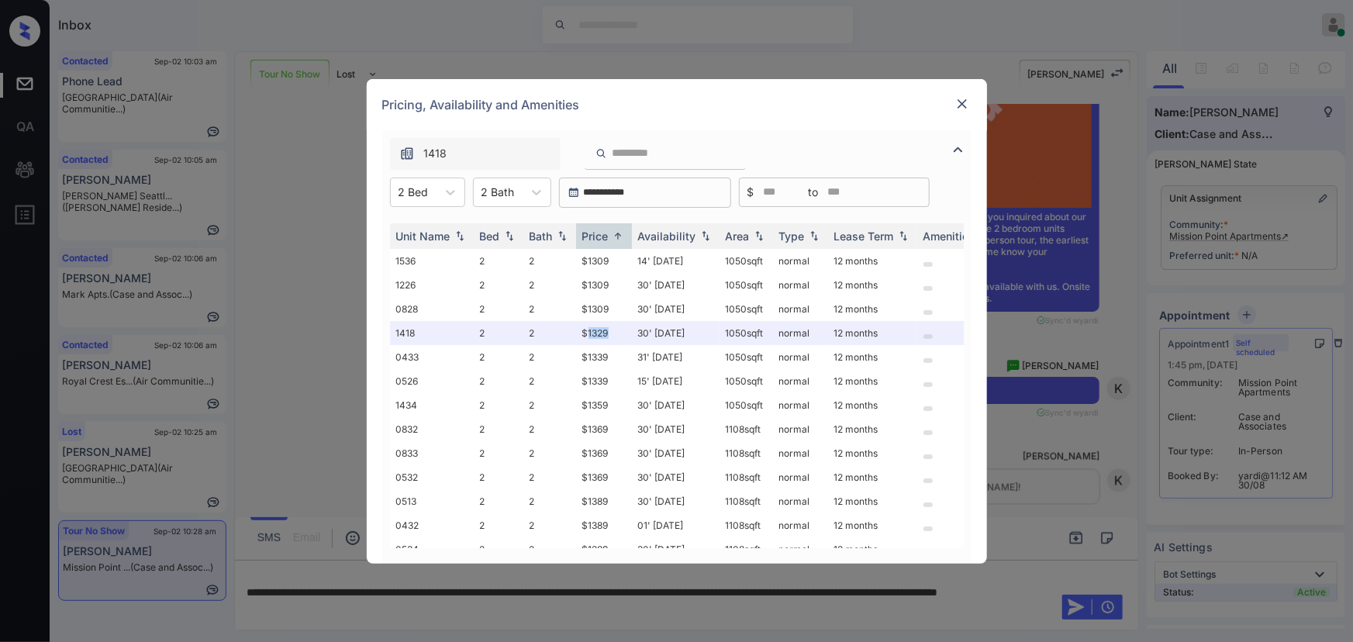
click at [962, 96] on img at bounding box center [963, 104] width 16 height 16
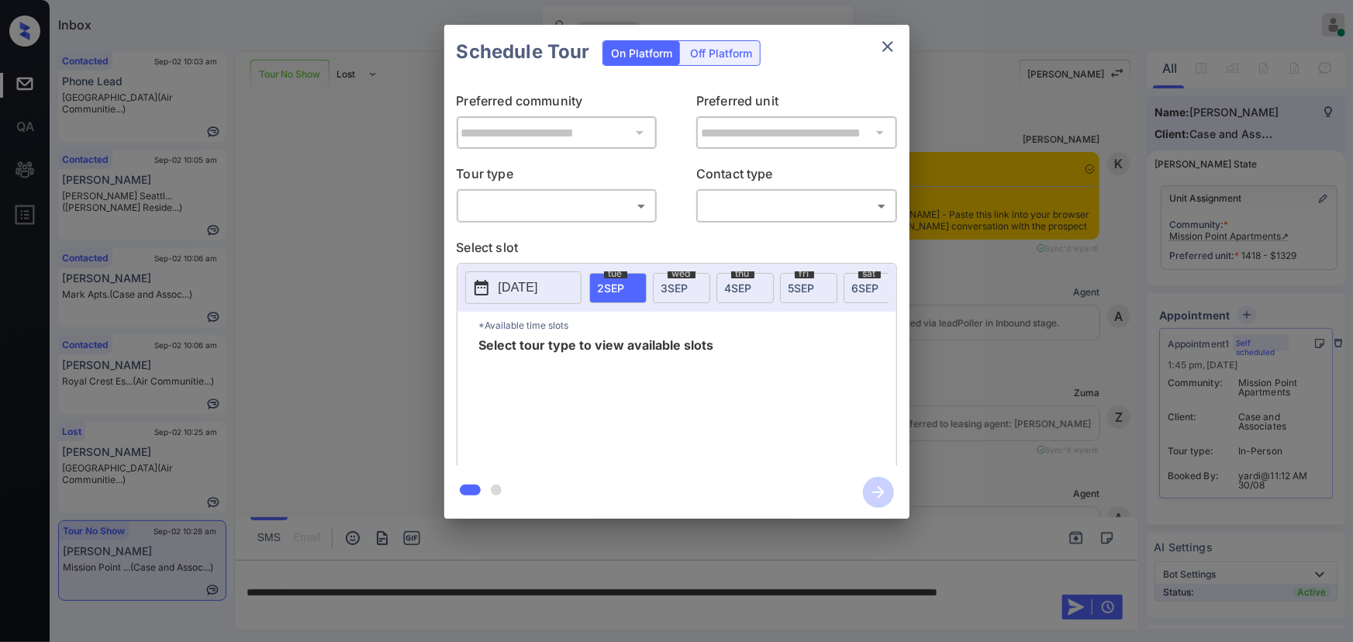
scroll to position [7903, 0]
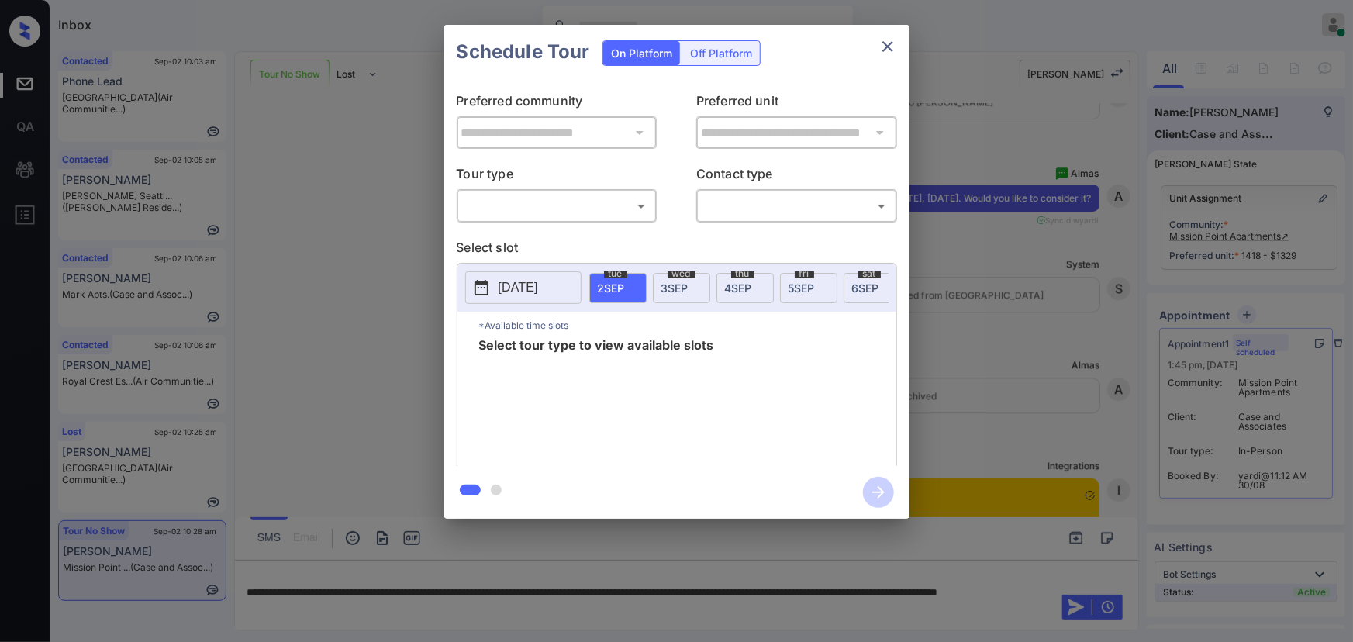
click at [983, 306] on div "**********" at bounding box center [676, 272] width 1353 height 544
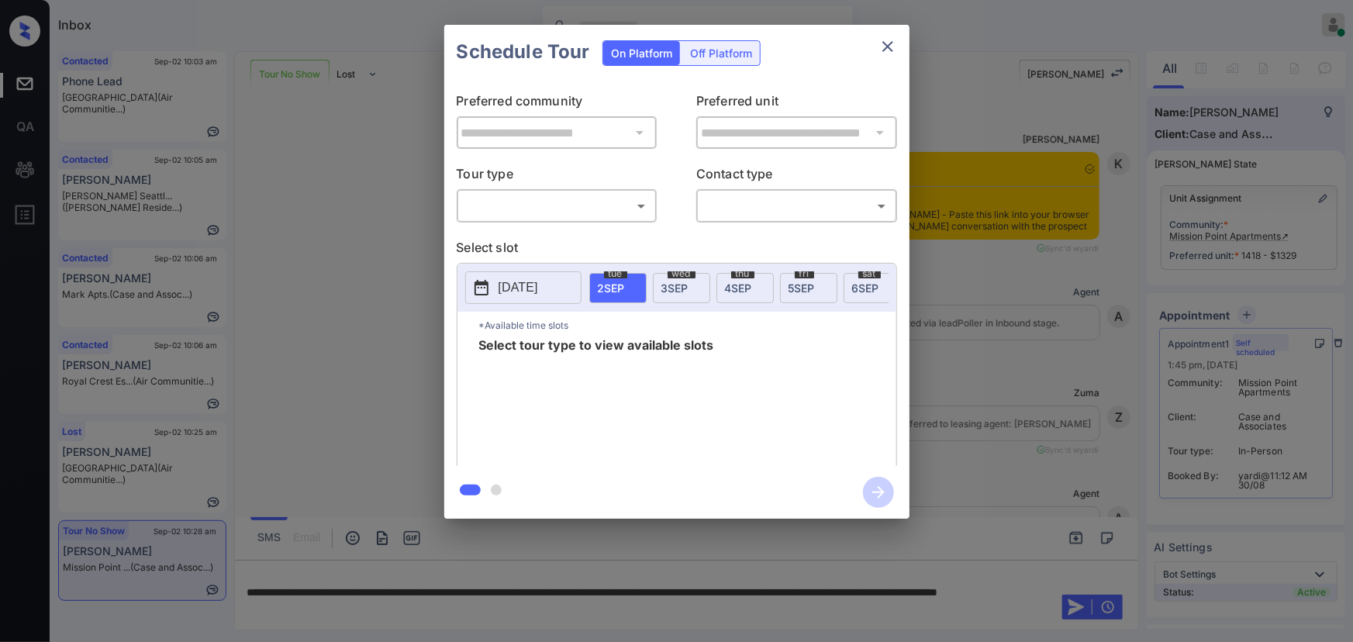
scroll to position [7903, 0]
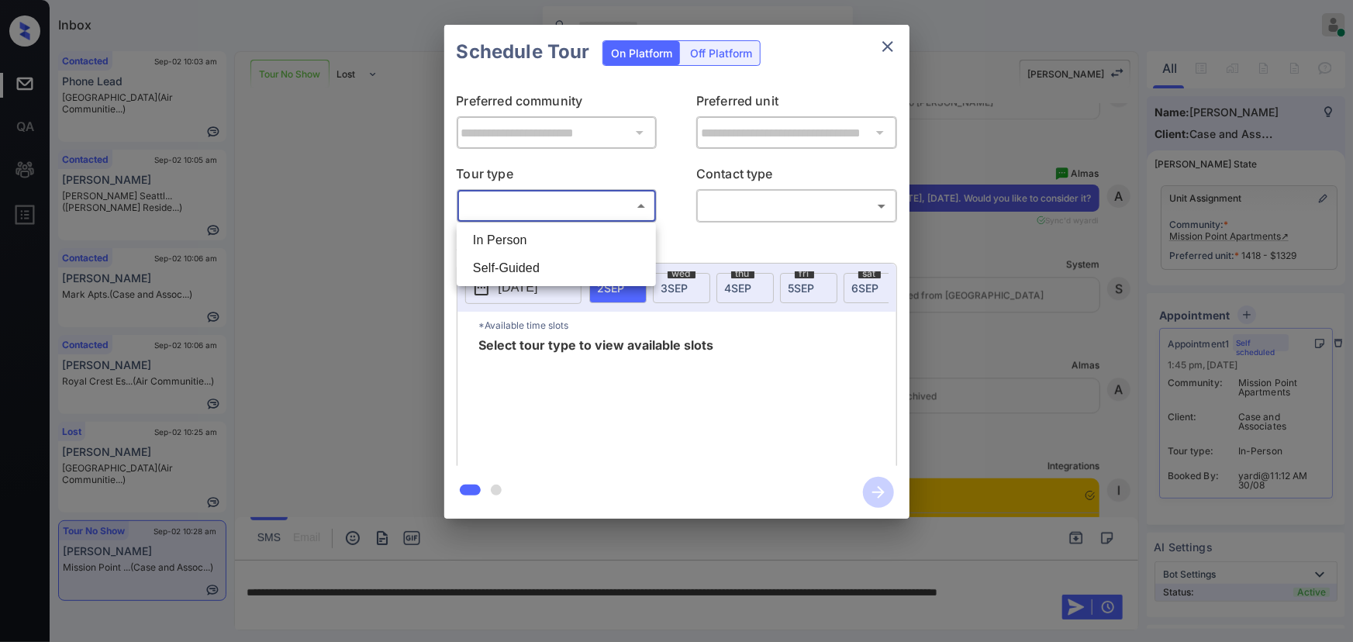
click at [601, 215] on body "Inbox Kenneth Umali Online Set yourself offline Set yourself on break Profile S…" at bounding box center [676, 321] width 1353 height 642
click at [558, 241] on li "In Person" at bounding box center [557, 240] width 192 height 28
type input "********"
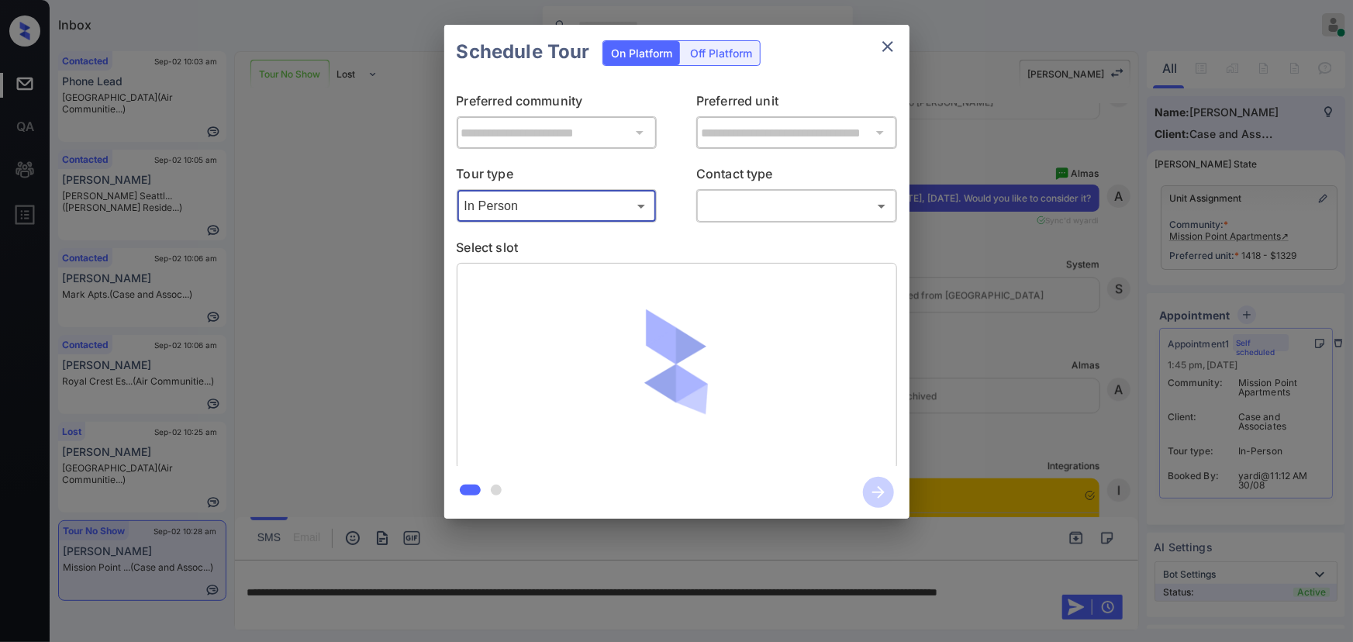
click at [734, 212] on body "Inbox Kenneth Umali Online Set yourself offline Set yourself on break Profile S…" at bounding box center [676, 321] width 1353 height 642
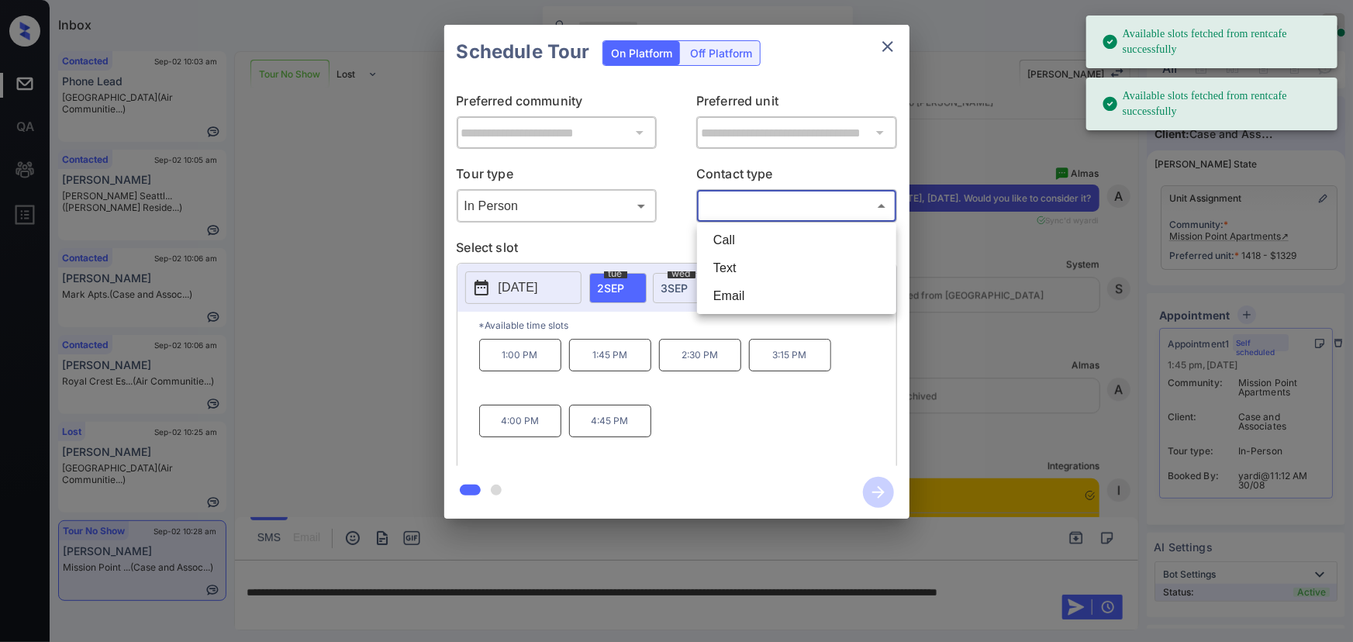
click at [727, 263] on li "Text" at bounding box center [797, 268] width 192 height 28
type input "****"
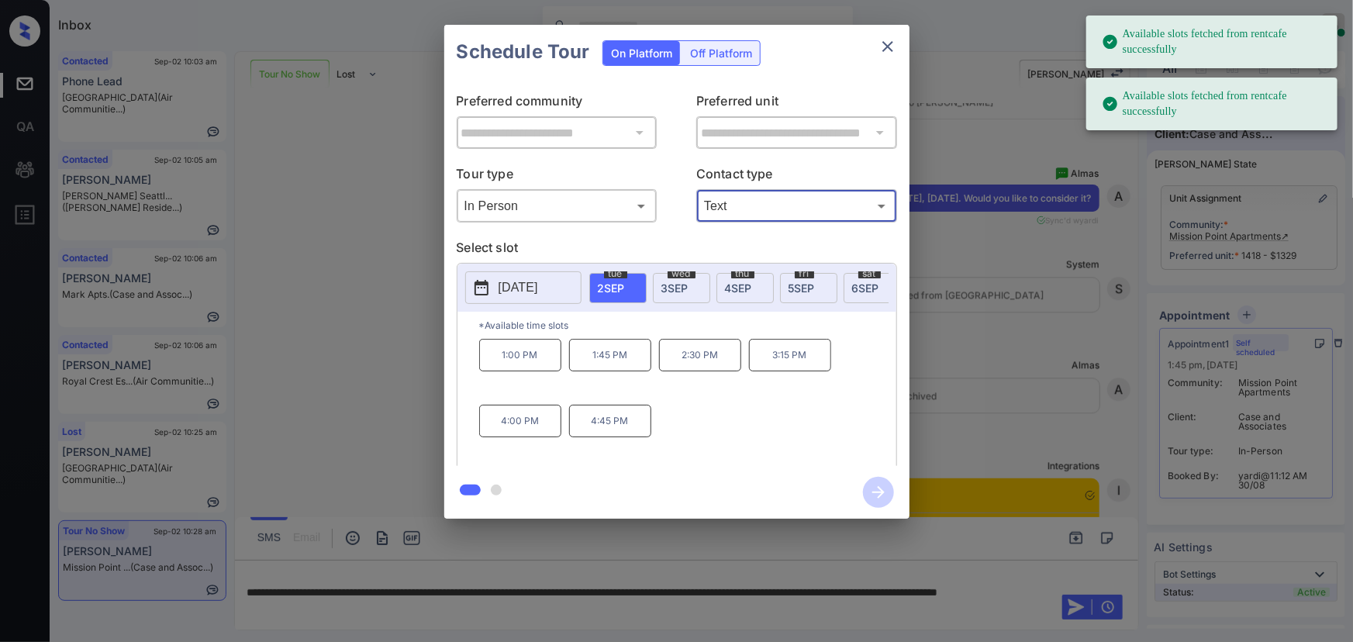
click at [683, 282] on span "3 SEP" at bounding box center [675, 288] width 27 height 13
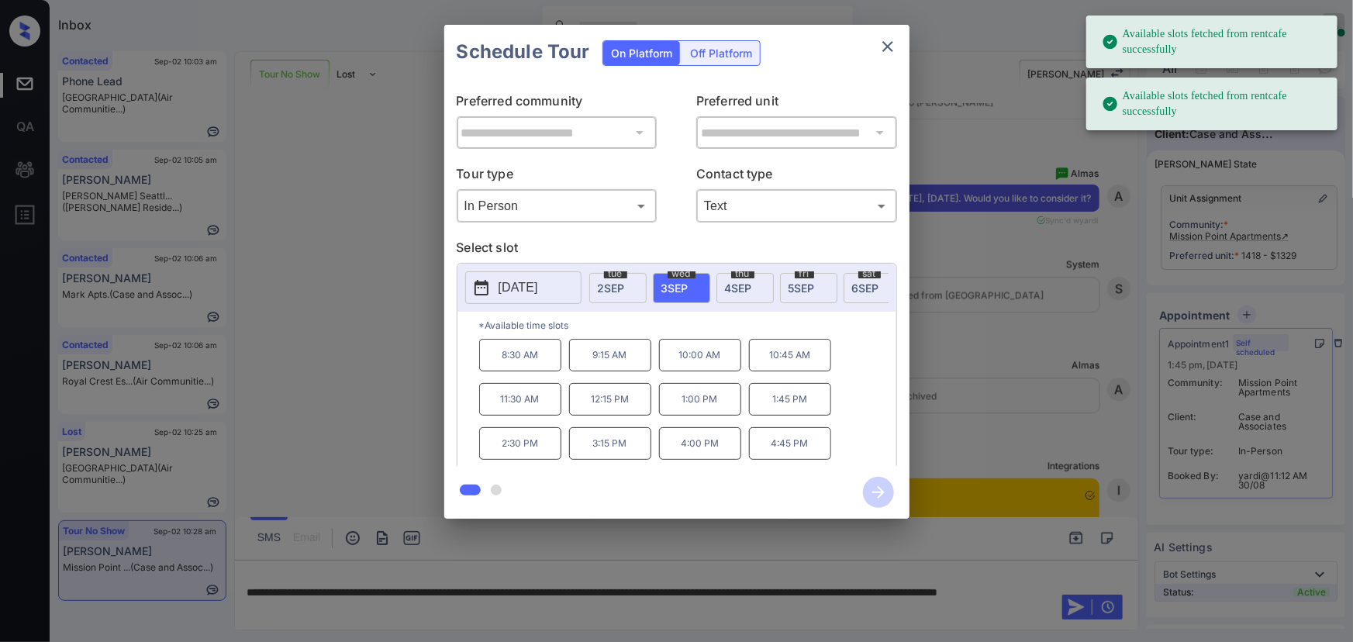
click at [606, 367] on p "9:15 AM" at bounding box center [610, 355] width 82 height 33
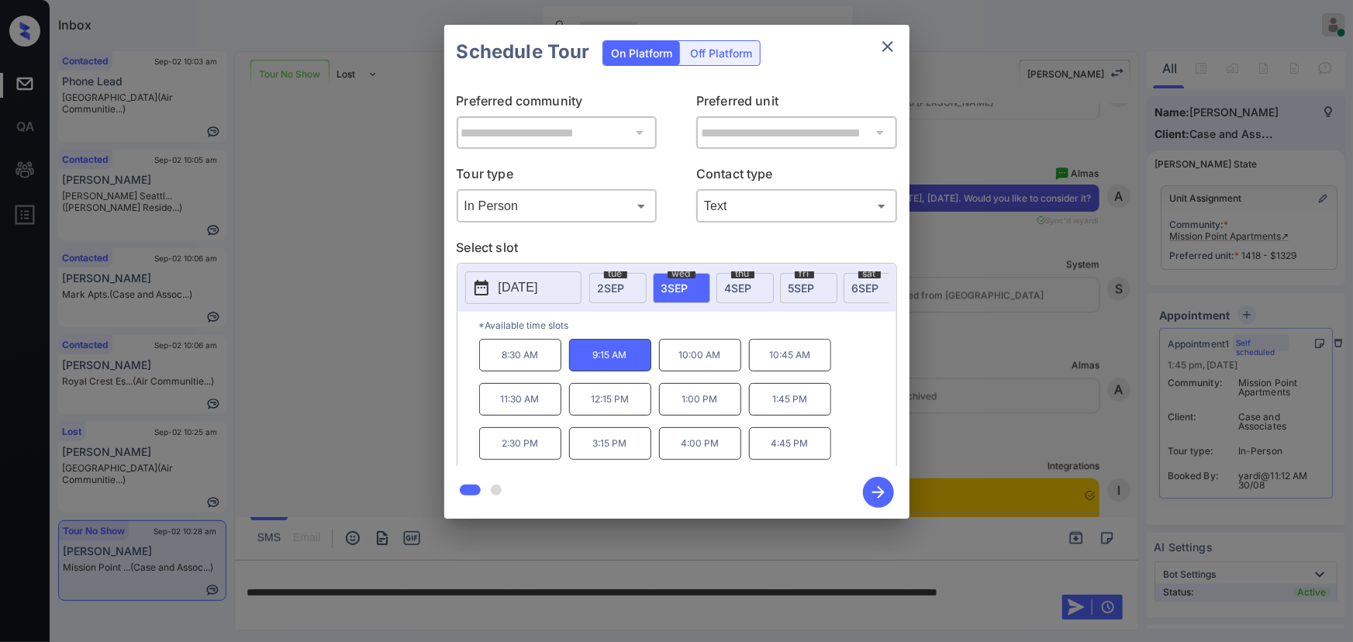
click at [865, 489] on icon "button" at bounding box center [878, 492] width 31 height 31
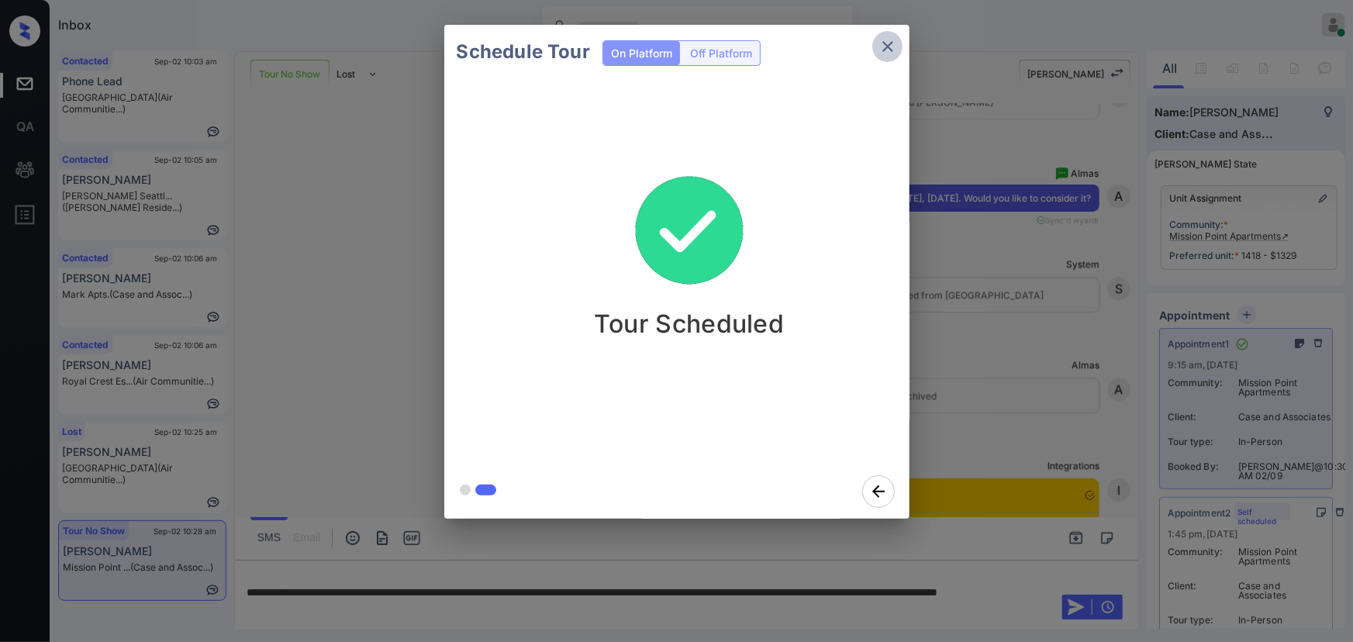
click at [888, 47] on icon "close" at bounding box center [888, 46] width 19 height 19
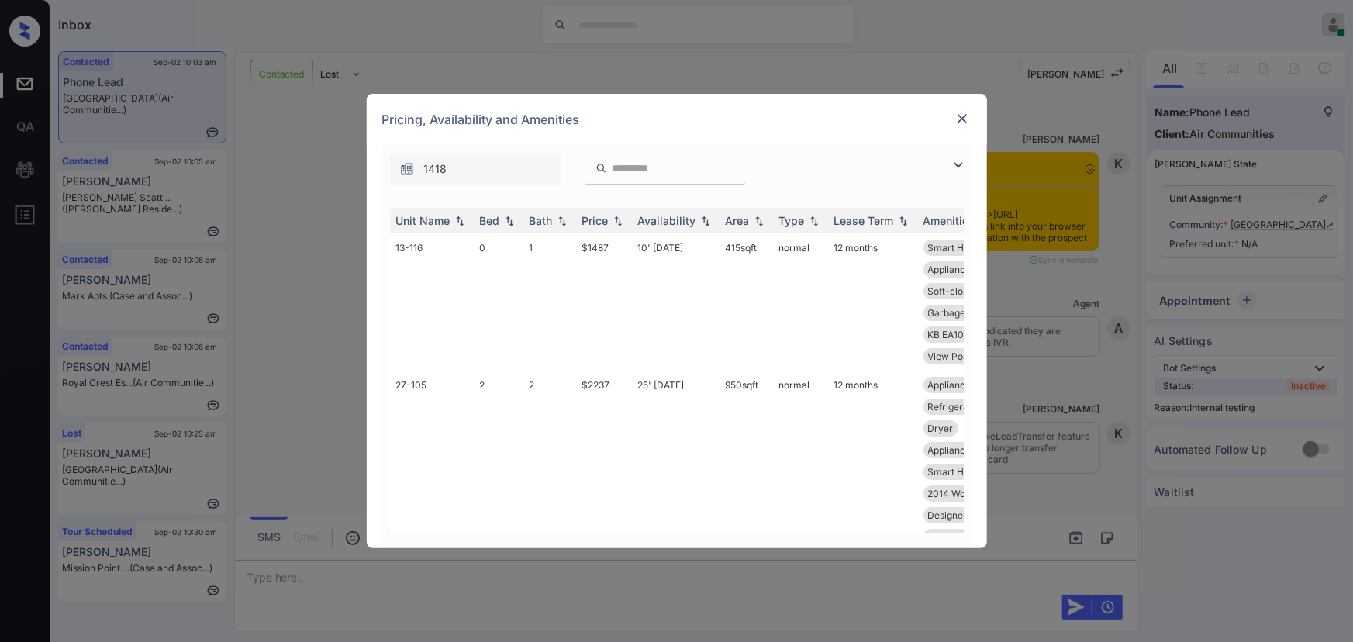
click at [957, 114] on img at bounding box center [963, 119] width 16 height 16
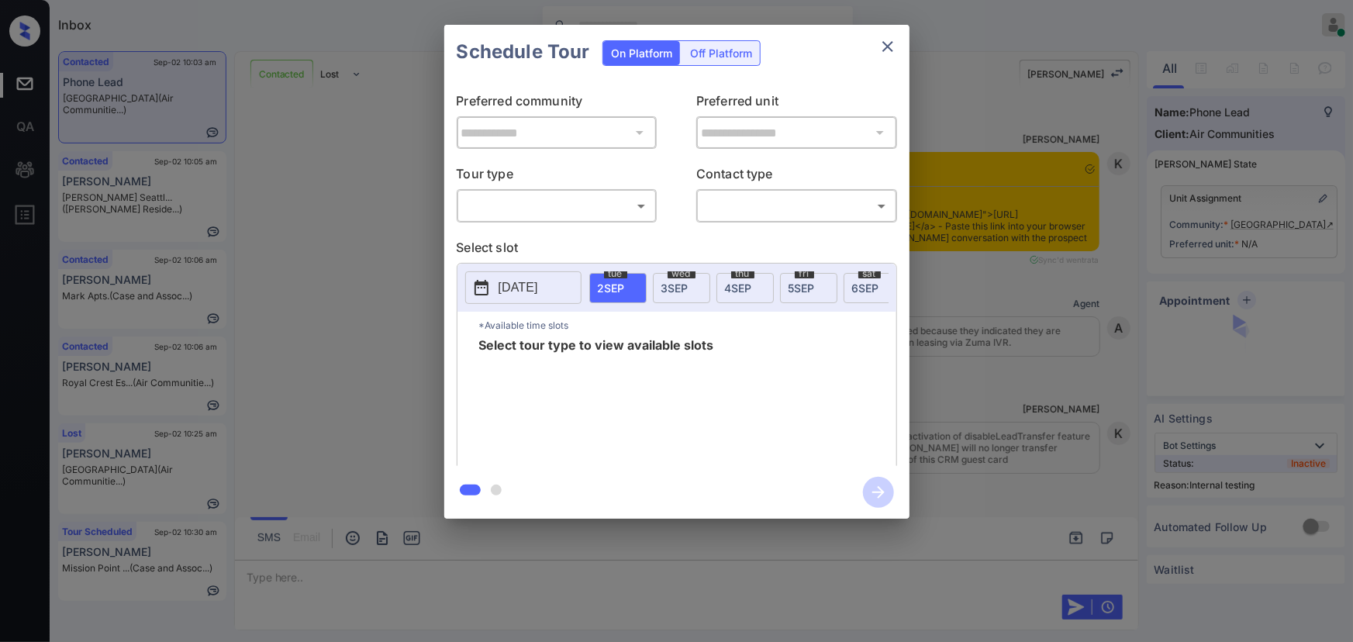
scroll to position [5755, 0]
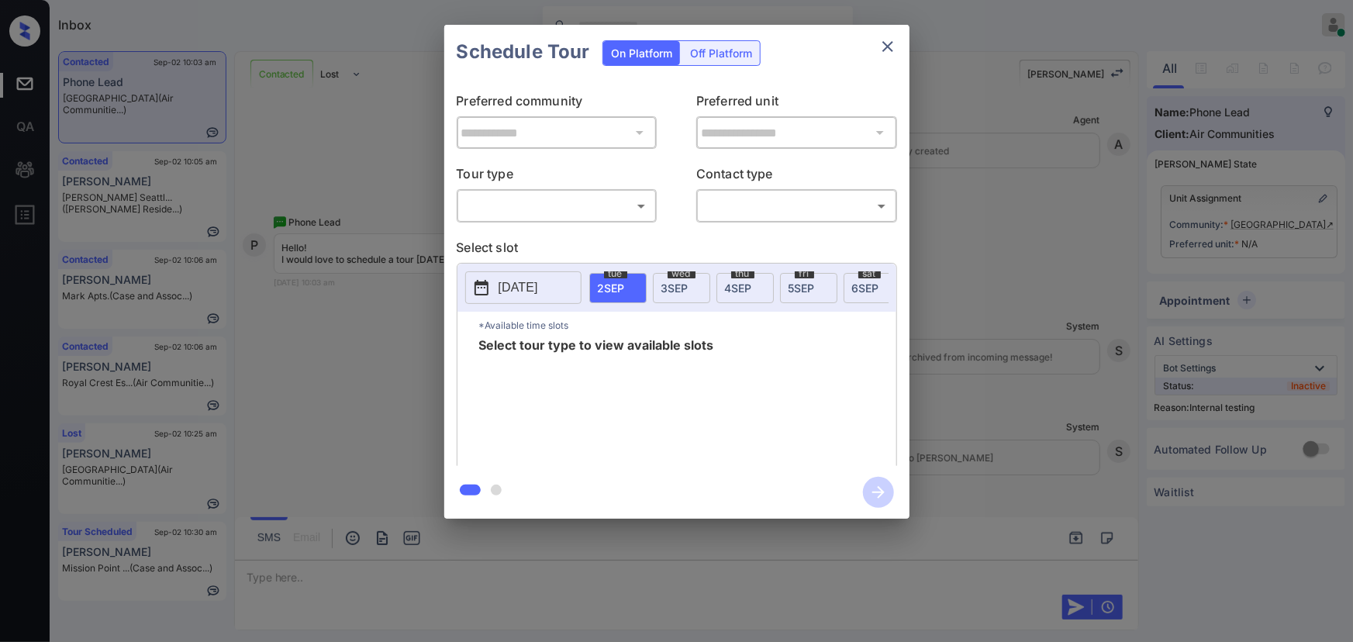
click at [593, 195] on body "Inbox Kenneth Umali Online Set yourself offline Set yourself on break Profile S…" at bounding box center [676, 321] width 1353 height 642
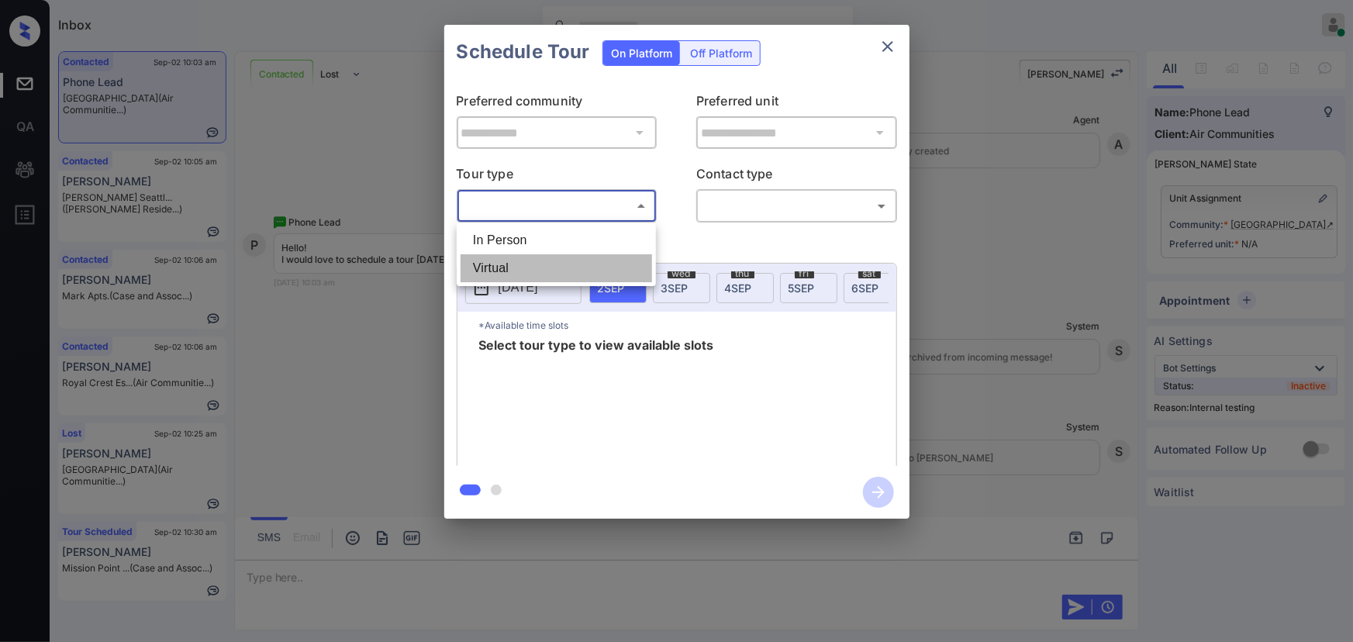
click at [544, 254] on li "Virtual" at bounding box center [557, 268] width 192 height 28
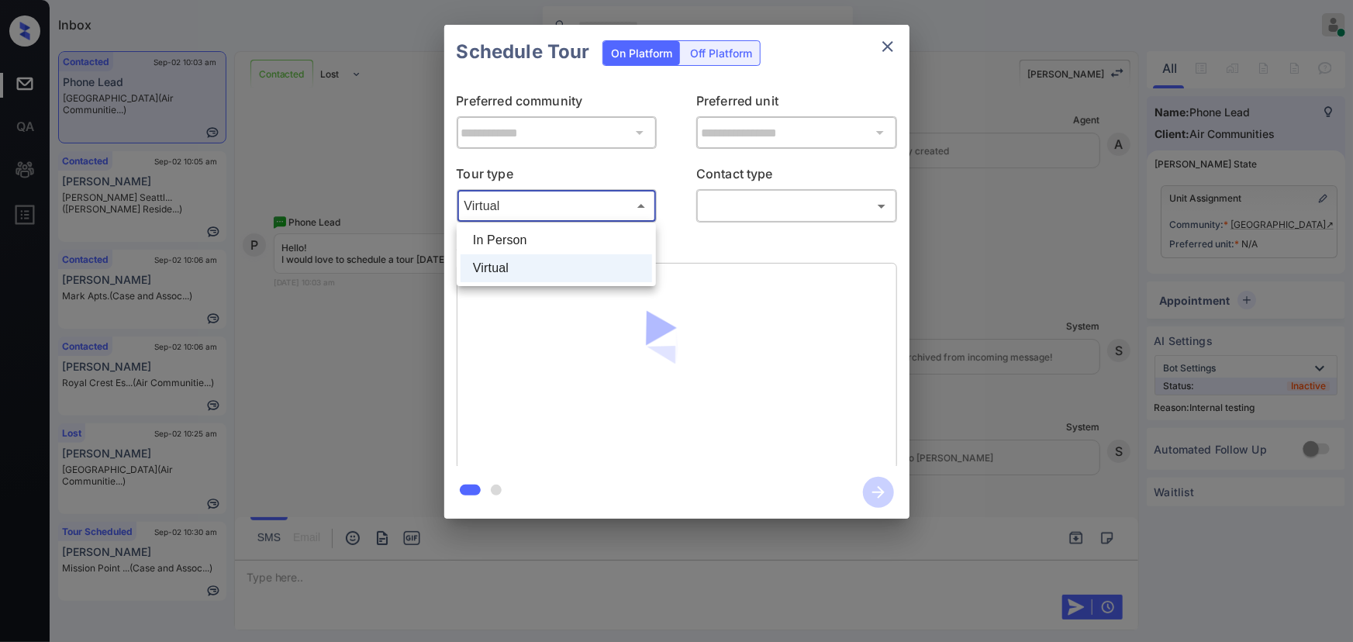
click at [615, 202] on body "Inbox Kenneth Umali Online Set yourself offline Set yourself on break Profile S…" at bounding box center [676, 321] width 1353 height 642
drag, startPoint x: 528, startPoint y: 255, endPoint x: 534, endPoint y: 245, distance: 11.8
click at [528, 252] on ul "In Person Virtual" at bounding box center [556, 255] width 199 height 64
click at [574, 191] on div at bounding box center [676, 321] width 1353 height 642
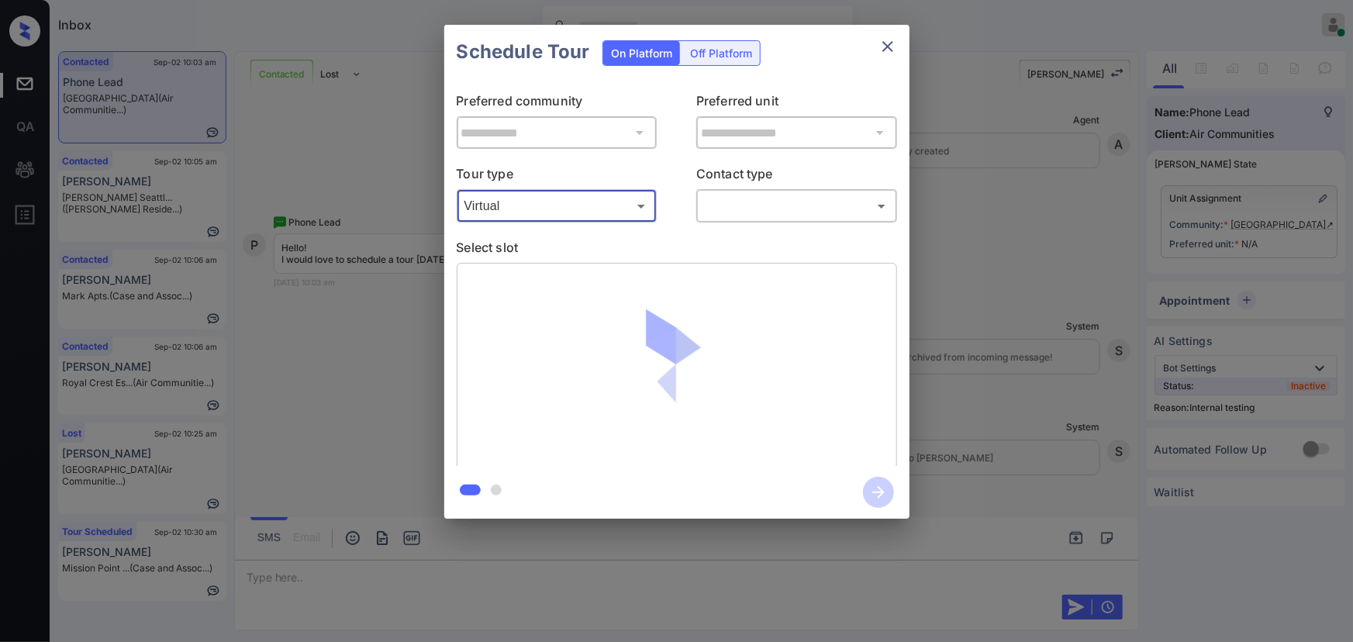
click at [540, 205] on body "Inbox Kenneth Umali Online Set yourself offline Set yourself on break Profile S…" at bounding box center [676, 321] width 1353 height 642
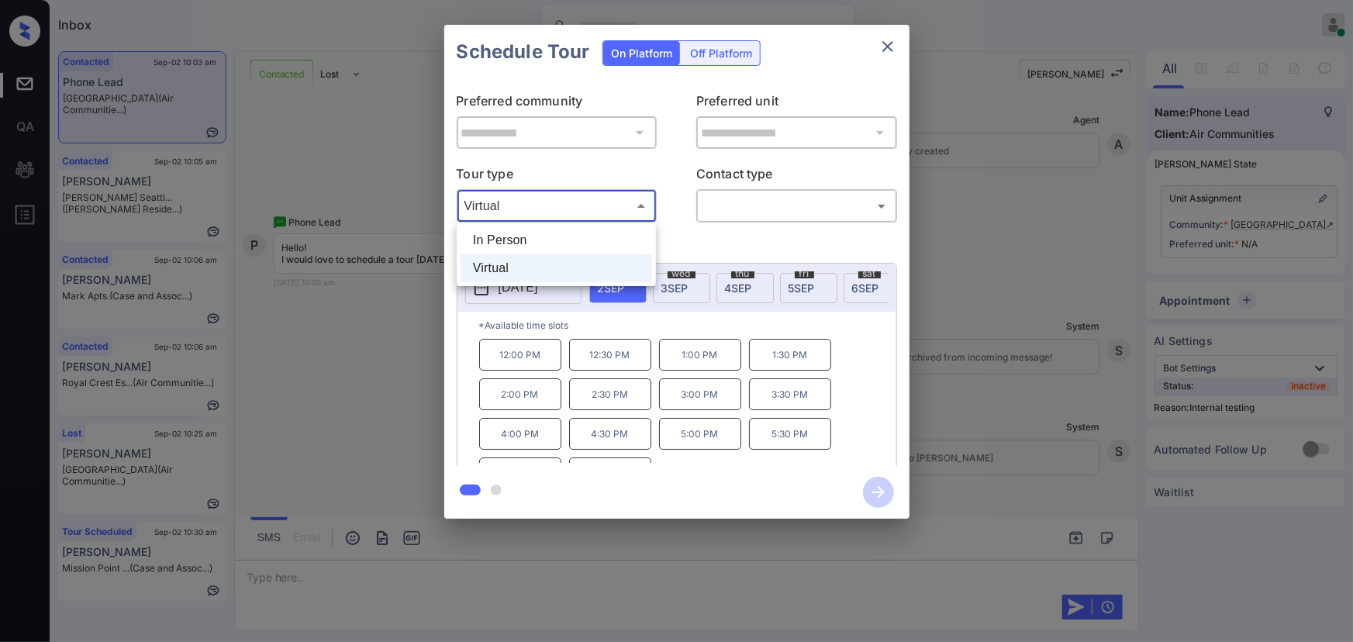
click at [520, 240] on li "In Person" at bounding box center [557, 240] width 192 height 28
type input "********"
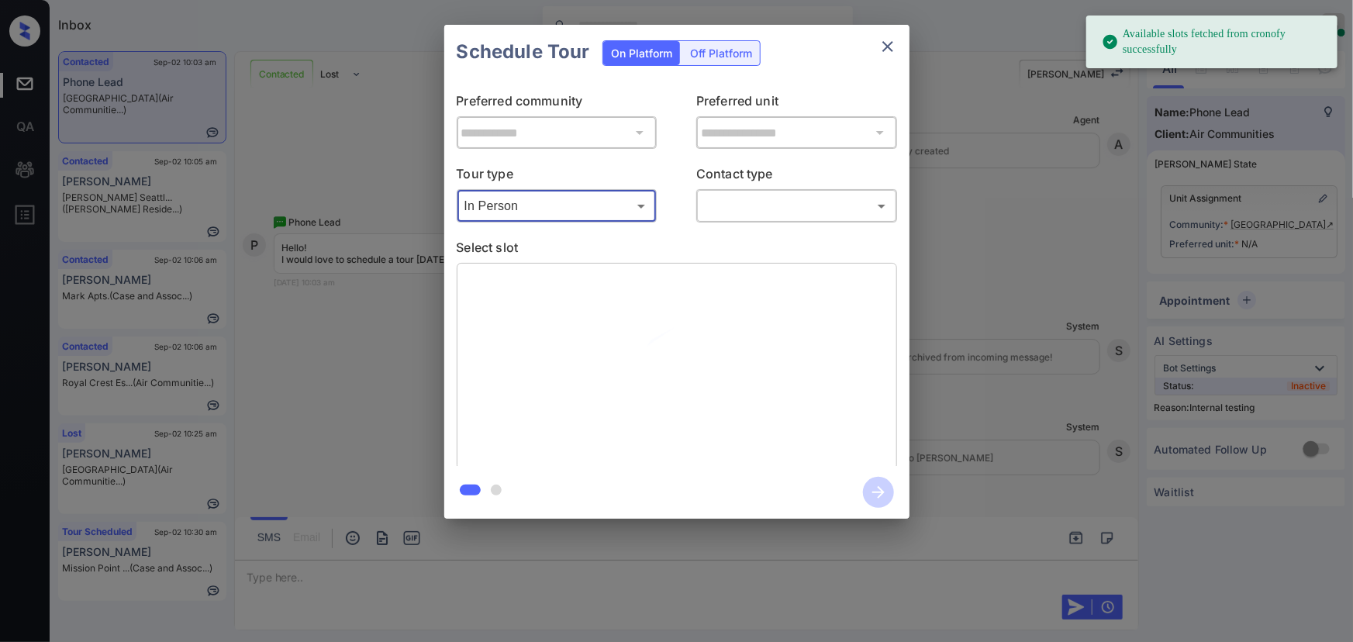
drag, startPoint x: 734, startPoint y: 191, endPoint x: 738, endPoint y: 203, distance: 13.3
click at [736, 191] on div "​ ​" at bounding box center [796, 205] width 201 height 33
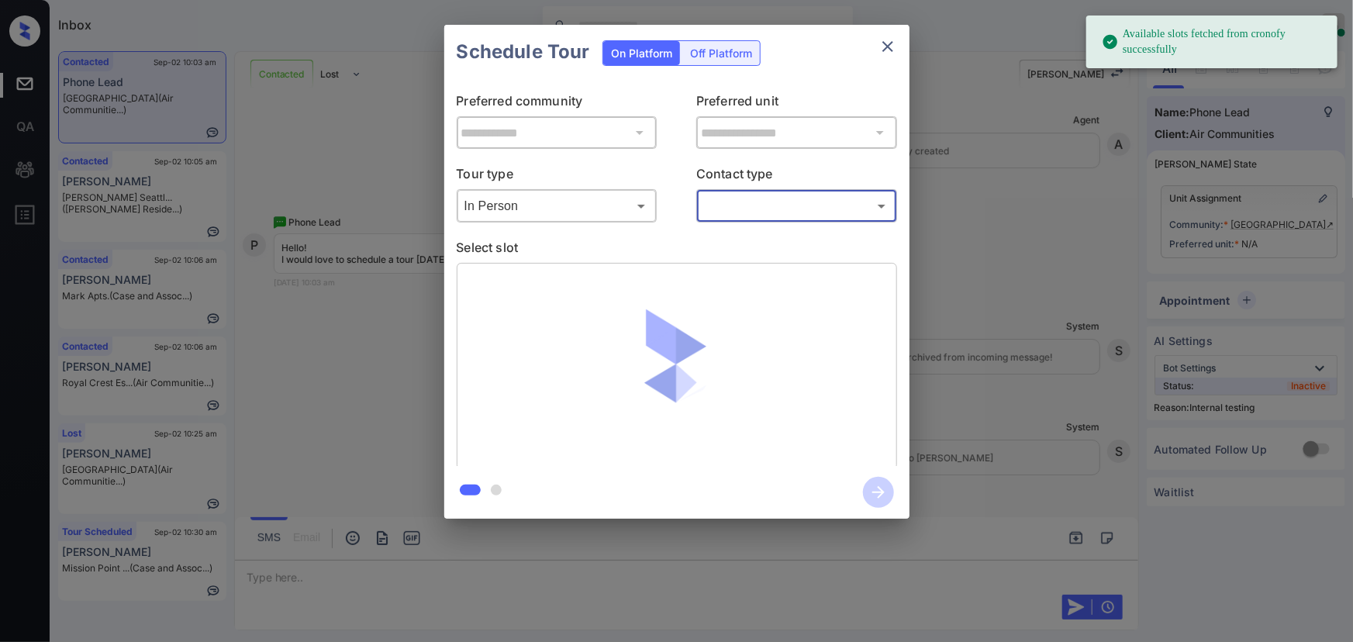
click at [739, 216] on body "Available slots fetched from cronofy successfully Inbox Kenneth Umali Online Se…" at bounding box center [676, 321] width 1353 height 642
click at [724, 264] on li "Text" at bounding box center [797, 268] width 192 height 28
type input "****"
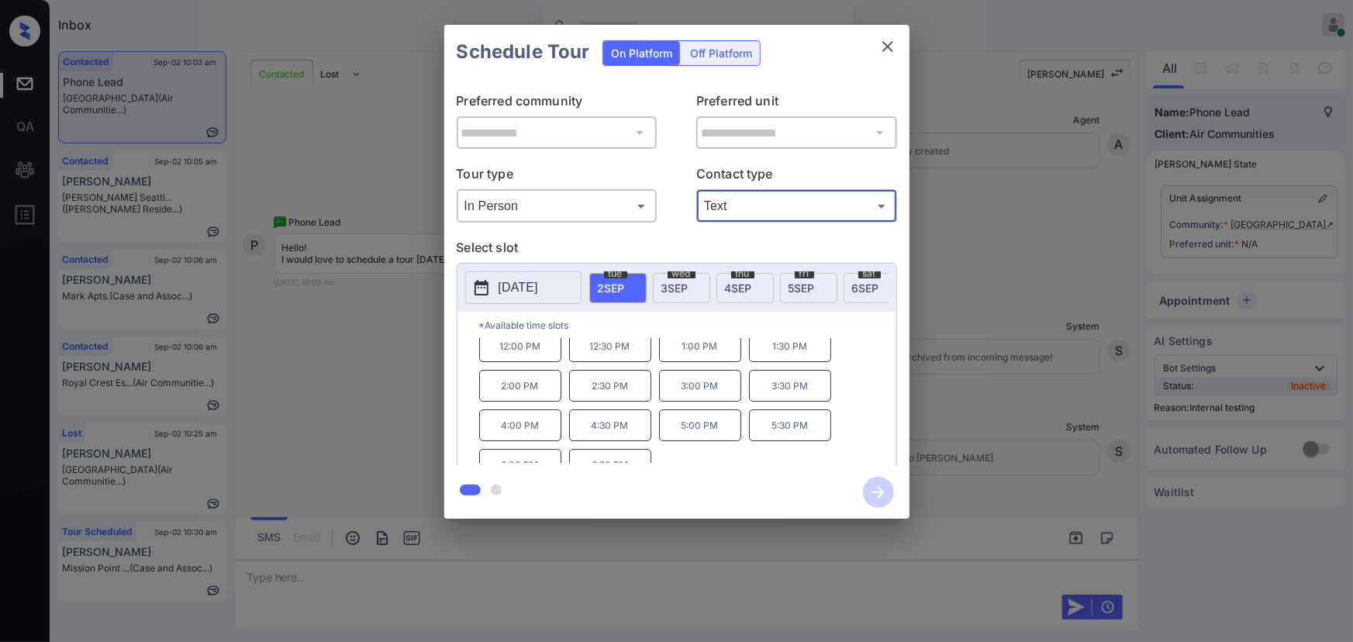
scroll to position [0, 0]
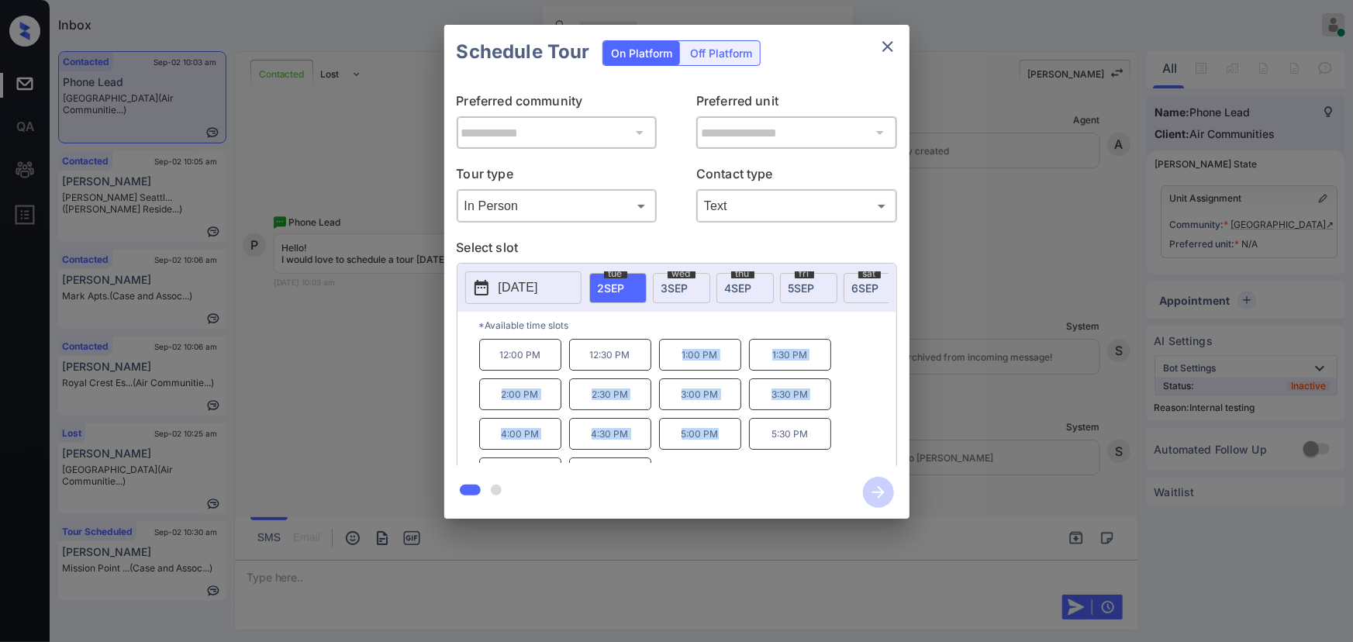
drag, startPoint x: 719, startPoint y: 441, endPoint x: 675, endPoint y: 362, distance: 89.9
click at [675, 362] on div "12:00 PM 12:30 PM 1:00 PM 1:30 PM 2:00 PM 2:30 PM 3:00 PM 3:30 PM 4:00 PM 4:30 …" at bounding box center [687, 401] width 417 height 124
copy div "1:00 PM 1:30 PM 2:00 PM 2:30 PM 3:00 PM 3:30 PM 4:00 PM 4:30 PM 5:00 PM"
click at [620, 572] on div at bounding box center [676, 321] width 1353 height 642
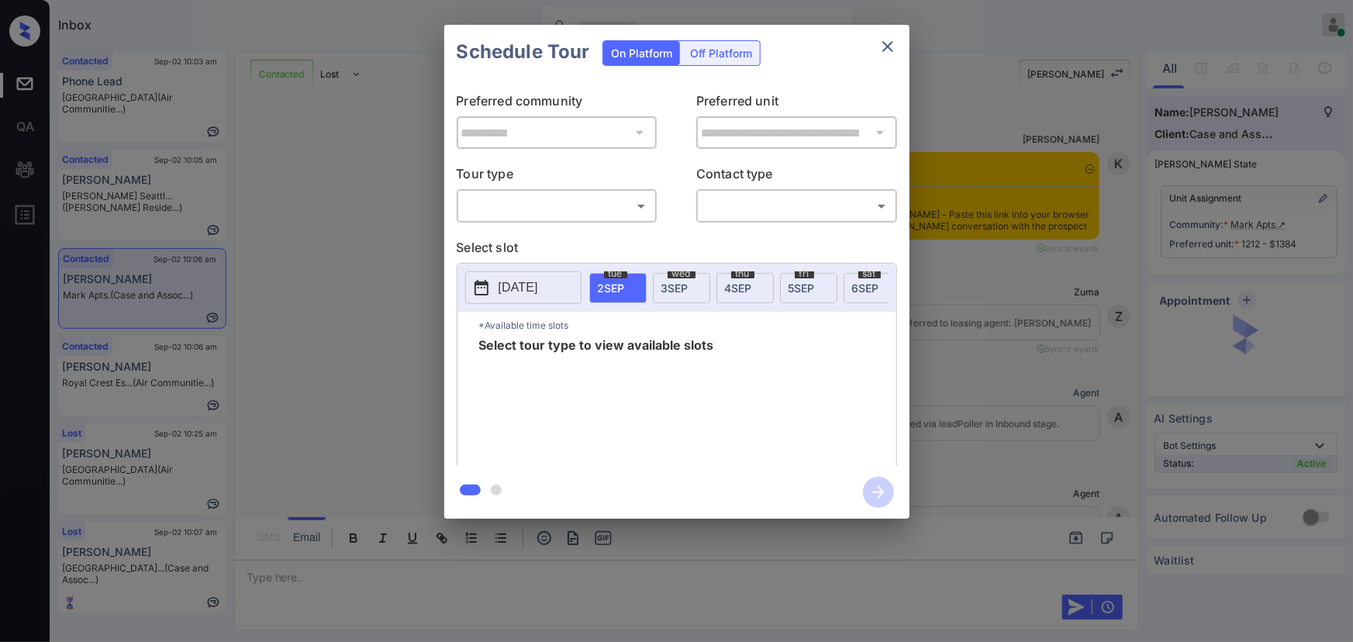
scroll to position [2882, 0]
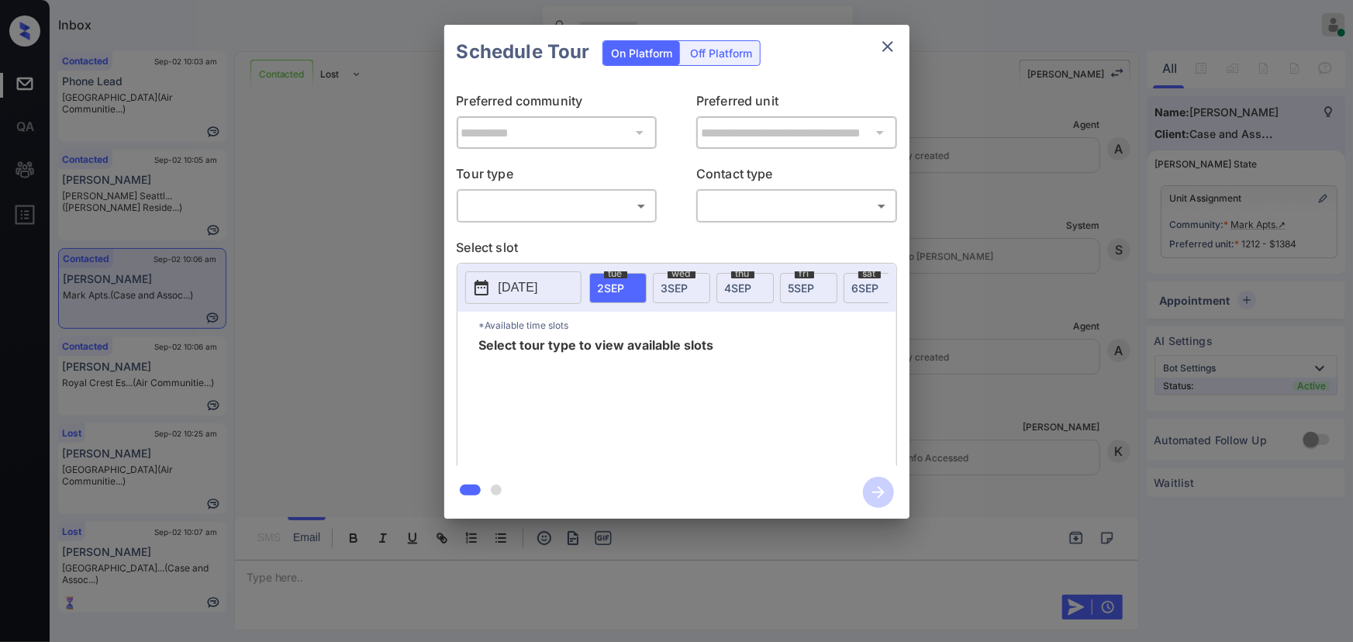
click at [500, 221] on div "​ ​" at bounding box center [557, 205] width 201 height 33
click at [500, 202] on body "Inbox Kenneth Umali Online Set yourself offline Set yourself on break Profile S…" at bounding box center [676, 321] width 1353 height 642
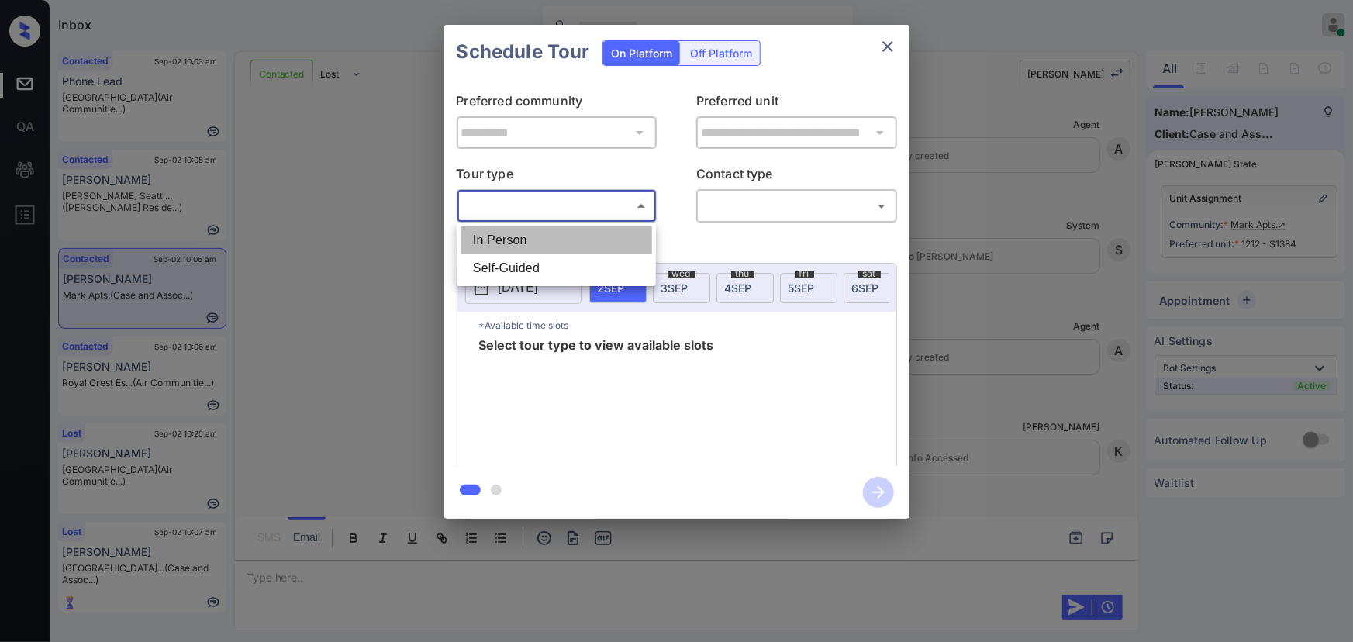
drag, startPoint x: 497, startPoint y: 240, endPoint x: 674, endPoint y: 213, distance: 178.8
click at [502, 240] on li "In Person" at bounding box center [557, 240] width 192 height 28
type input "********"
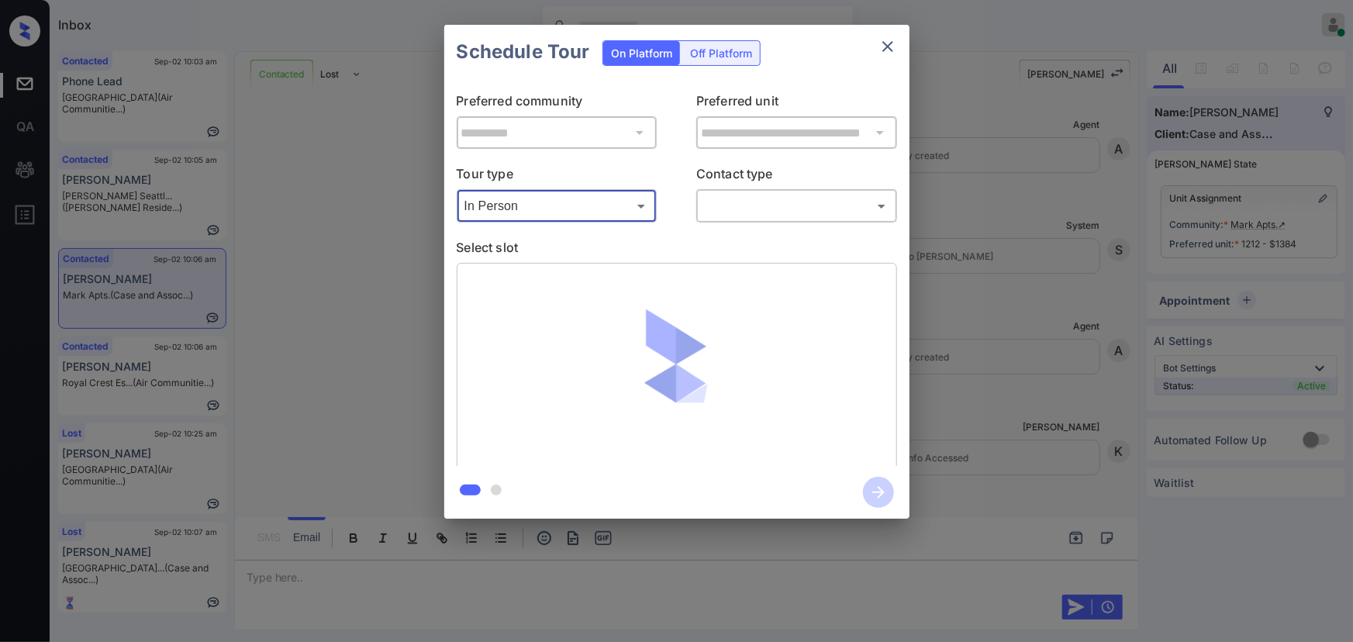
click at [741, 199] on body "Inbox Kenneth Umali Online Set yourself offline Set yourself on break Profile S…" at bounding box center [676, 321] width 1353 height 642
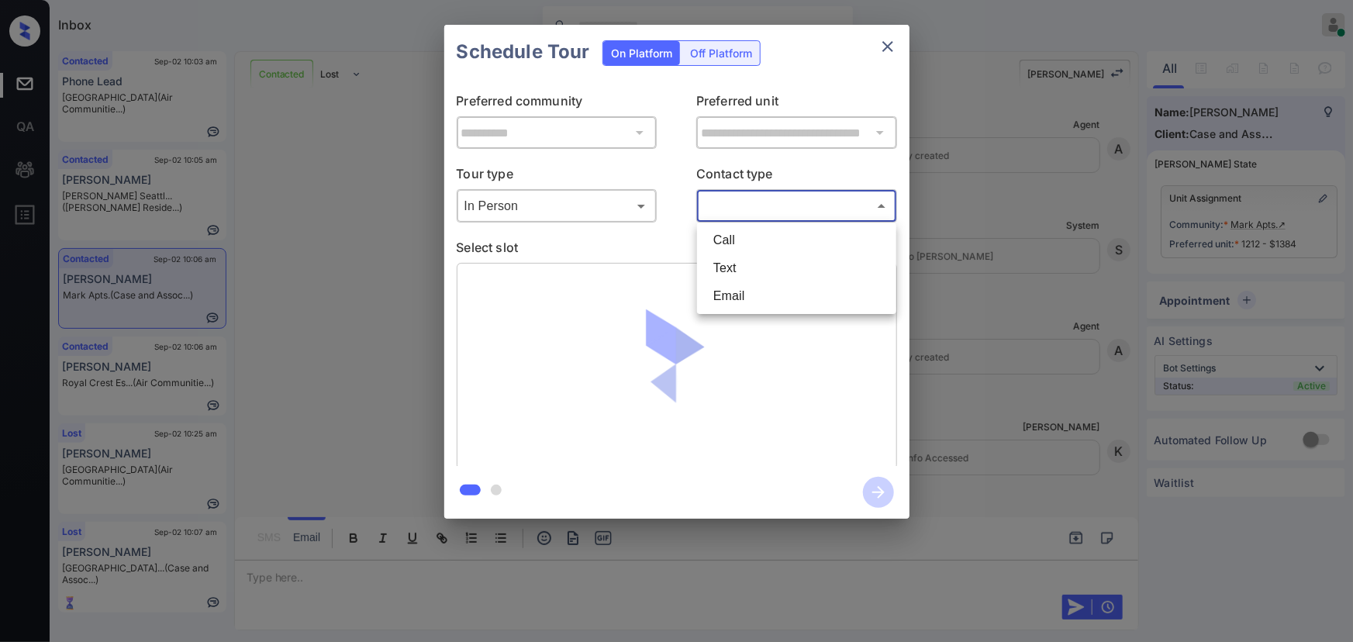
click at [728, 264] on li "Text" at bounding box center [797, 268] width 192 height 28
type input "****"
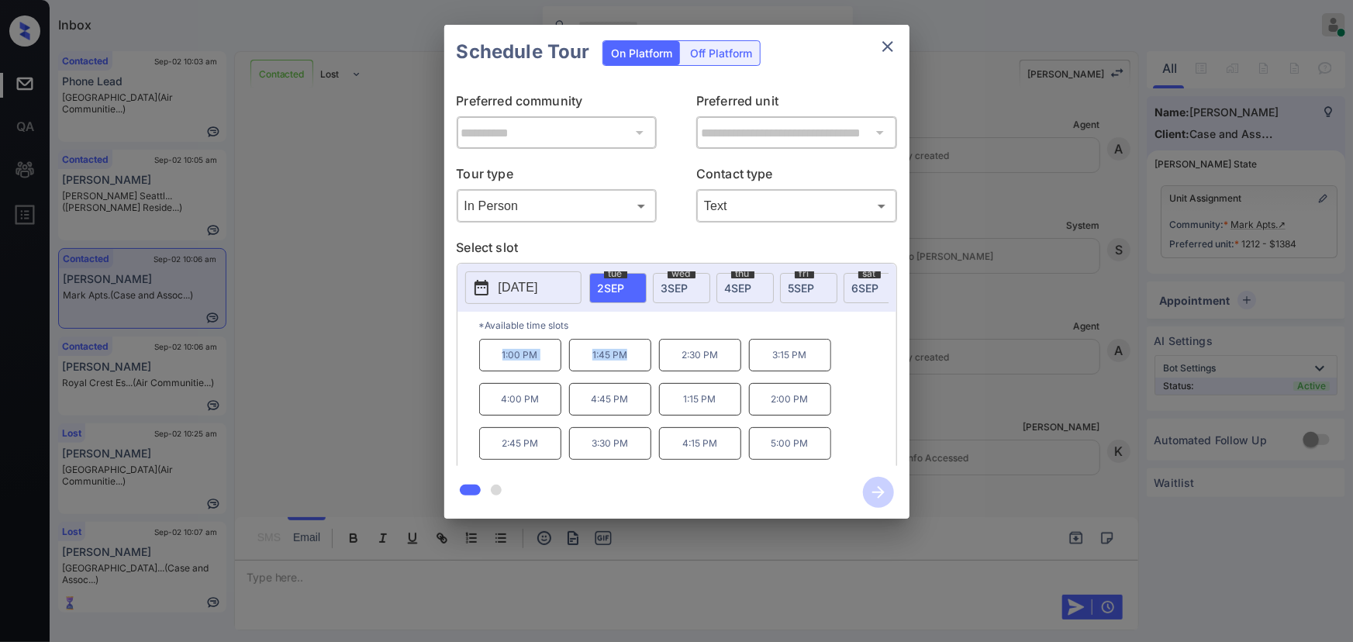
copy div "1:00 PM 1:45 PM"
drag, startPoint x: 642, startPoint y: 360, endPoint x: 490, endPoint y: 356, distance: 152.1
click at [490, 356] on div "1:00 PM 1:45 PM 2:30 PM 3:15 PM 4:00 PM 4:45 PM 1:15 PM 2:00 PM 2:45 PM 3:30 PM…" at bounding box center [687, 401] width 417 height 124
click at [886, 49] on icon "close" at bounding box center [888, 46] width 19 height 19
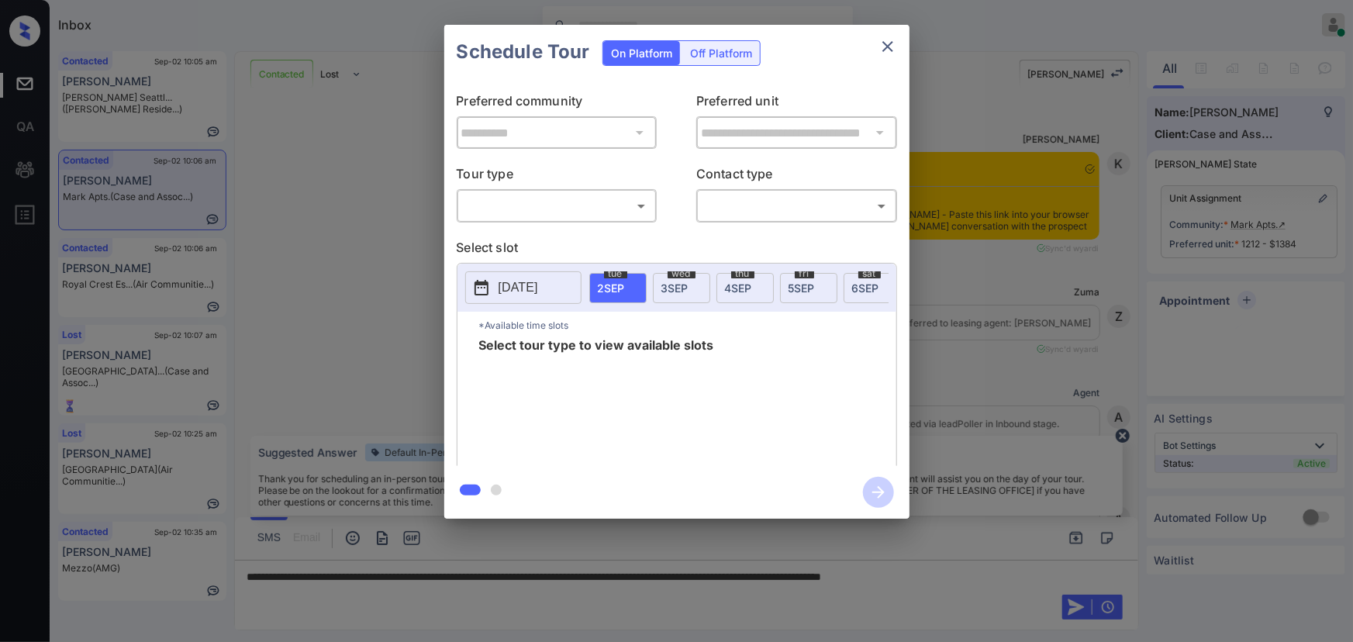
click at [558, 209] on body "Inbox [PERSON_NAME] Online Set yourself offline Set yourself on break Profile S…" at bounding box center [676, 321] width 1353 height 642
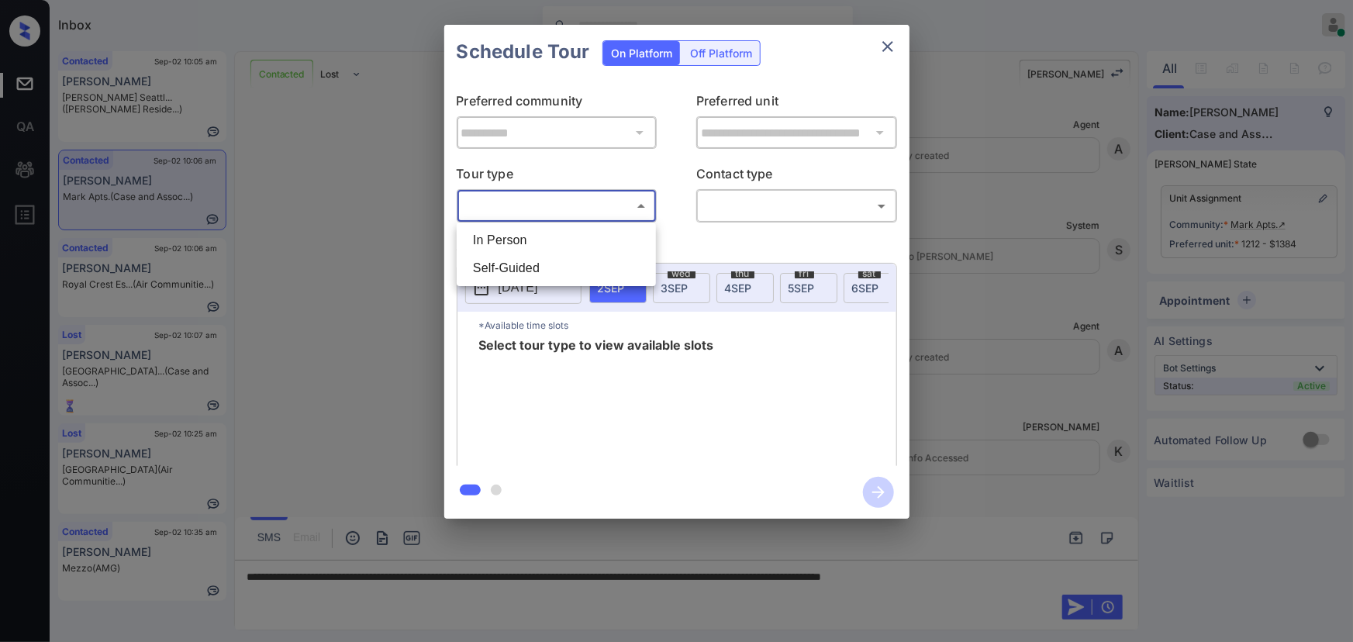
click at [531, 244] on li "In Person" at bounding box center [557, 240] width 192 height 28
type input "********"
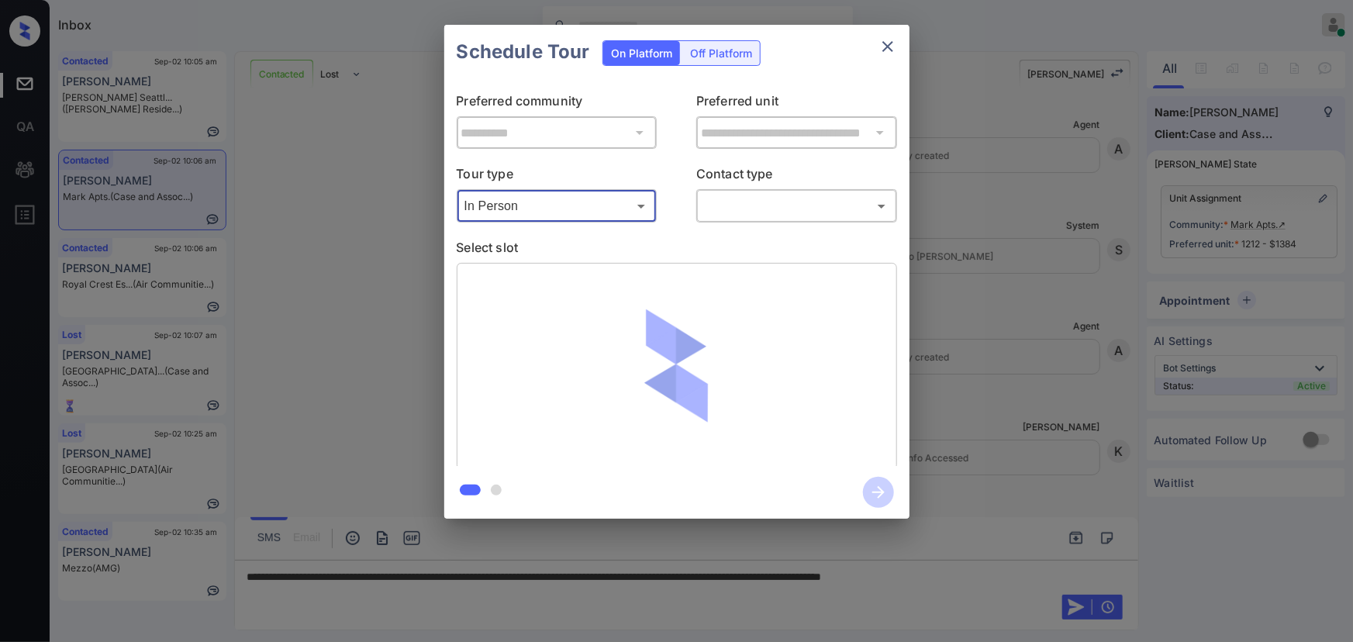
click at [751, 204] on body "Inbox [PERSON_NAME] Online Set yourself offline Set yourself on break Profile S…" at bounding box center [676, 321] width 1353 height 642
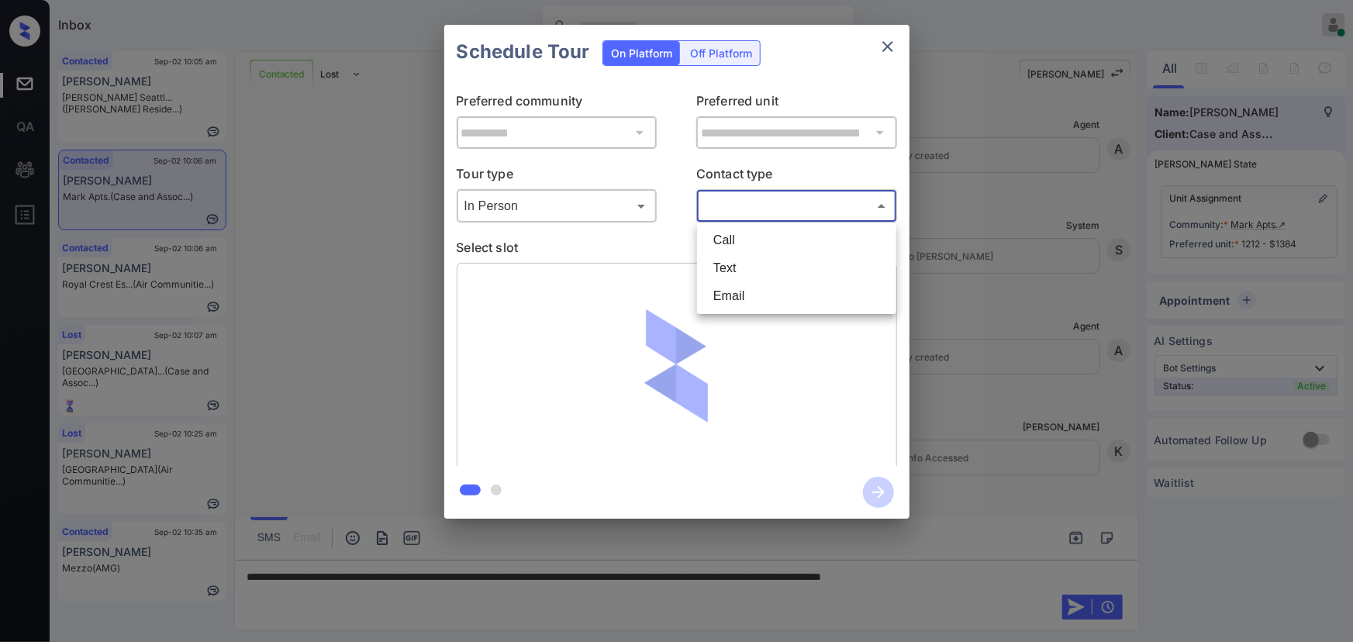
click at [718, 261] on li "Text" at bounding box center [797, 268] width 192 height 28
type input "****"
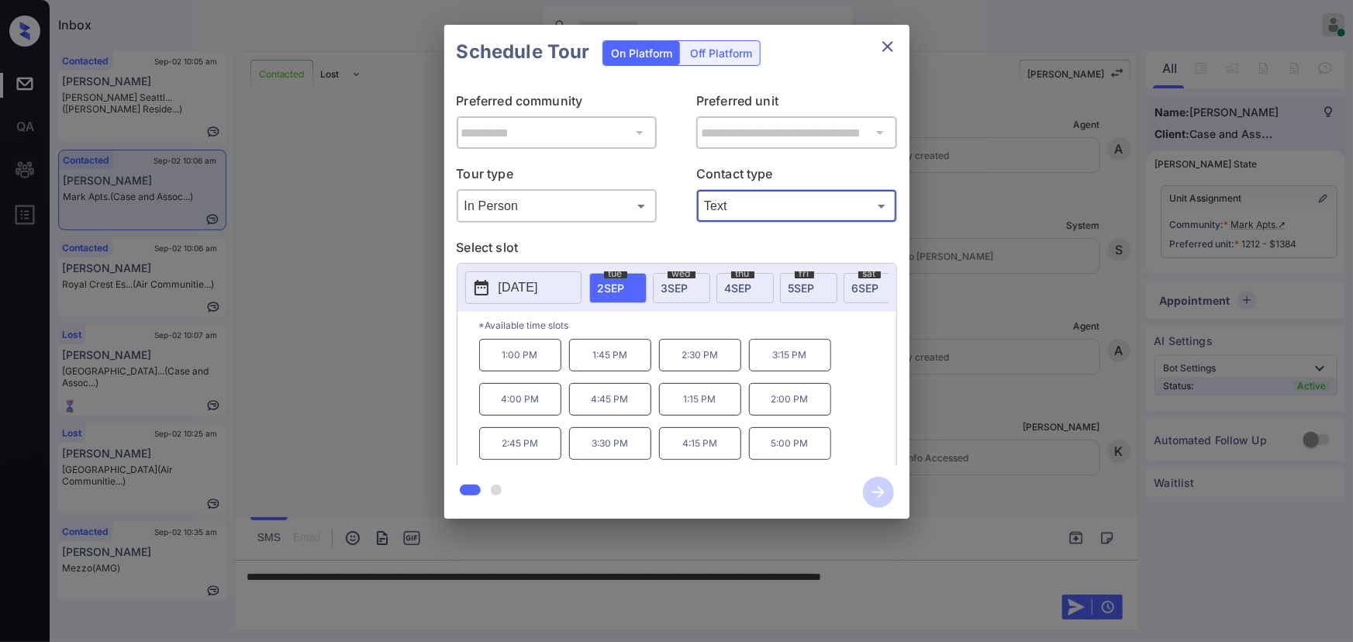
click at [698, 411] on p "1:15 PM" at bounding box center [700, 399] width 82 height 33
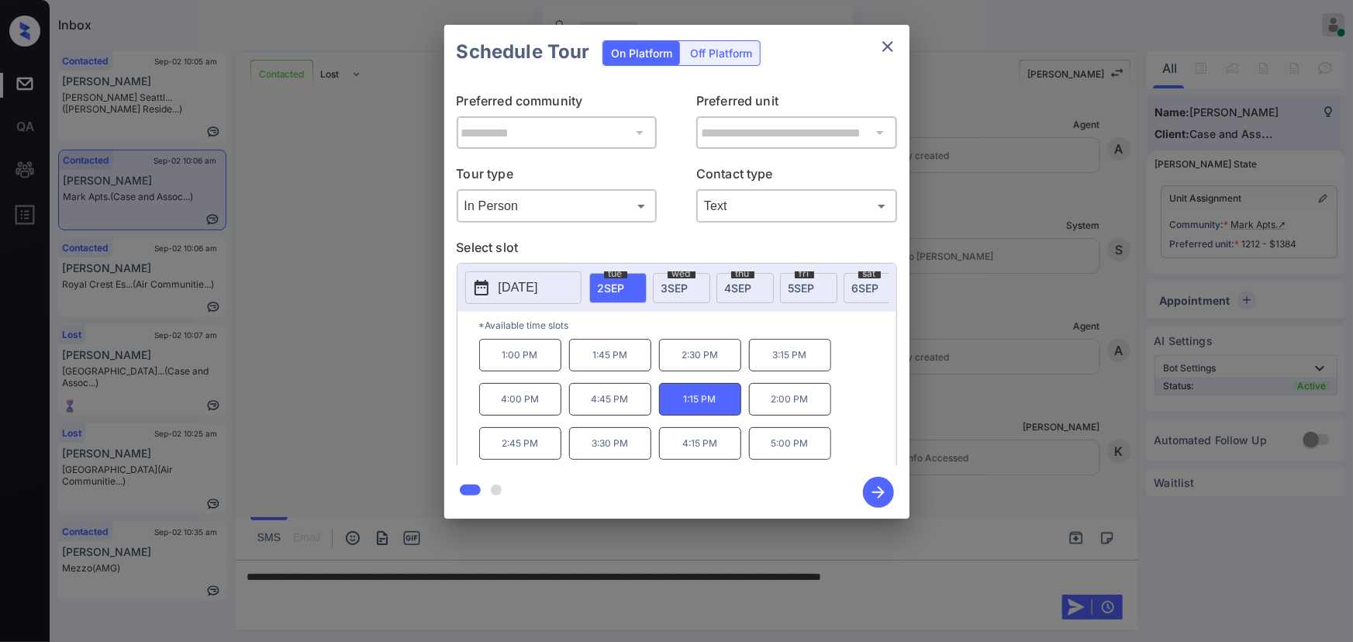
click at [861, 589] on div at bounding box center [676, 321] width 1353 height 642
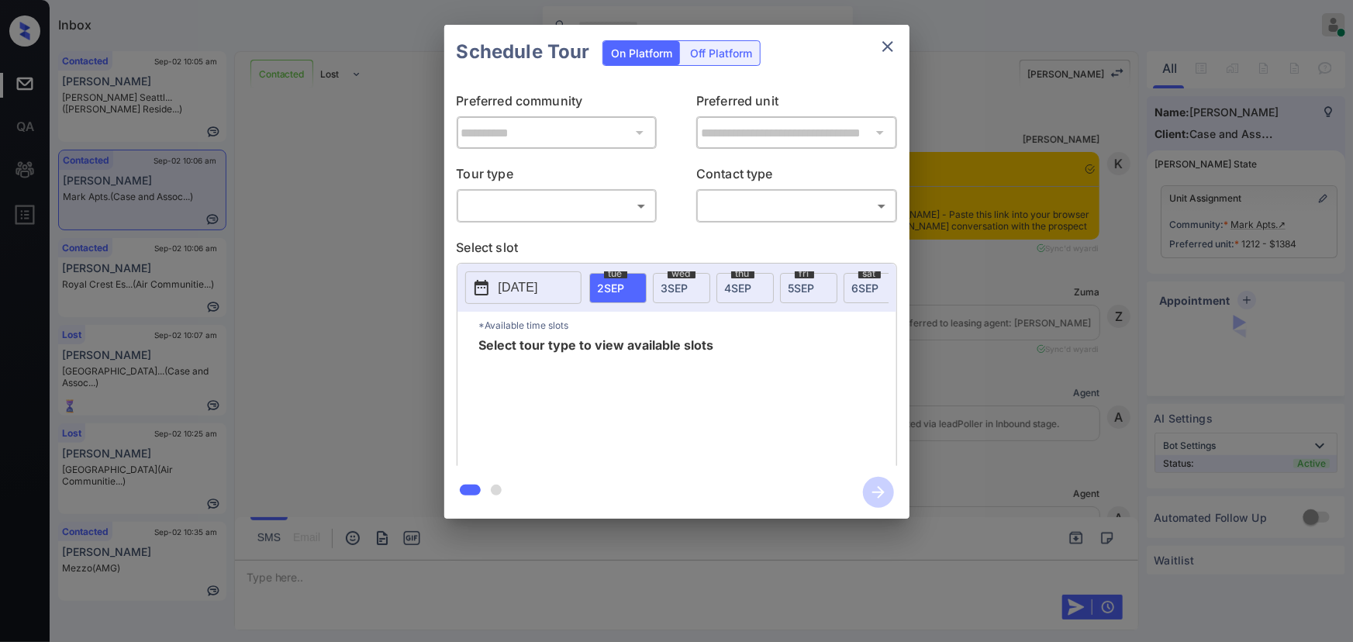
scroll to position [2693, 0]
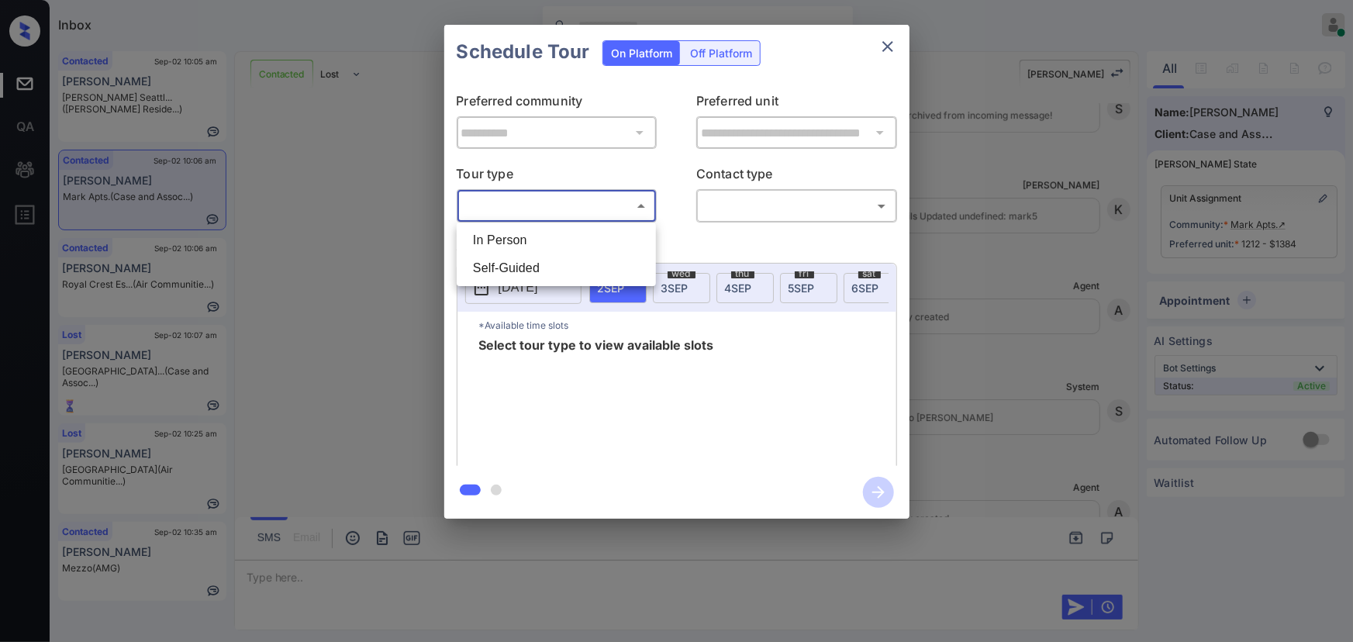
click at [575, 195] on body "Inbox [PERSON_NAME] Online Set yourself offline Set yourself on break Profile S…" at bounding box center [676, 321] width 1353 height 642
click at [543, 229] on li "In Person" at bounding box center [557, 240] width 192 height 28
type input "********"
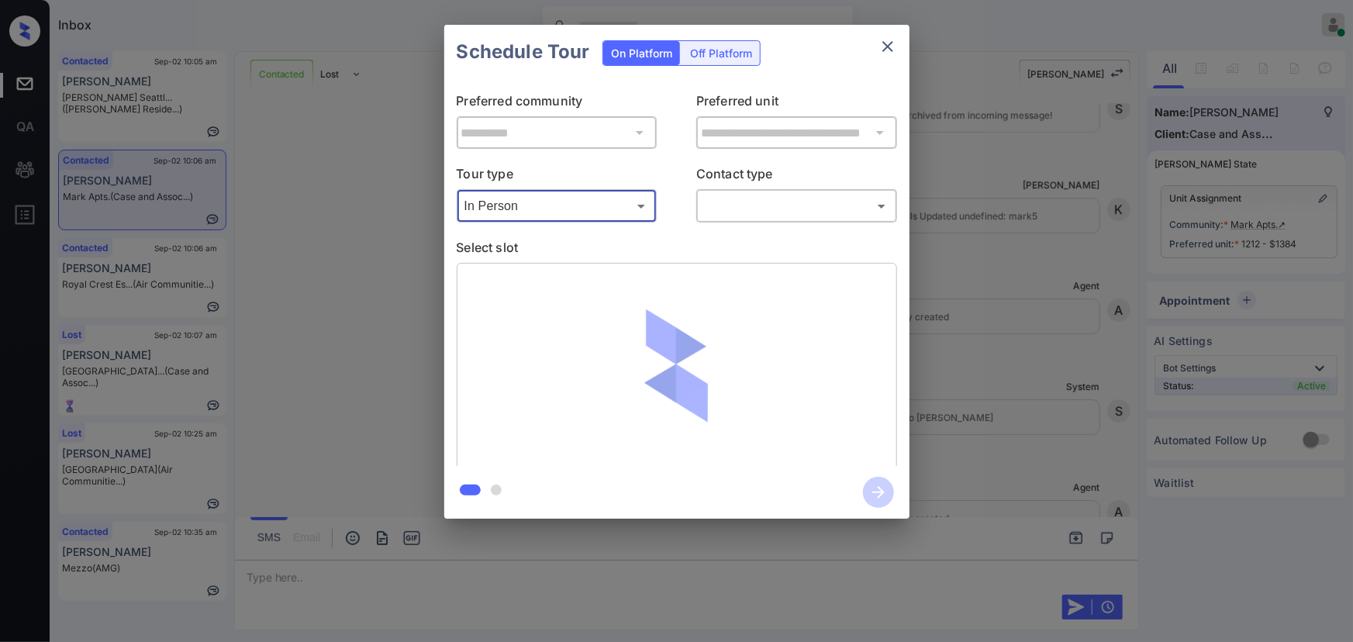
click at [745, 200] on body "Inbox [PERSON_NAME] Online Set yourself offline Set yourself on break Profile S…" at bounding box center [676, 321] width 1353 height 642
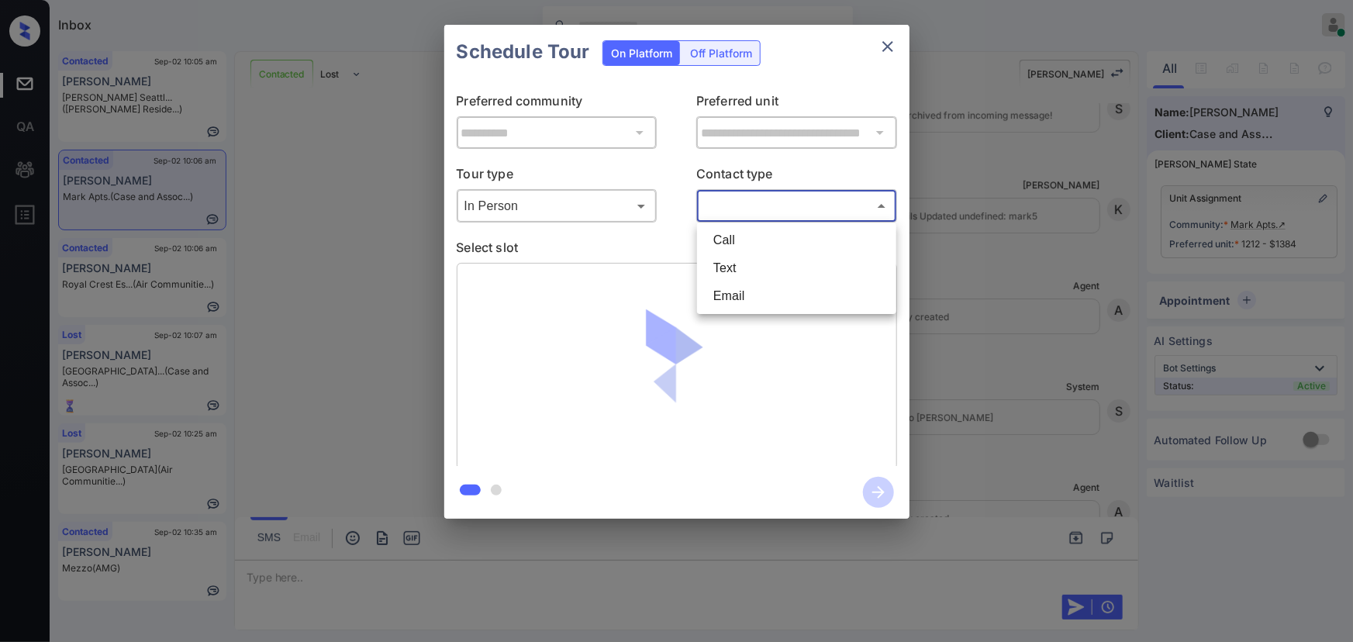
click at [748, 262] on li "Text" at bounding box center [797, 268] width 192 height 28
type input "****"
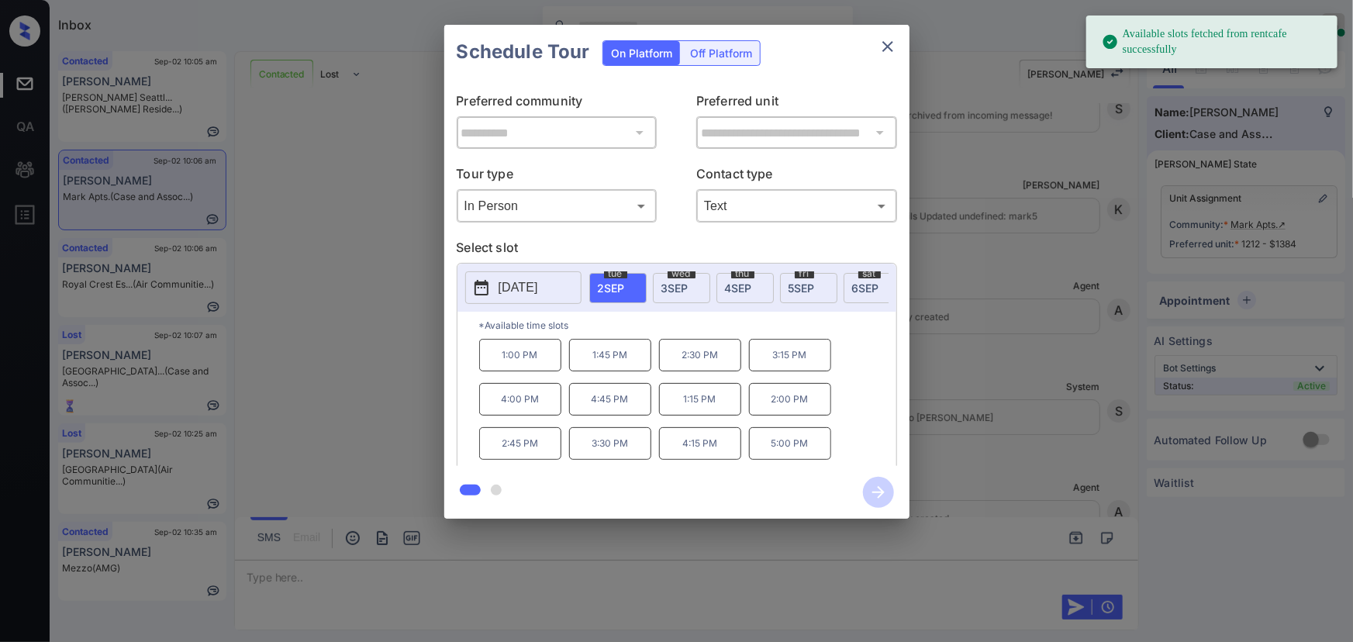
click at [613, 289] on span "2 SEP" at bounding box center [611, 288] width 27 height 13
click at [682, 409] on p "1:15 PM" at bounding box center [700, 399] width 82 height 33
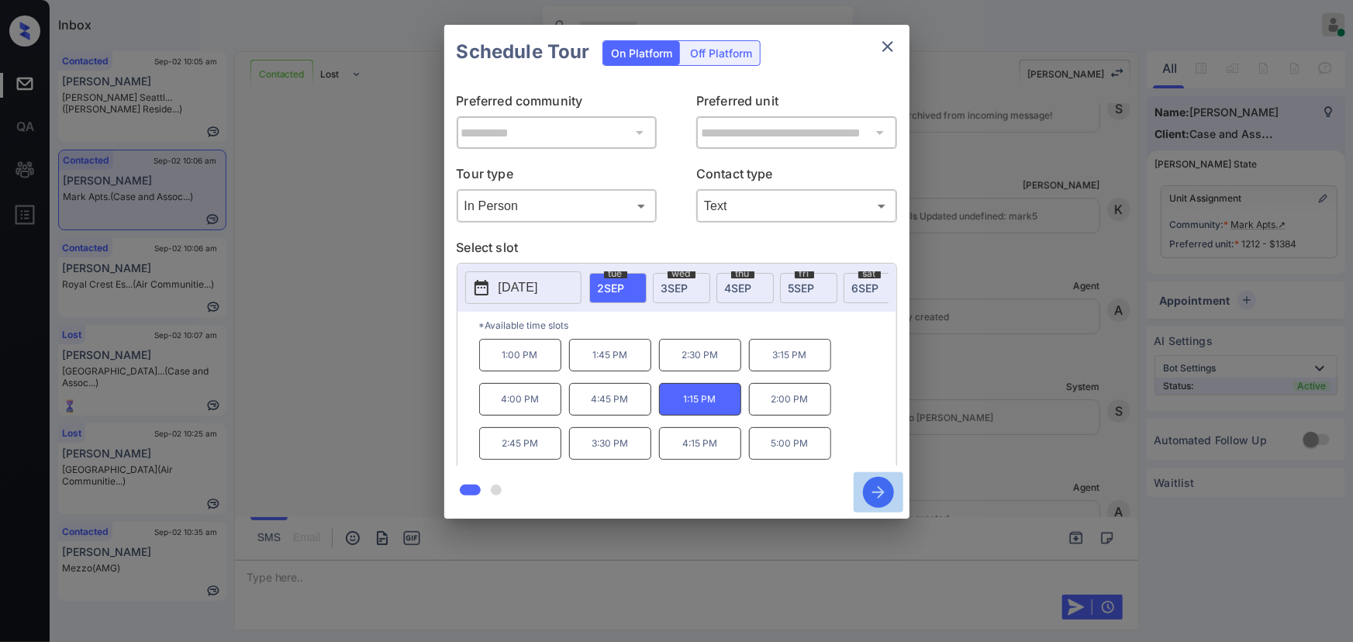
click at [871, 489] on icon "button" at bounding box center [878, 492] width 31 height 31
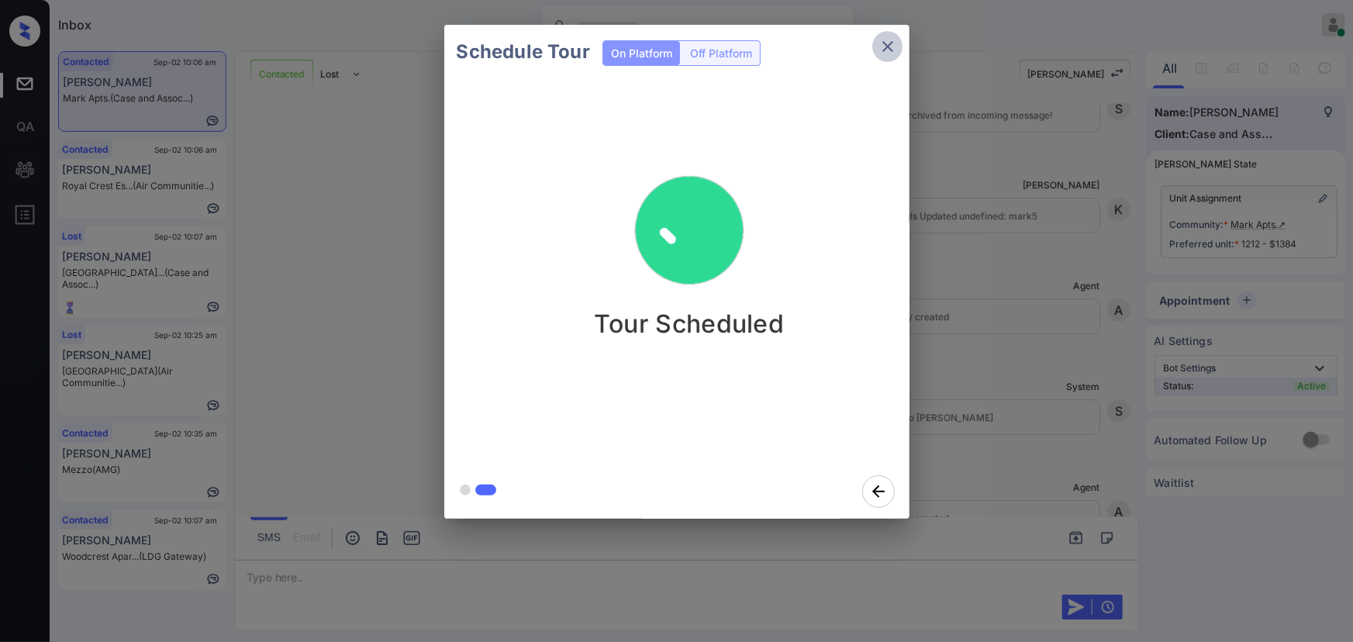
click at [891, 44] on icon "close" at bounding box center [888, 46] width 19 height 19
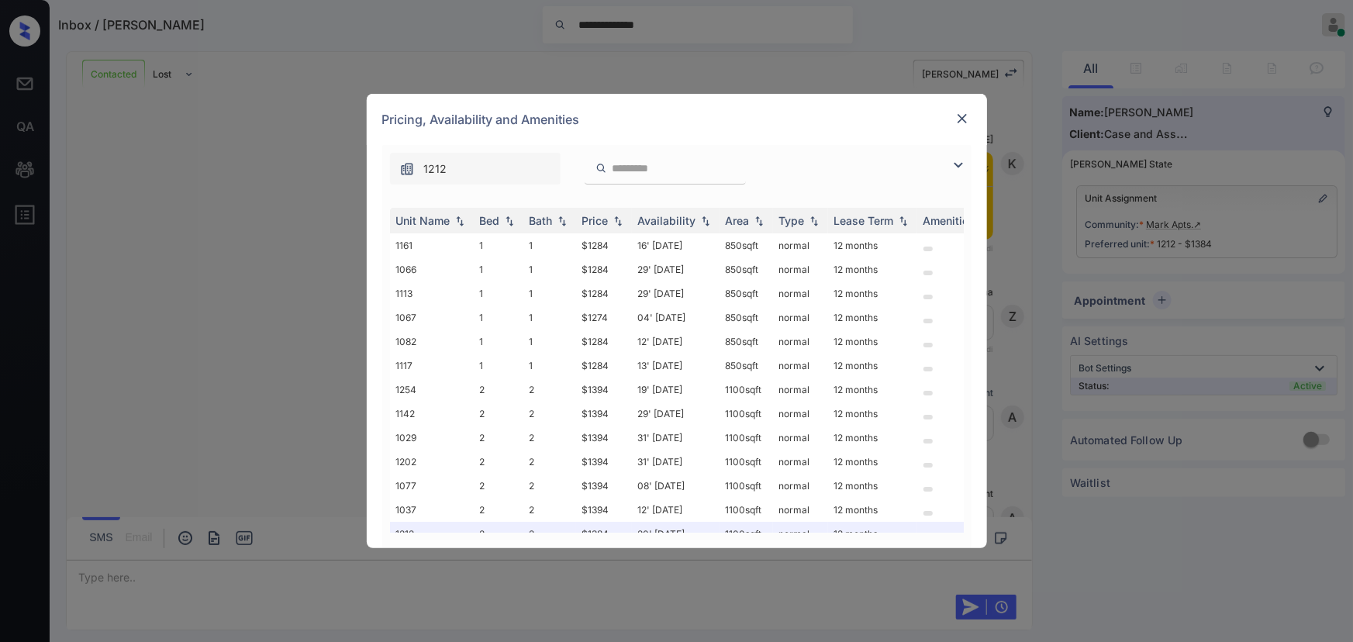
scroll to position [2986, 0]
click at [956, 167] on img at bounding box center [958, 165] width 19 height 19
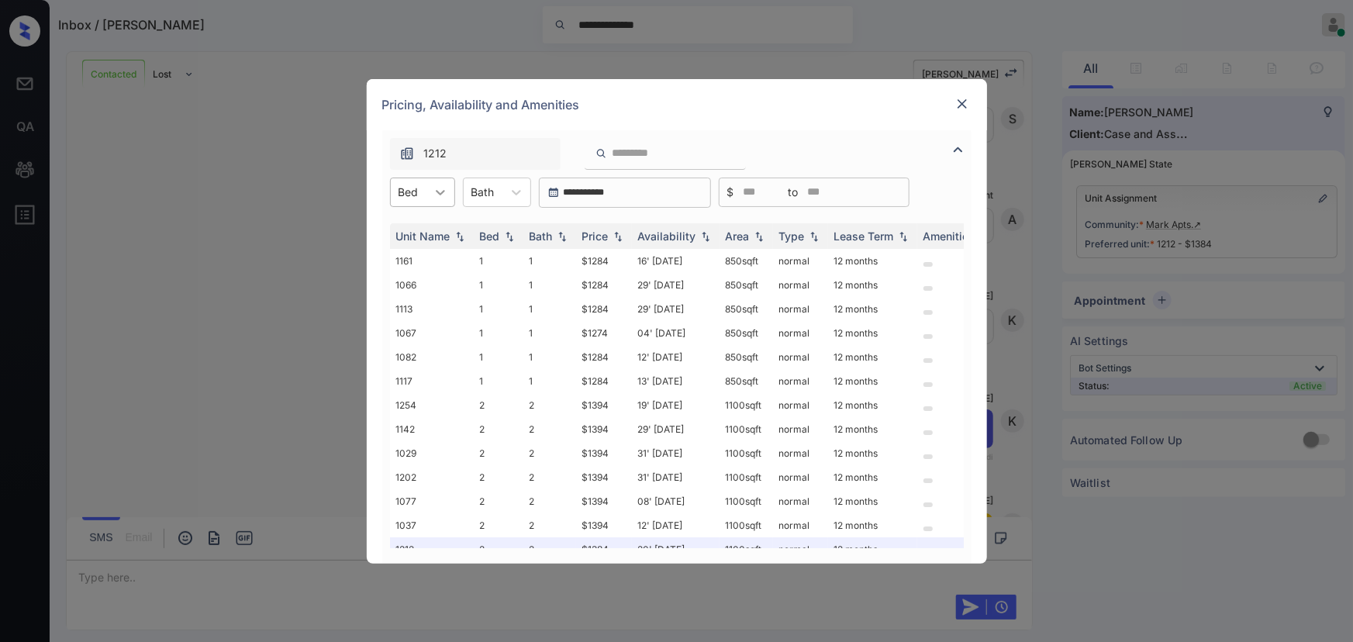
click at [440, 187] on icon at bounding box center [441, 193] width 16 height 16
click at [411, 234] on div "1" at bounding box center [422, 230] width 65 height 28
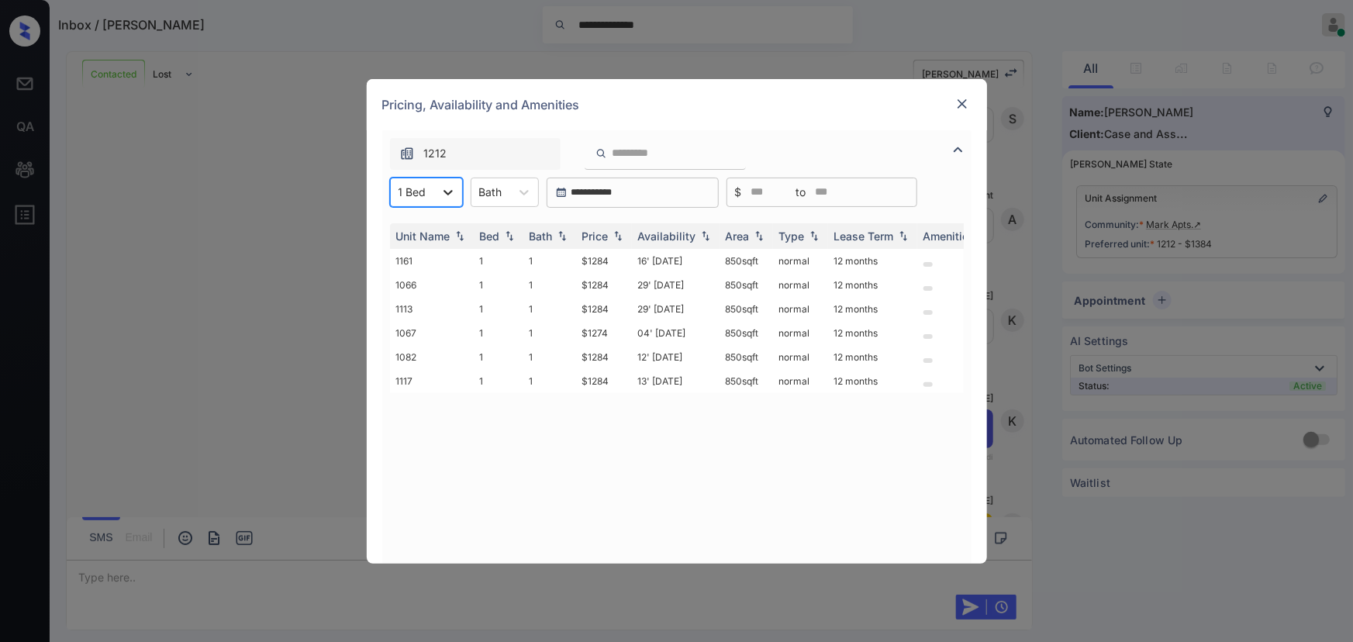
click at [444, 185] on icon at bounding box center [449, 193] width 16 height 16
click at [411, 253] on div "2" at bounding box center [426, 258] width 73 height 28
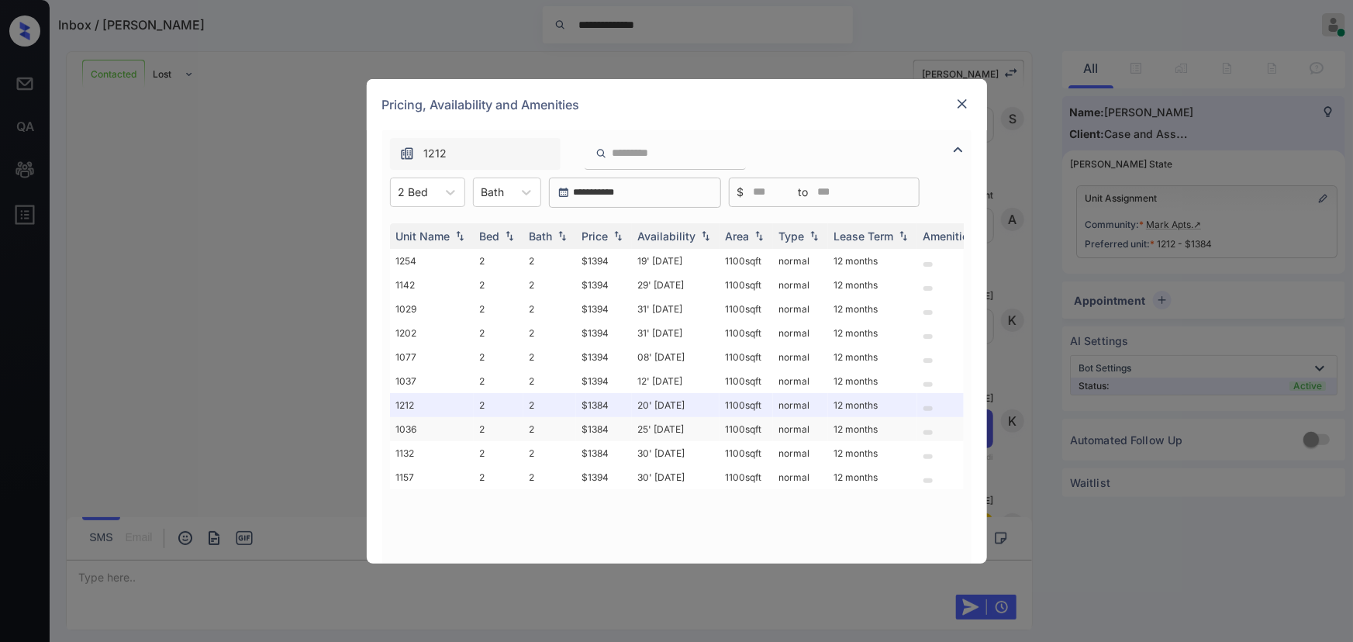
click at [612, 430] on td "$1384" at bounding box center [604, 429] width 56 height 24
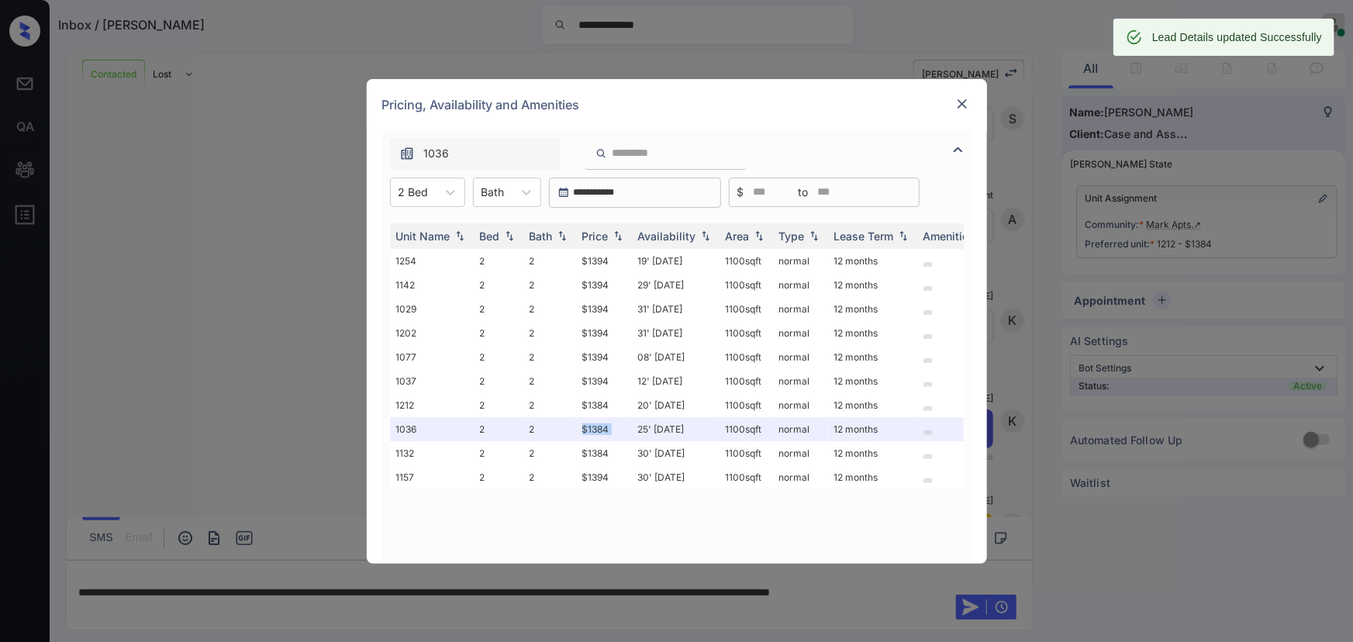
click at [965, 103] on img at bounding box center [963, 104] width 16 height 16
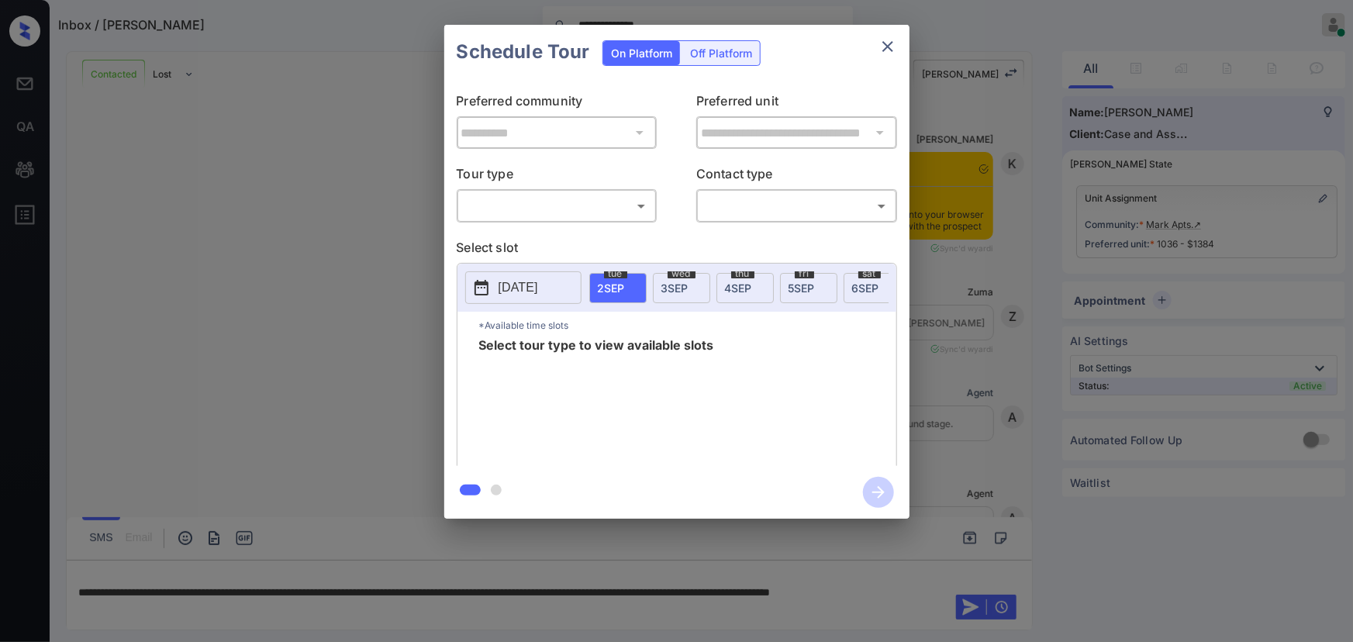
scroll to position [2986, 0]
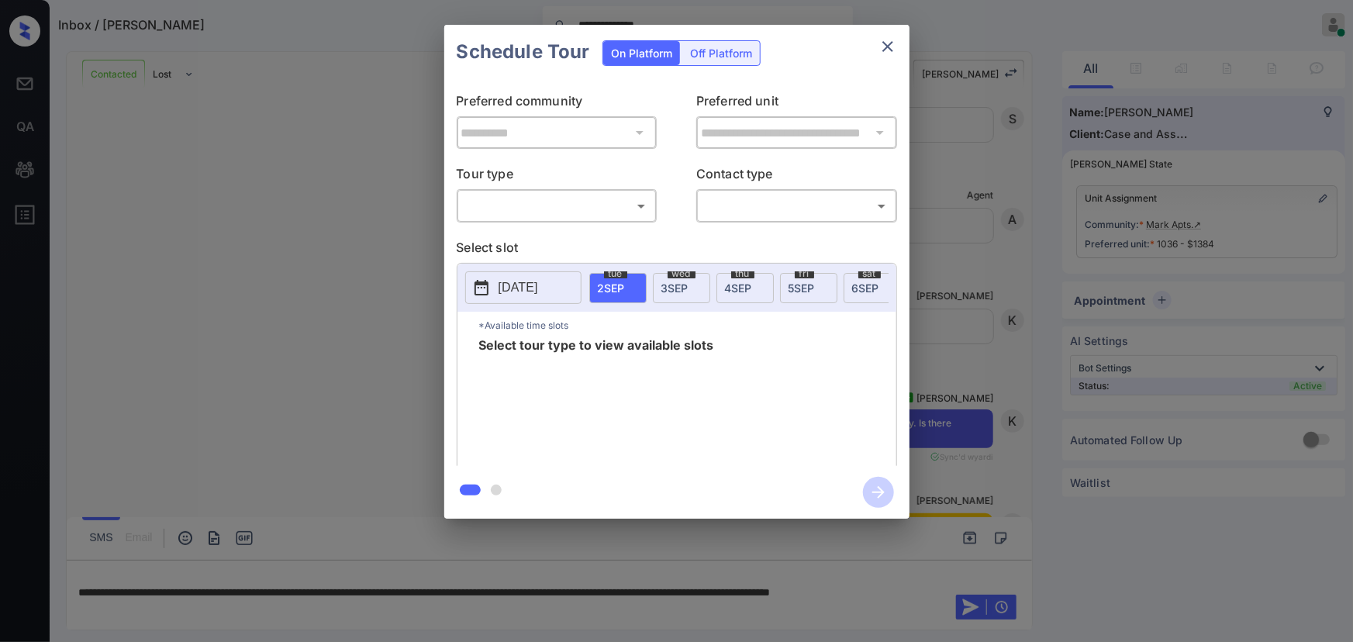
click at [581, 201] on body "**********" at bounding box center [676, 321] width 1353 height 642
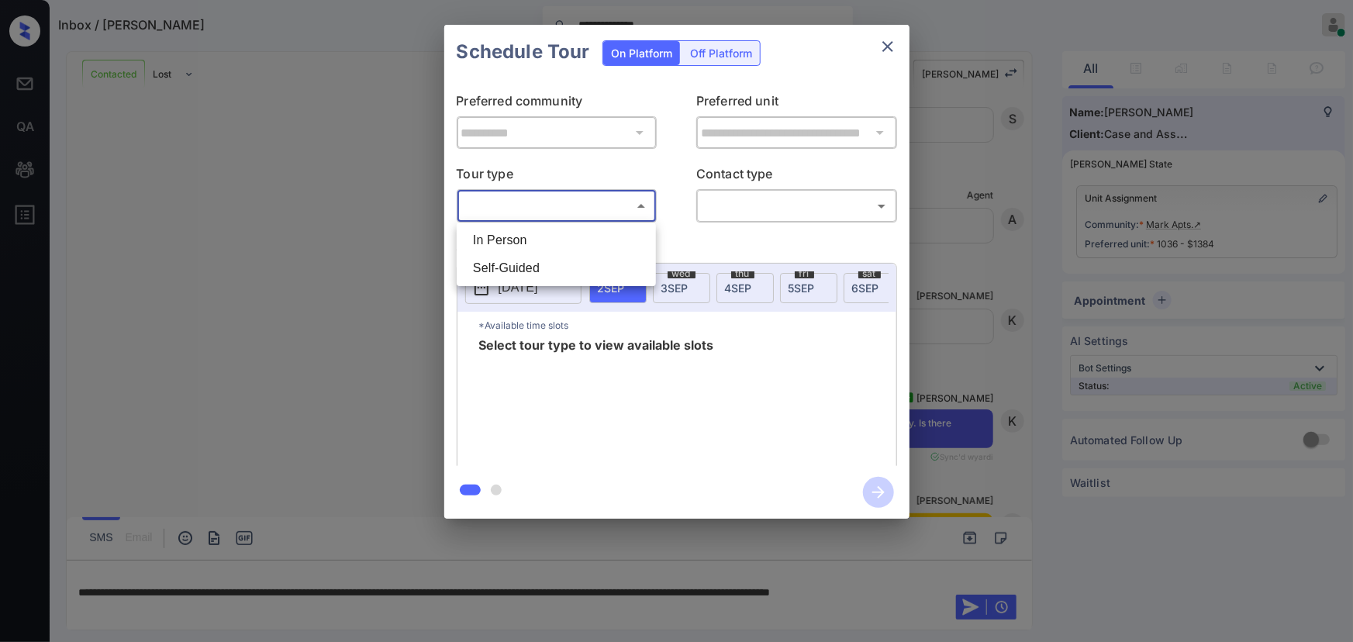
click at [532, 241] on li "In Person" at bounding box center [557, 240] width 192 height 28
type input "********"
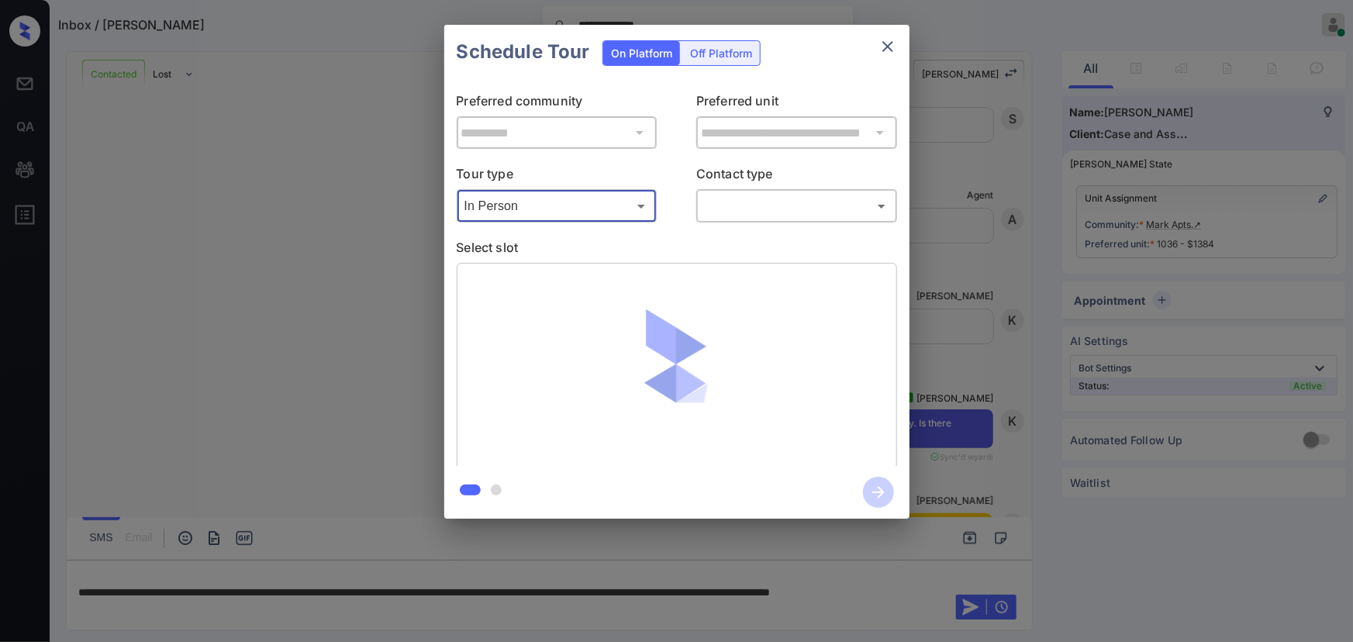
click at [782, 209] on body "**********" at bounding box center [676, 321] width 1353 height 642
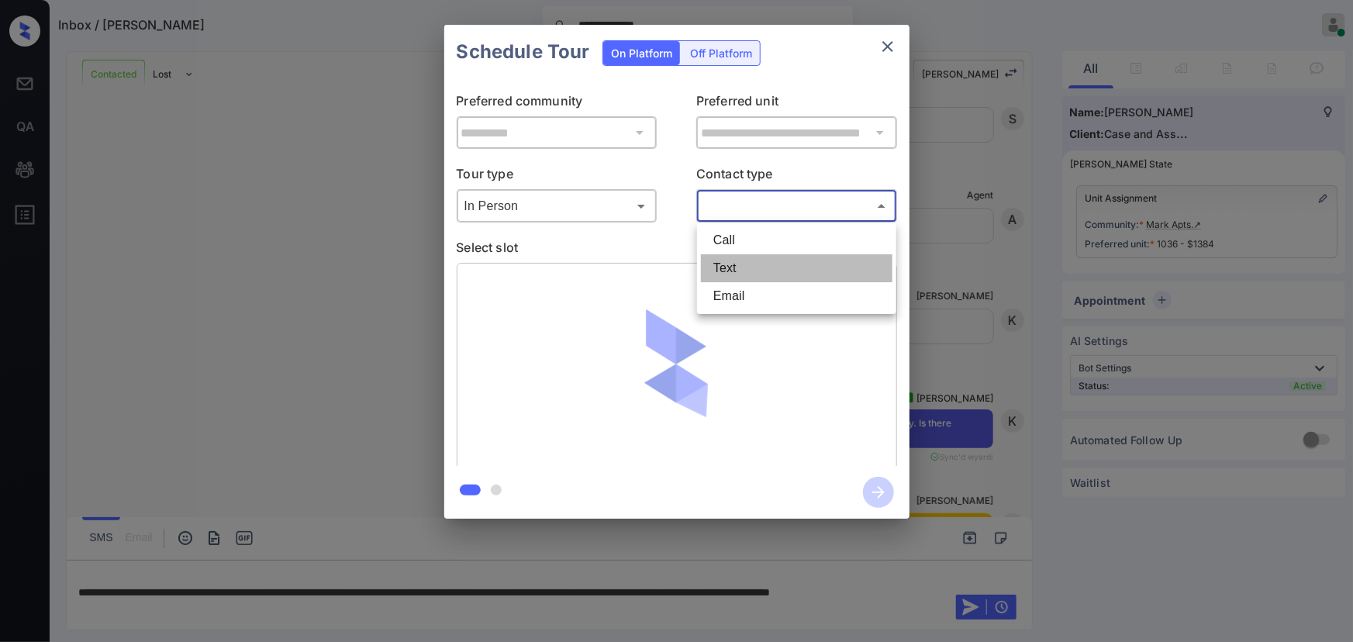
click at [741, 266] on li "Text" at bounding box center [797, 268] width 192 height 28
type input "****"
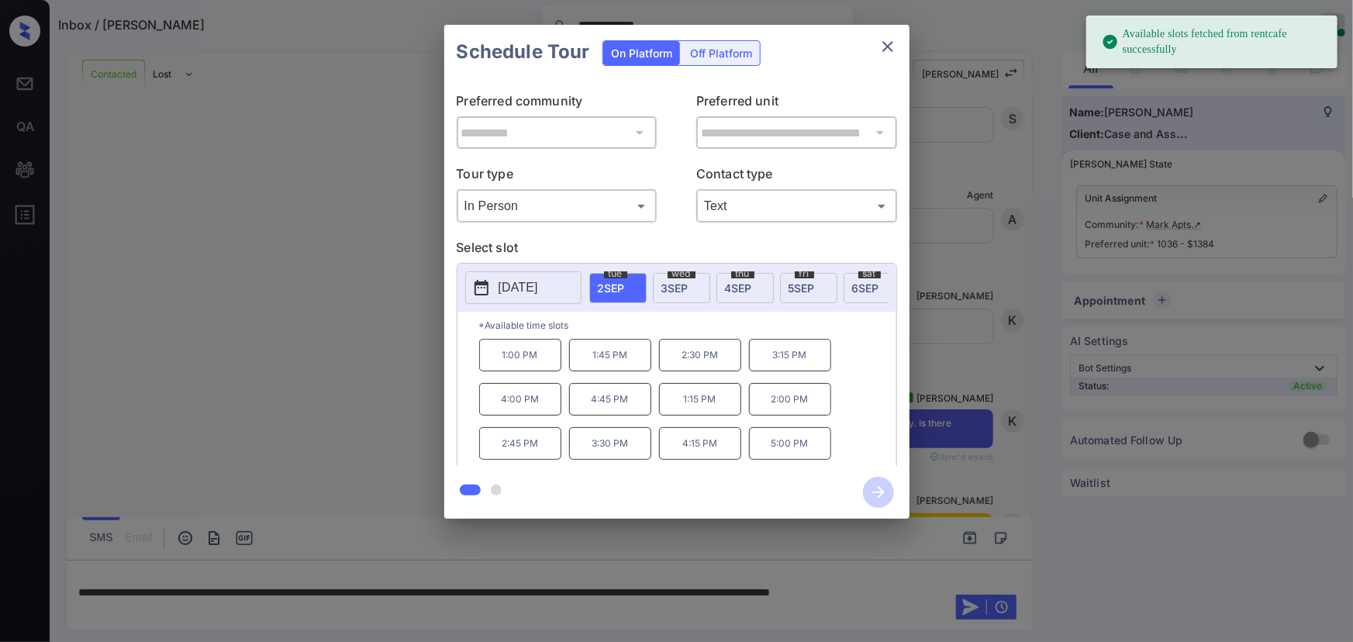
click at [673, 283] on span "[DATE]" at bounding box center [675, 288] width 27 height 13
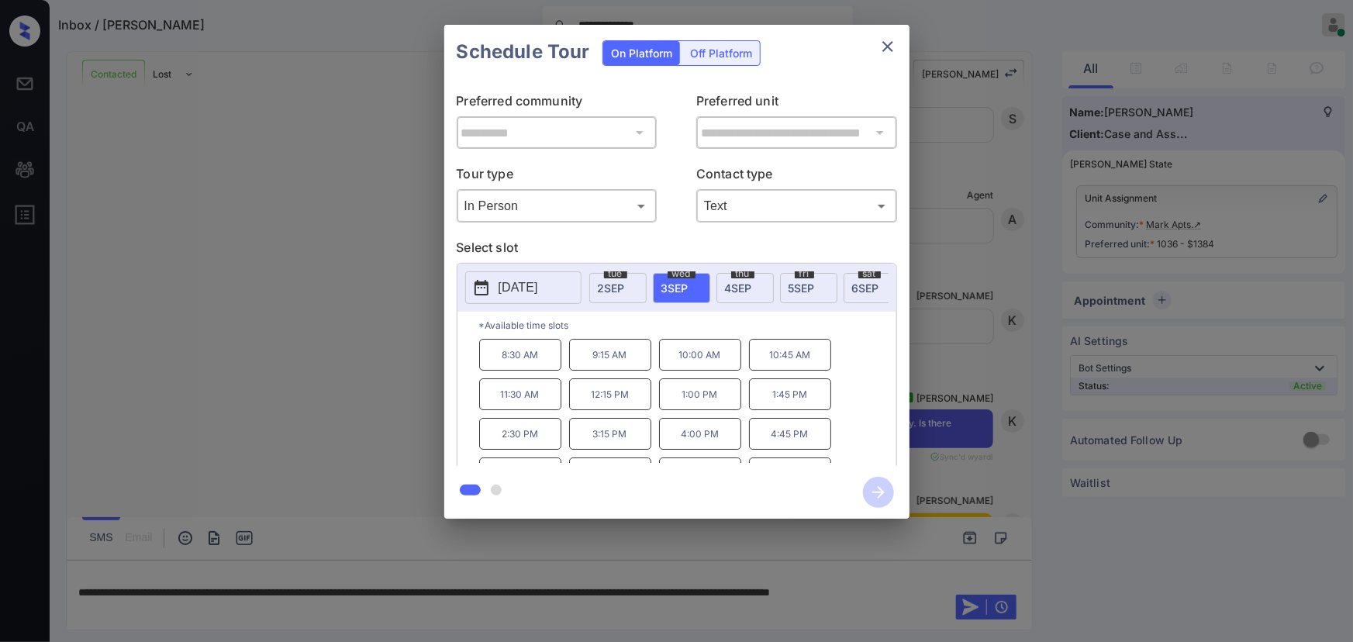
click at [623, 282] on span "[DATE]" at bounding box center [611, 288] width 27 height 13
click at [693, 407] on p "1:15 PM" at bounding box center [700, 399] width 82 height 33
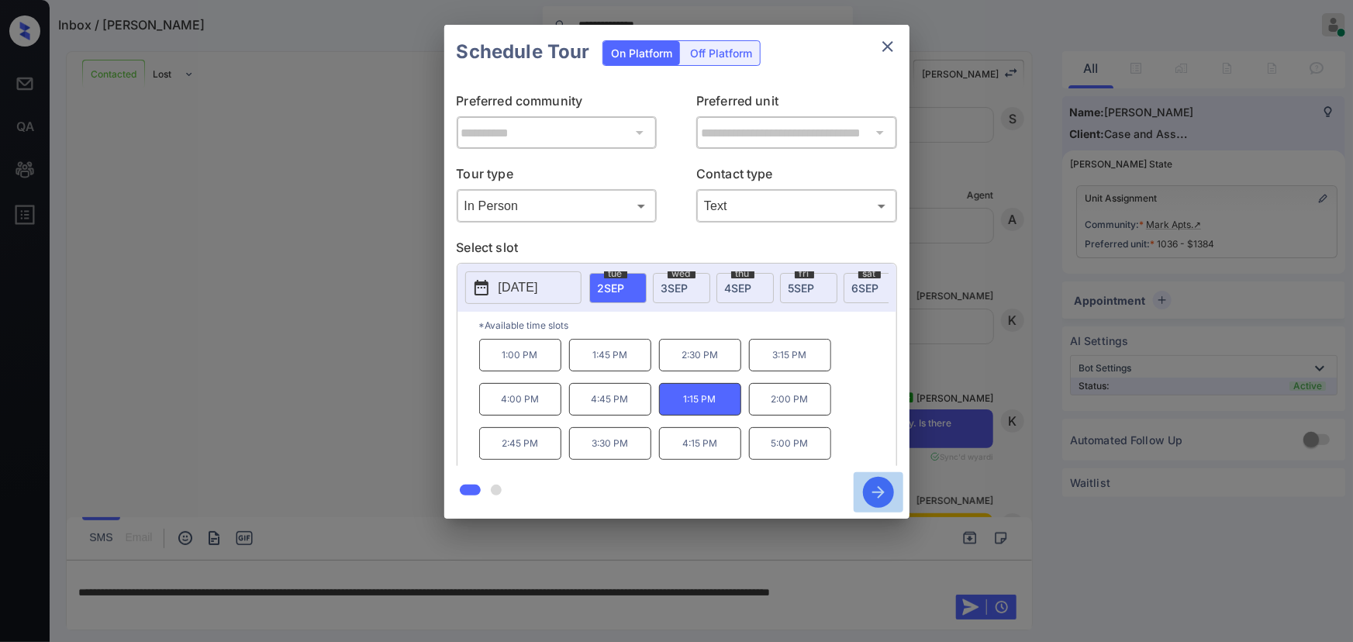
click at [873, 490] on icon "button" at bounding box center [878, 492] width 31 height 31
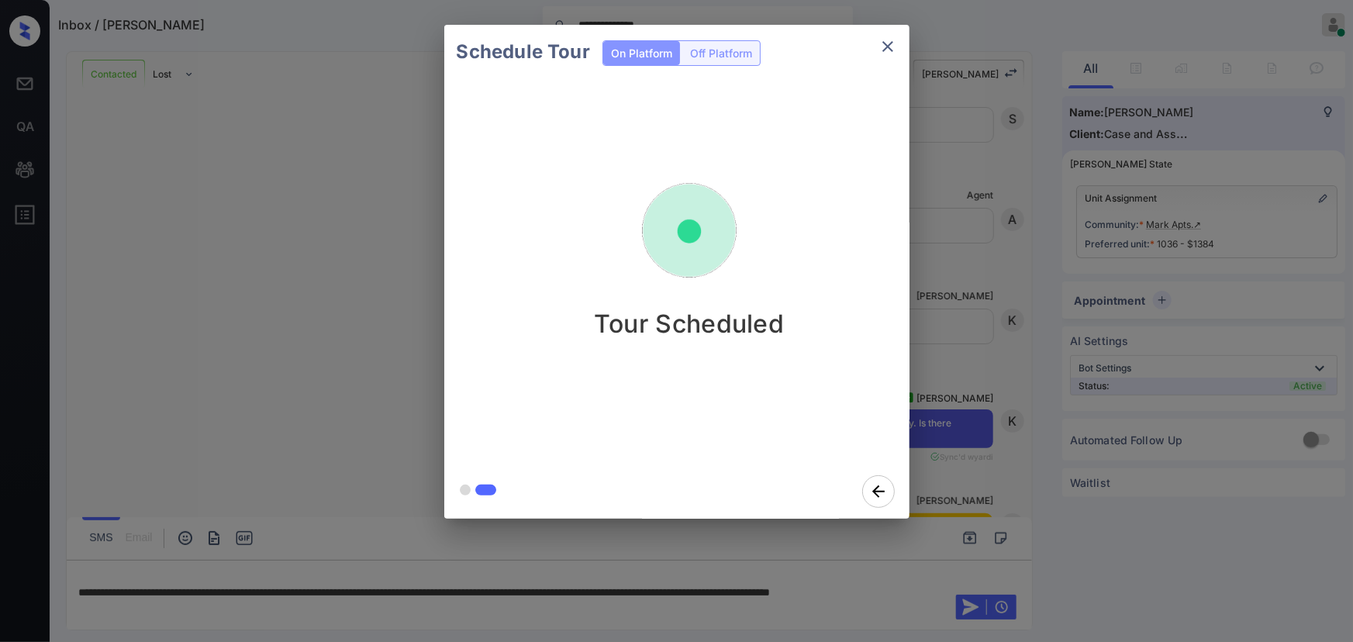
click at [140, 209] on div "Schedule Tour On Platform Off Platform Tour Scheduled" at bounding box center [676, 272] width 1353 height 544
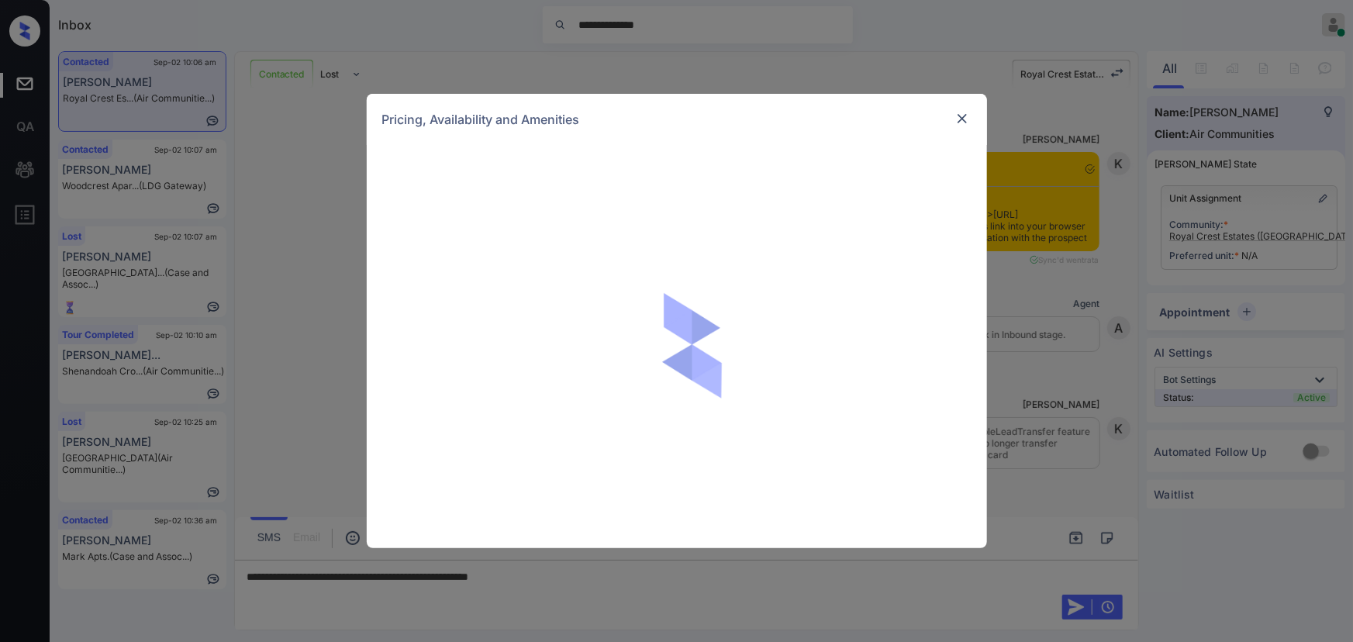
scroll to position [2135, 0]
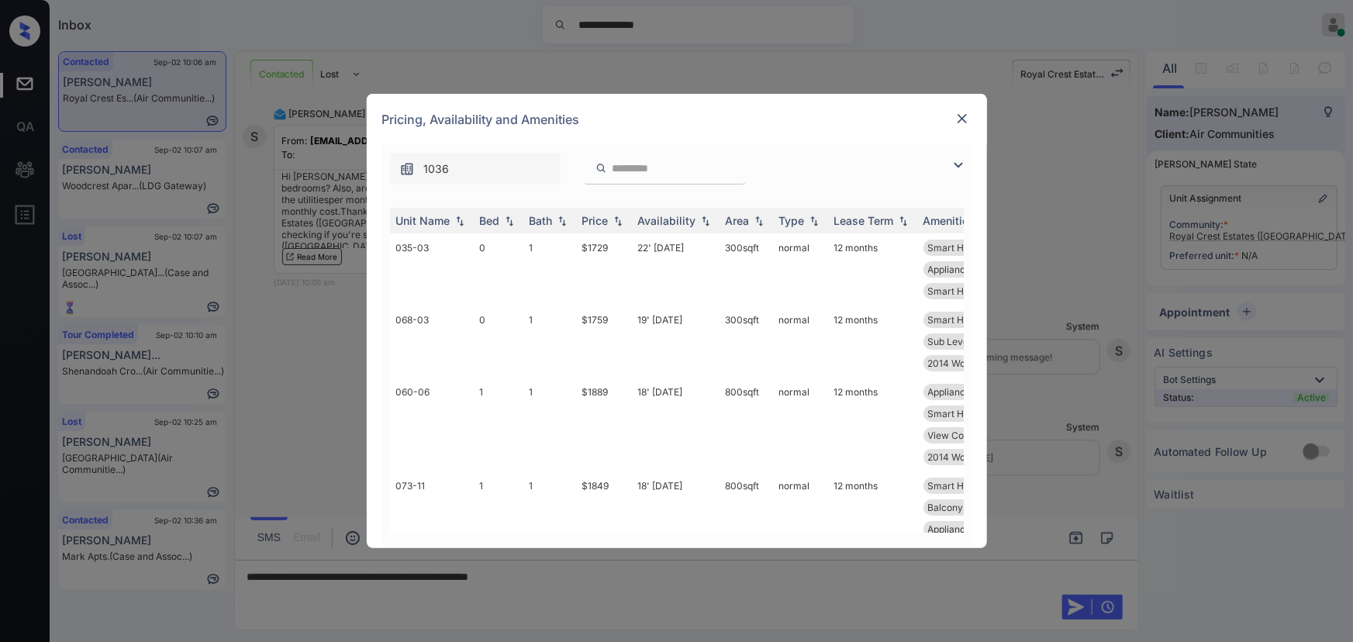
click at [955, 164] on img at bounding box center [958, 165] width 19 height 19
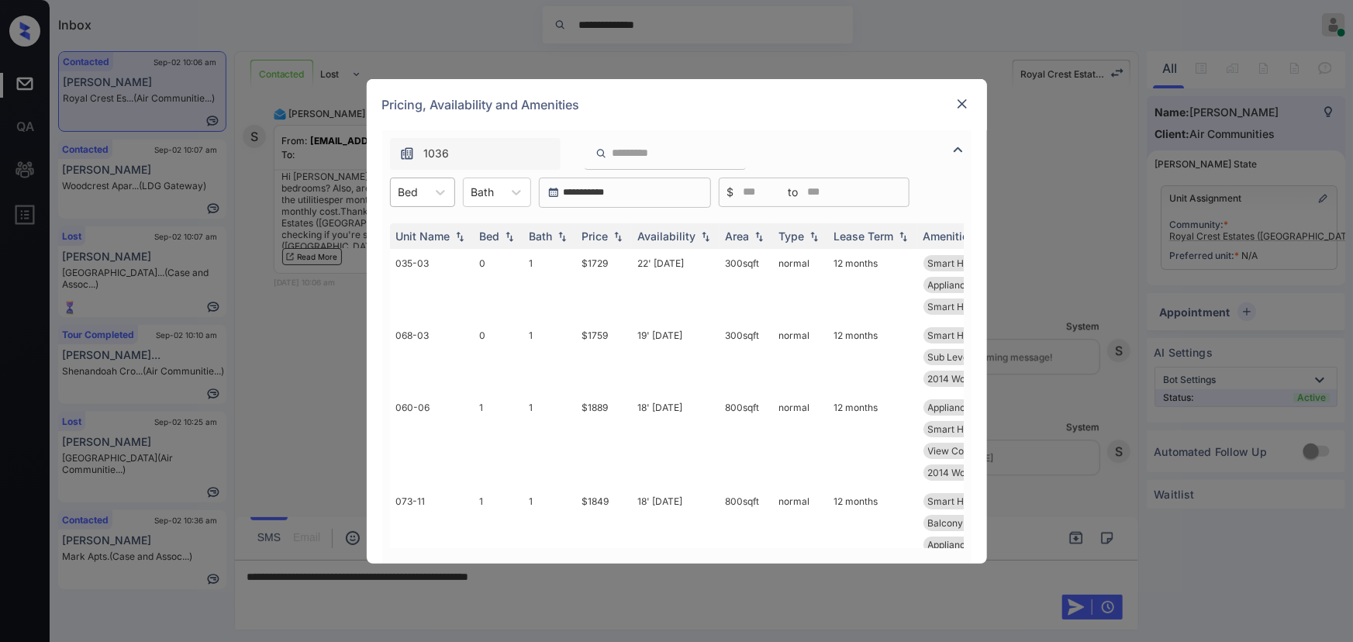
click at [420, 197] on div "Bed" at bounding box center [409, 192] width 36 height 22
click at [406, 257] on div "1" at bounding box center [422, 258] width 65 height 28
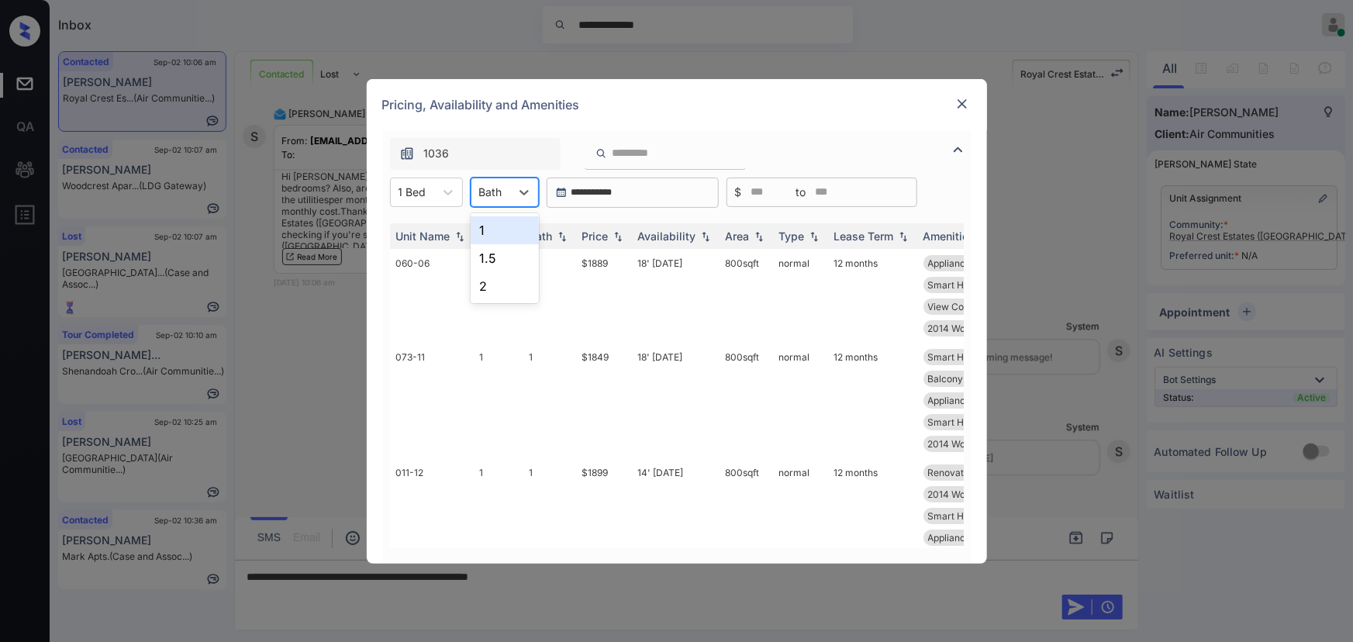
click at [496, 201] on div "Bath" at bounding box center [491, 192] width 39 height 22
click at [491, 232] on div "1" at bounding box center [505, 230] width 68 height 28
click at [628, 235] on th "Price" at bounding box center [604, 236] width 56 height 26
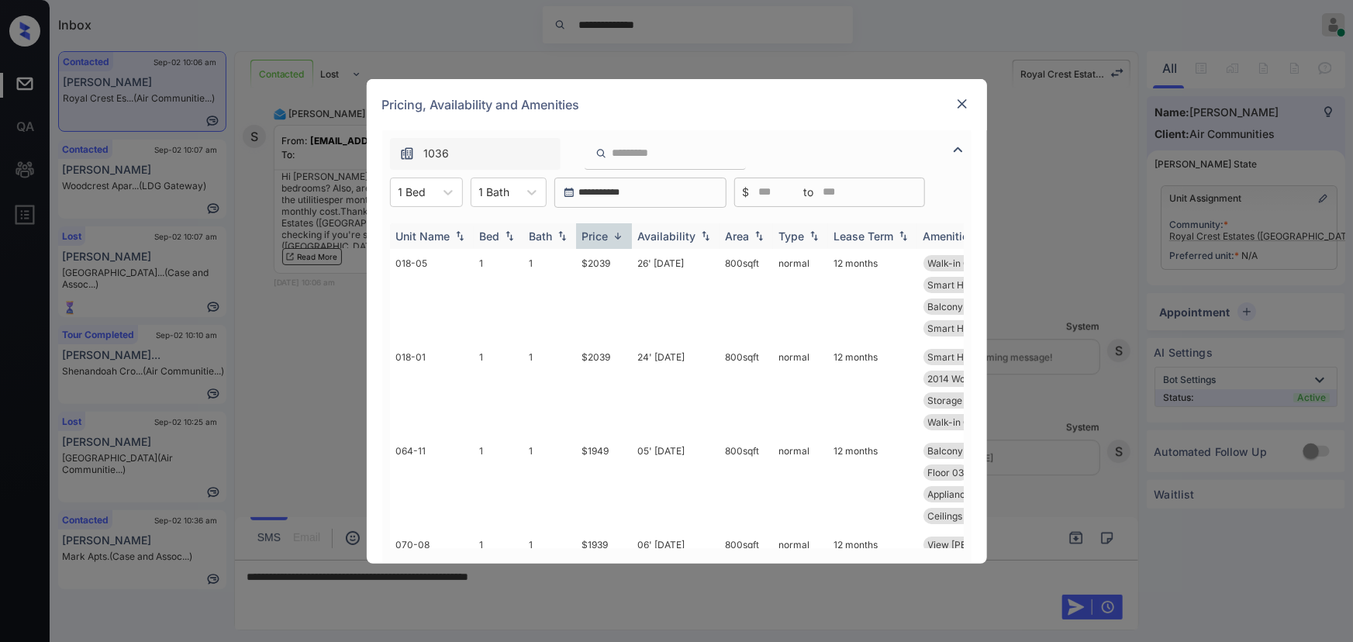
click at [620, 234] on img at bounding box center [618, 236] width 16 height 12
click at [666, 264] on td "23' Oct 25" at bounding box center [676, 307] width 88 height 116
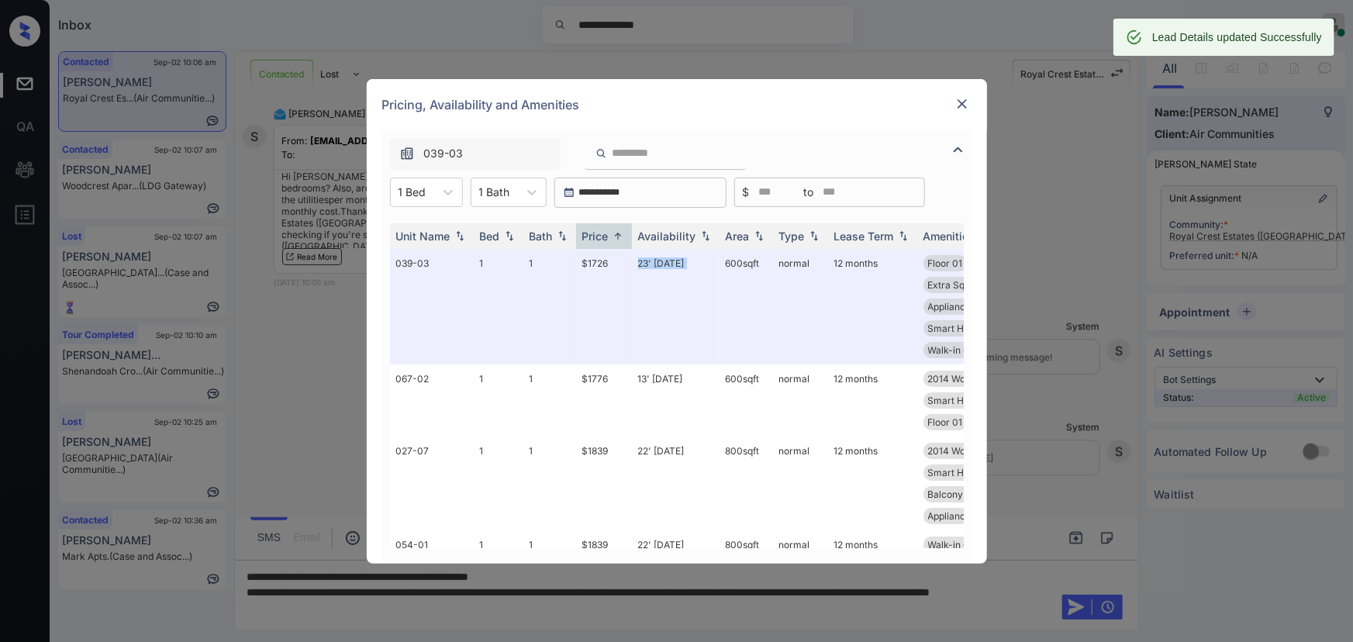
click at [443, 197] on icon at bounding box center [449, 193] width 16 height 16
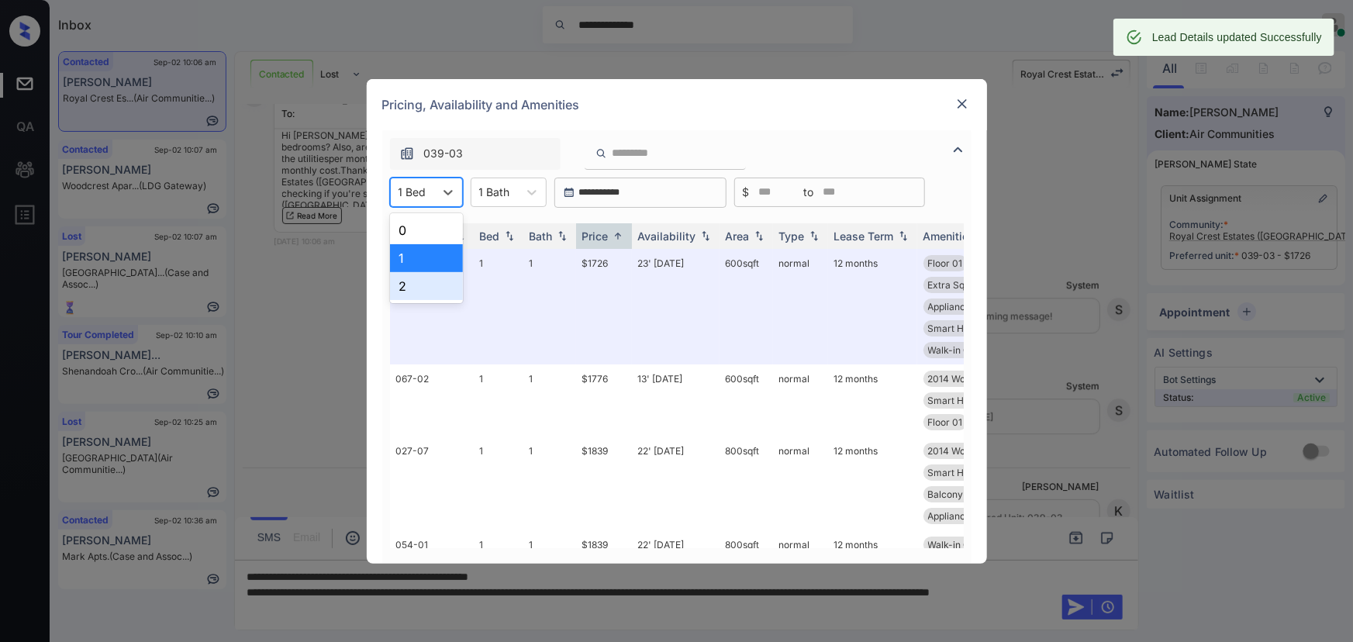
click at [407, 284] on div "2" at bounding box center [426, 286] width 73 height 28
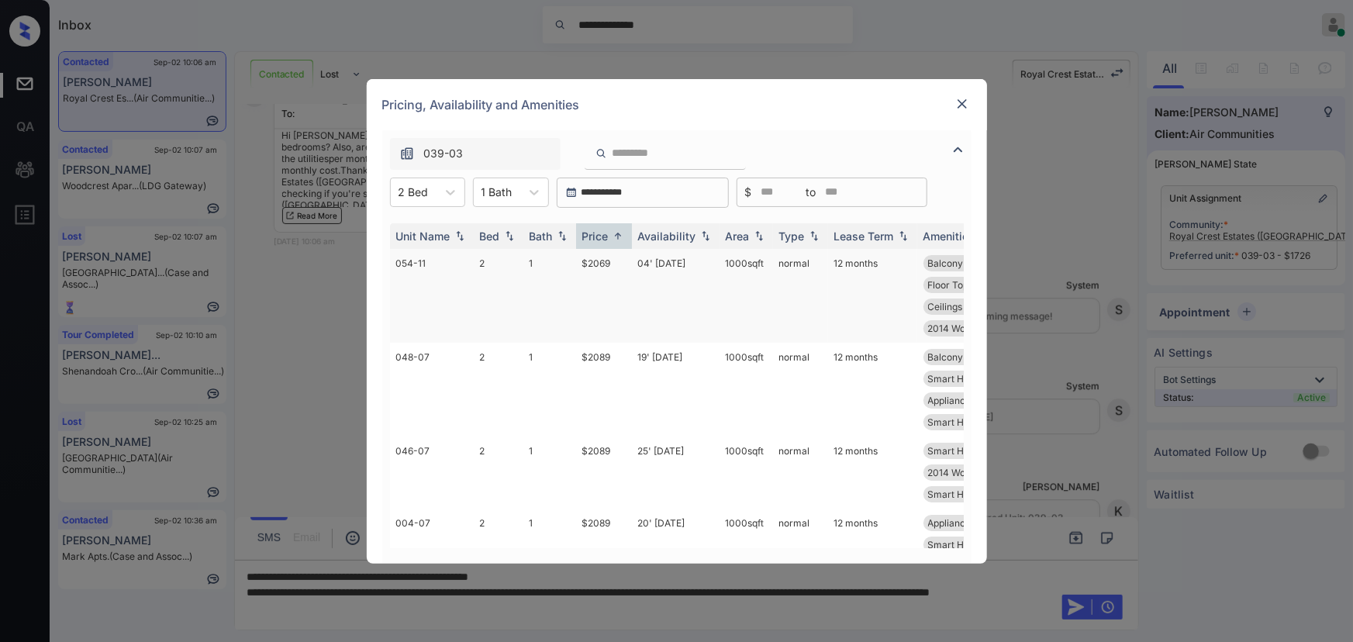
click at [607, 261] on td "$2069" at bounding box center [604, 296] width 56 height 94
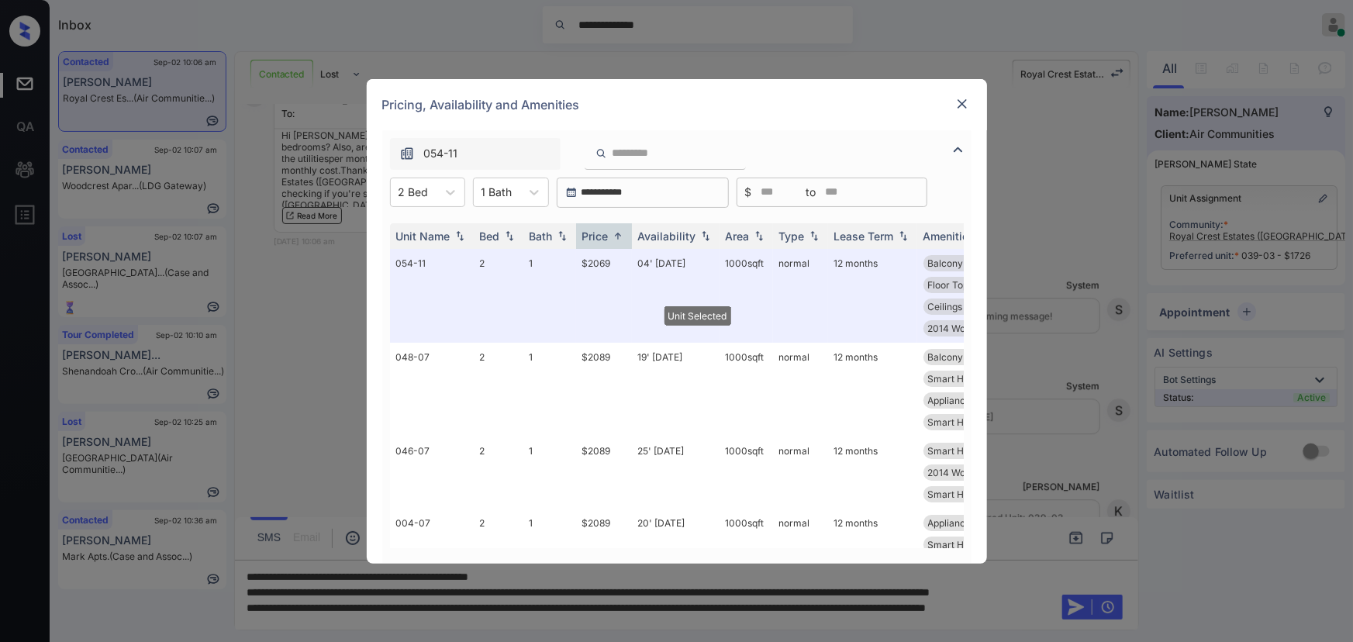
click at [967, 96] on img at bounding box center [963, 104] width 16 height 16
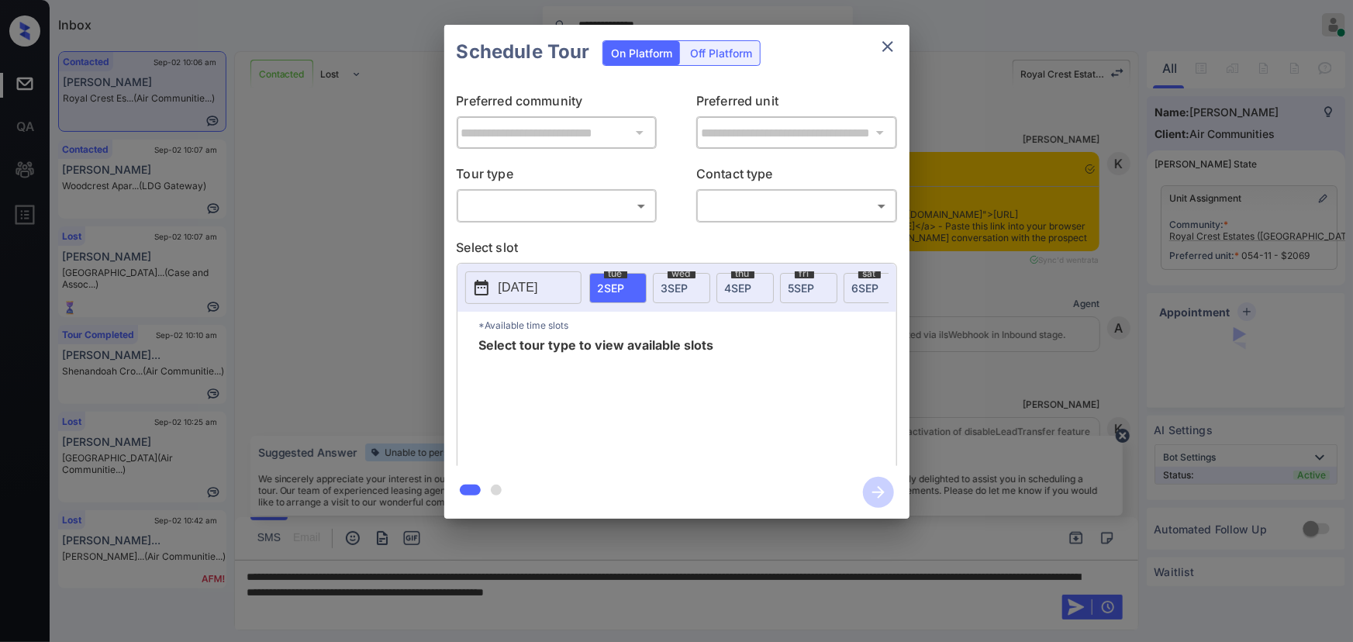
scroll to position [2135, 0]
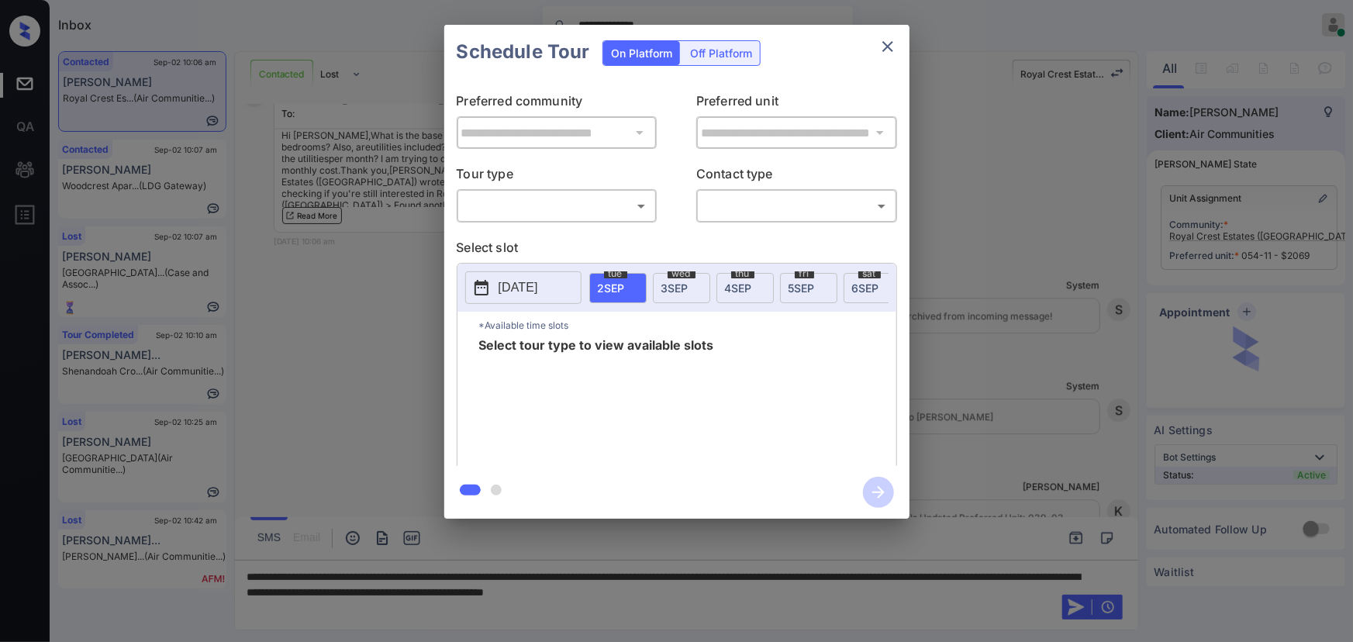
click at [560, 203] on body "**********" at bounding box center [676, 321] width 1353 height 642
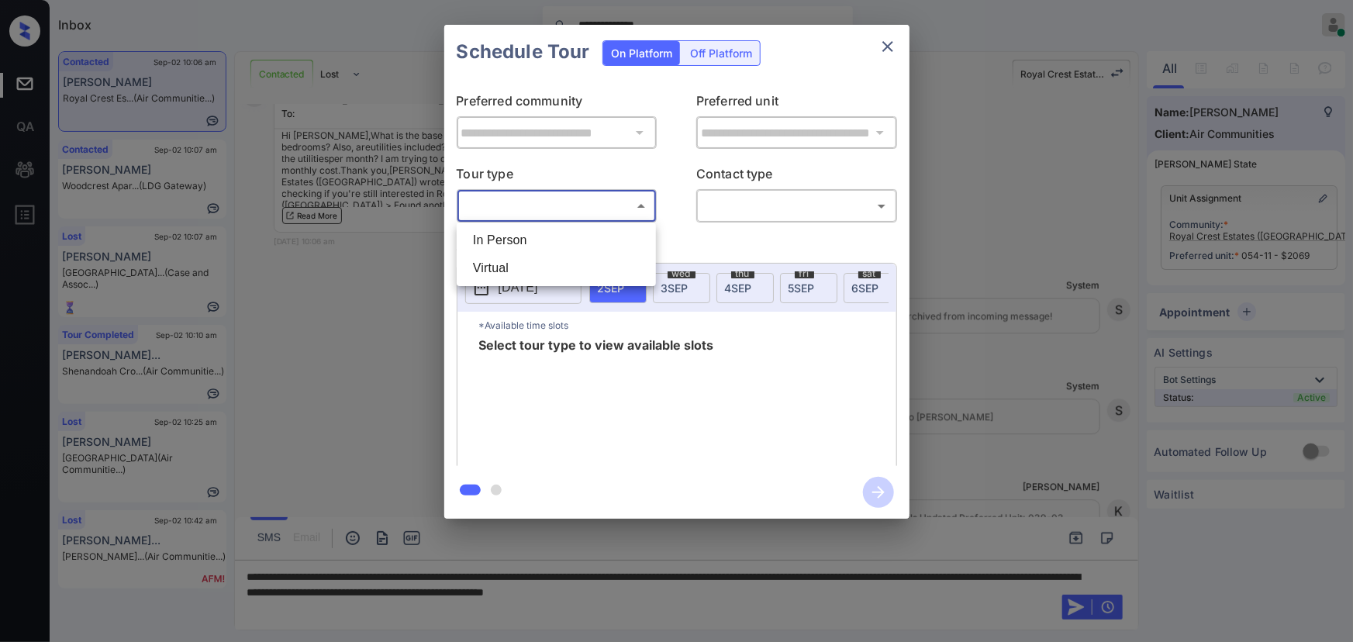
click at [534, 244] on li "In Person" at bounding box center [557, 240] width 192 height 28
type input "********"
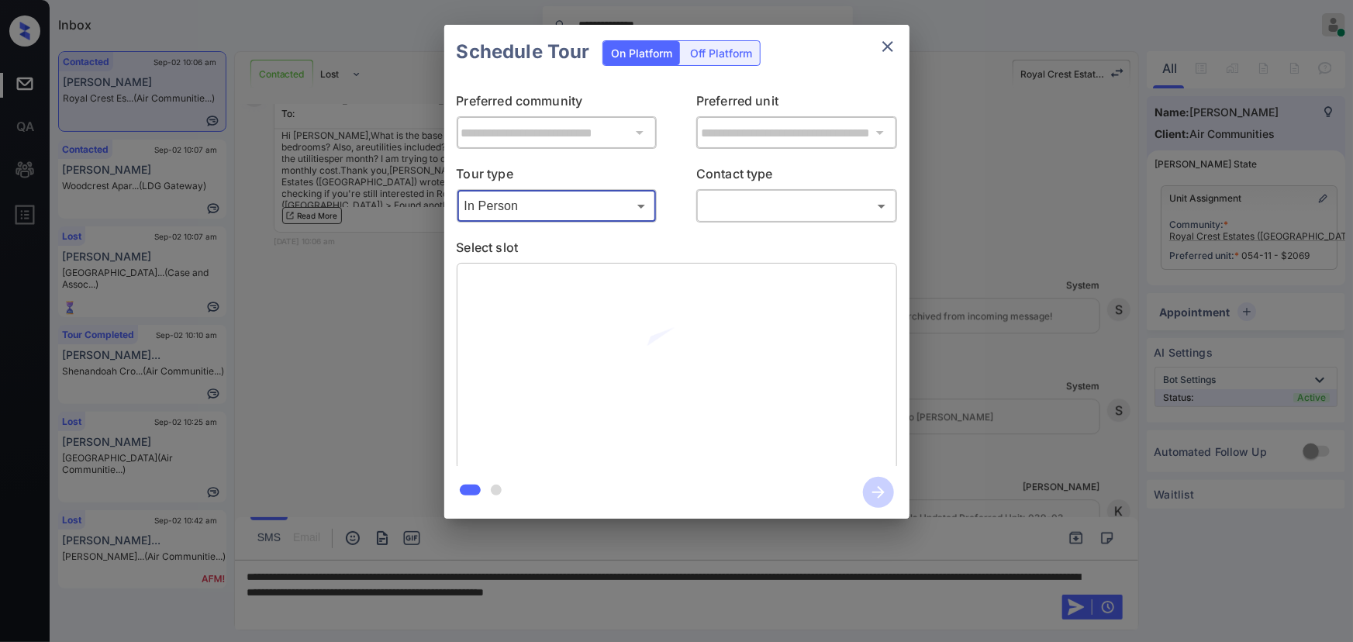
click at [747, 197] on body "**********" at bounding box center [676, 321] width 1353 height 642
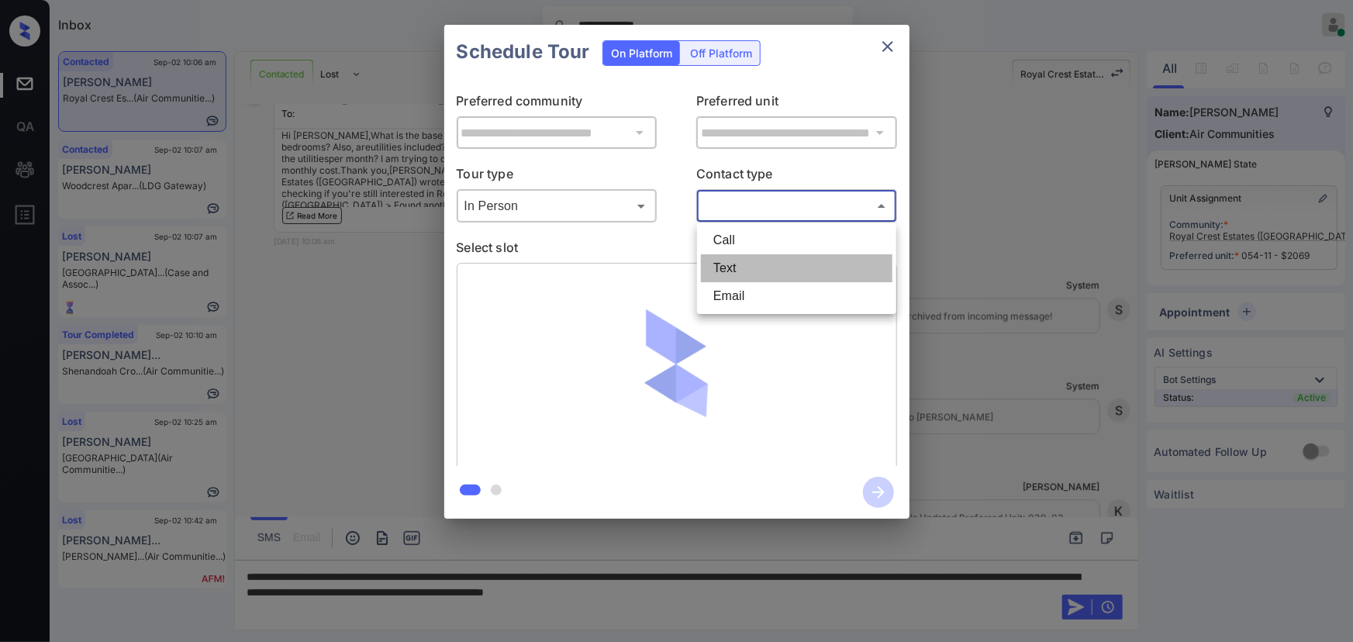
click at [728, 265] on li "Text" at bounding box center [797, 268] width 192 height 28
type input "****"
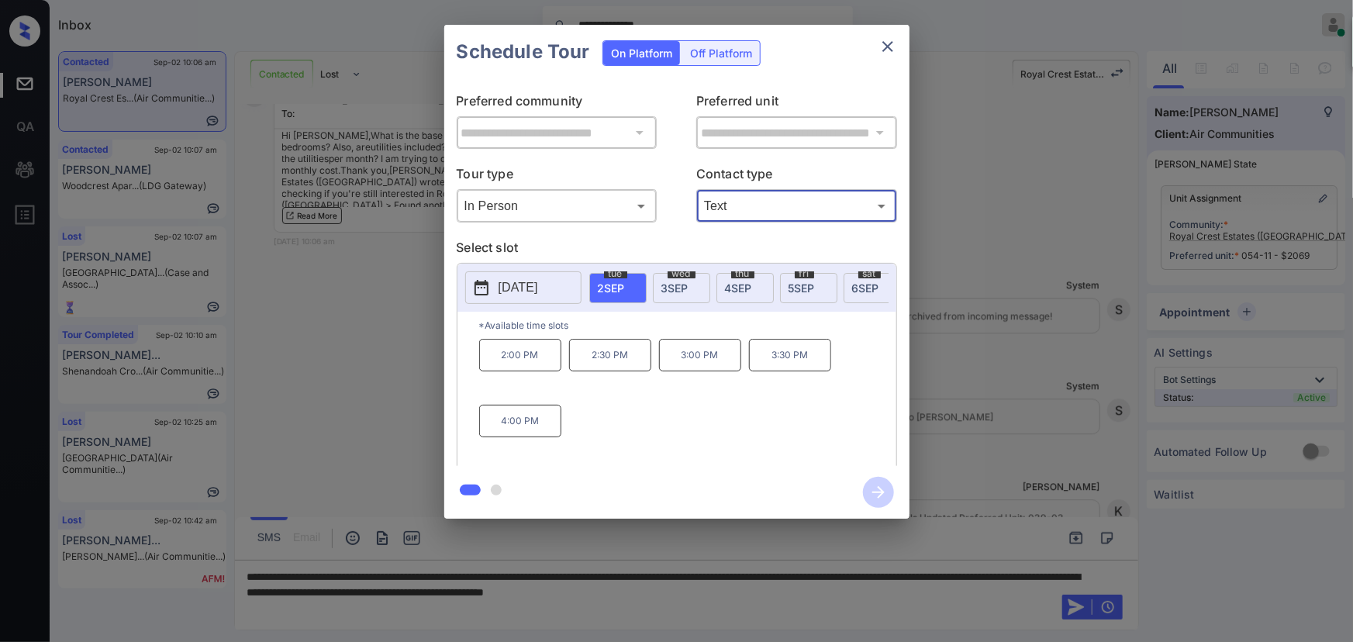
click at [690, 285] on div "wed 3 SEP" at bounding box center [681, 288] width 57 height 30
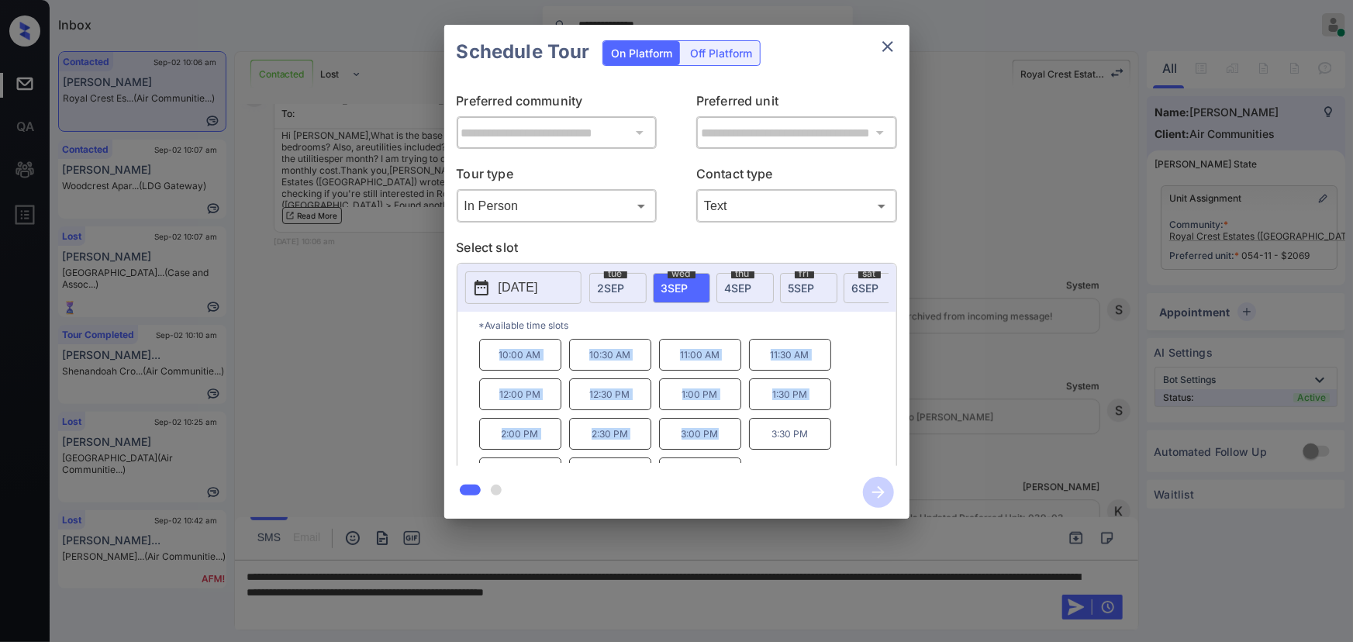
copy div "10:00 AM 10:30 AM 11:00 AM 11:30 AM 12:00 PM 12:30 PM 1:00 PM 1:30 PM 2:00 PM 2…"
drag, startPoint x: 717, startPoint y: 441, endPoint x: 487, endPoint y: 365, distance: 242.6
click at [487, 365] on div "10:00 AM 10:30 AM 11:00 AM 11:30 AM 12:00 PM 12:30 PM 1:00 PM 1:30 PM 2:00 PM 2…" at bounding box center [687, 401] width 417 height 124
click at [833, 596] on div at bounding box center [676, 321] width 1353 height 642
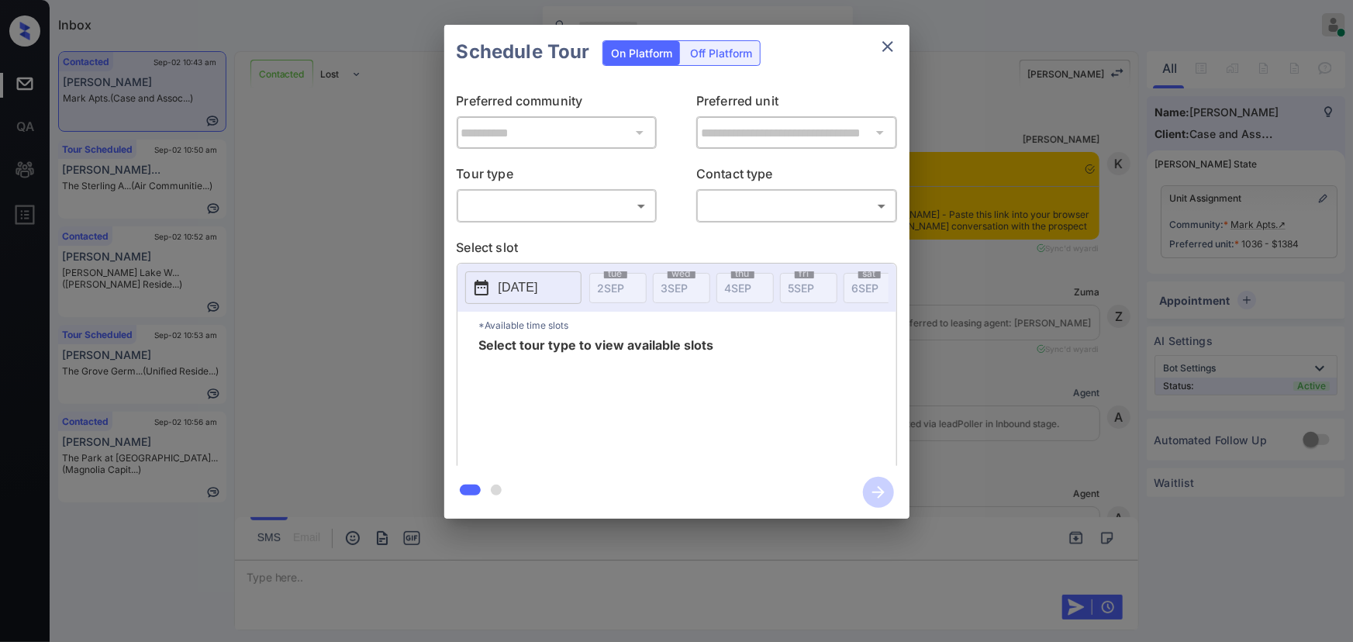
scroll to position [4316, 0]
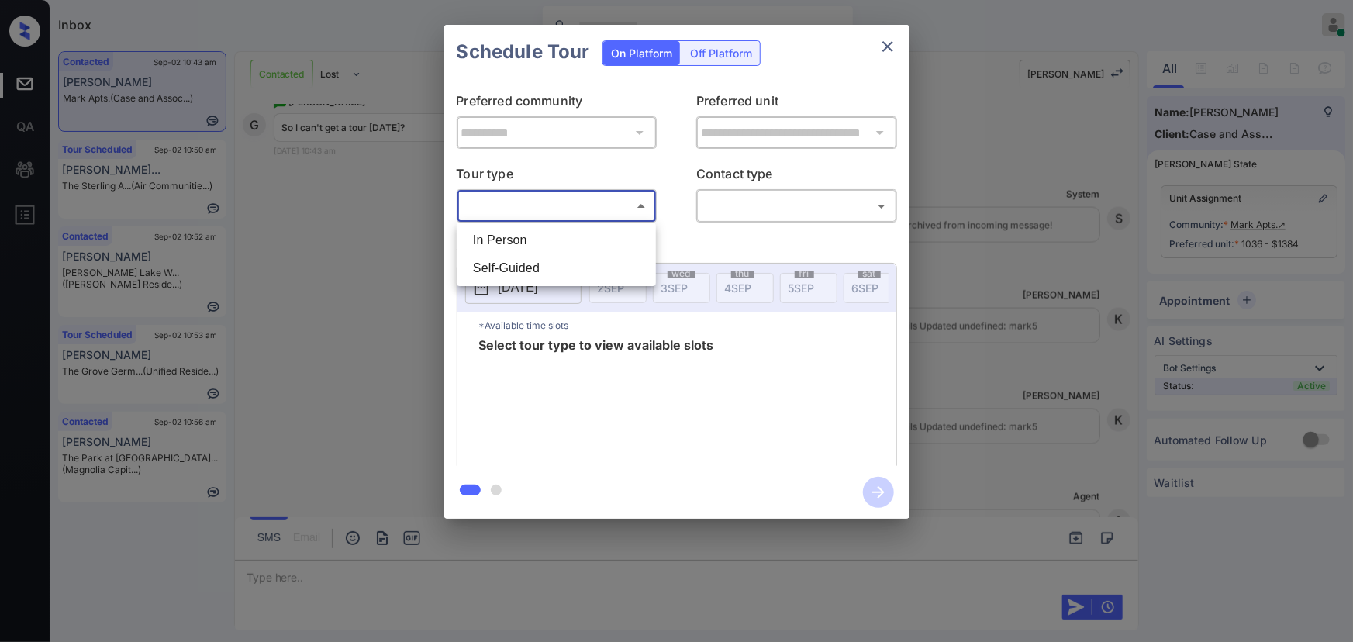
click at [563, 209] on body "Inbox Kenneth Umali Online Set yourself offline Set yourself on break Profile S…" at bounding box center [676, 321] width 1353 height 642
click at [551, 233] on li "In Person" at bounding box center [557, 240] width 192 height 28
type input "********"
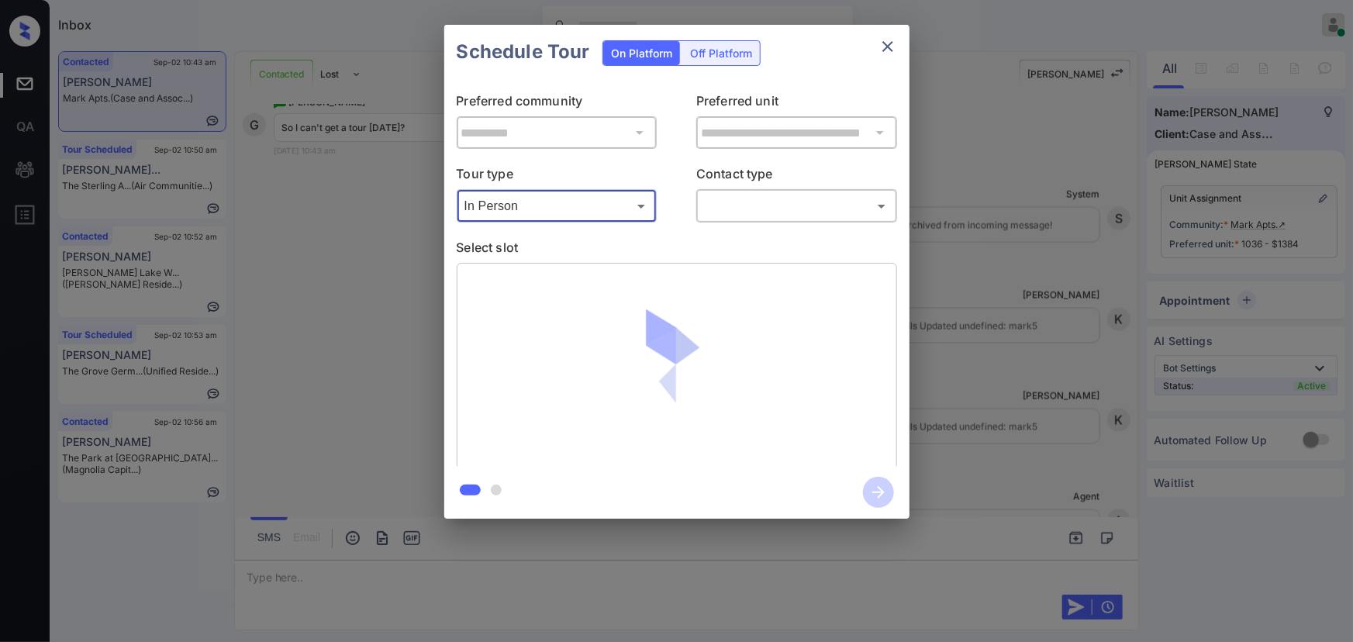
click at [750, 209] on body "Inbox Kenneth Umali Online Set yourself offline Set yourself on break Profile S…" at bounding box center [676, 321] width 1353 height 642
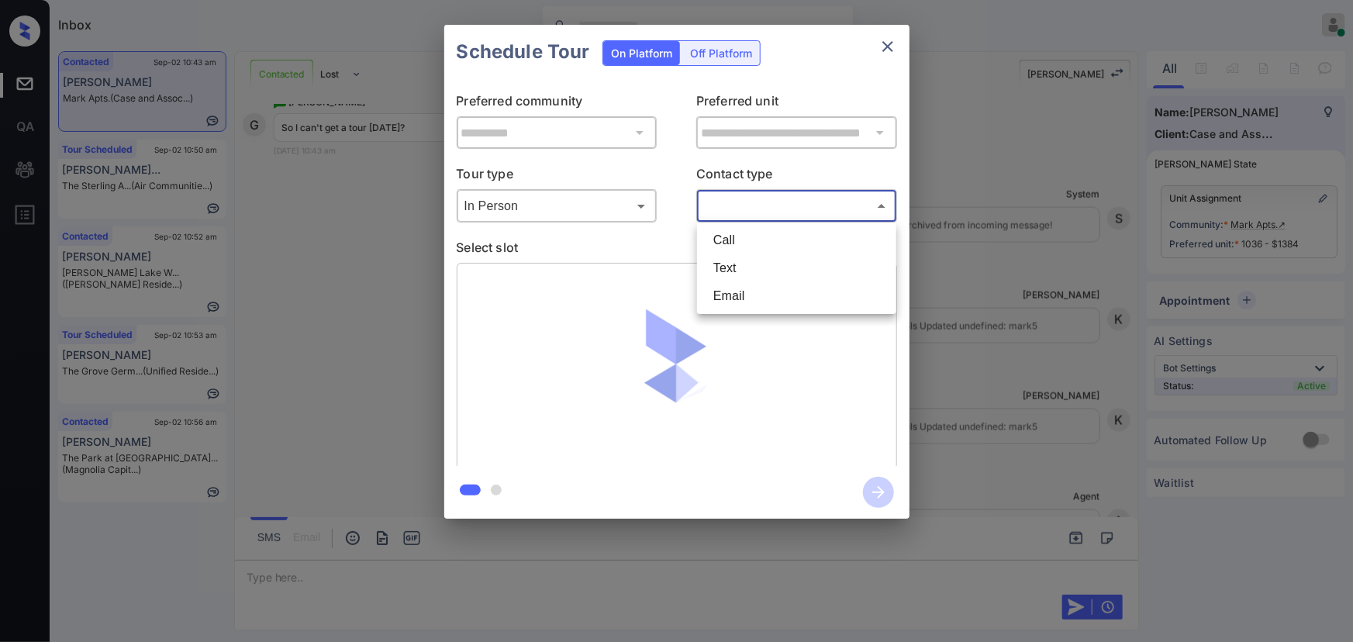
click at [734, 273] on li "Text" at bounding box center [797, 268] width 192 height 28
type input "****"
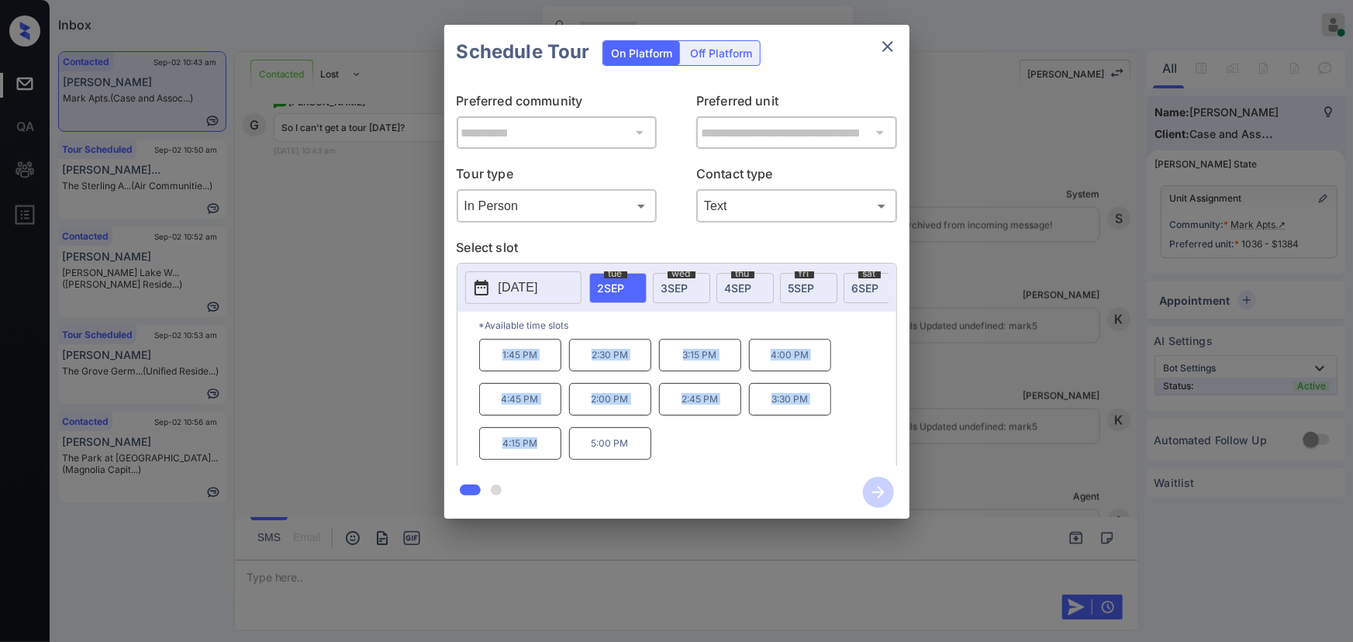
copy div "1:45 PM 2:30 PM 3:15 PM 4:00 PM 4:45 PM 2:00 PM 2:45 PM 3:30 PM 4:15 PM"
drag, startPoint x: 537, startPoint y: 450, endPoint x: 489, endPoint y: 389, distance: 77.8
click at [494, 364] on div "1:45 PM 2:30 PM 3:15 PM 4:00 PM 4:45 PM 2:00 PM 2:45 PM 3:30 PM 4:15 PM 5:00 PM" at bounding box center [687, 401] width 417 height 124
click at [475, 579] on div at bounding box center [676, 321] width 1353 height 642
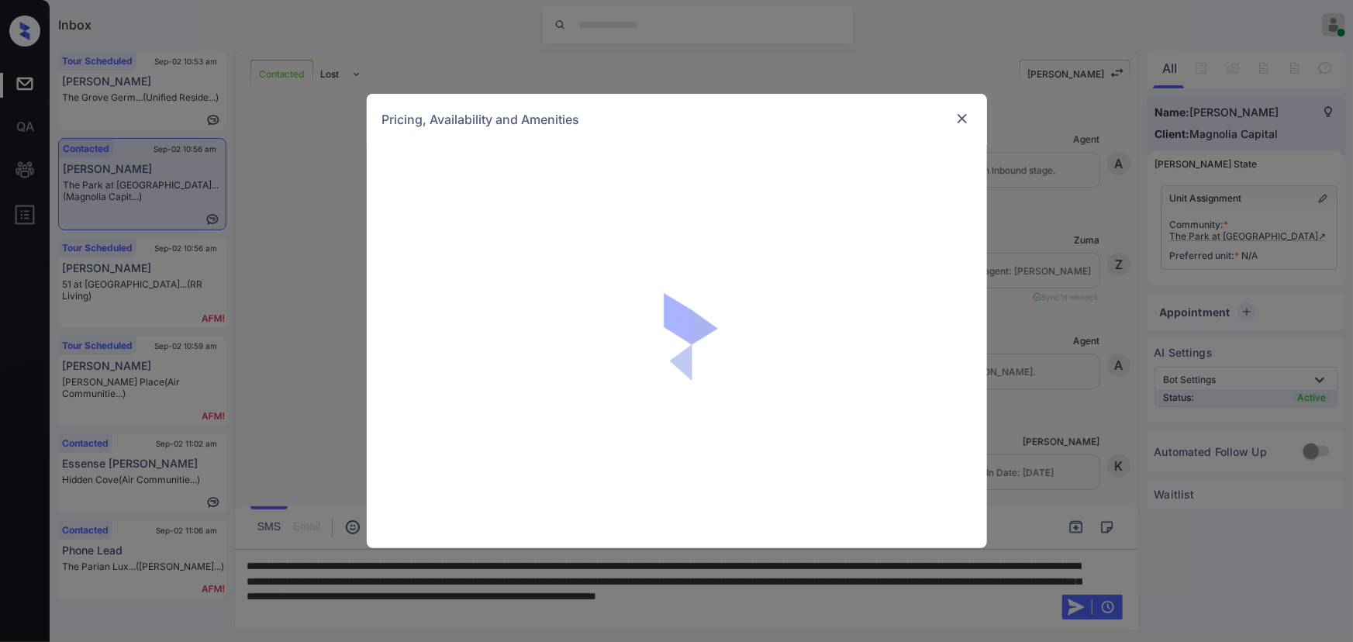
scroll to position [776, 0]
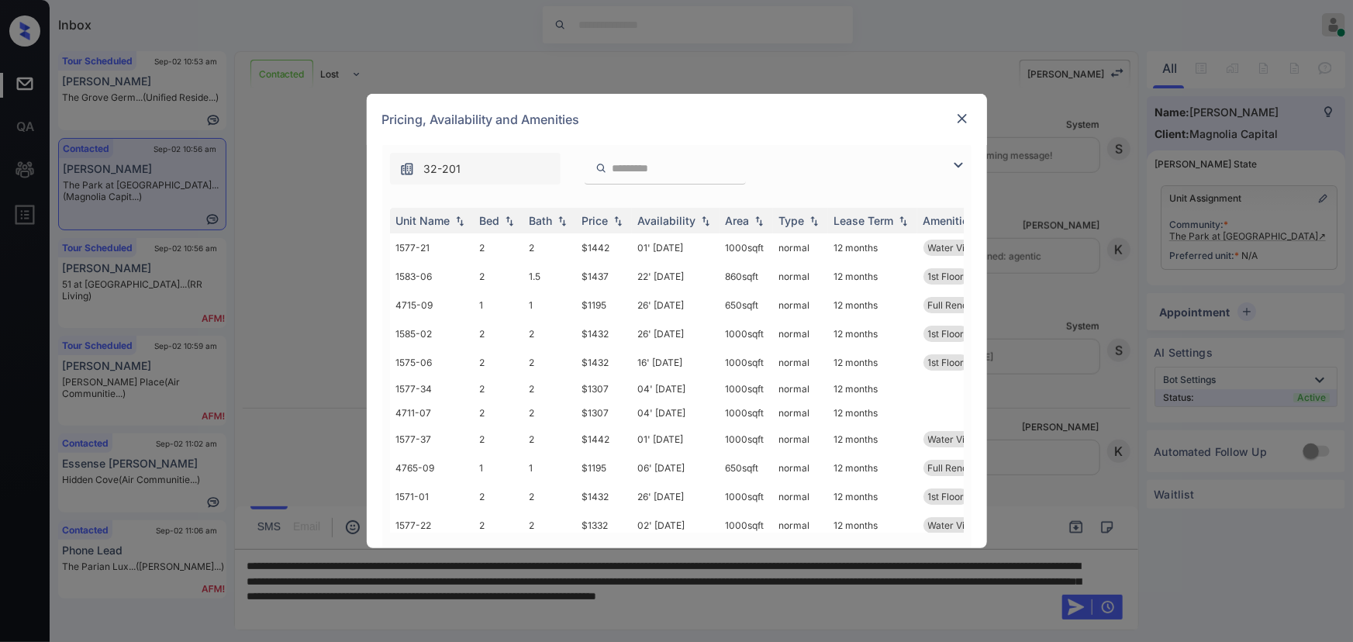
click at [953, 160] on img at bounding box center [958, 165] width 19 height 19
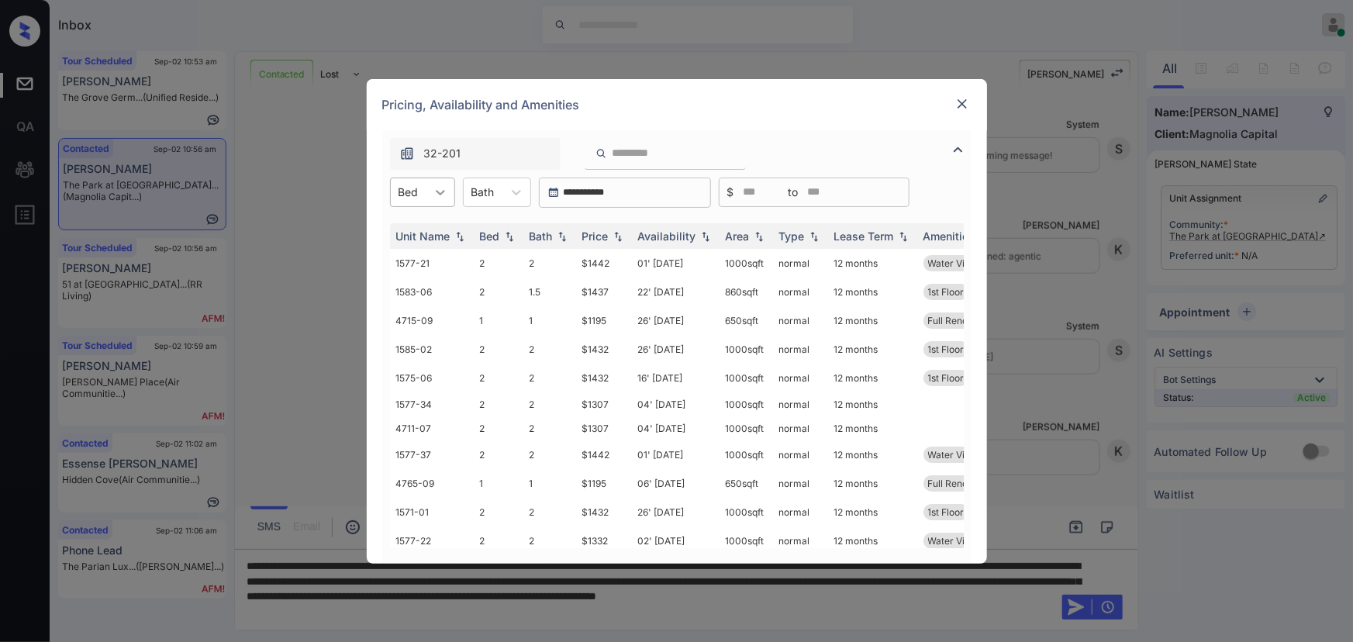
click at [439, 185] on icon at bounding box center [441, 193] width 16 height 16
drag, startPoint x: 413, startPoint y: 236, endPoint x: 523, endPoint y: 192, distance: 118.7
click at [416, 233] on div "1" at bounding box center [422, 230] width 65 height 28
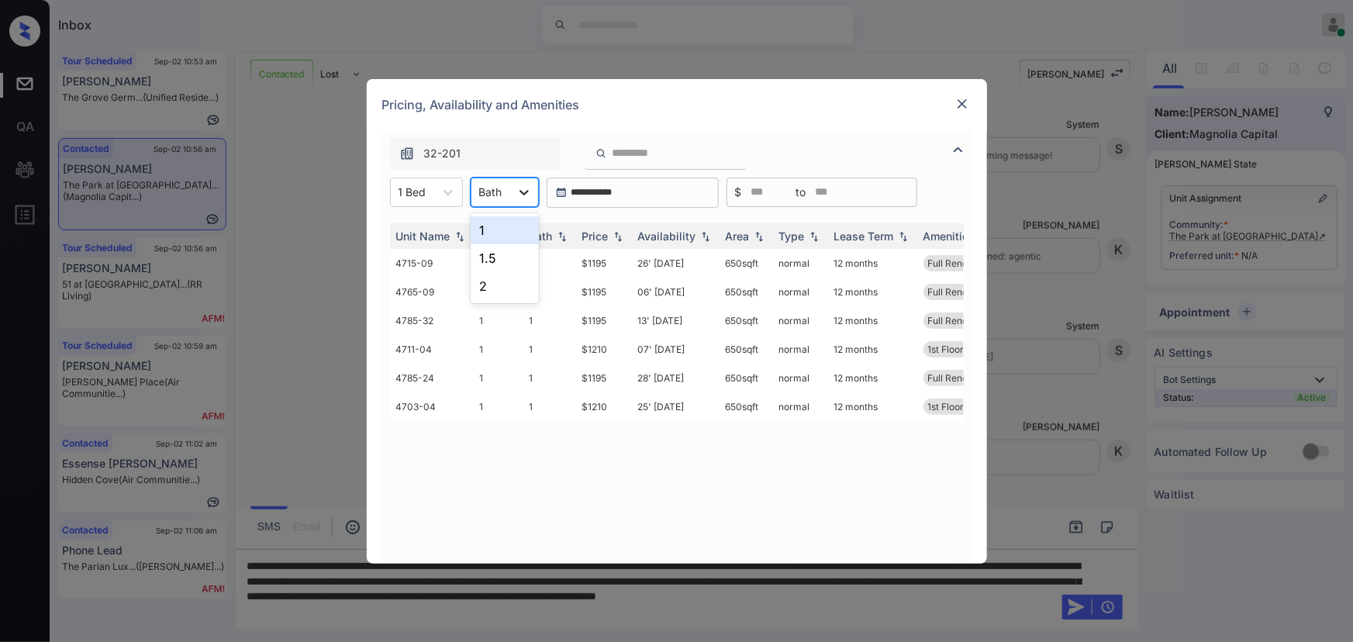
click at [523, 192] on icon at bounding box center [525, 193] width 16 height 16
click at [499, 230] on div "1" at bounding box center [505, 230] width 68 height 28
click at [621, 233] on img at bounding box center [618, 235] width 16 height 11
click at [620, 232] on img at bounding box center [618, 236] width 16 height 12
click at [622, 262] on td "$1195" at bounding box center [604, 263] width 56 height 29
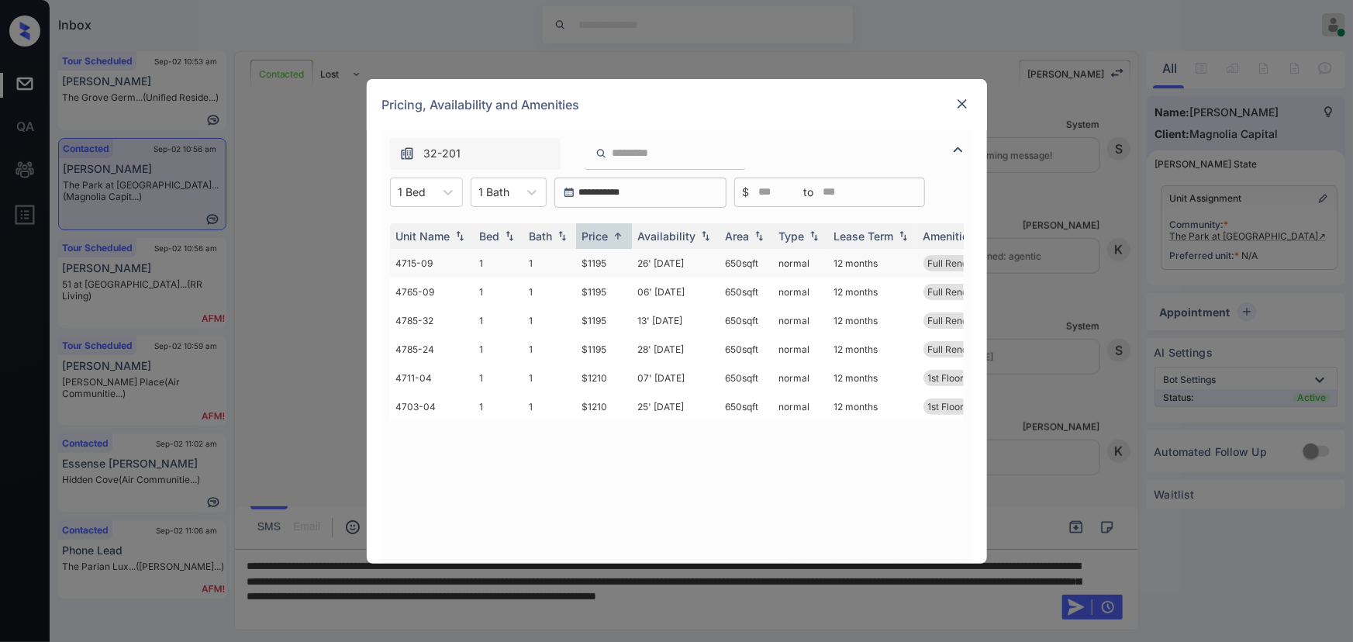
click at [622, 262] on td "$1195" at bounding box center [604, 263] width 56 height 29
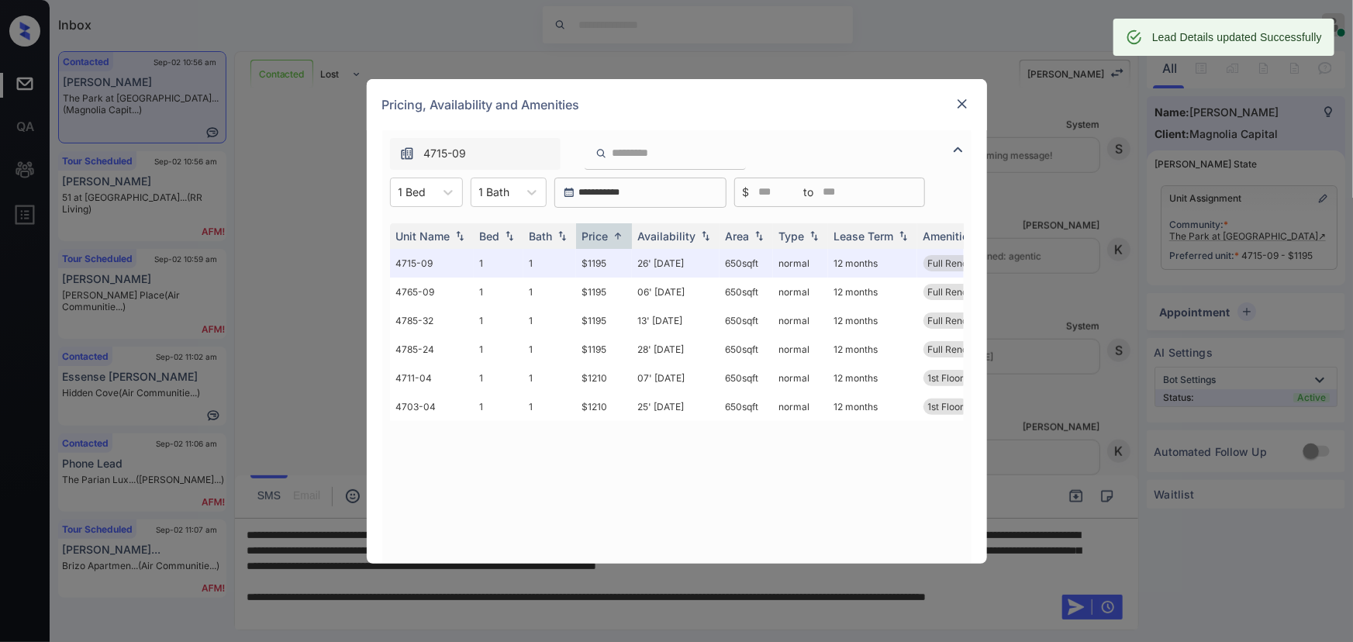
click at [955, 103] on img at bounding box center [963, 104] width 16 height 16
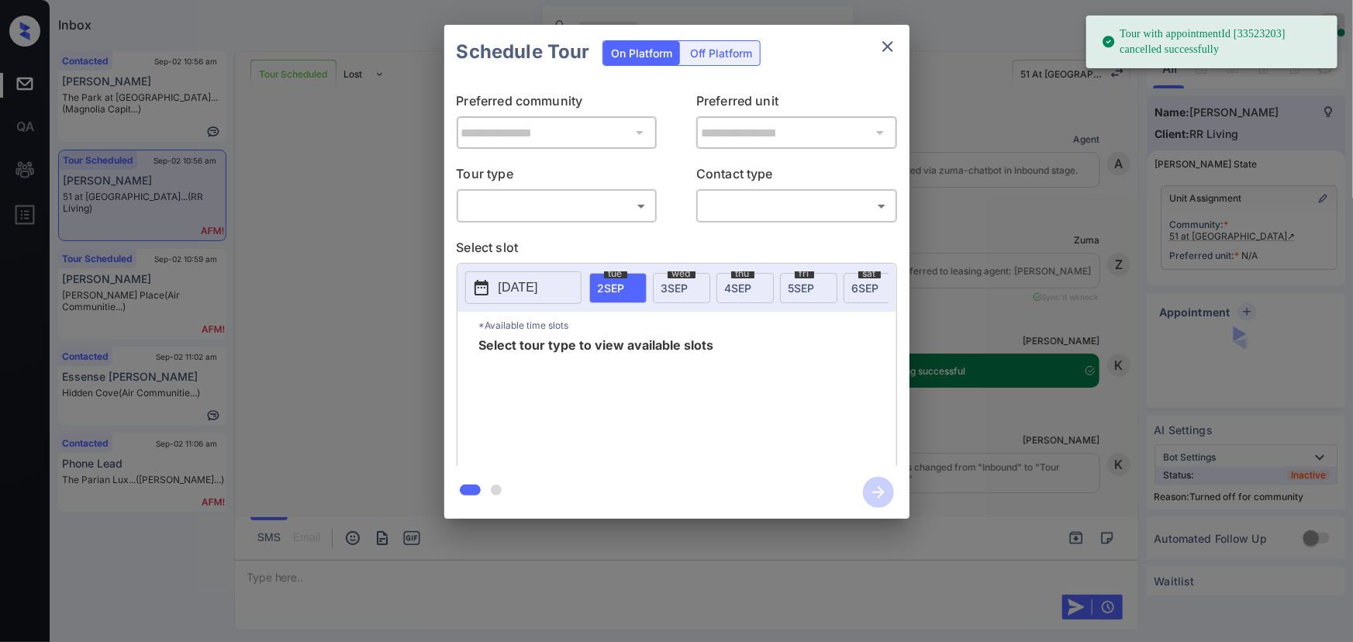
scroll to position [3603, 0]
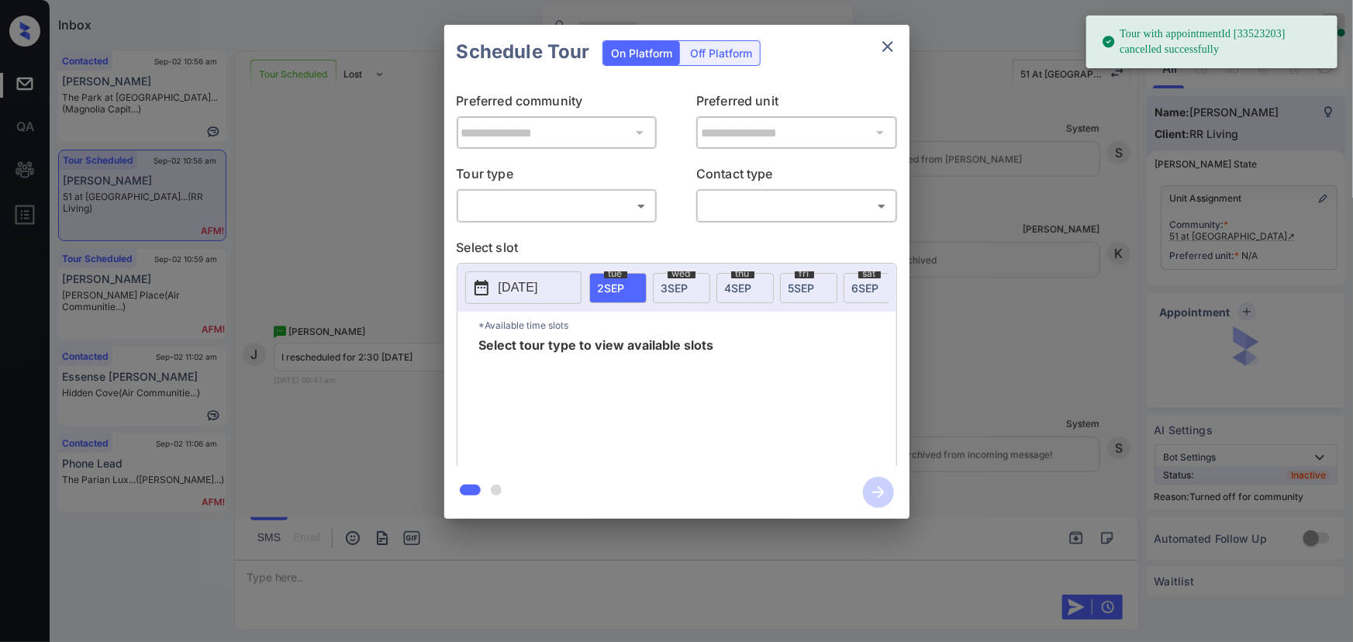
click at [586, 212] on body "Tour with appointmentId [33523203] cancelled successfully Inbox [PERSON_NAME] O…" at bounding box center [676, 321] width 1353 height 642
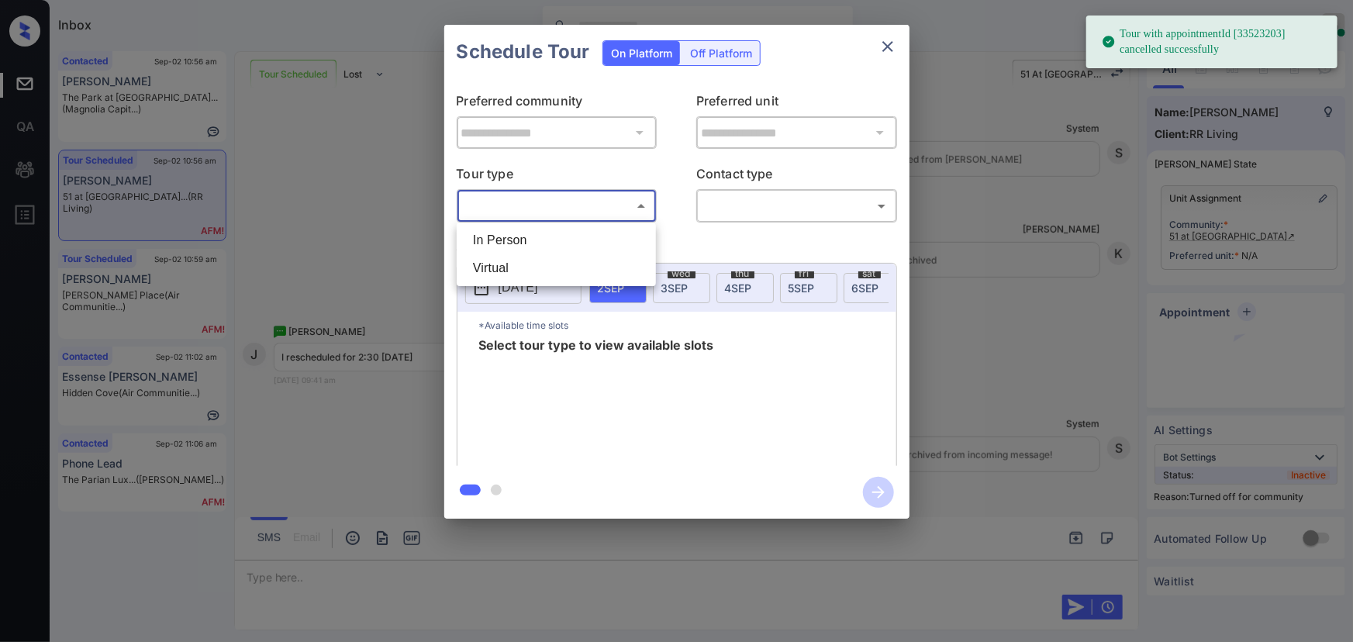
drag, startPoint x: 555, startPoint y: 242, endPoint x: 751, endPoint y: 231, distance: 195.7
click at [557, 240] on li "In Person" at bounding box center [557, 240] width 192 height 28
type input "********"
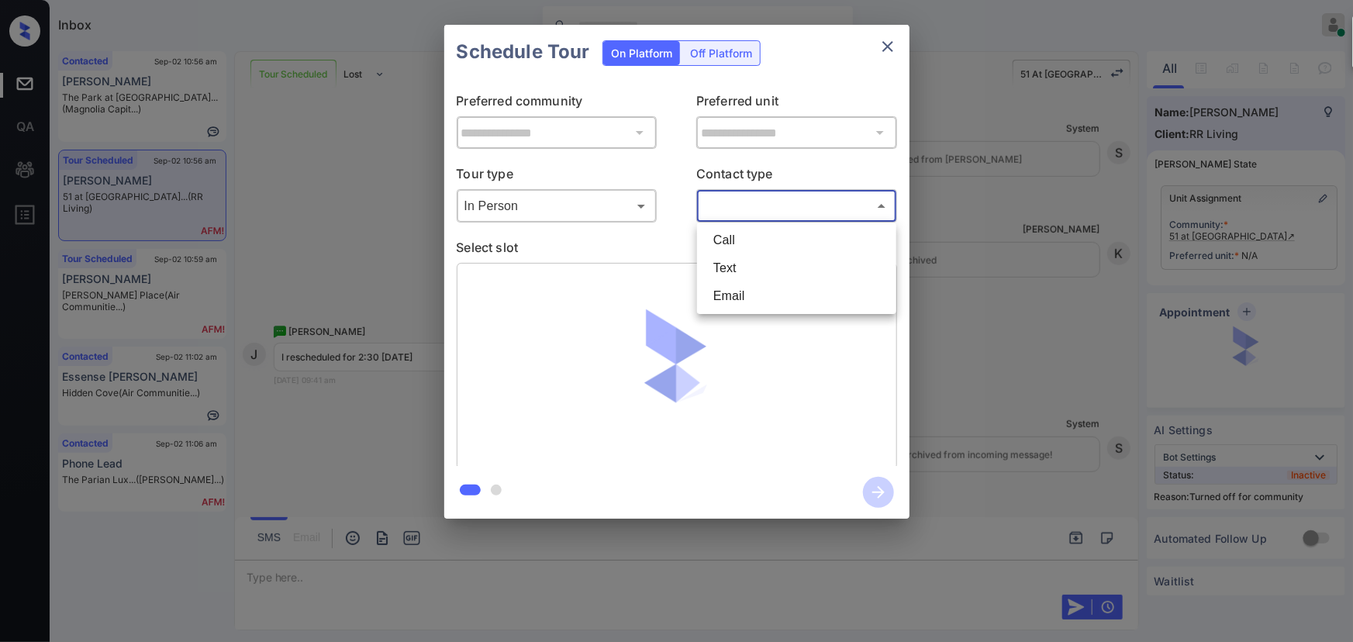
click at [780, 213] on body "Tour with appointmentId [33523203] cancelled successfully Inbox [PERSON_NAME] O…" at bounding box center [676, 321] width 1353 height 642
click at [736, 264] on li "Text" at bounding box center [797, 268] width 192 height 28
type input "****"
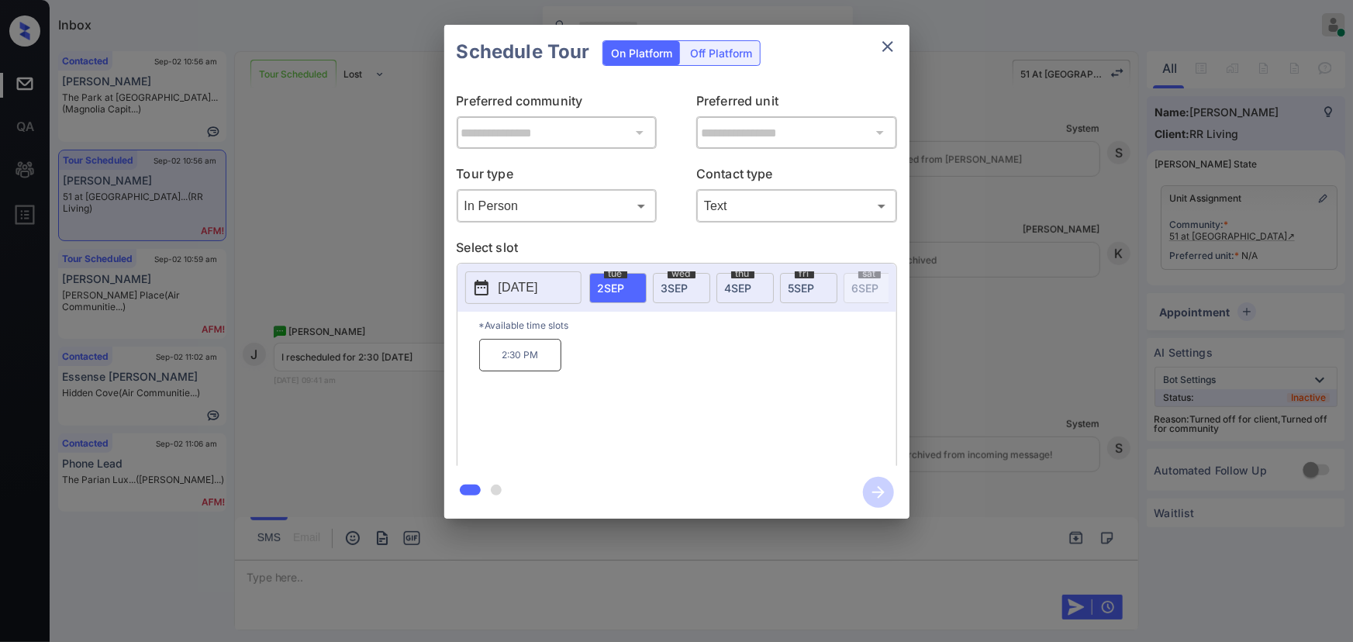
click at [517, 369] on p "2:30 PM" at bounding box center [520, 355] width 82 height 33
click at [1061, 423] on div "**********" at bounding box center [676, 272] width 1353 height 544
